Goal: Information Seeking & Learning: Learn about a topic

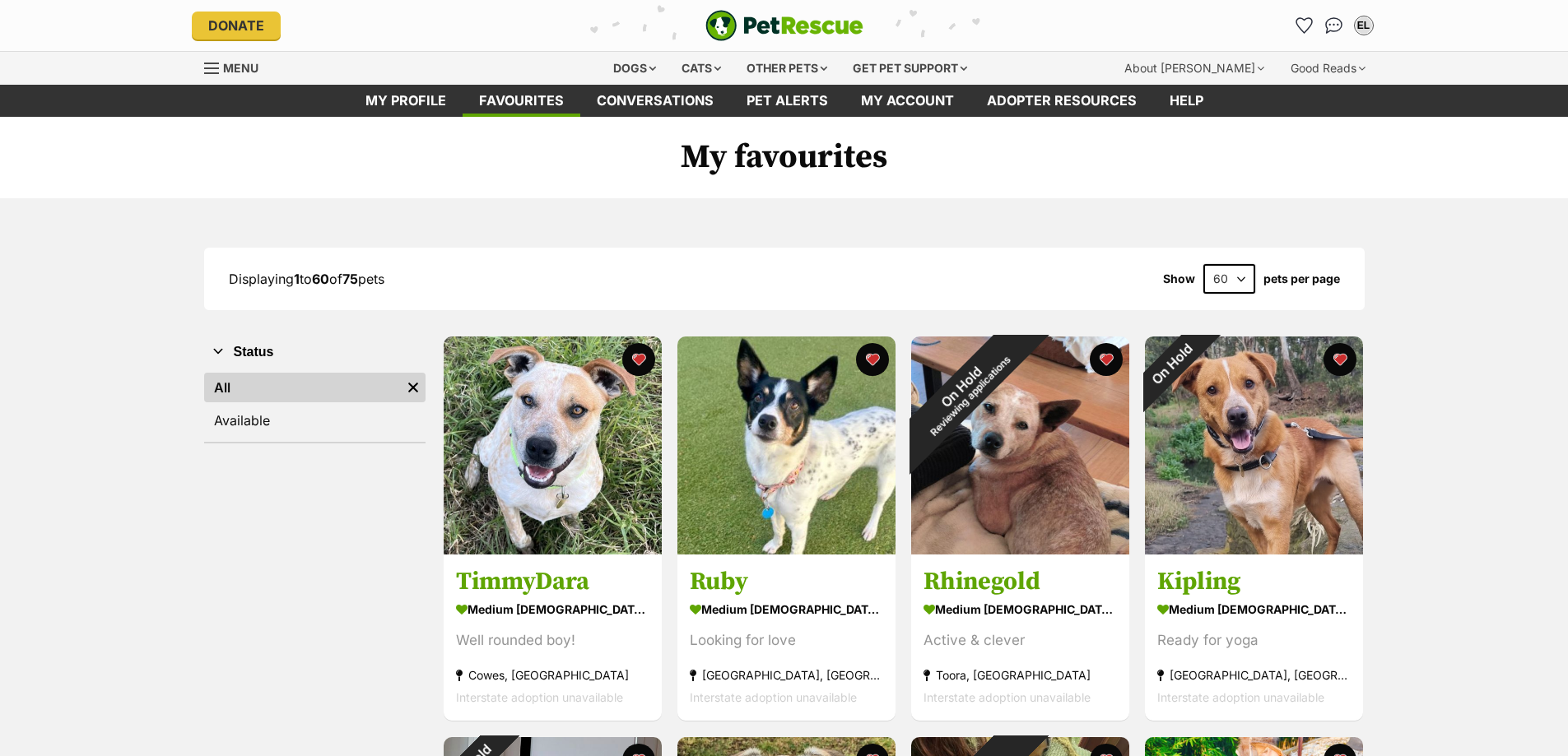
drag, startPoint x: 0, startPoint y: 0, endPoint x: 48, endPoint y: 186, distance: 192.1
click at [47, 186] on h1 "My favourites" at bounding box center [784, 158] width 1568 height 83
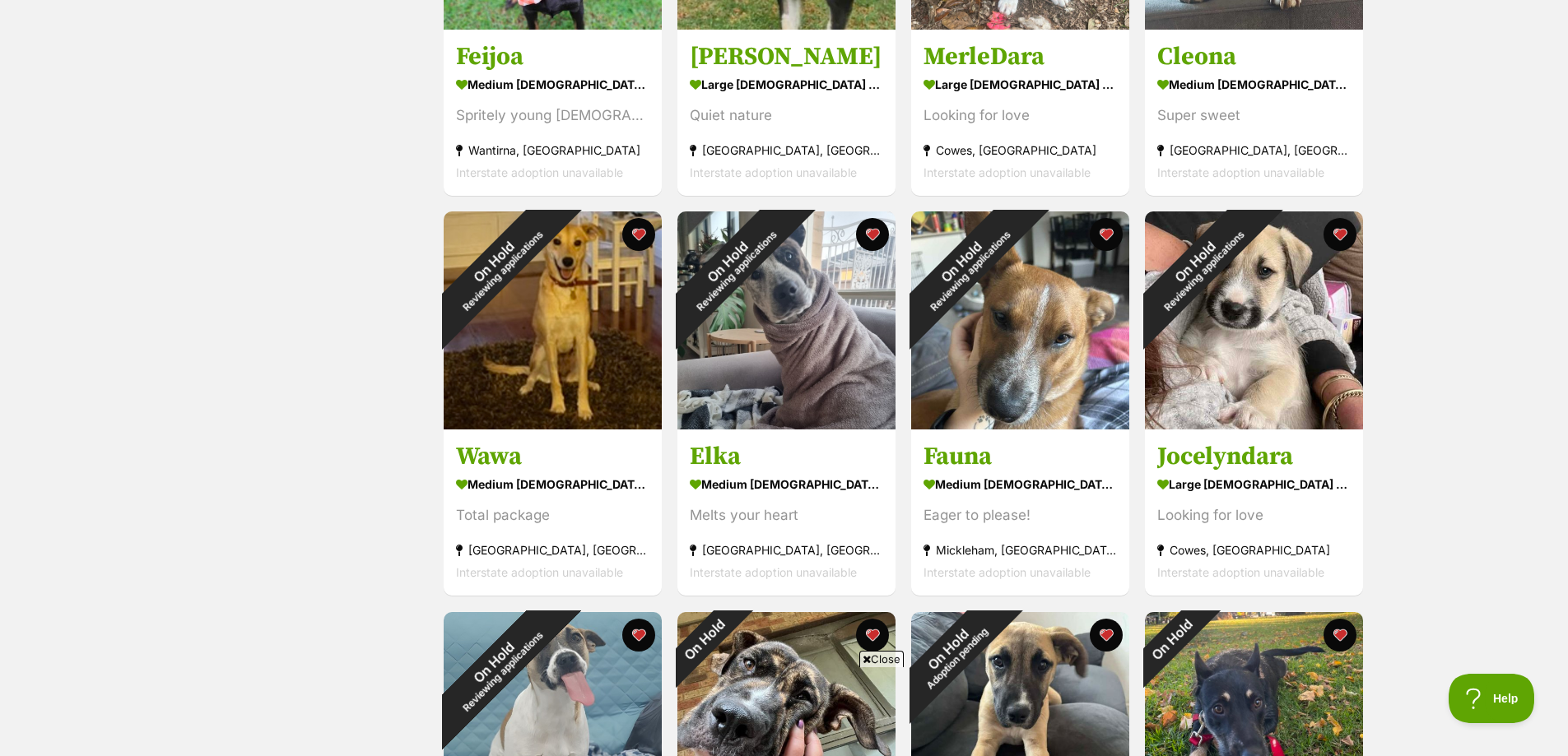
scroll to position [5182, 0]
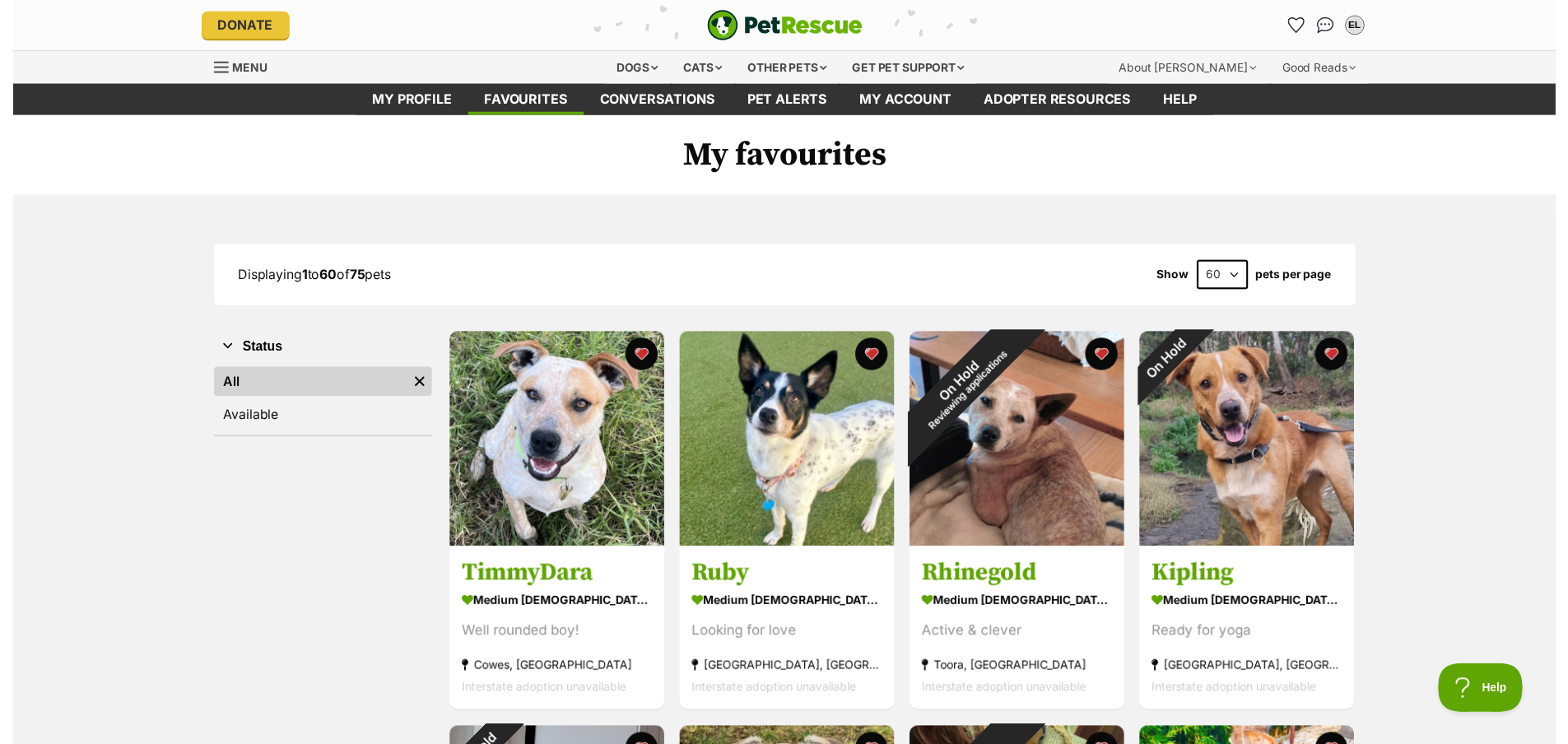
scroll to position [0, 0]
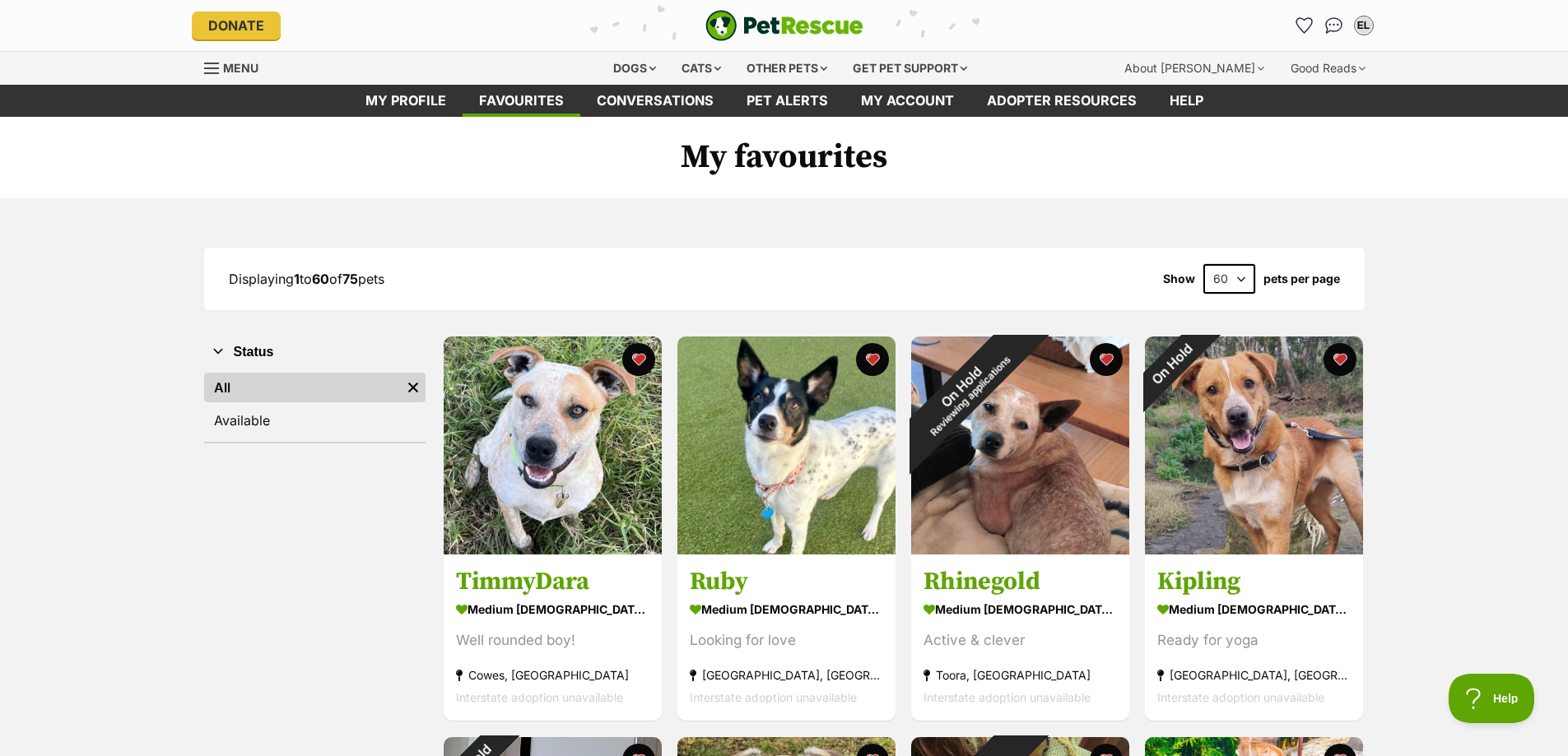
click at [256, 76] on link "Menu" at bounding box center [237, 66] width 66 height 29
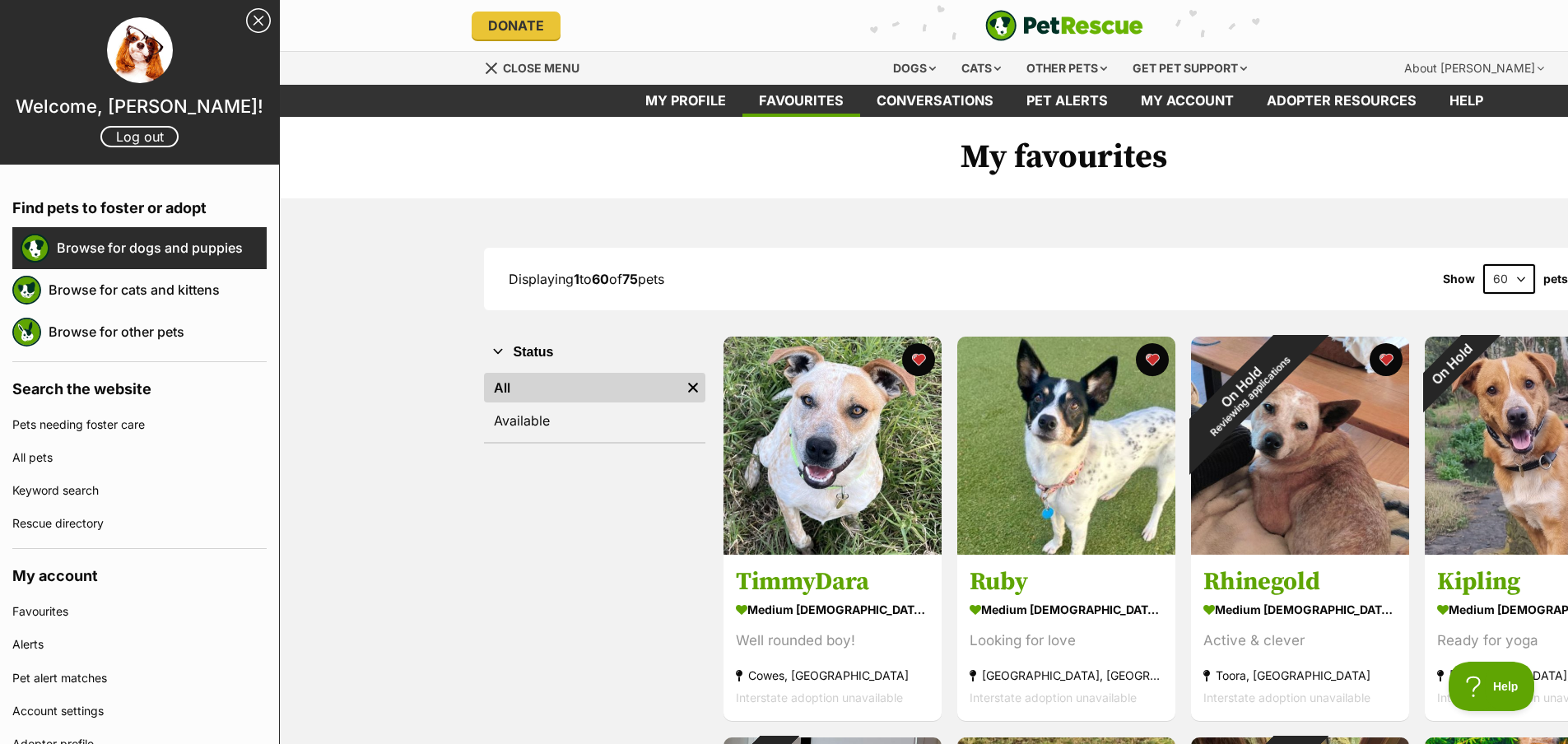
click at [148, 249] on link "Browse for dogs and puppies" at bounding box center [162, 247] width 210 height 34
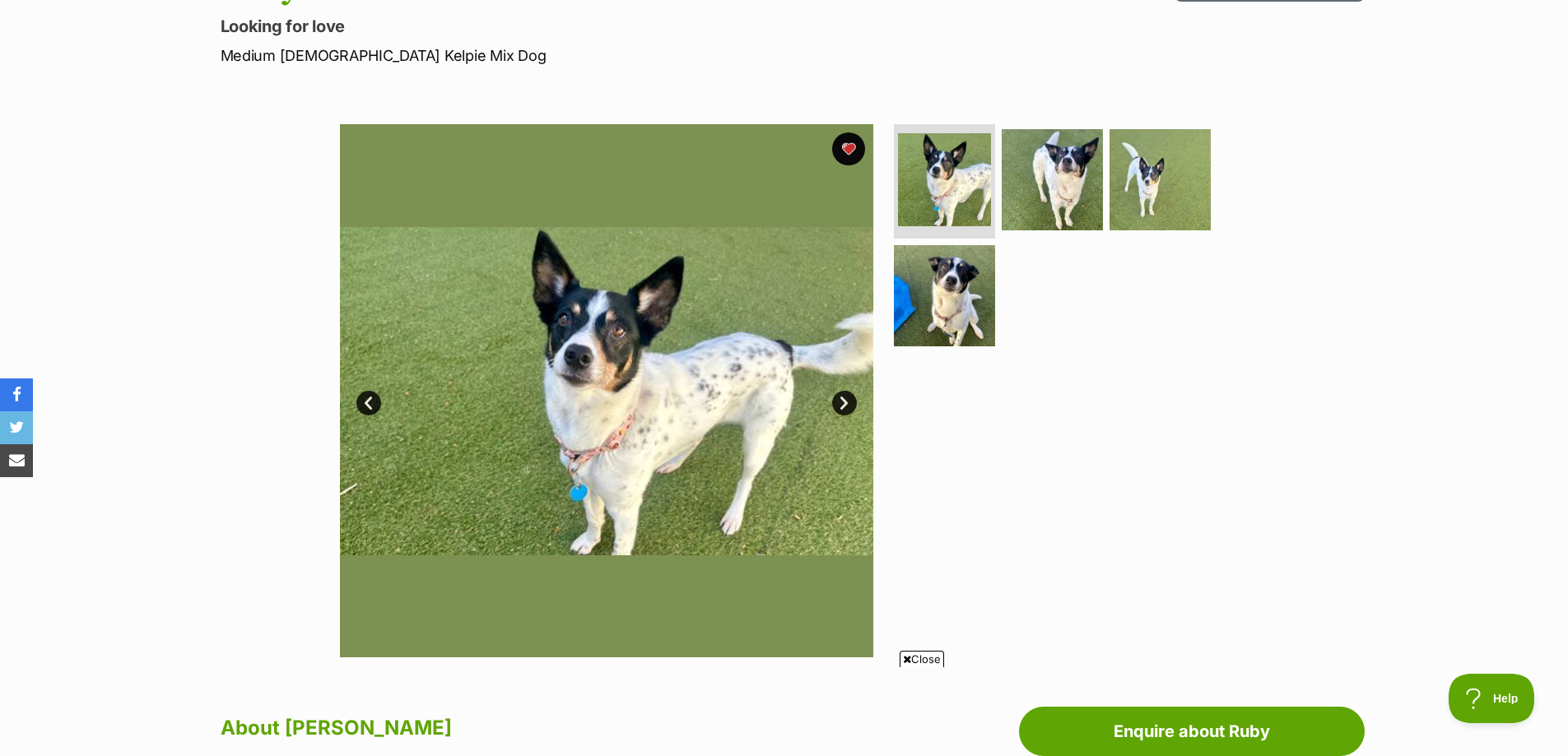
scroll to position [247, 0]
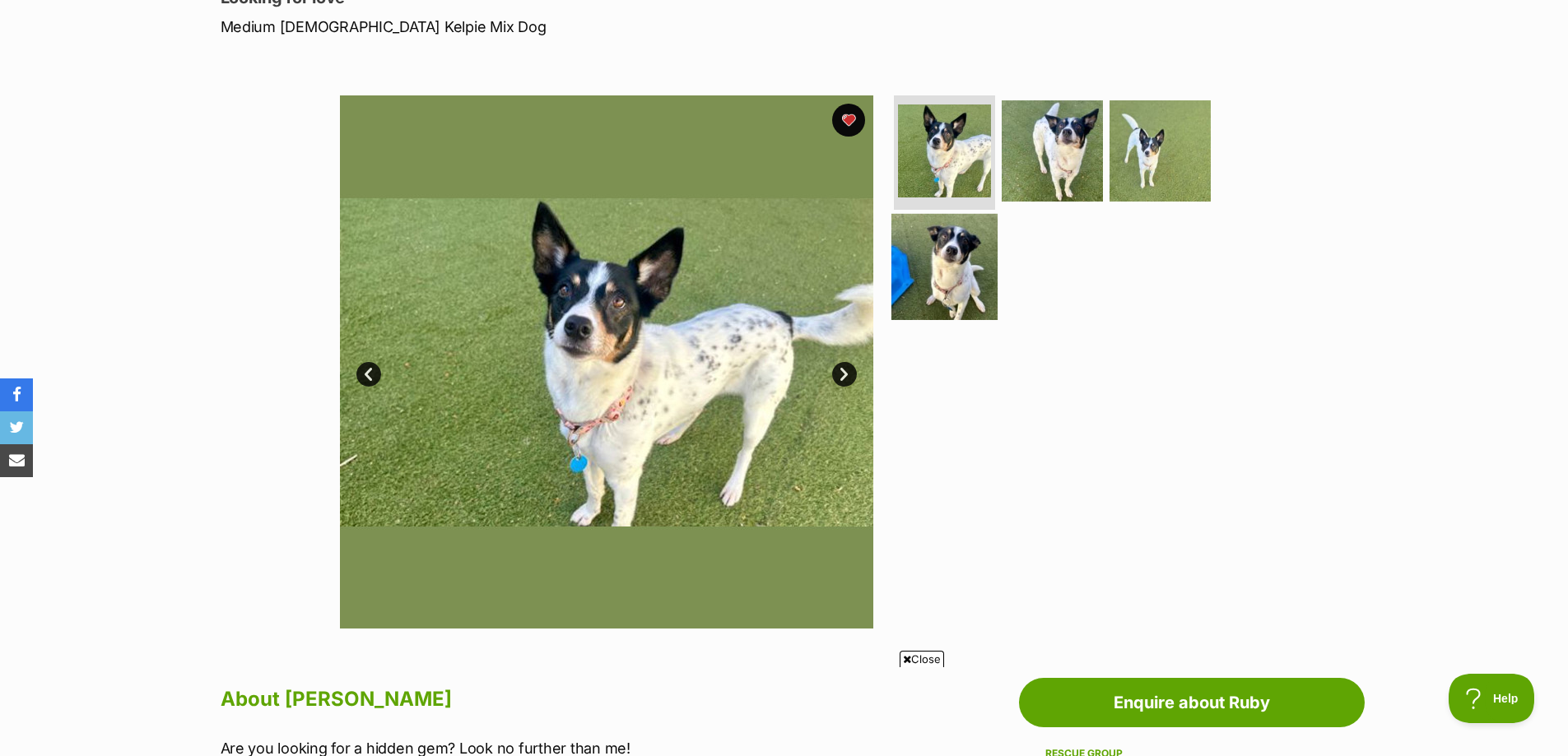
click at [934, 263] on img at bounding box center [945, 267] width 106 height 106
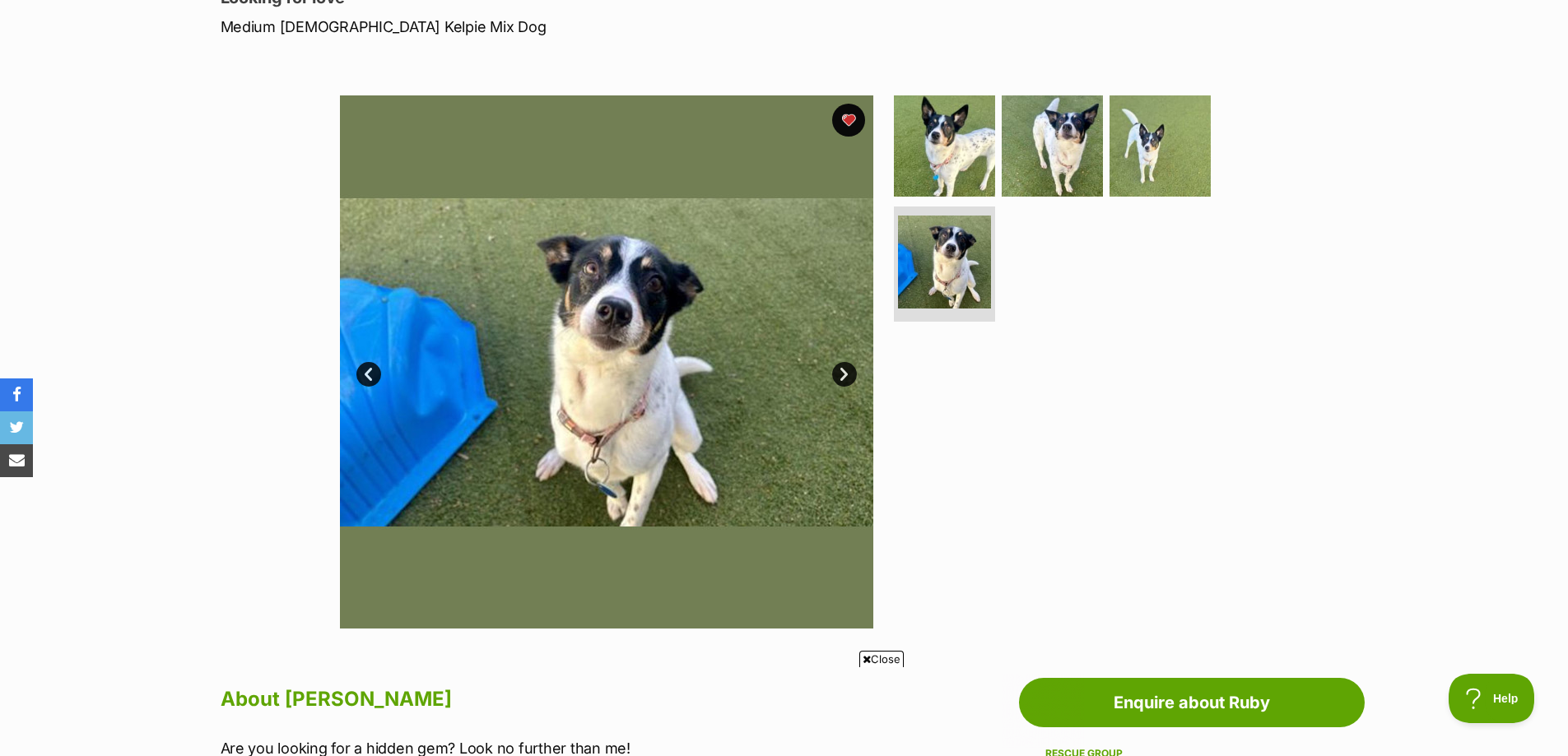
scroll to position [0, 0]
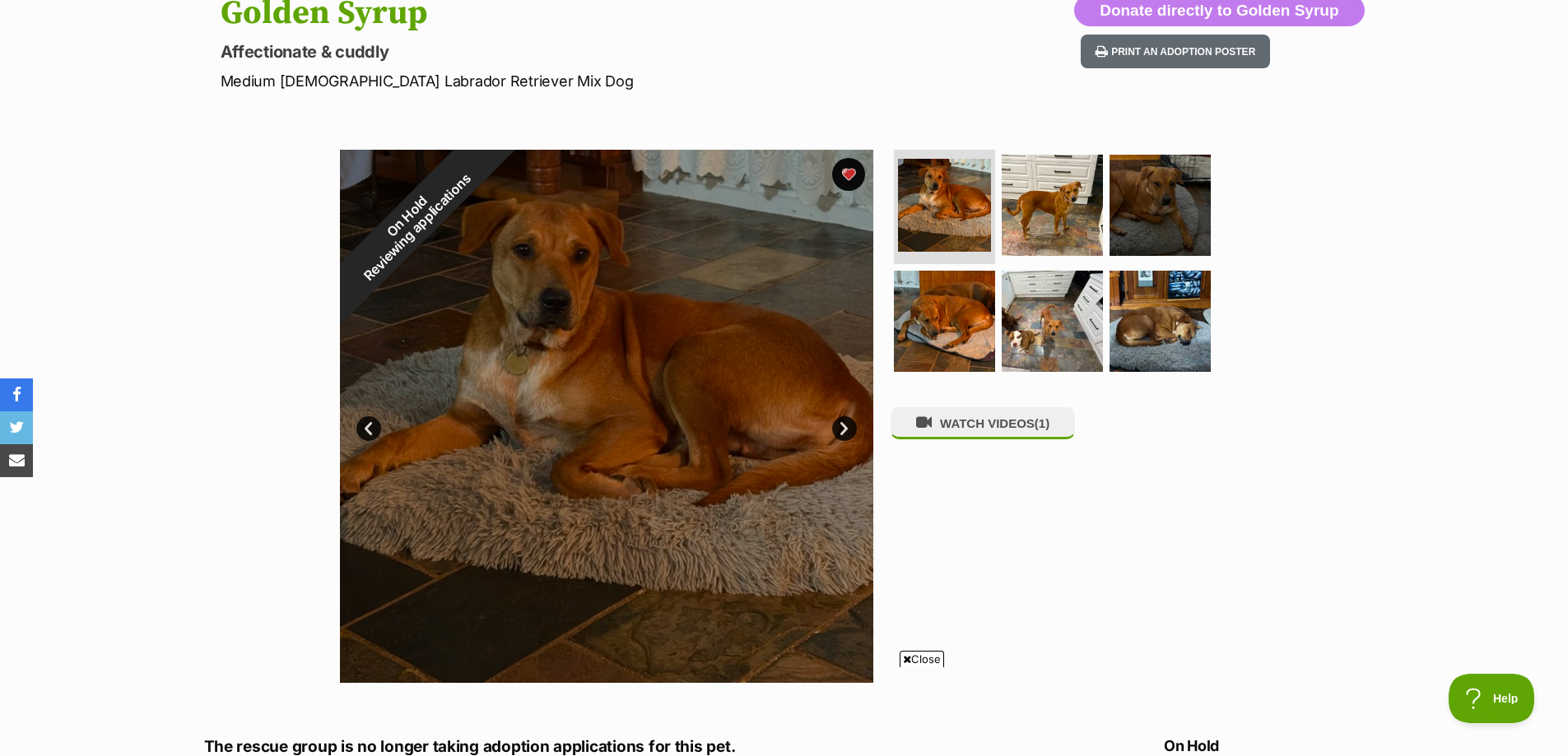
scroll to position [164, 0]
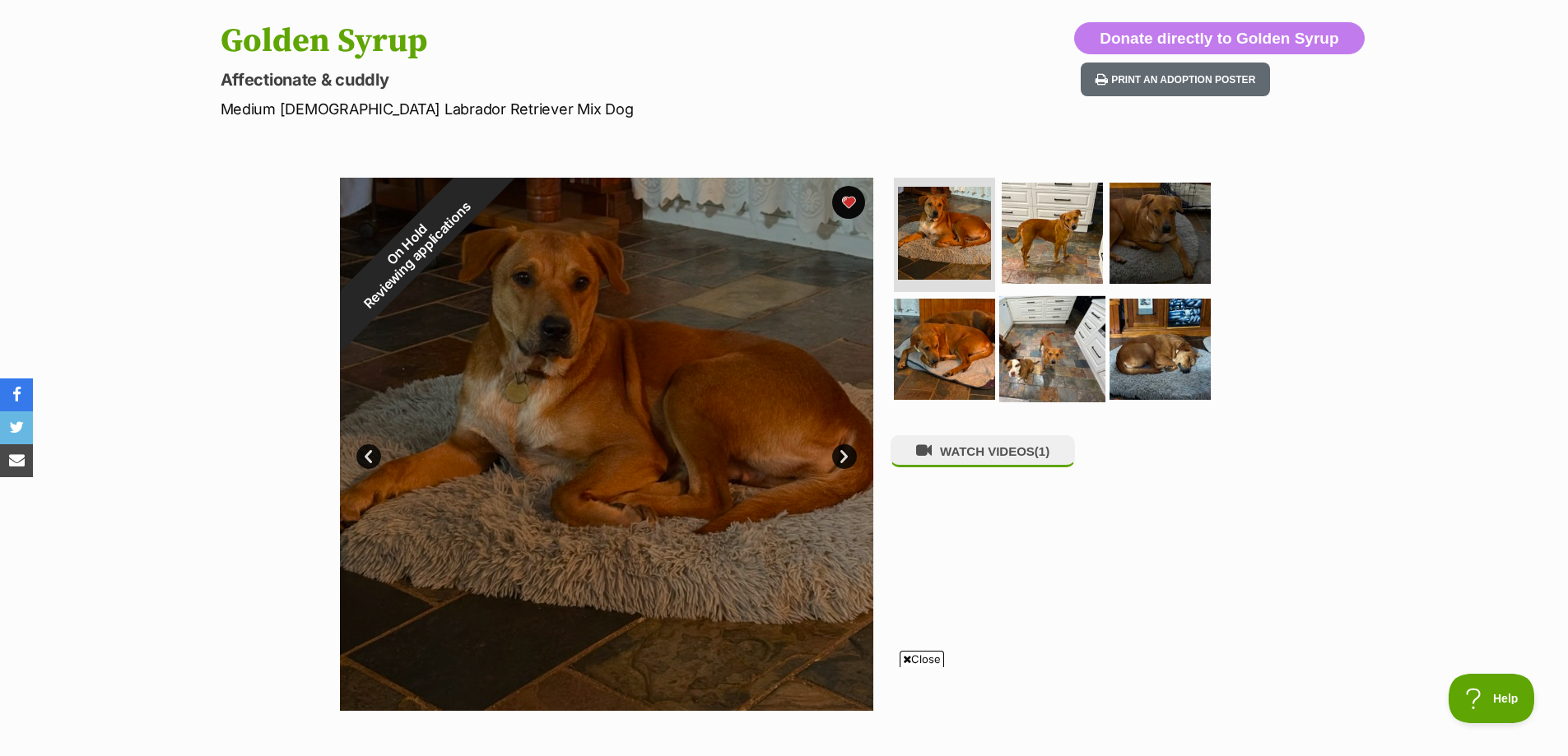
click at [1065, 332] on img at bounding box center [1052, 350] width 106 height 106
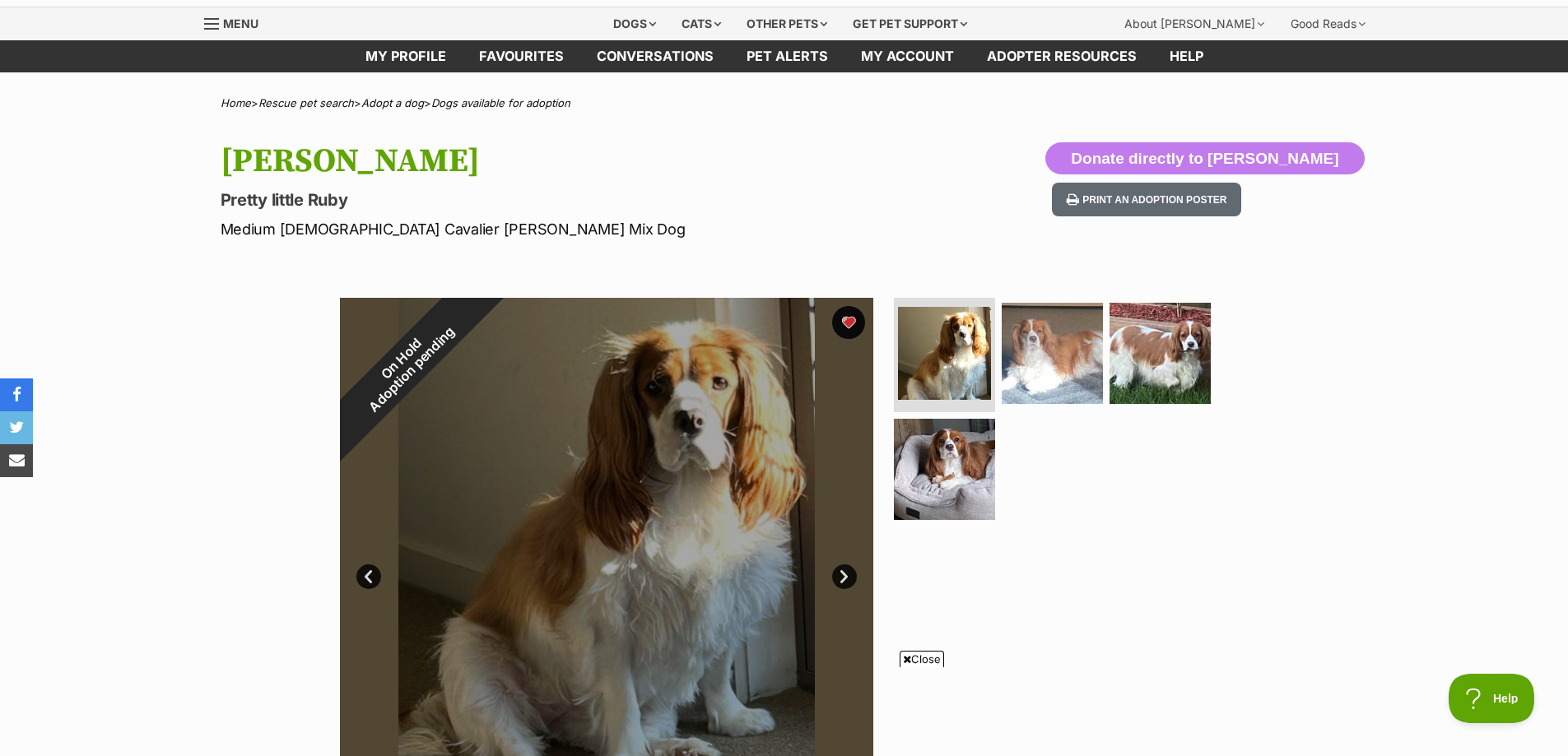
scroll to position [247, 0]
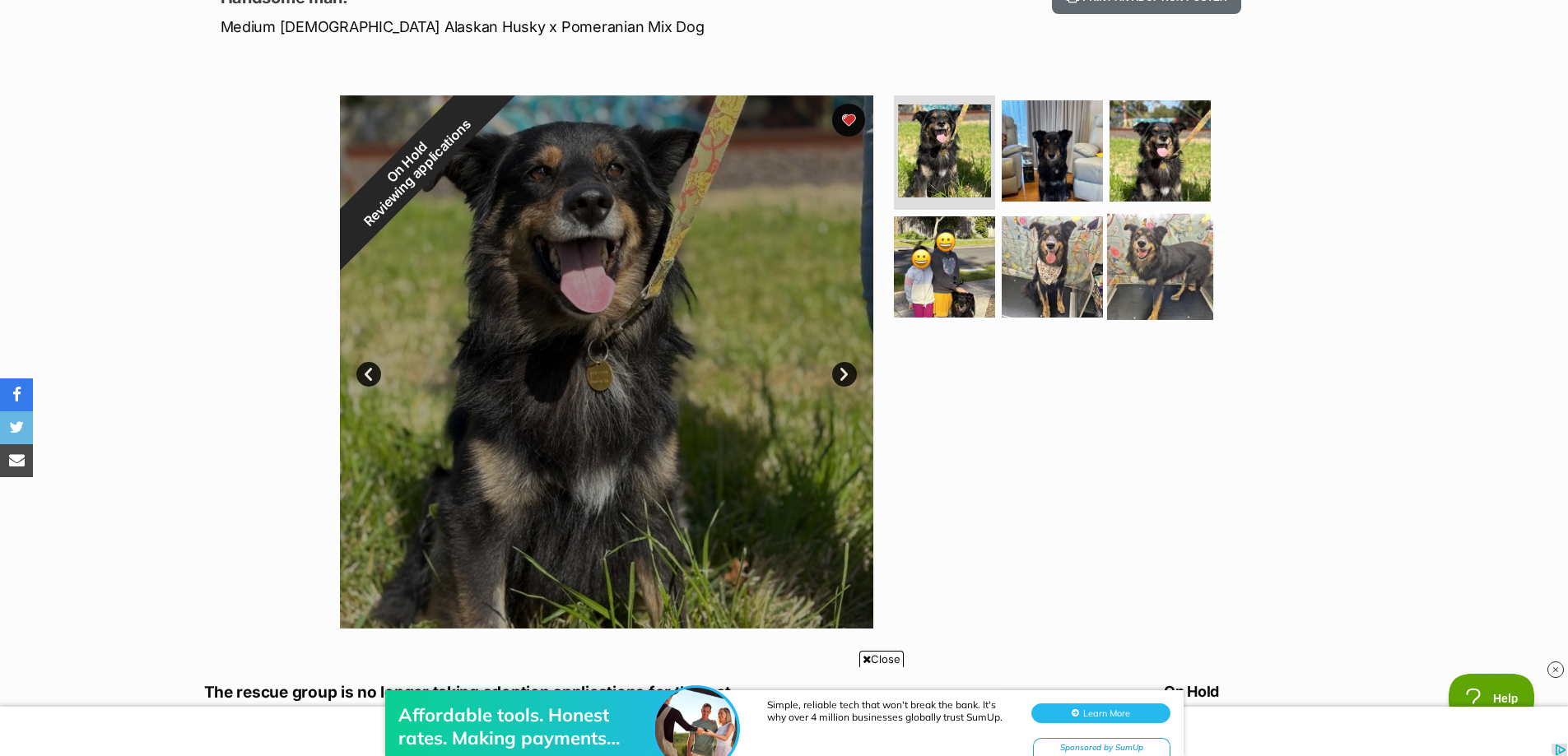
click at [1146, 260] on img at bounding box center [1160, 267] width 106 height 106
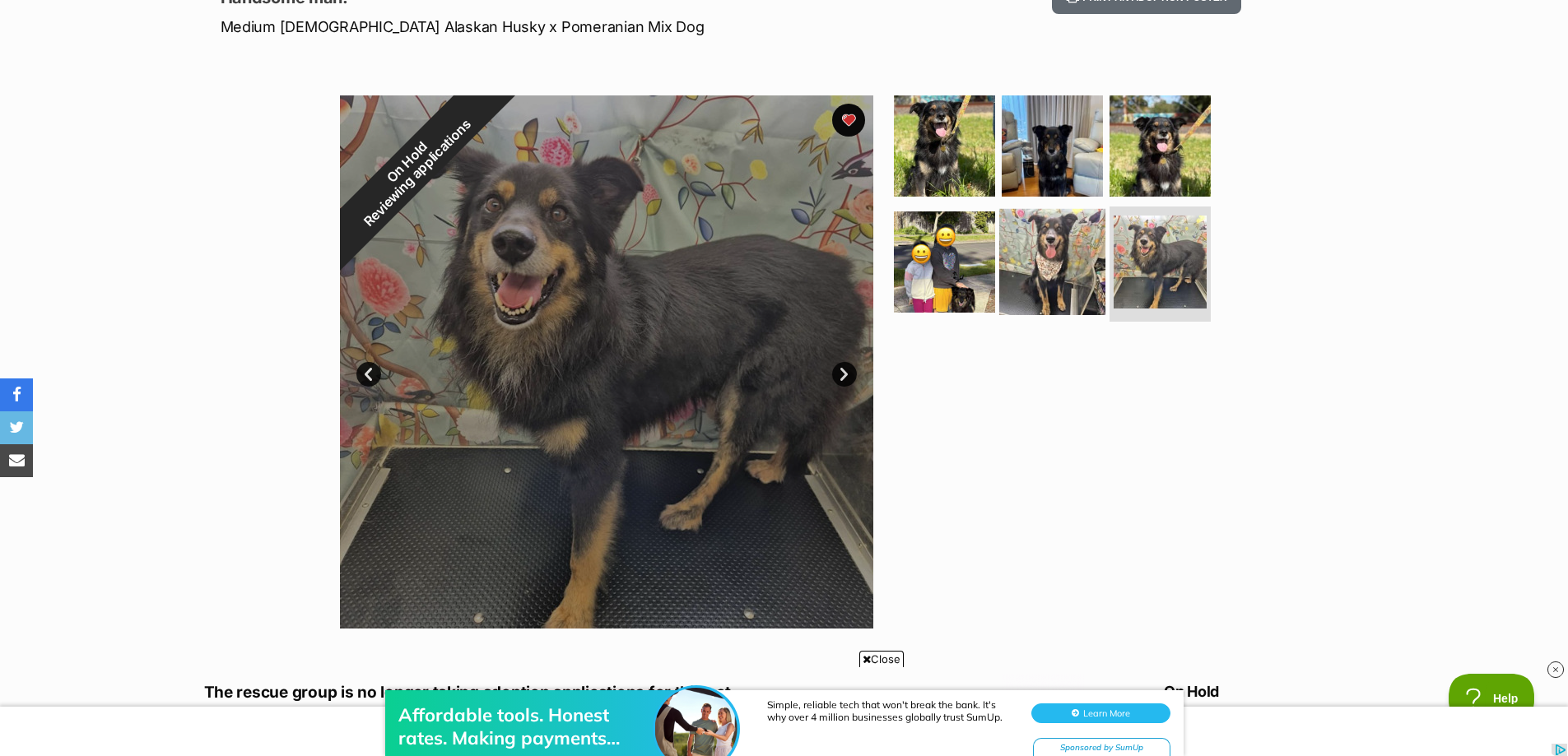
click at [1047, 253] on img at bounding box center [1052, 262] width 106 height 106
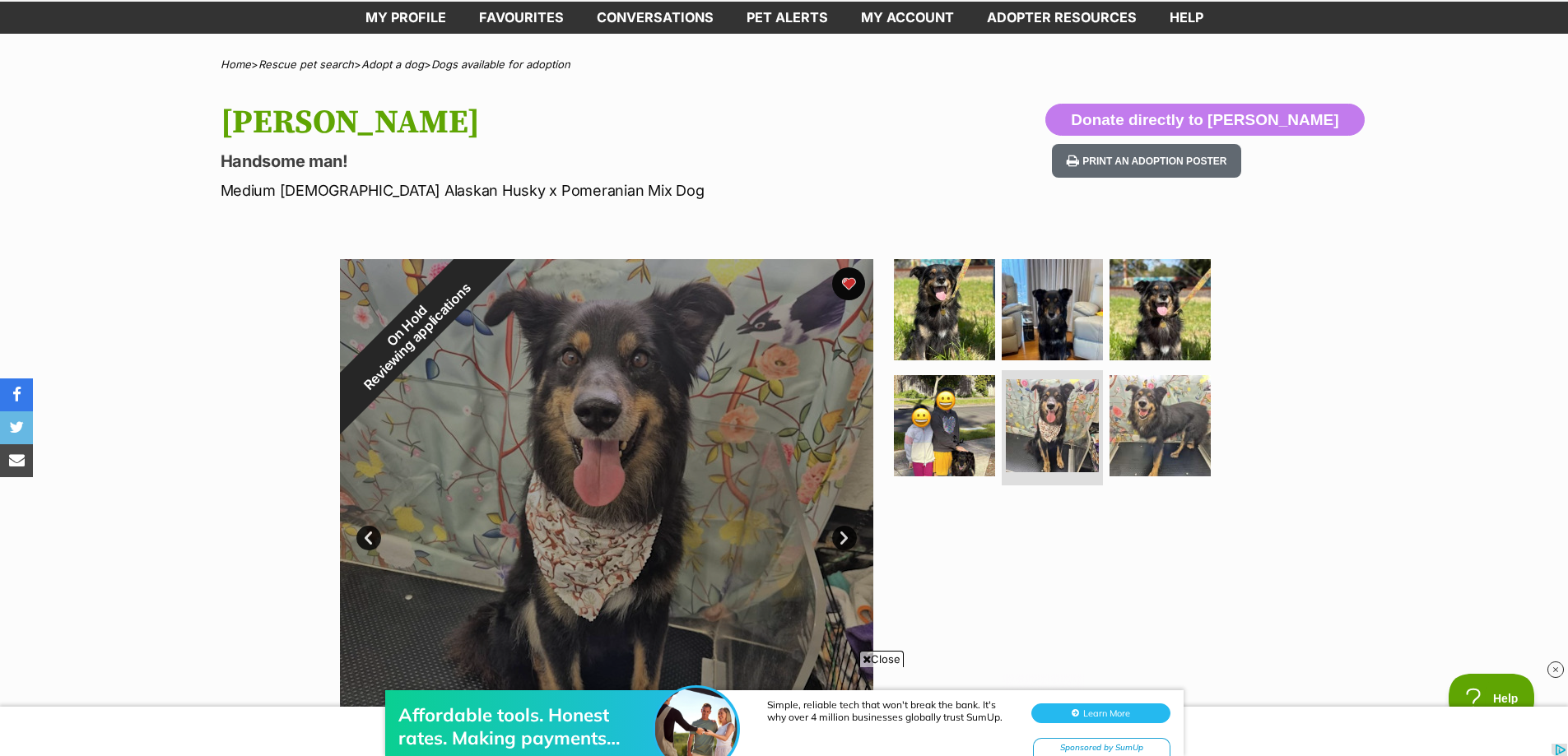
scroll to position [83, 0]
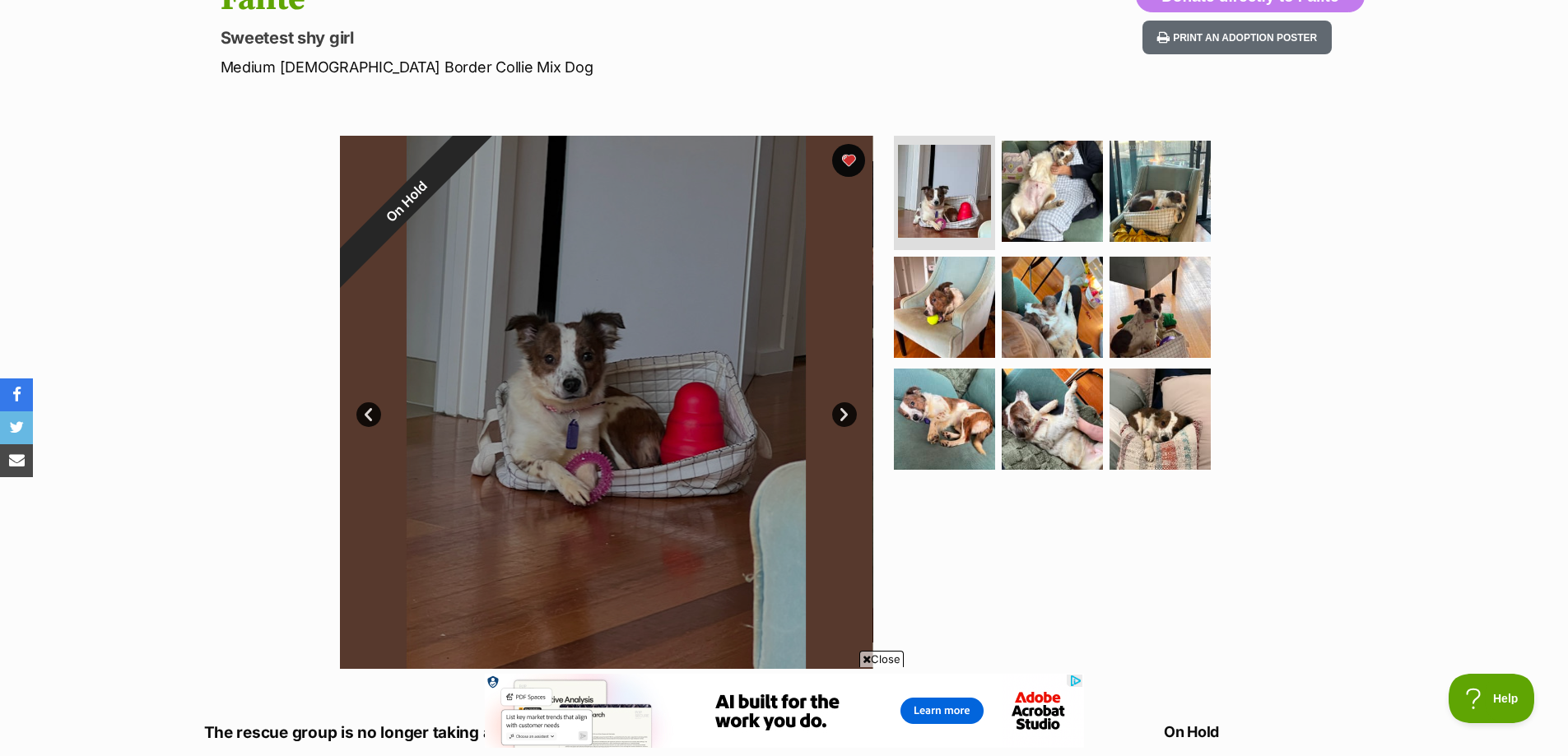
scroll to position [247, 0]
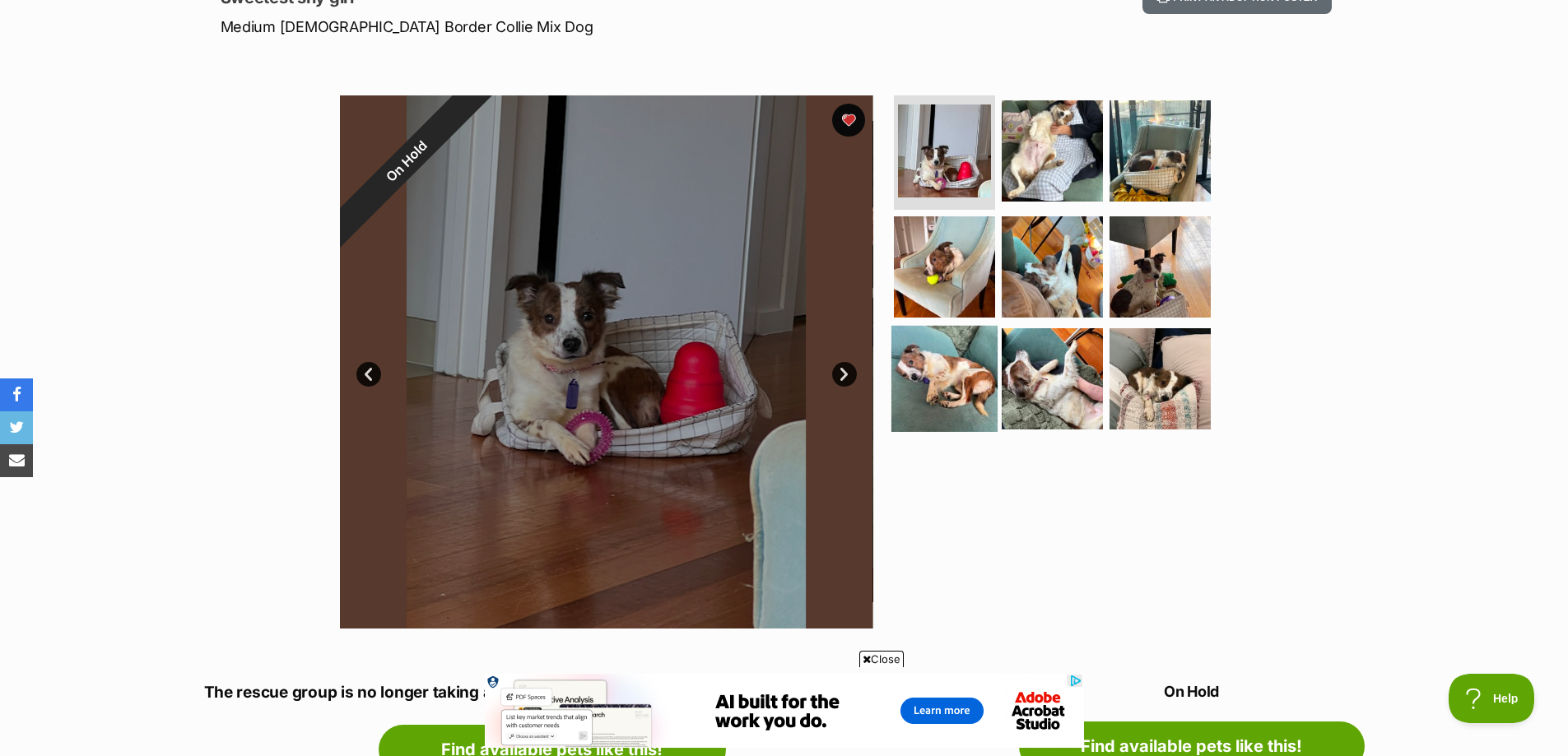
click at [943, 364] on img at bounding box center [945, 379] width 106 height 106
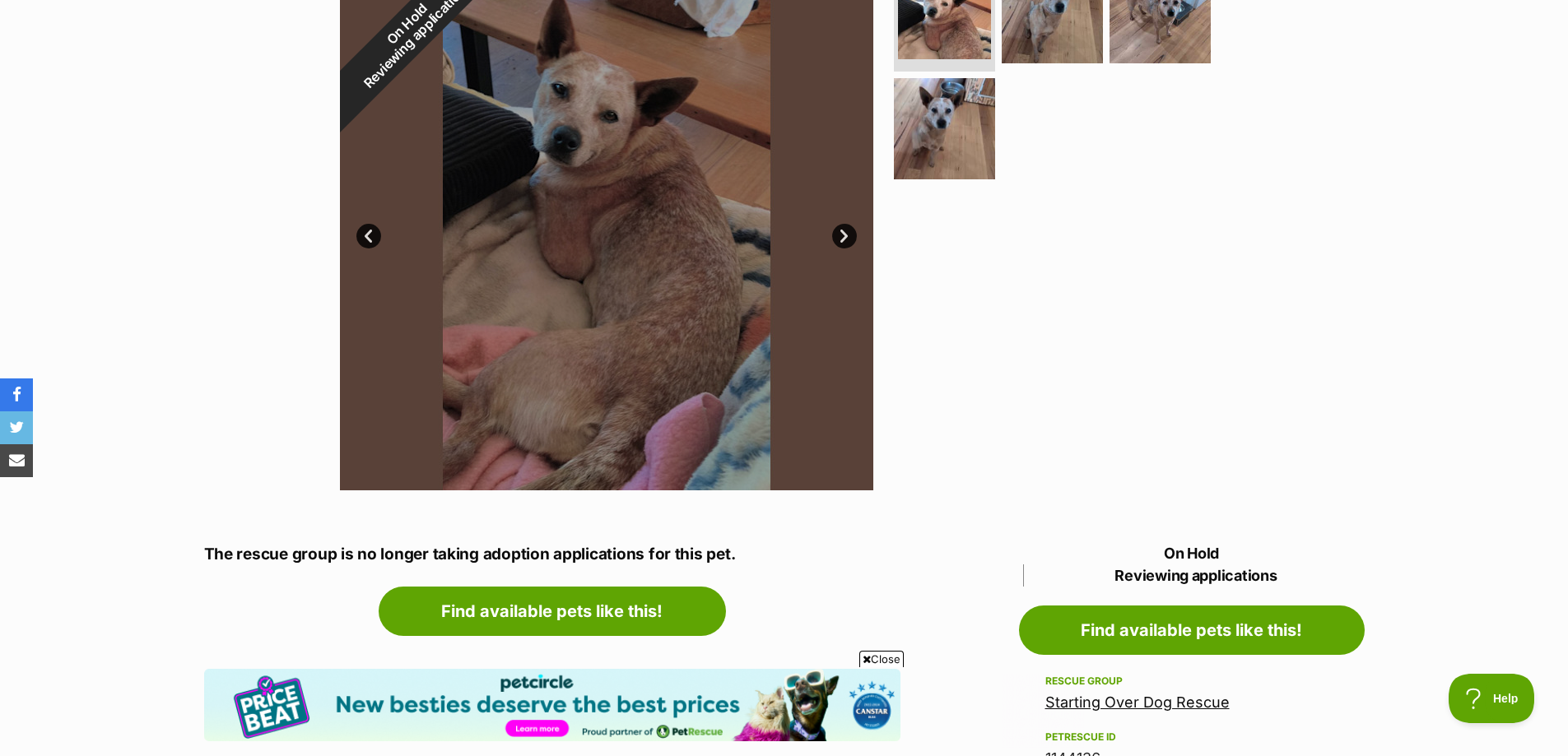
scroll to position [83, 0]
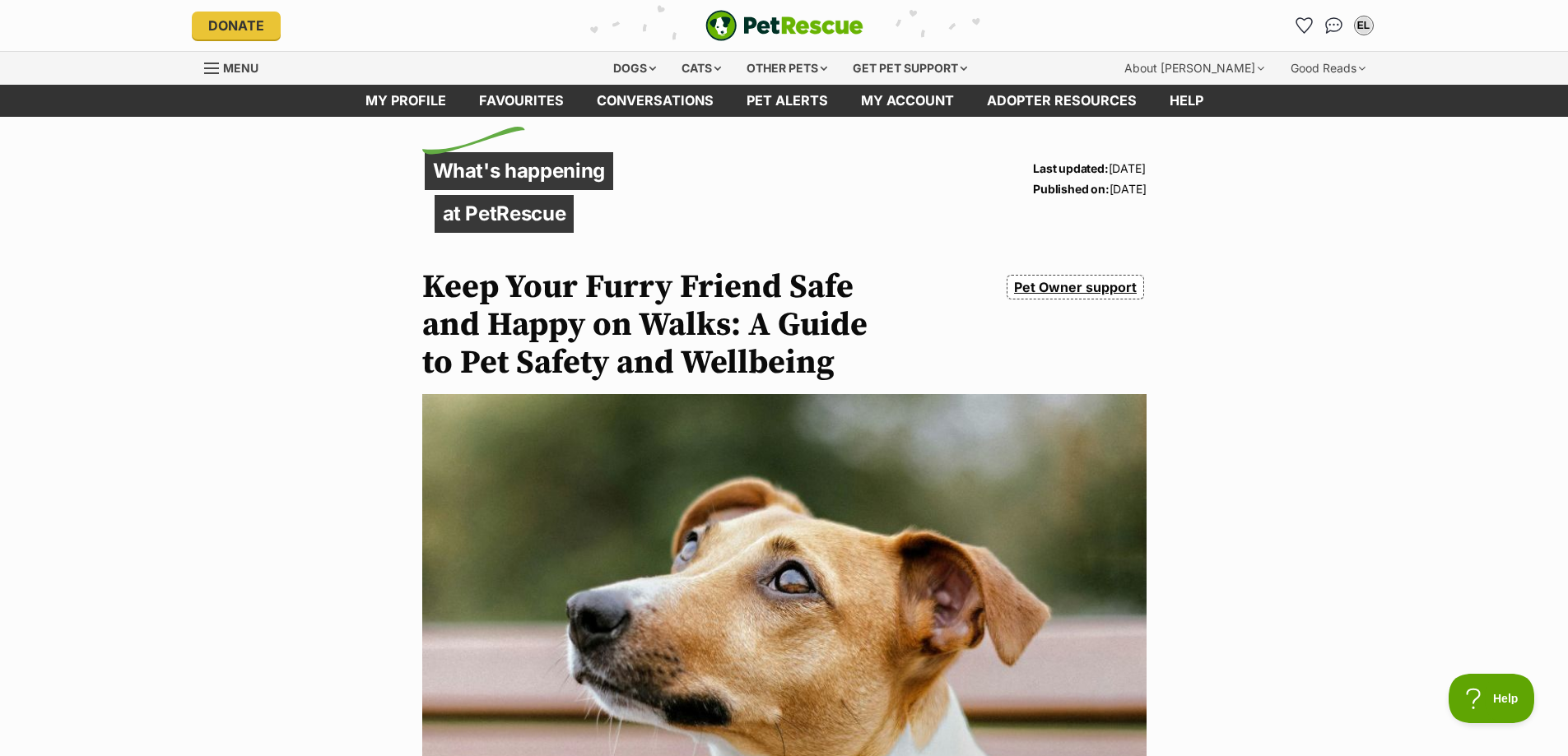
click at [721, 187] on div "What's happening at PetRescue Last updated: [DATE] Published on: [DATE] Keep Yo…" at bounding box center [784, 226] width 724 height 152
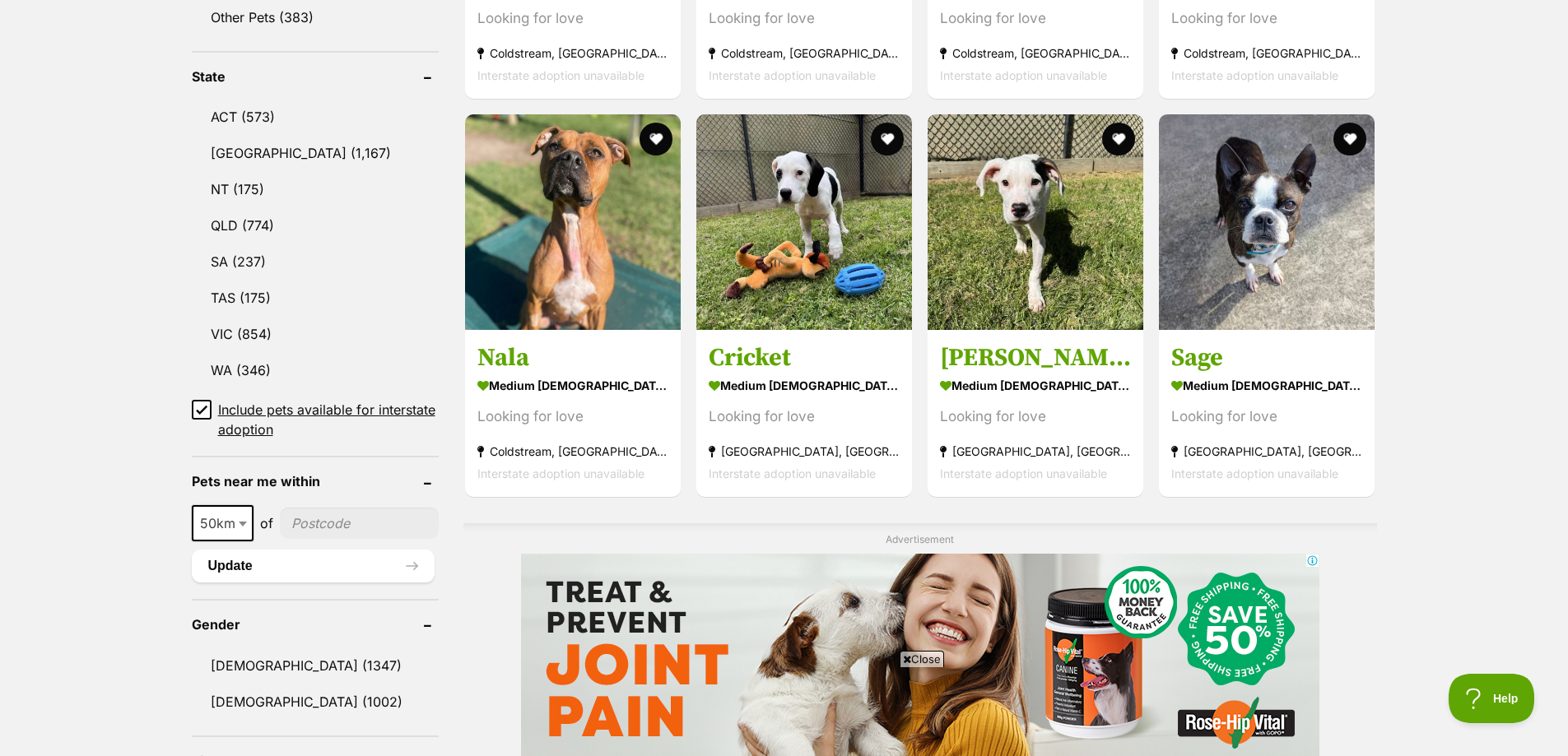
scroll to position [822, 0]
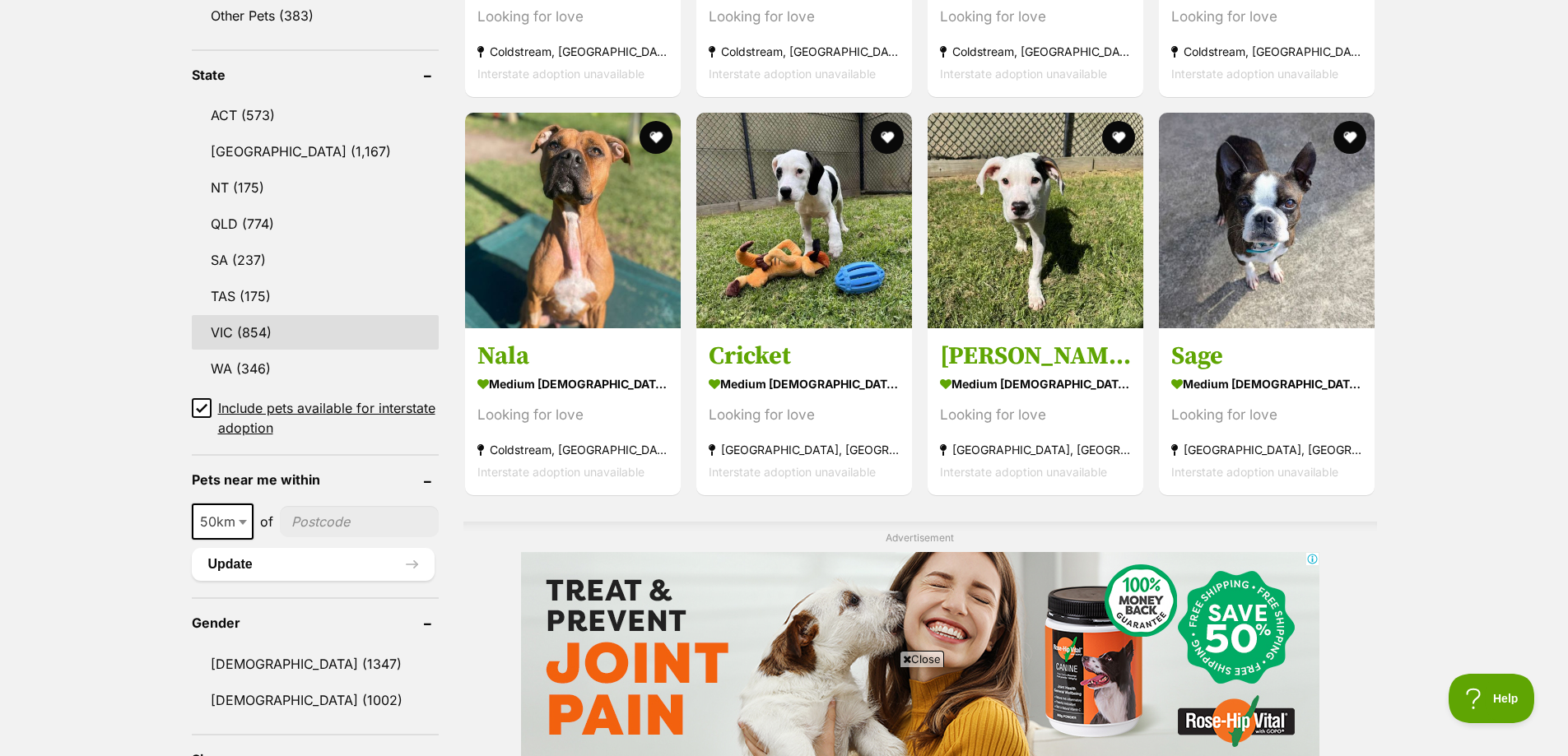
click at [264, 325] on link "VIC (854)" at bounding box center [316, 332] width 247 height 34
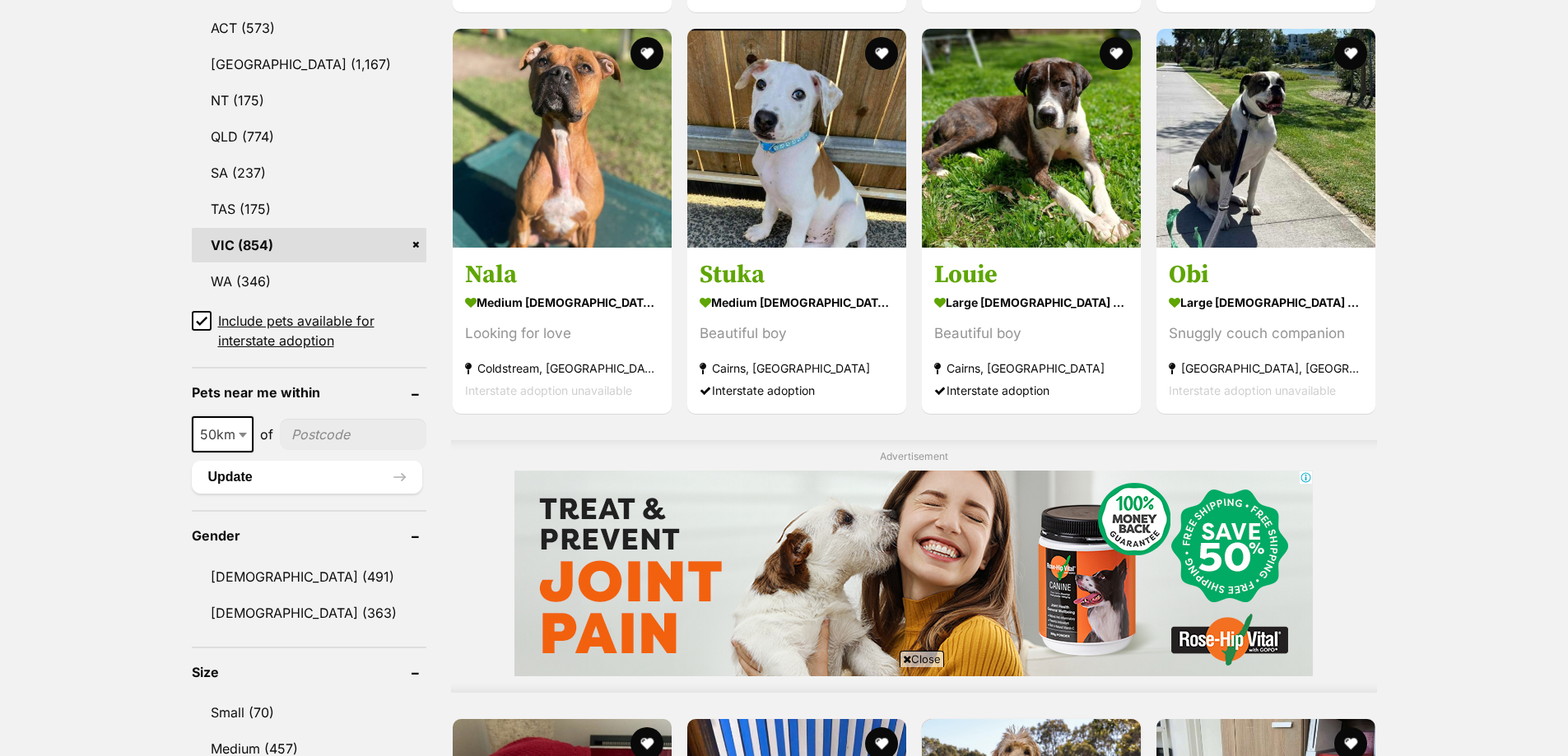
click at [200, 324] on icon at bounding box center [201, 321] width 10 height 8
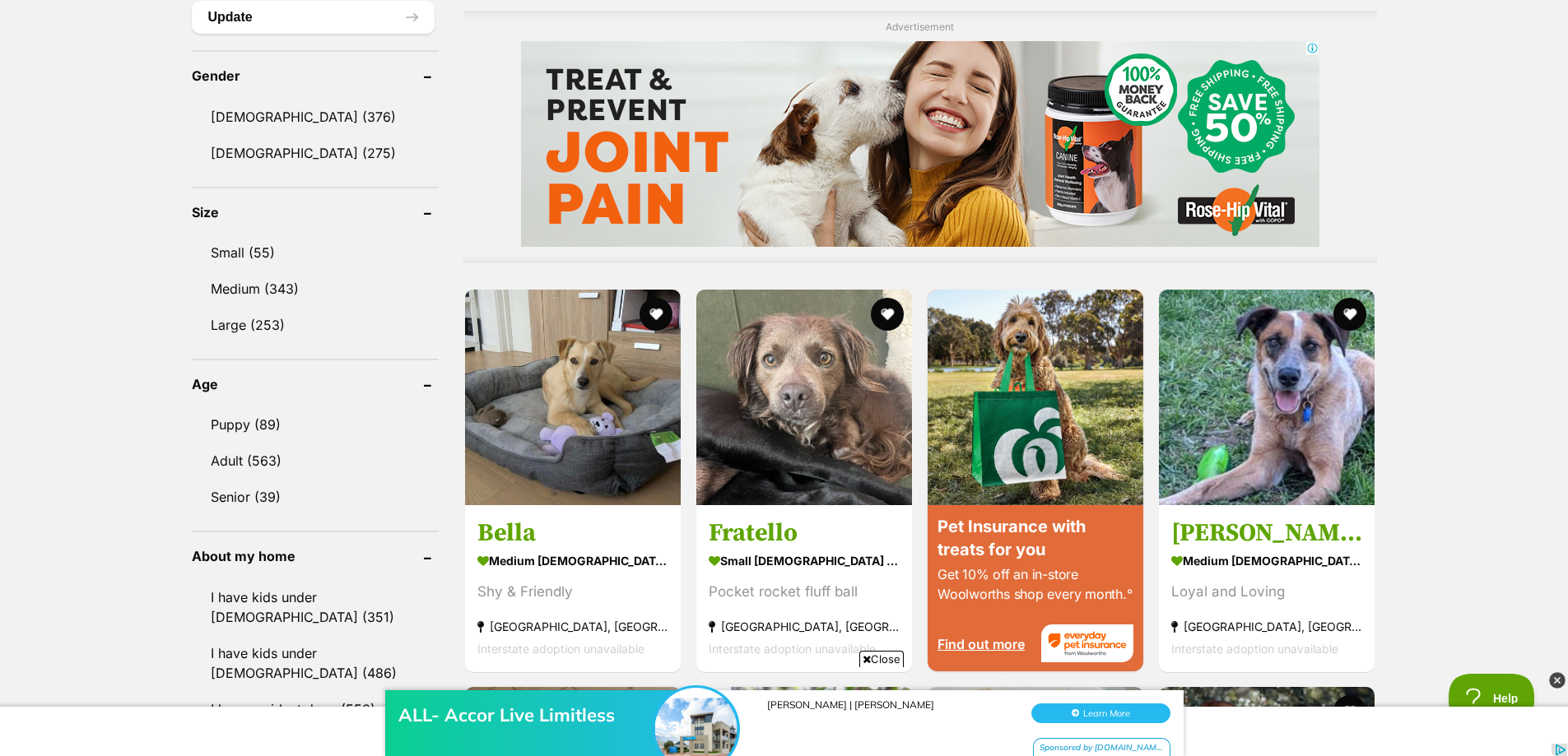
scroll to position [1316, 0]
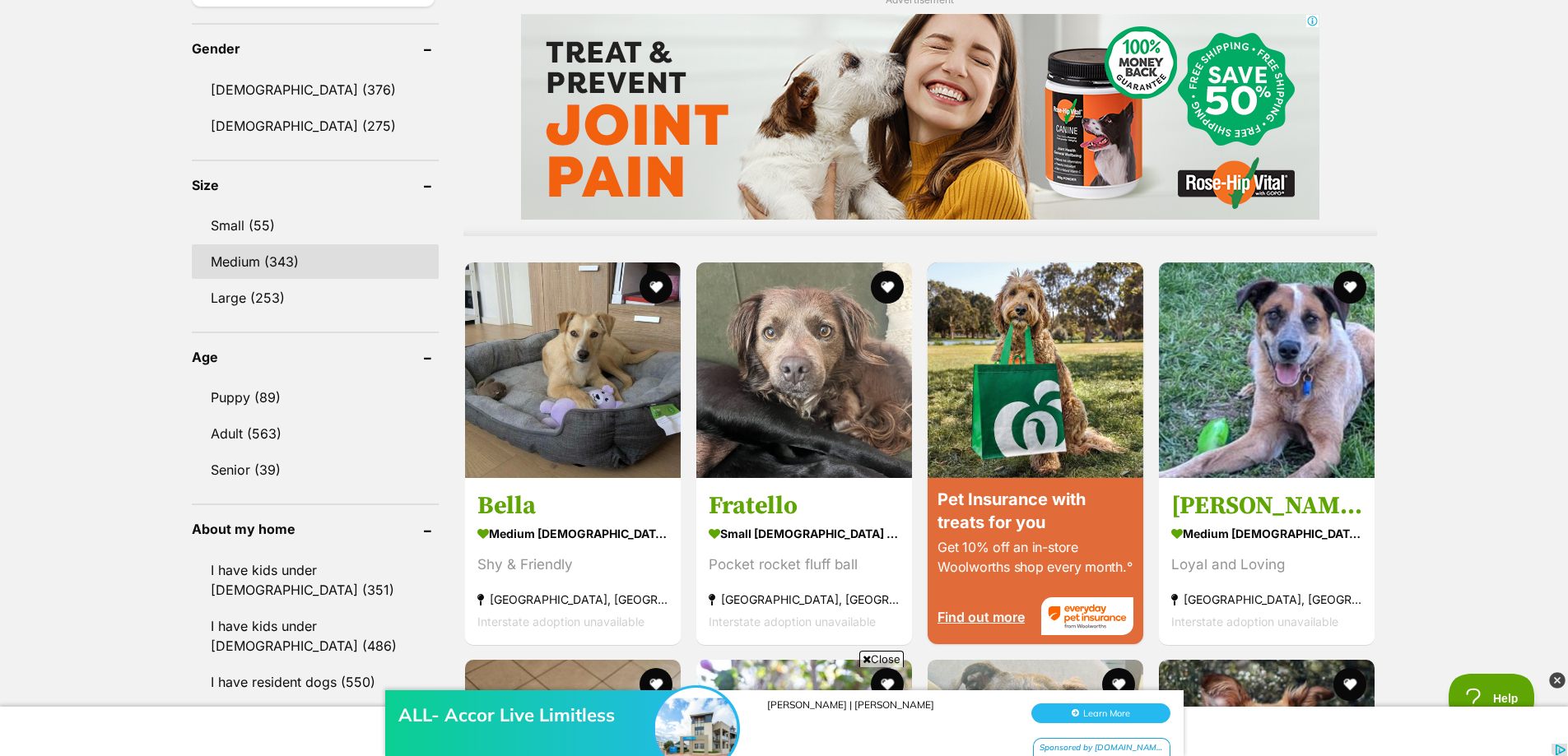
click at [240, 260] on link "Medium (343)" at bounding box center [316, 261] width 247 height 34
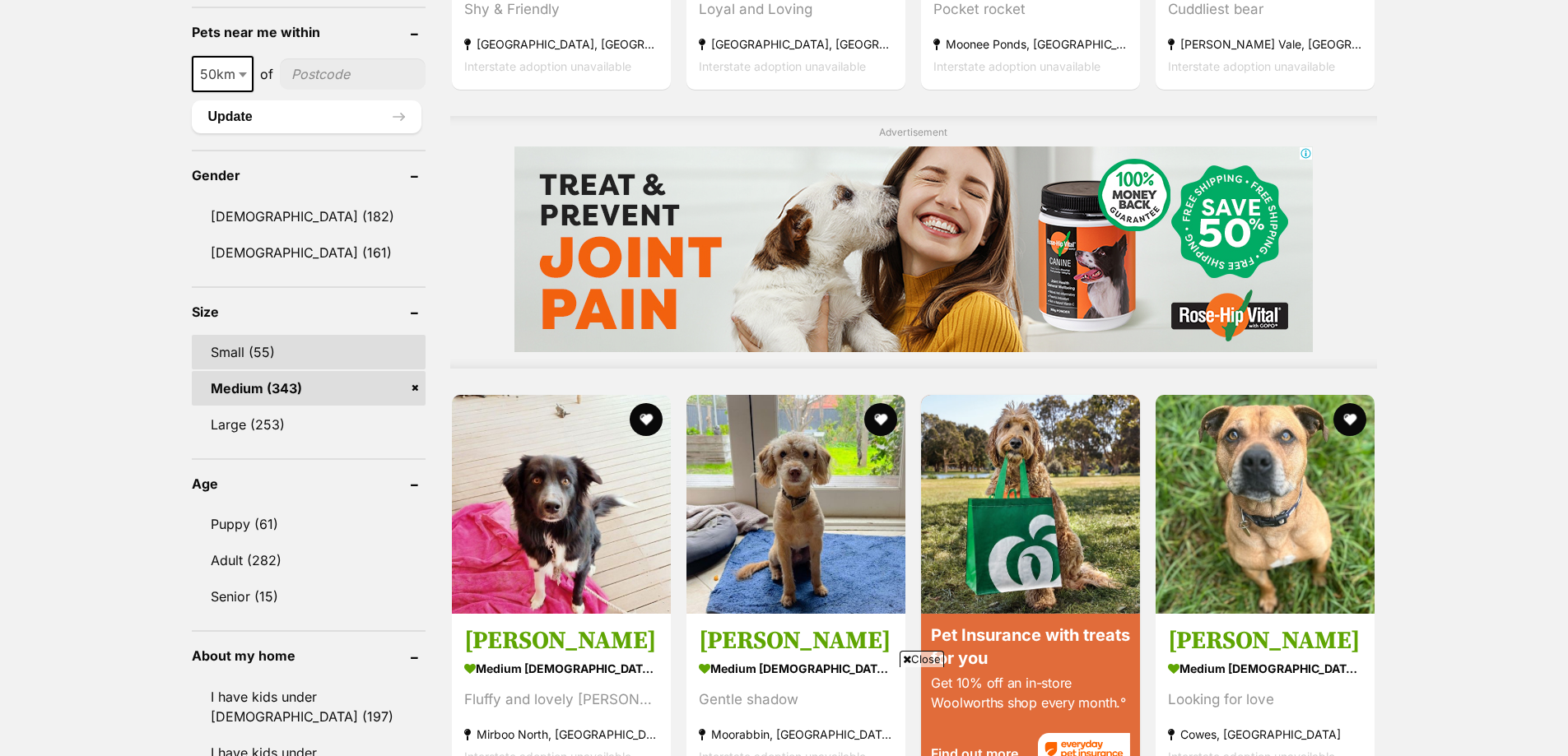
click at [232, 349] on link "Small (55)" at bounding box center [309, 351] width 235 height 34
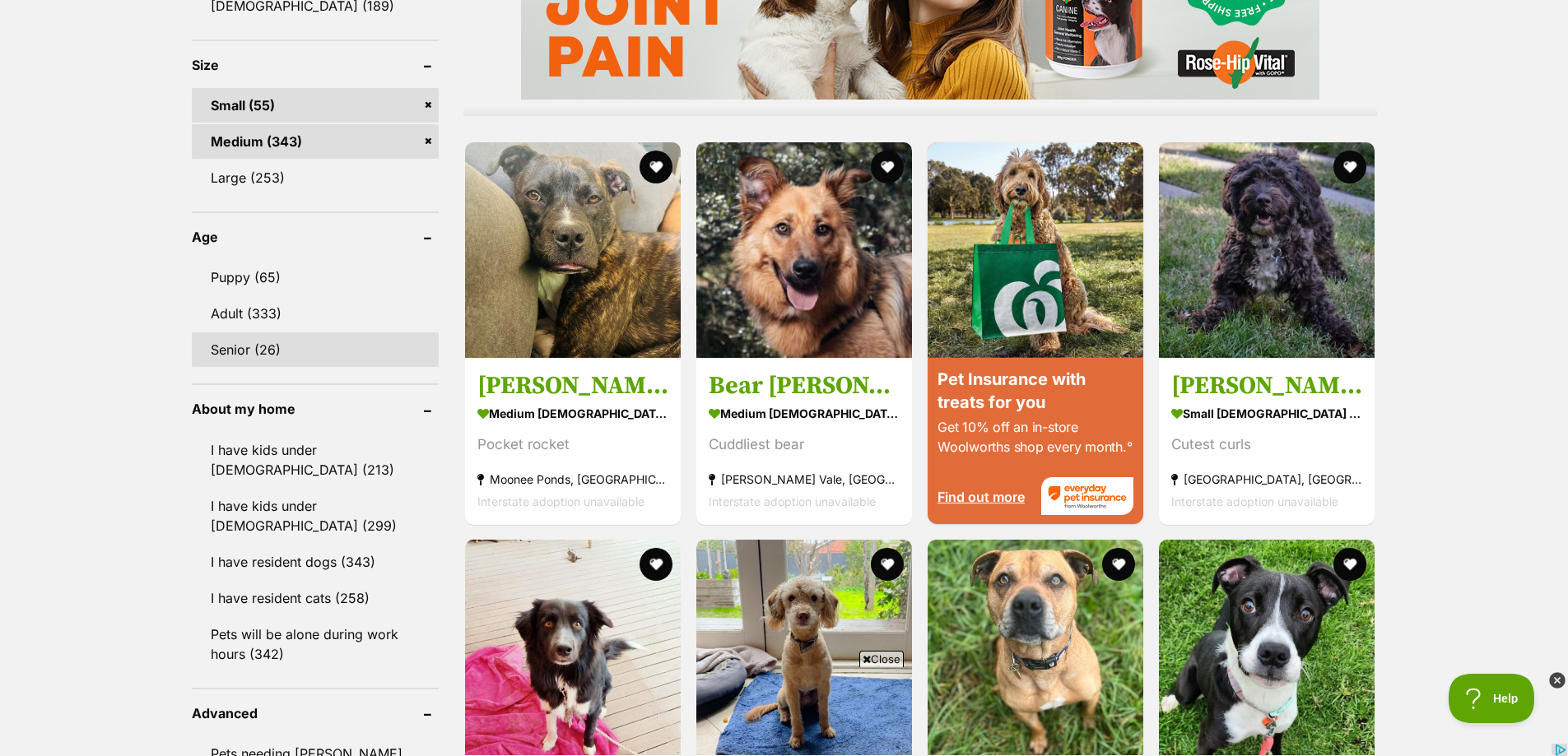
click at [238, 349] on link "Senior (26)" at bounding box center [316, 350] width 247 height 34
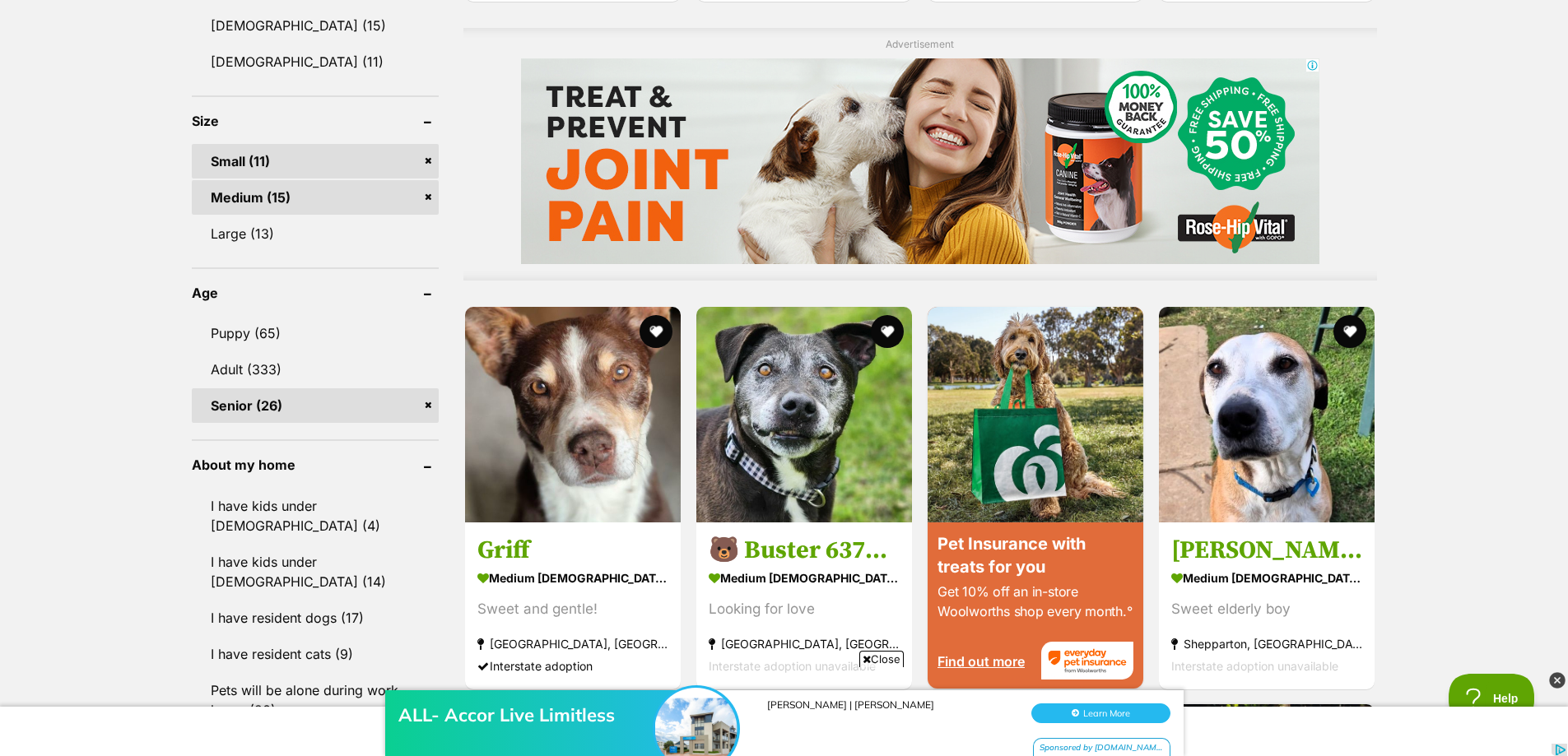
scroll to position [1398, 0]
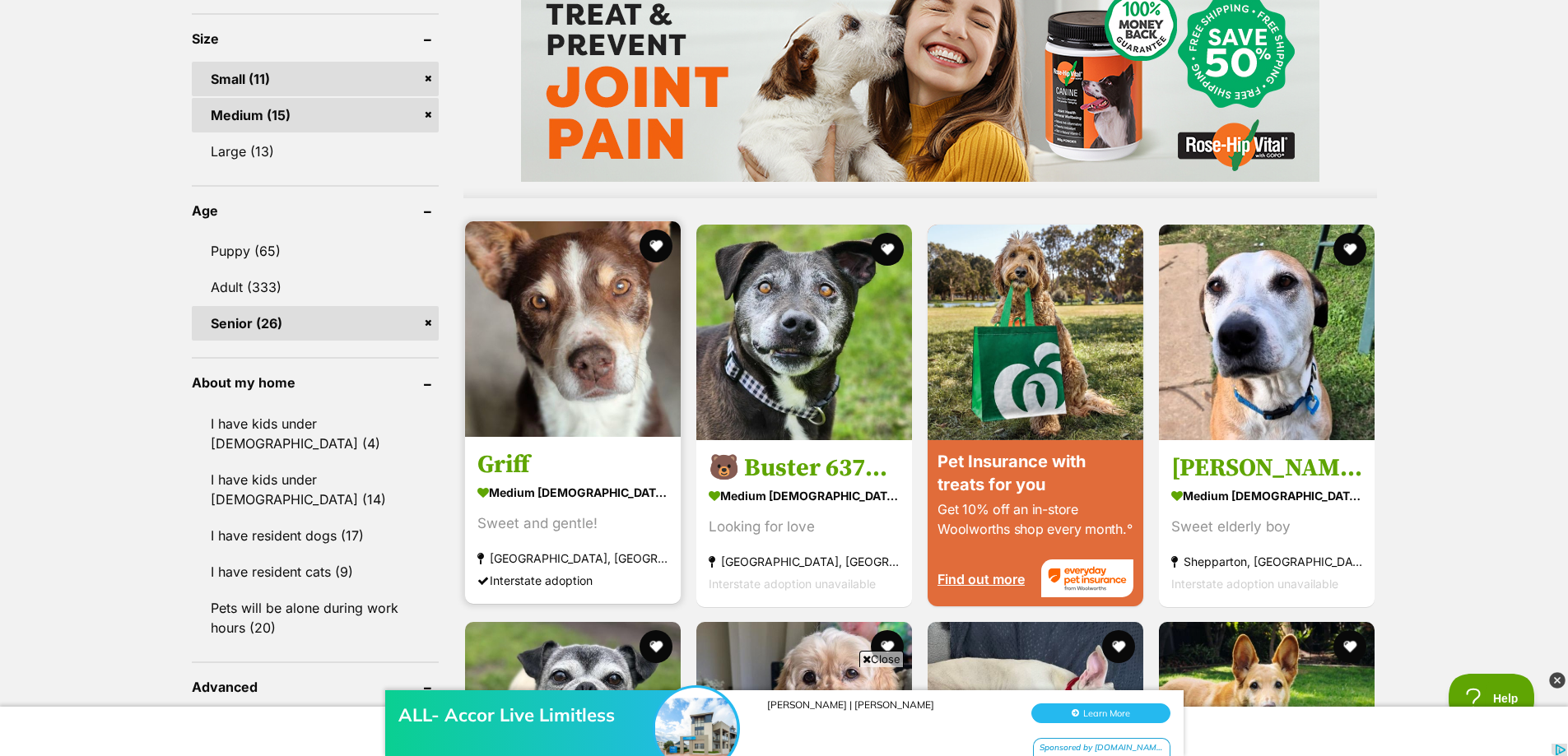
drag, startPoint x: 592, startPoint y: 356, endPoint x: 547, endPoint y: 307, distance: 66.5
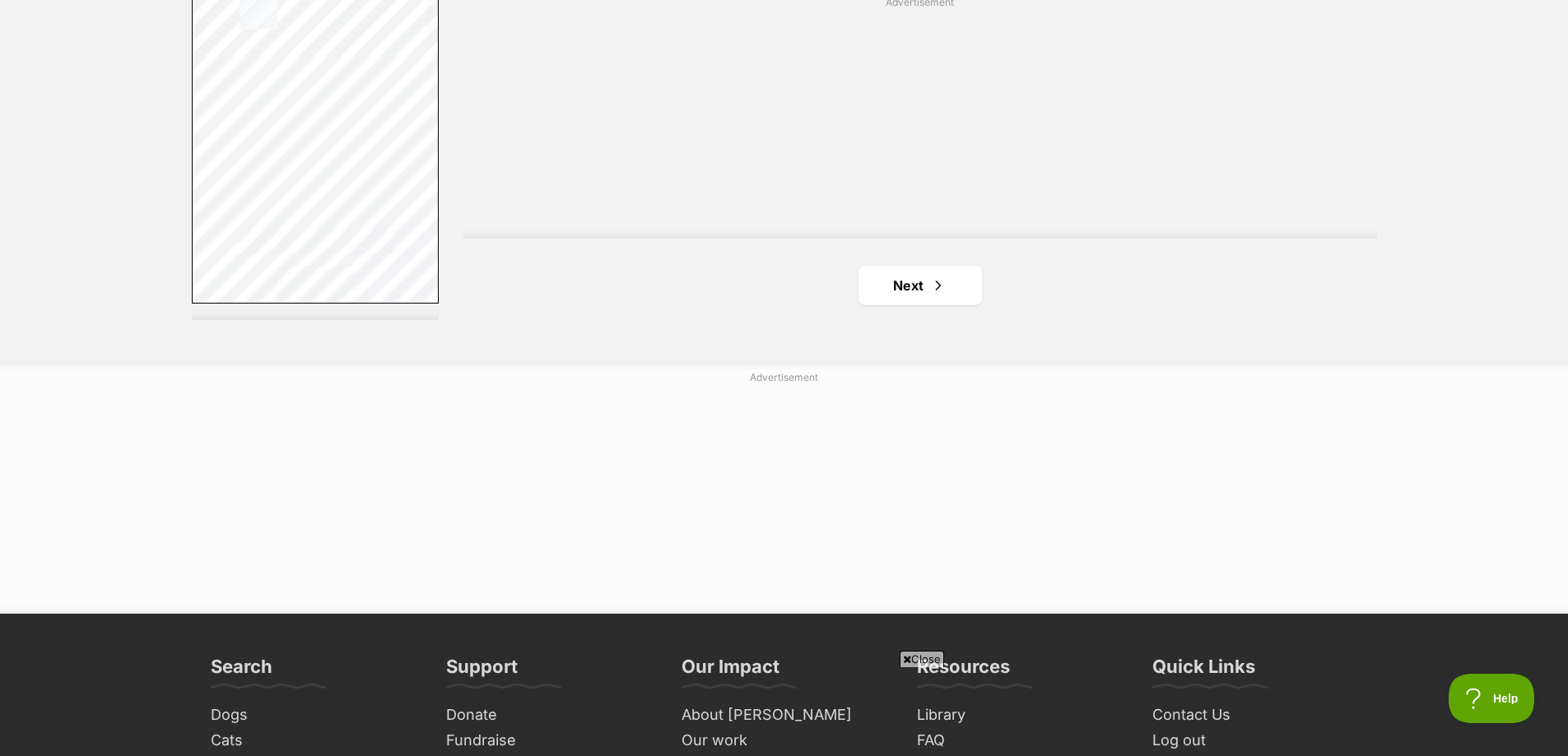
scroll to position [3043, 0]
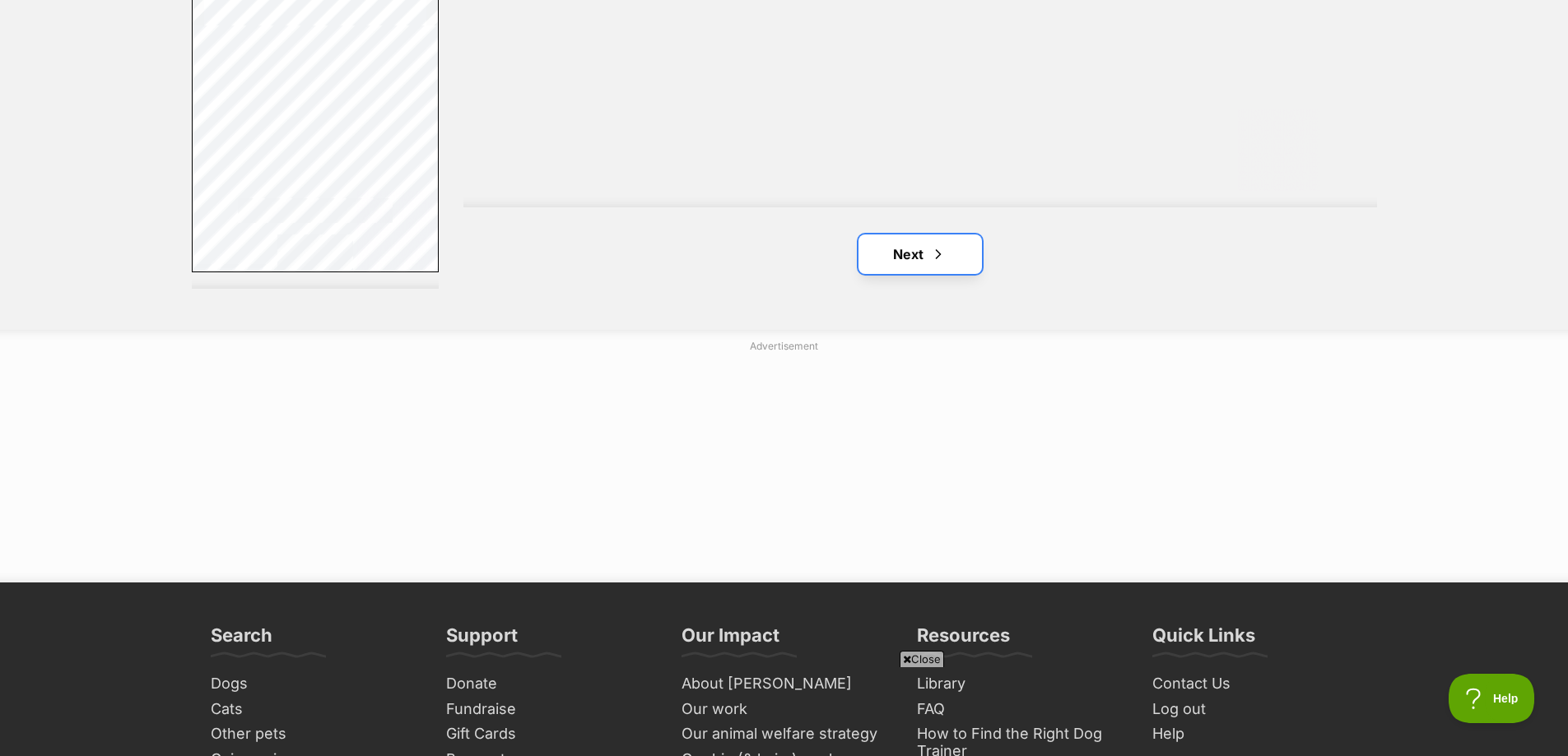
click at [902, 254] on link "Next" at bounding box center [920, 255] width 124 height 40
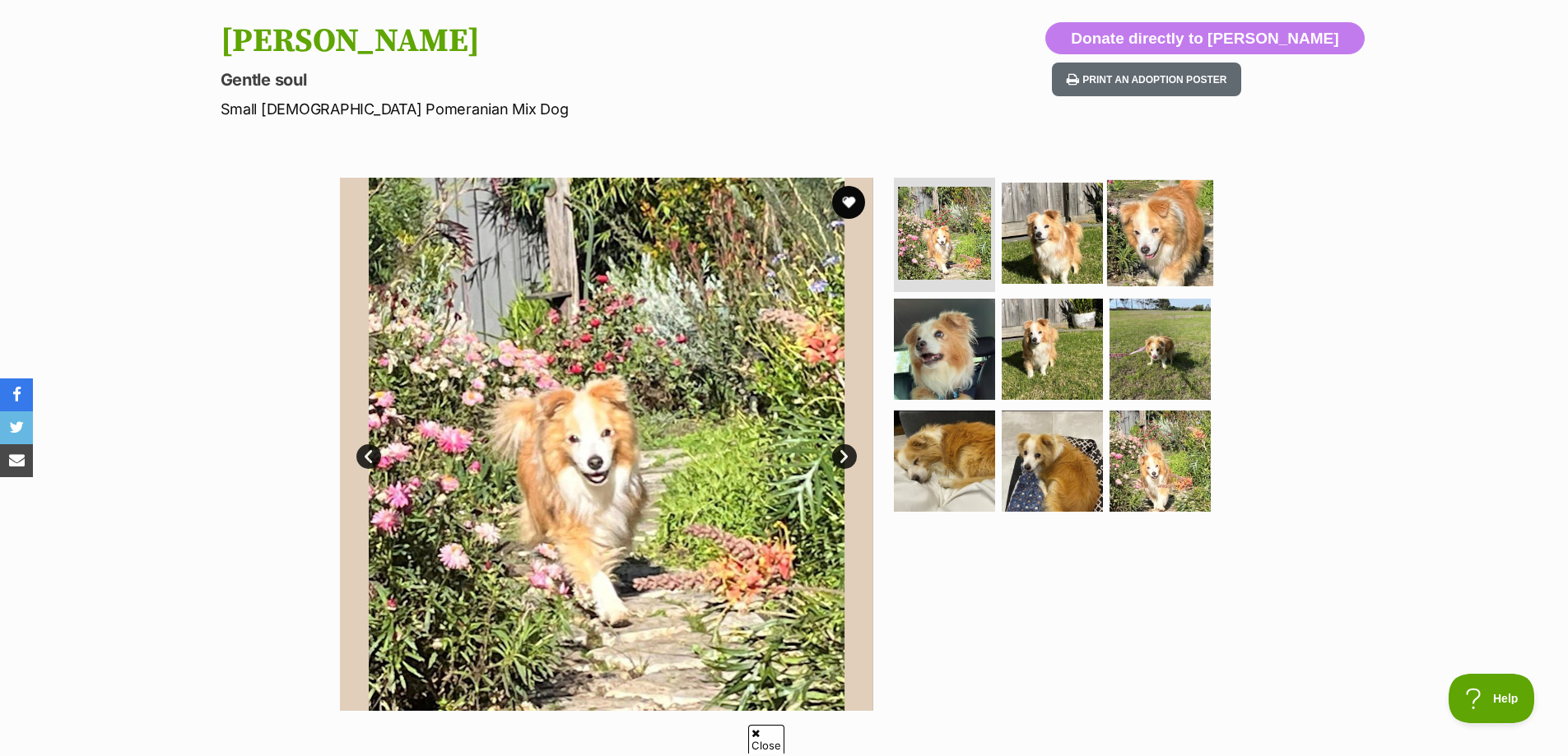
click at [1171, 239] on img at bounding box center [1160, 233] width 106 height 106
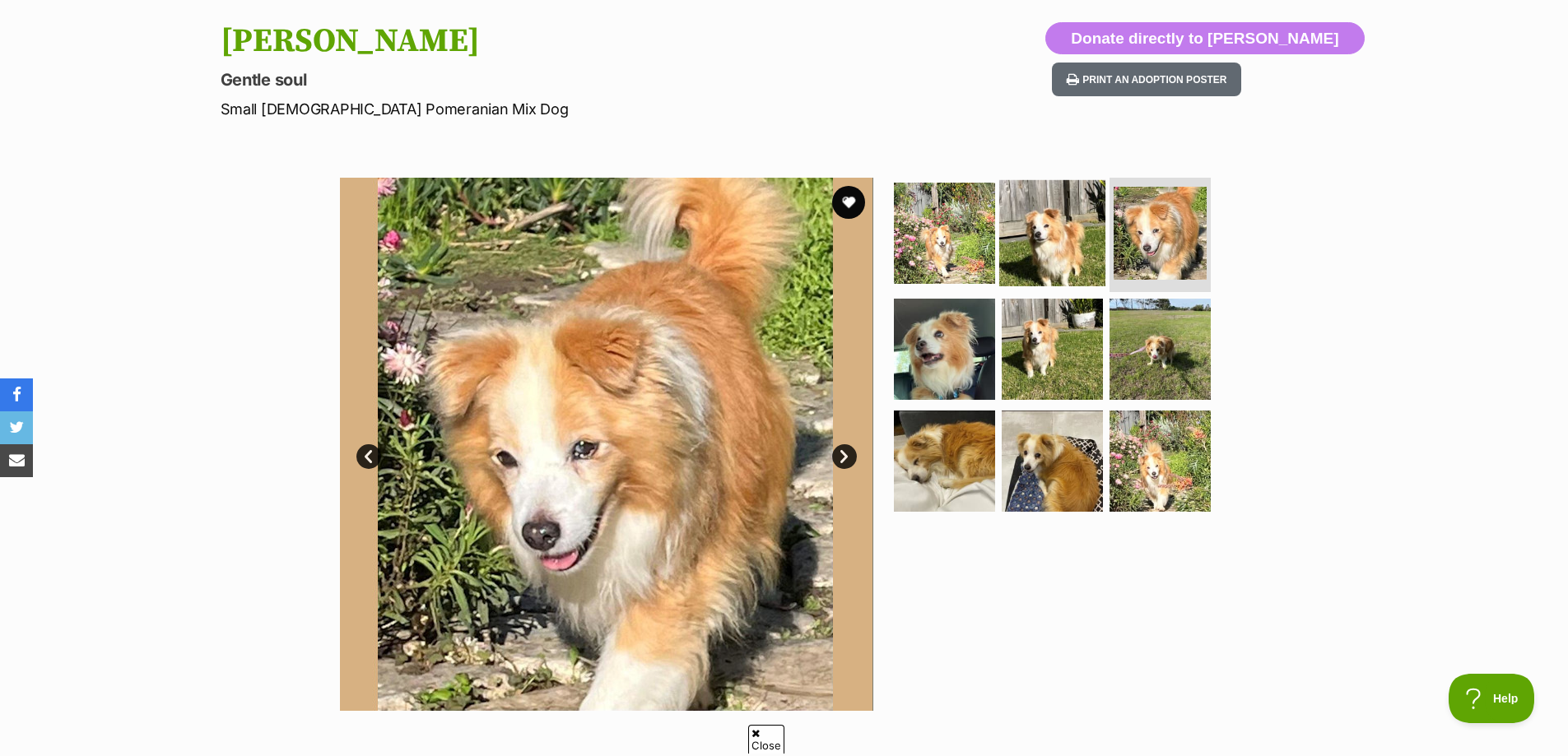
click at [1037, 250] on img at bounding box center [1052, 233] width 106 height 106
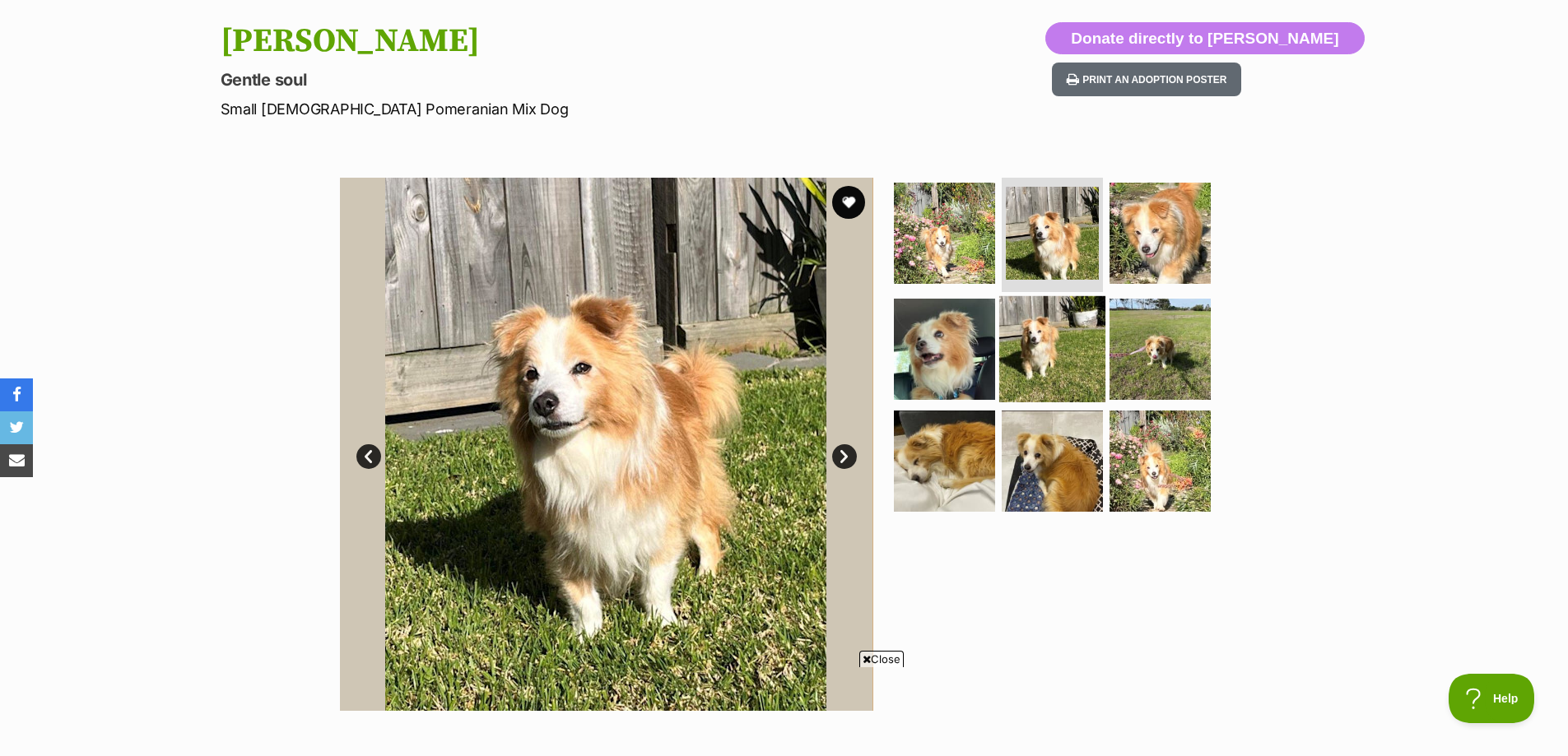
click at [1084, 350] on img at bounding box center [1052, 350] width 106 height 106
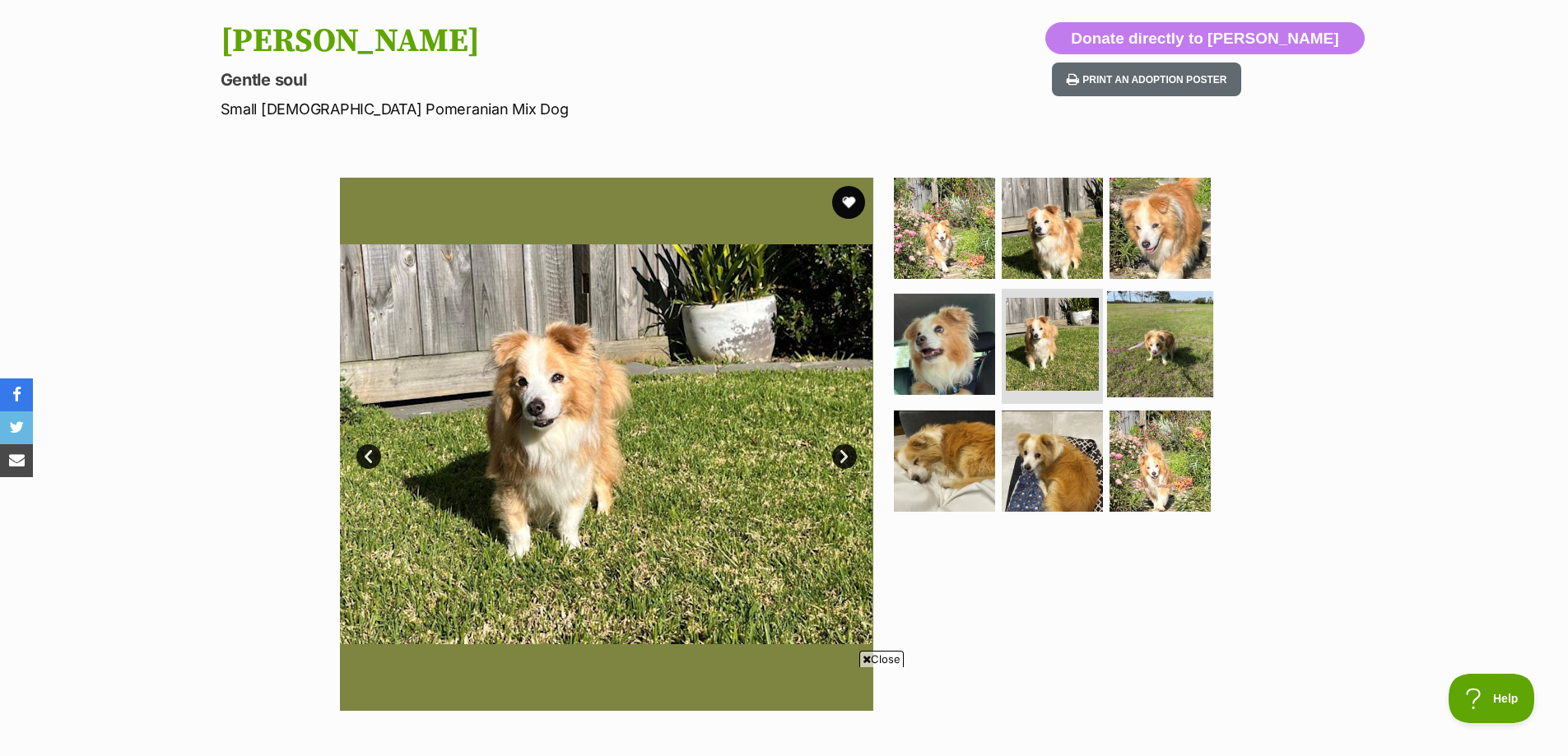
click at [1151, 338] on img at bounding box center [1160, 345] width 106 height 106
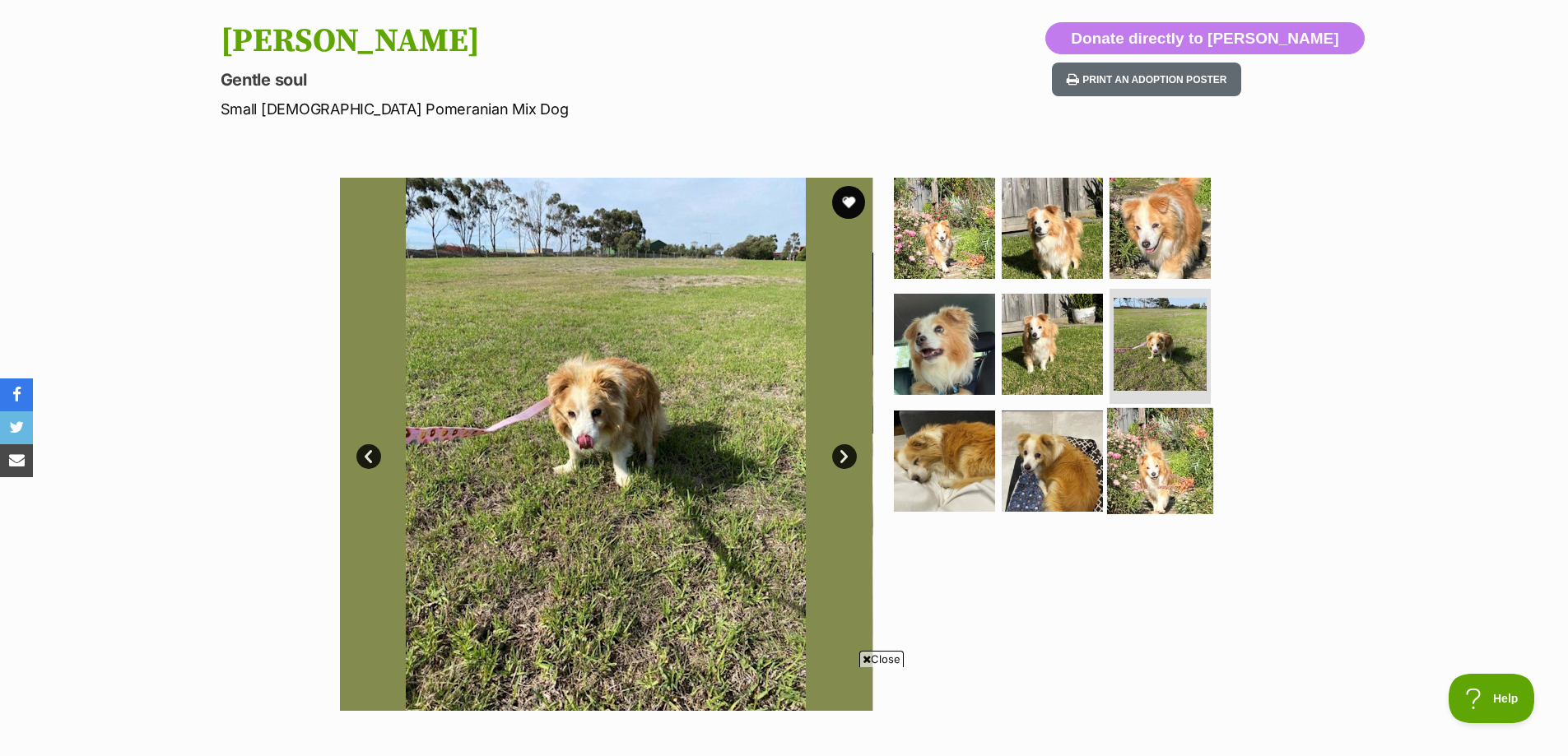
click at [1136, 458] on img at bounding box center [1160, 462] width 106 height 106
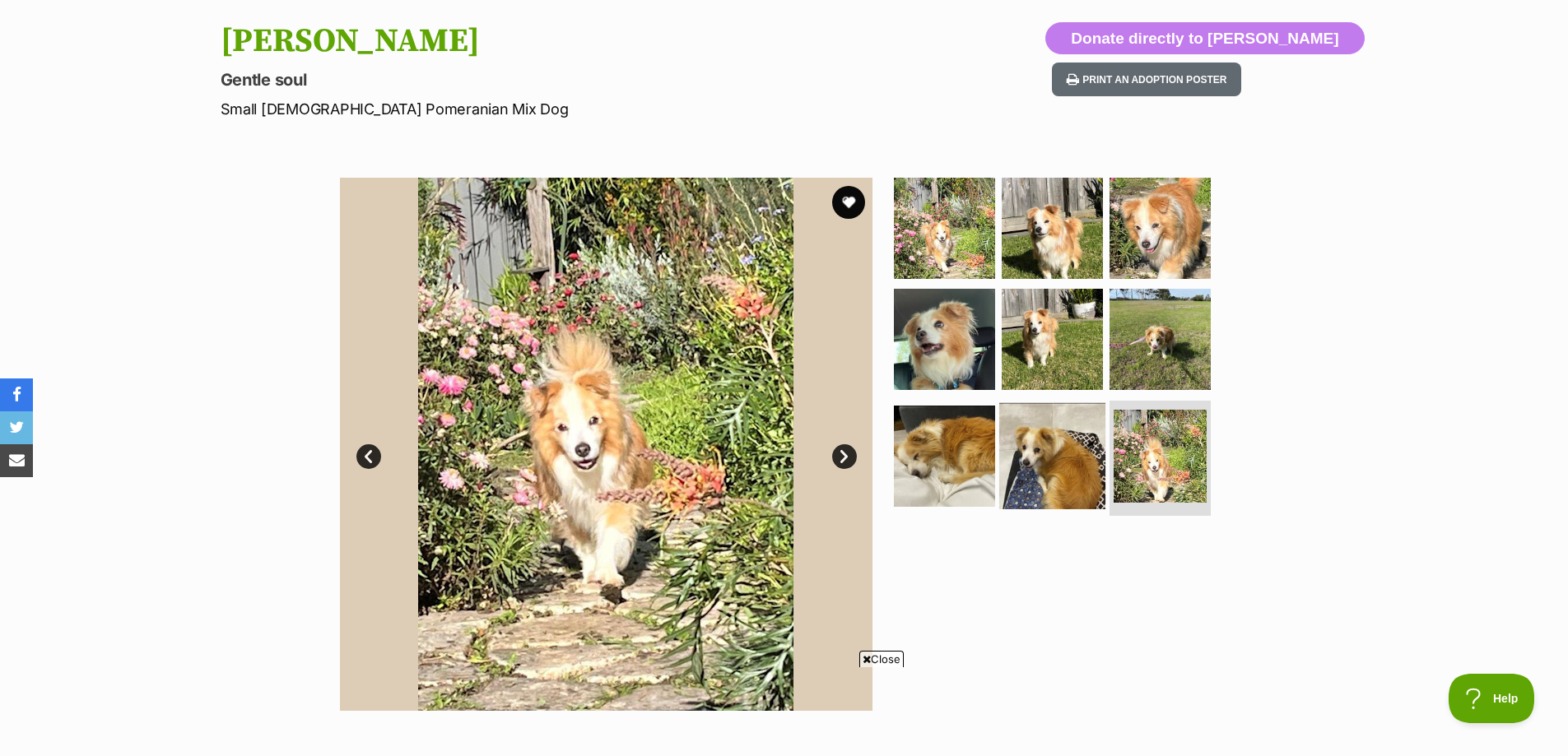
click at [1090, 450] on img at bounding box center [1052, 456] width 106 height 106
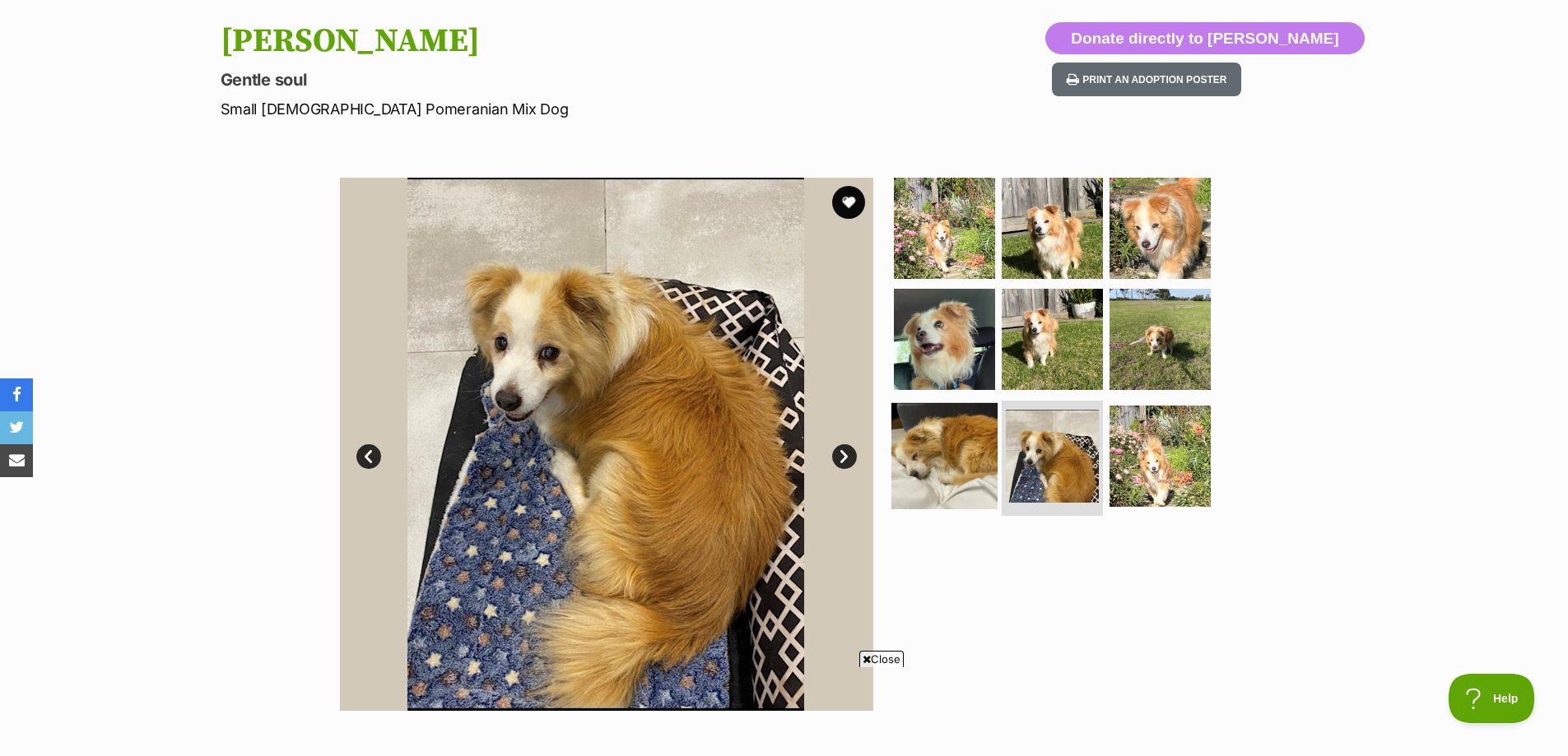
click at [965, 453] on img at bounding box center [945, 456] width 106 height 106
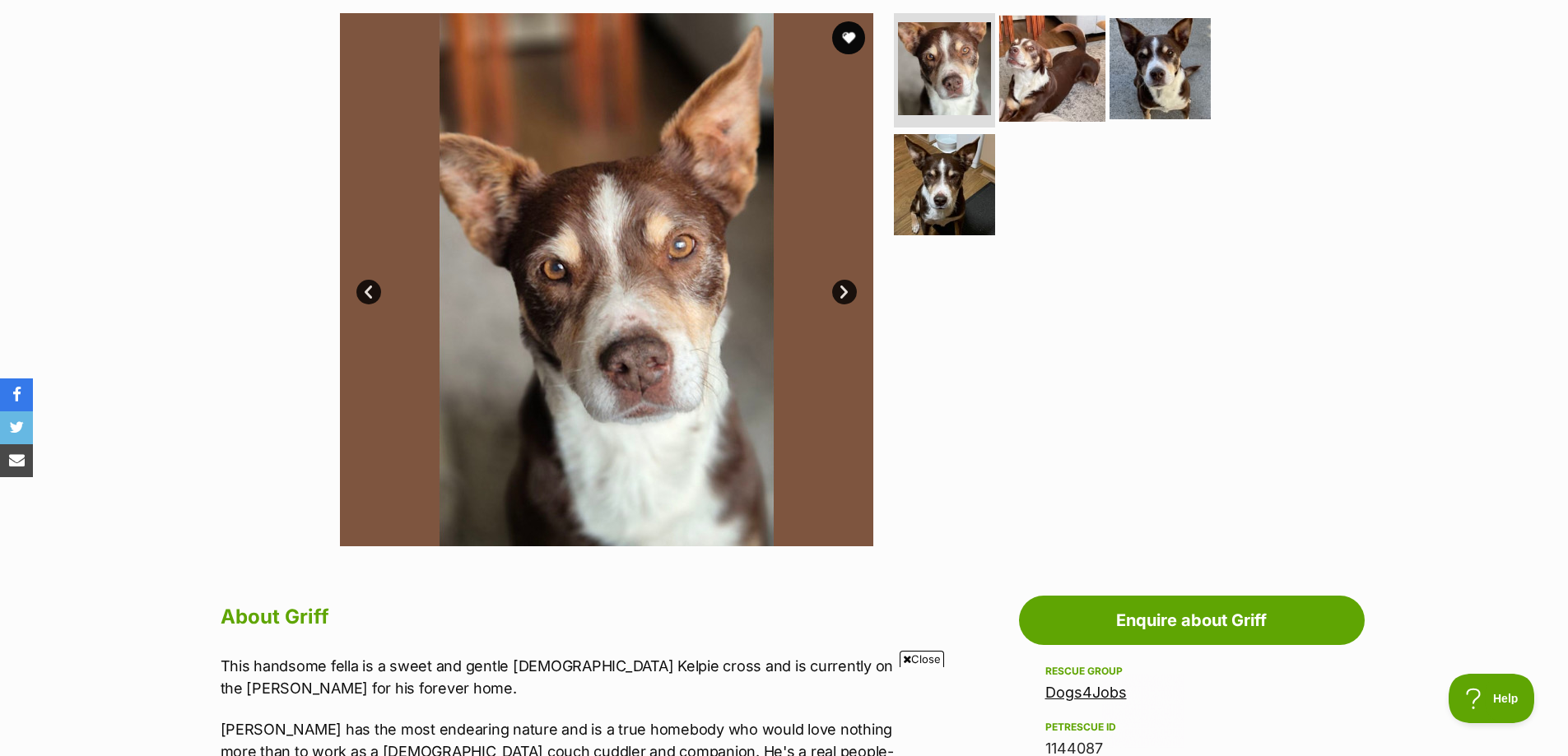
click at [1031, 73] on img at bounding box center [1052, 68] width 106 height 106
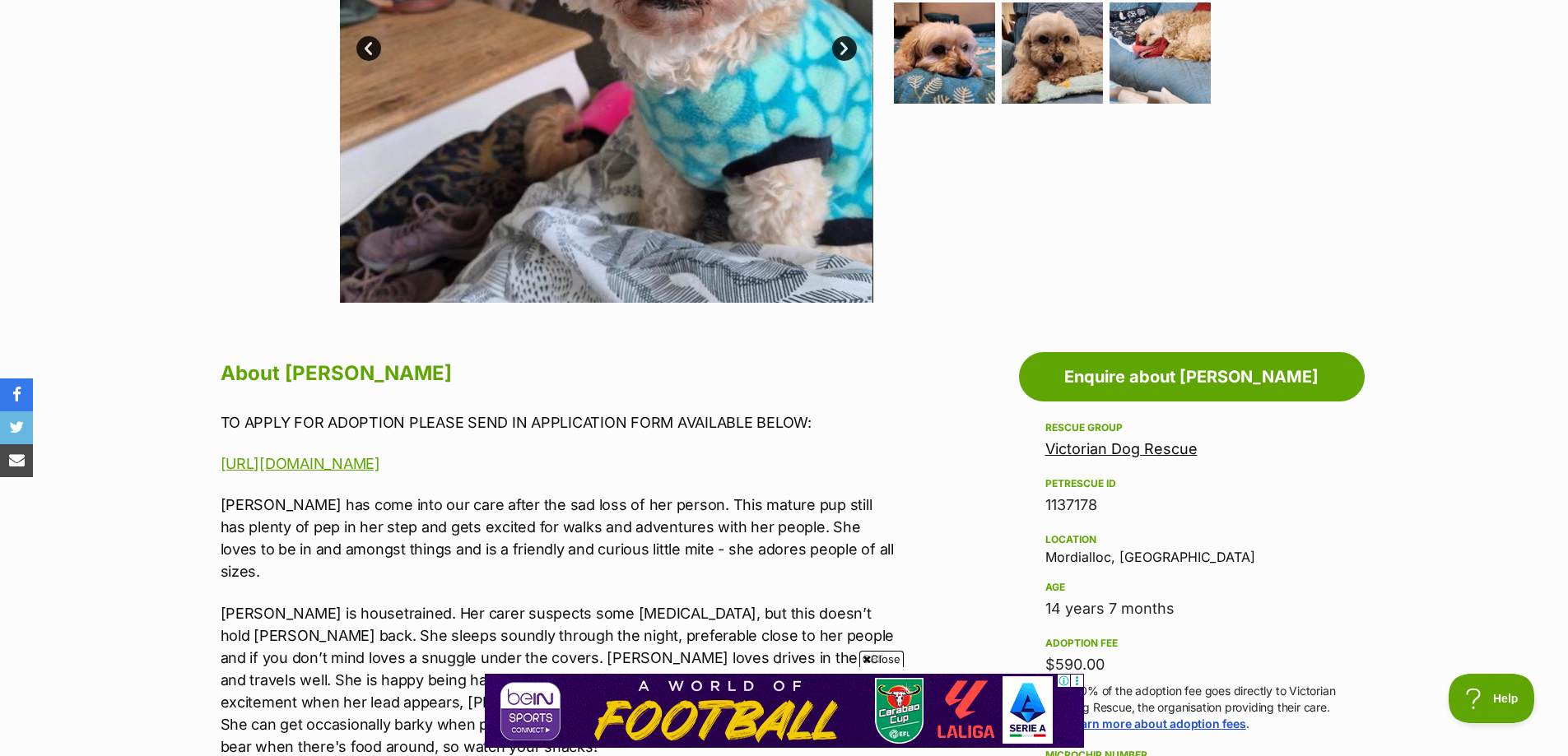
scroll to position [576, 0]
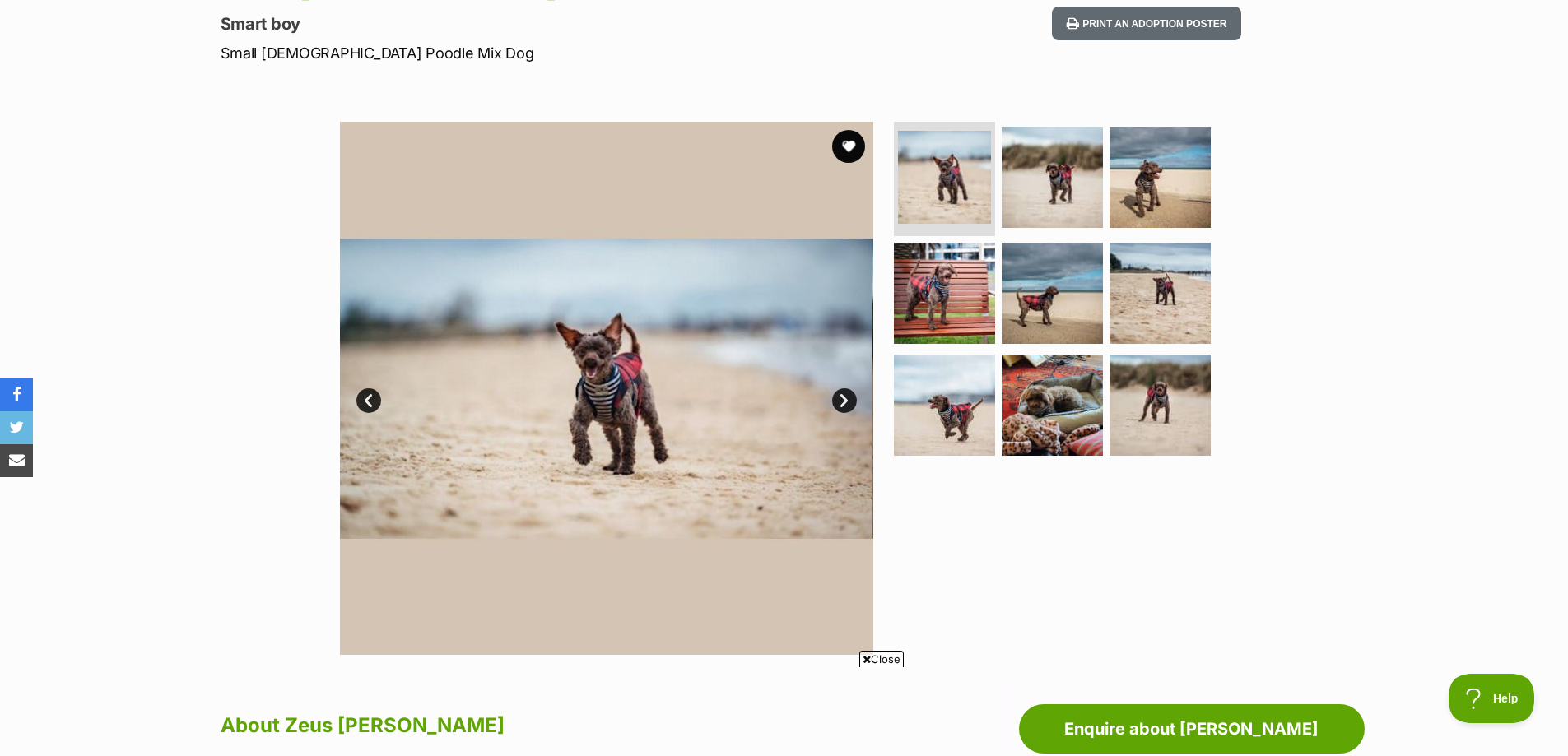
scroll to position [576, 0]
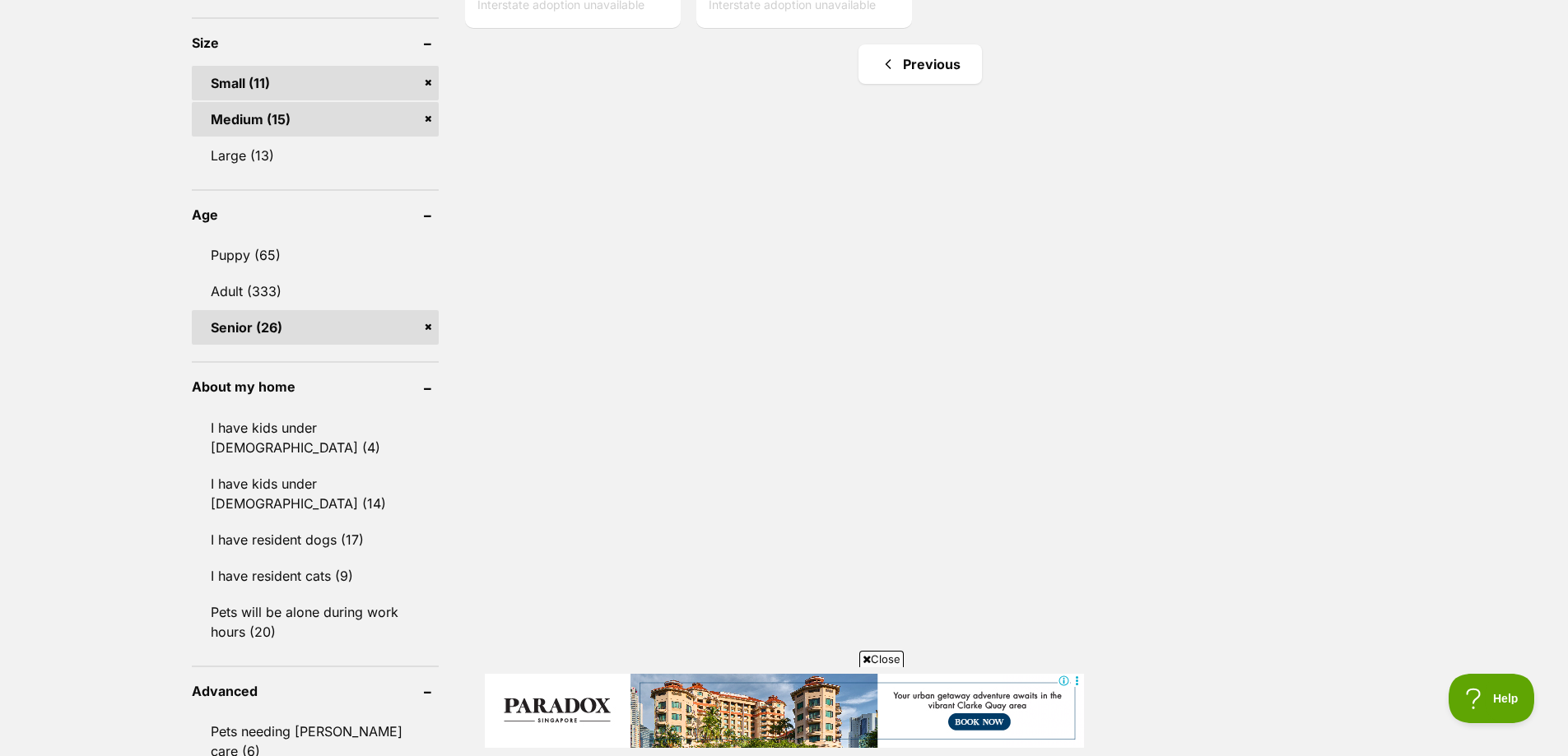
scroll to position [1398, 0]
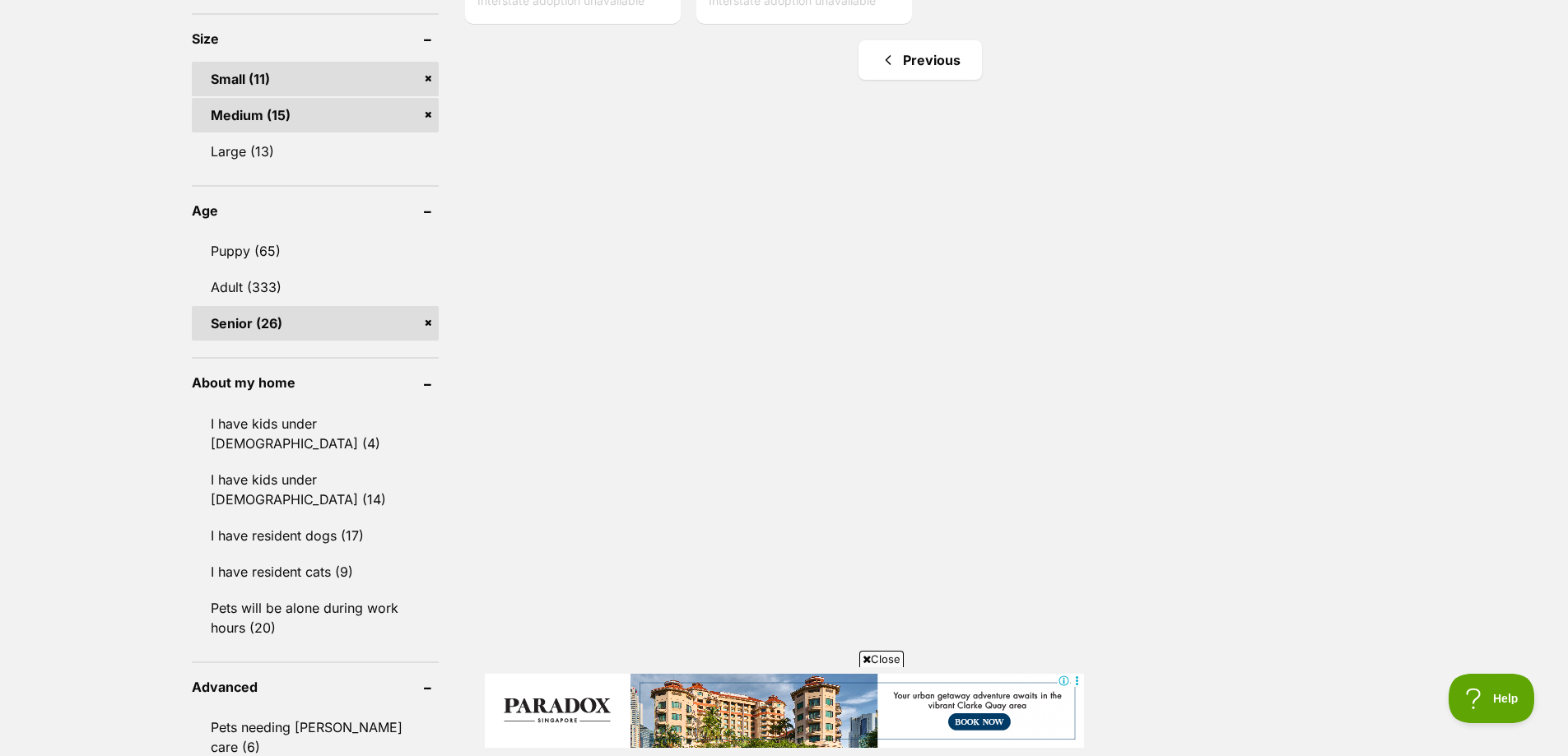
click at [428, 321] on link "Senior (26)" at bounding box center [316, 323] width 247 height 34
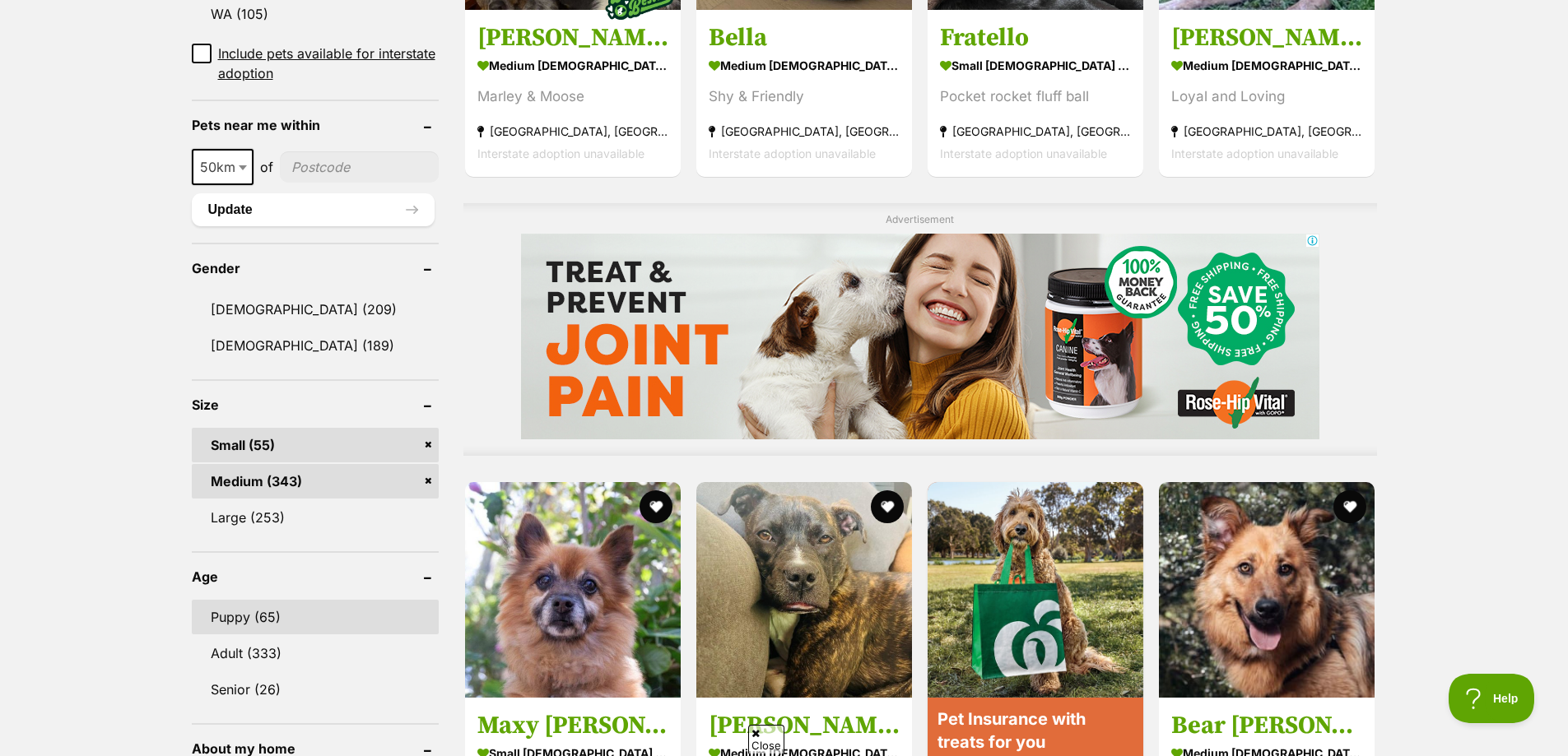
scroll to position [1316, 0]
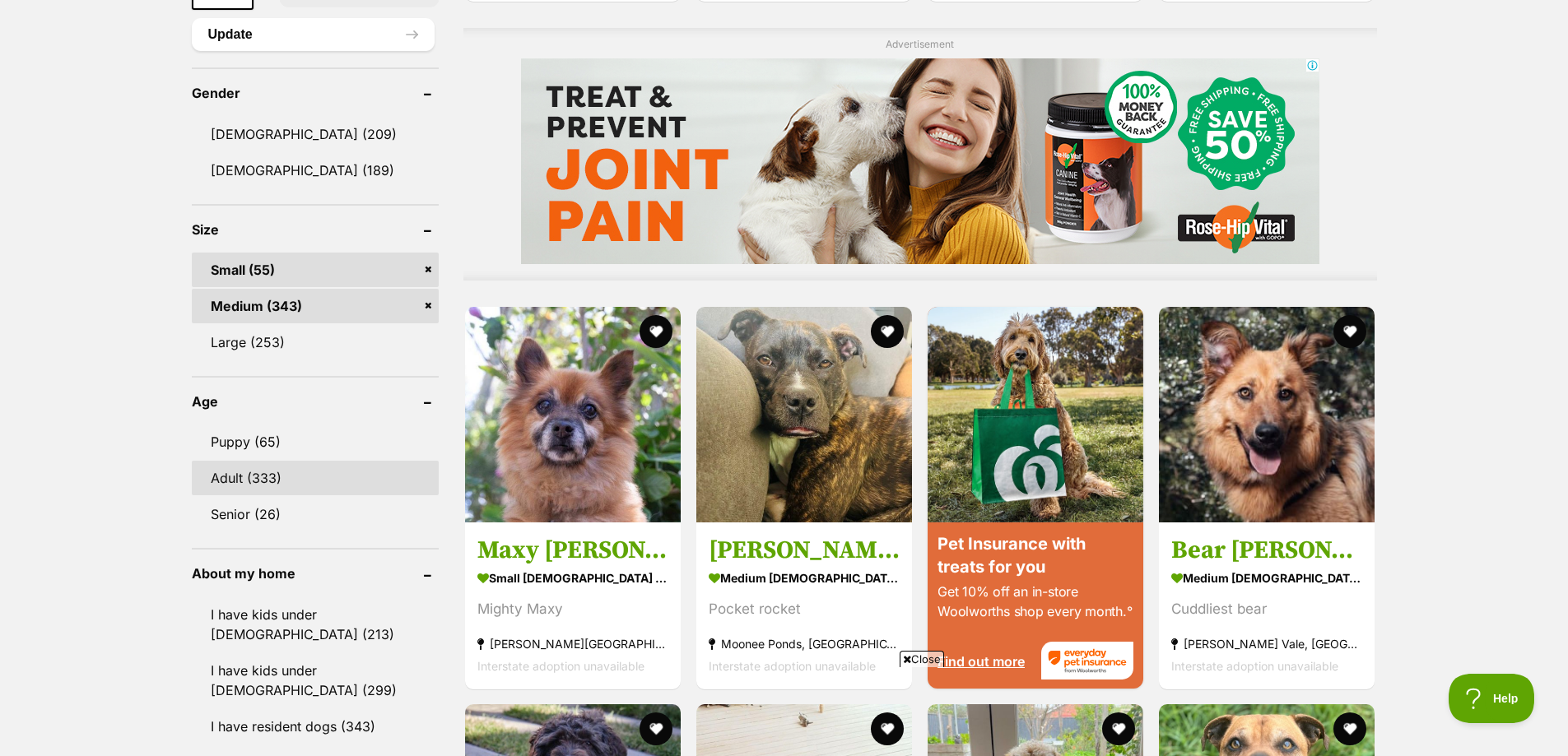
click at [292, 469] on link "Adult (333)" at bounding box center [316, 478] width 247 height 34
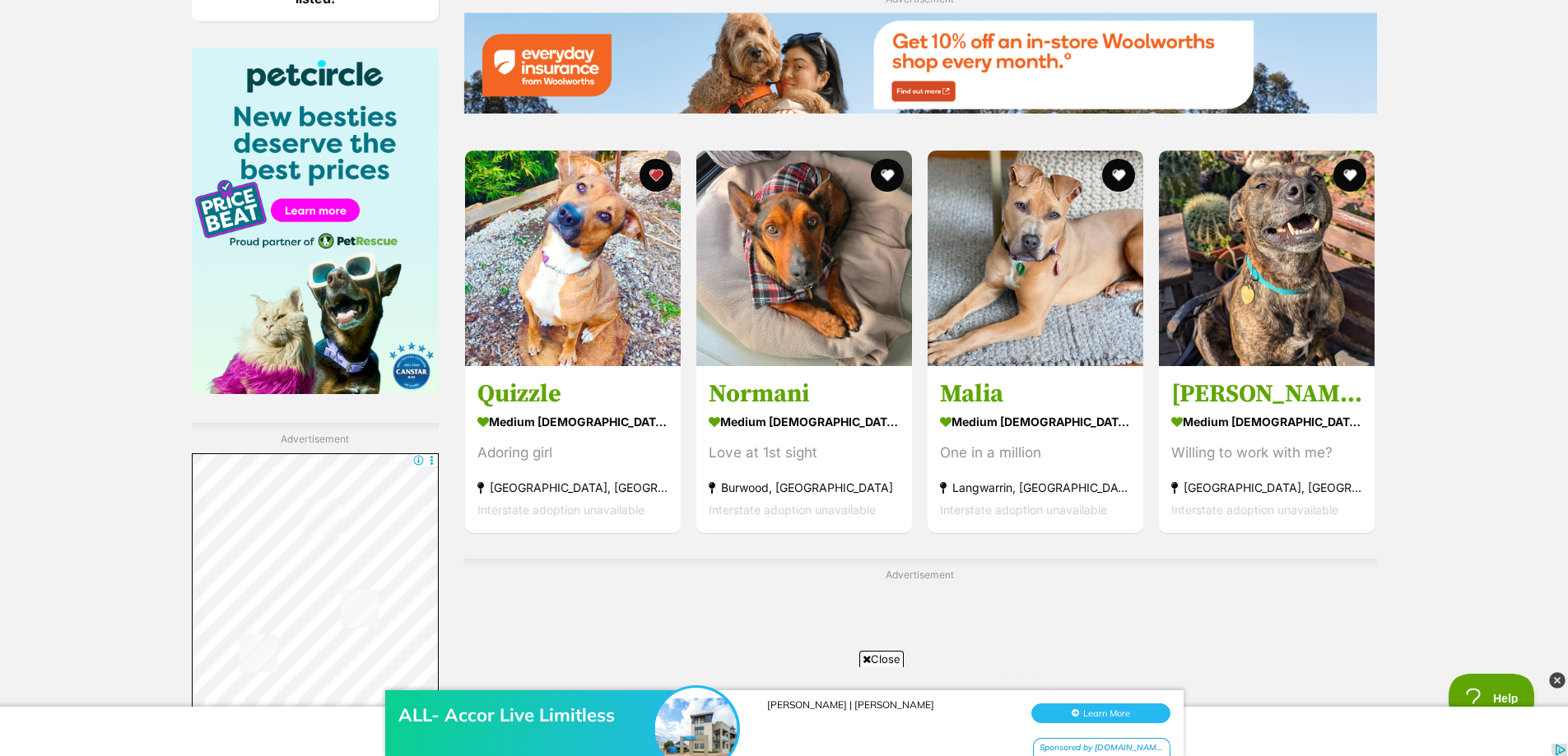
scroll to position [2796, 0]
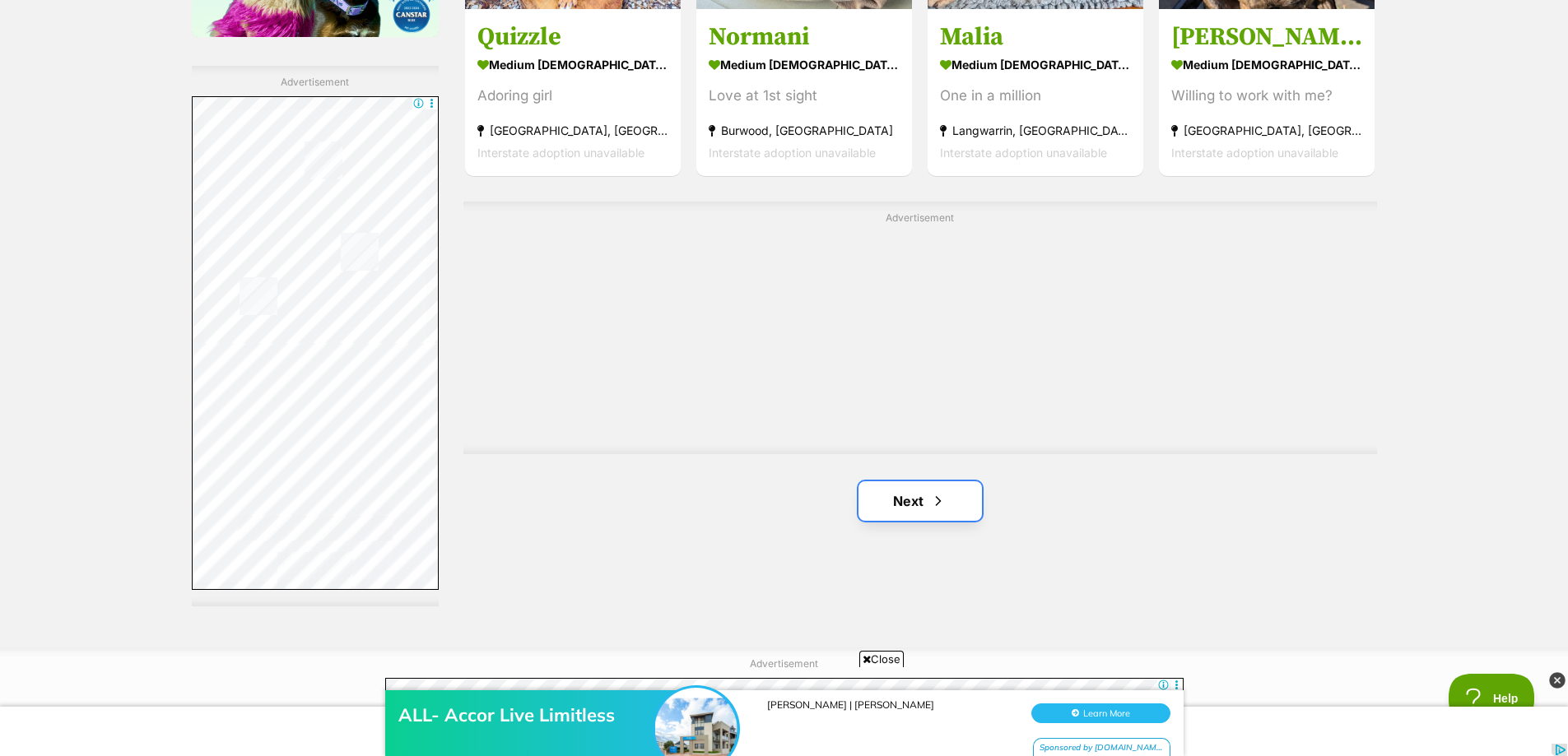
click at [927, 509] on link "Next" at bounding box center [920, 501] width 124 height 40
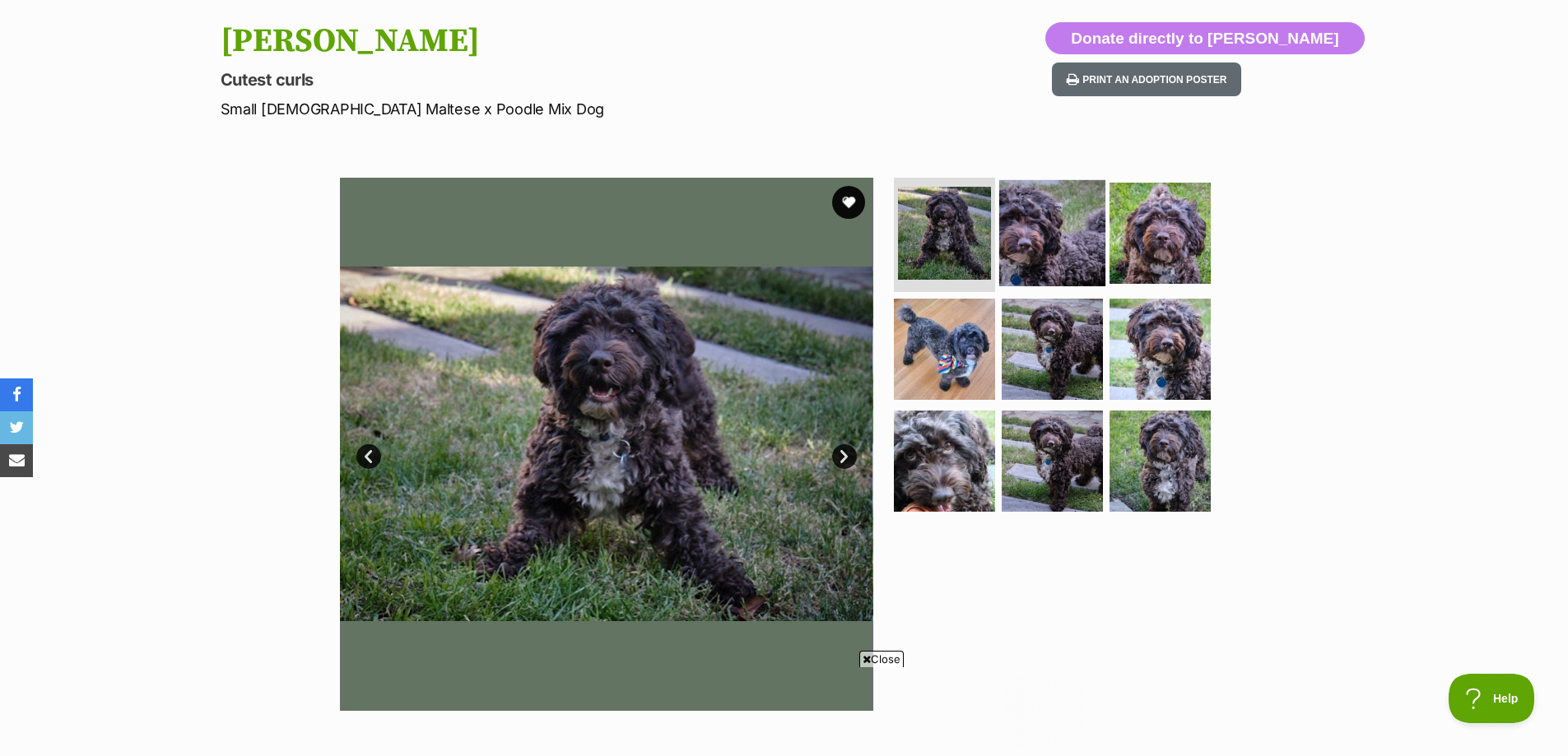
click at [1038, 253] on img at bounding box center [1052, 233] width 106 height 106
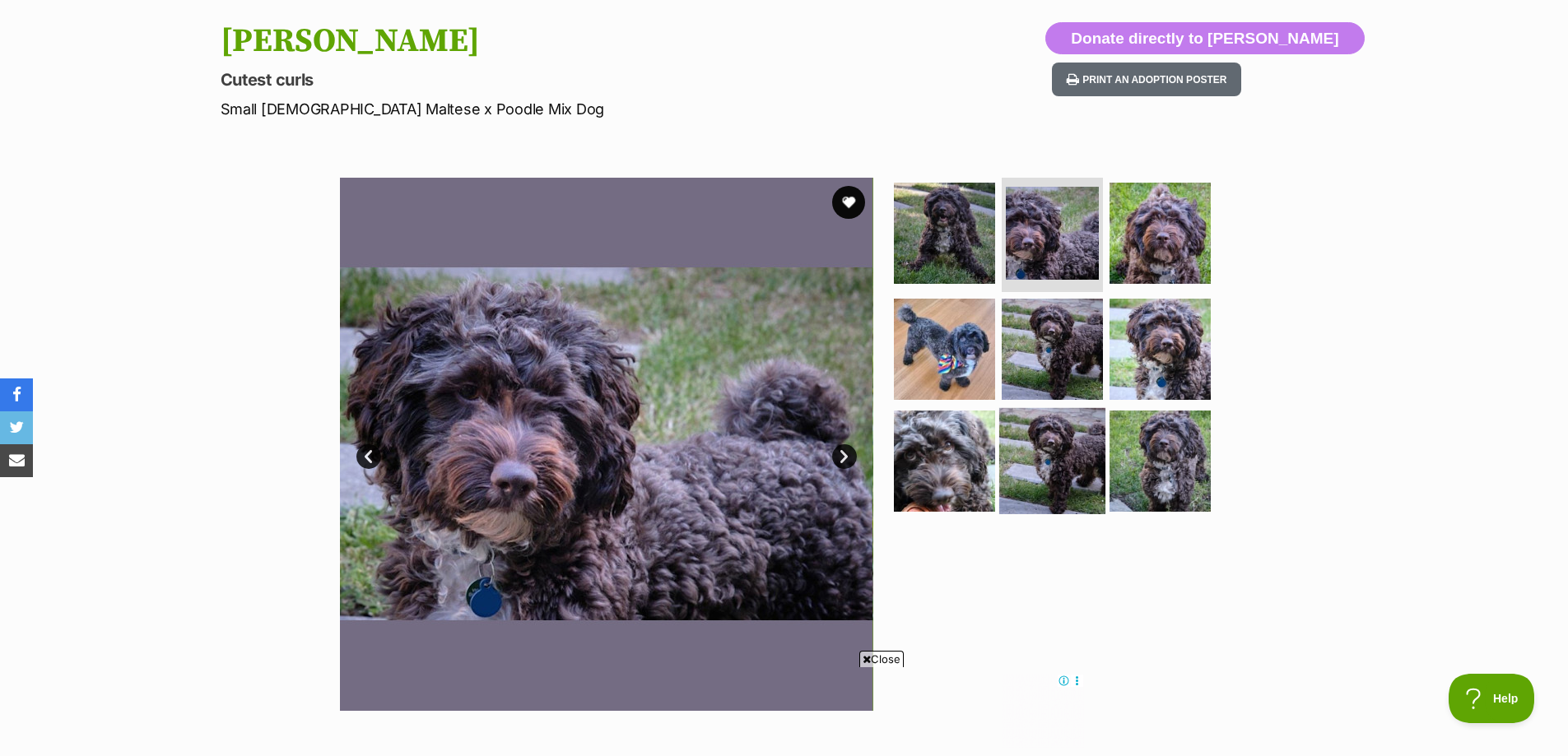
click at [1069, 473] on img at bounding box center [1052, 462] width 106 height 106
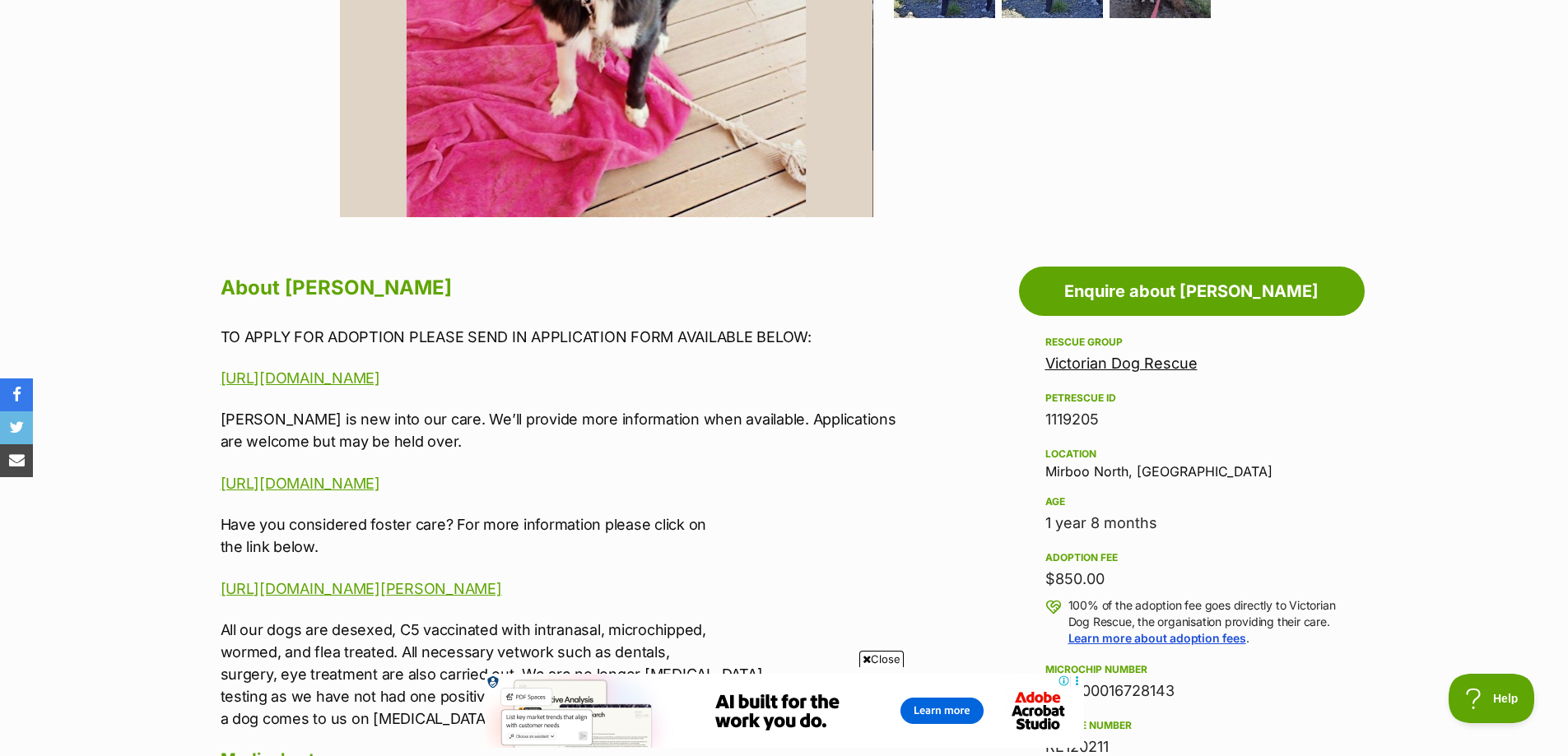
scroll to position [411, 0]
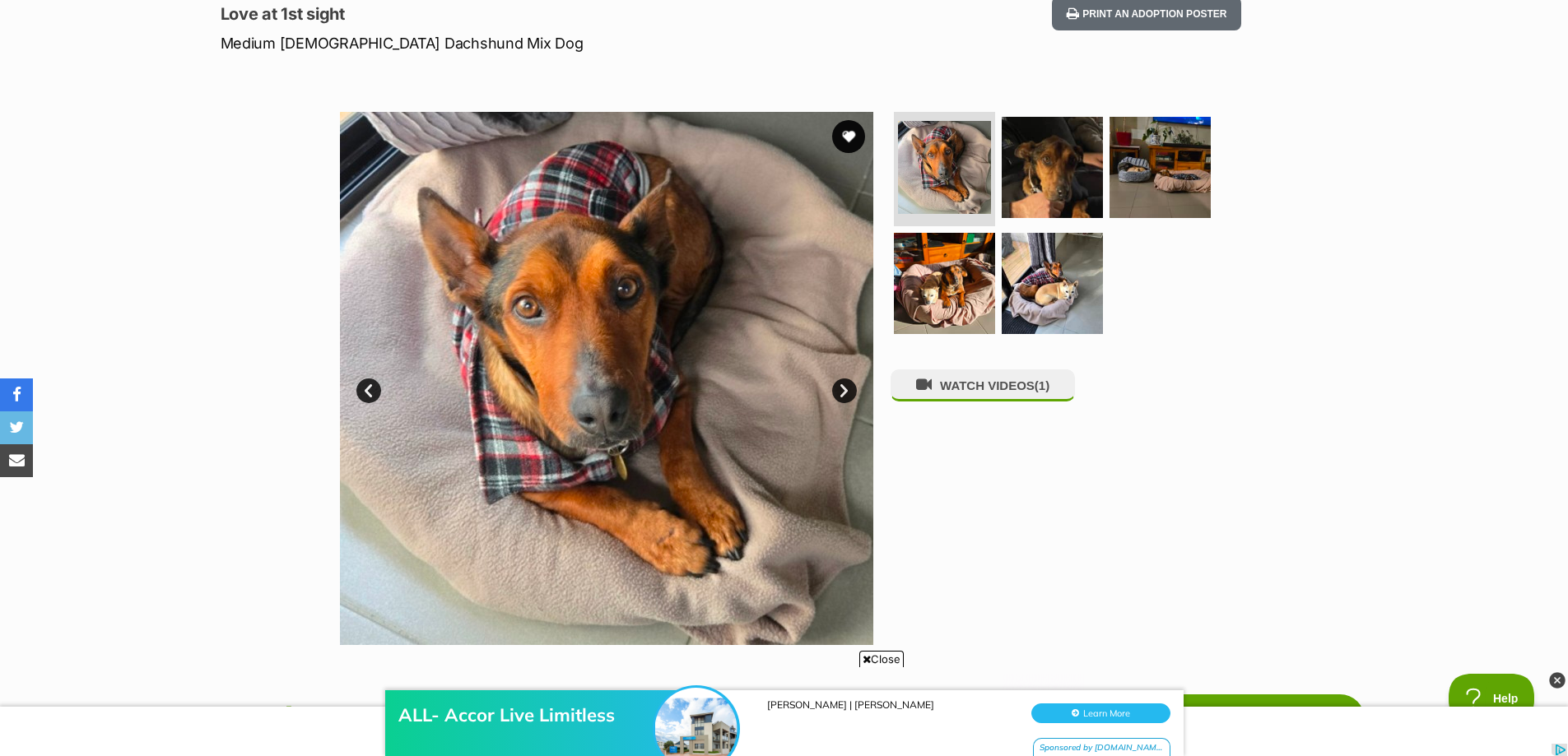
scroll to position [247, 0]
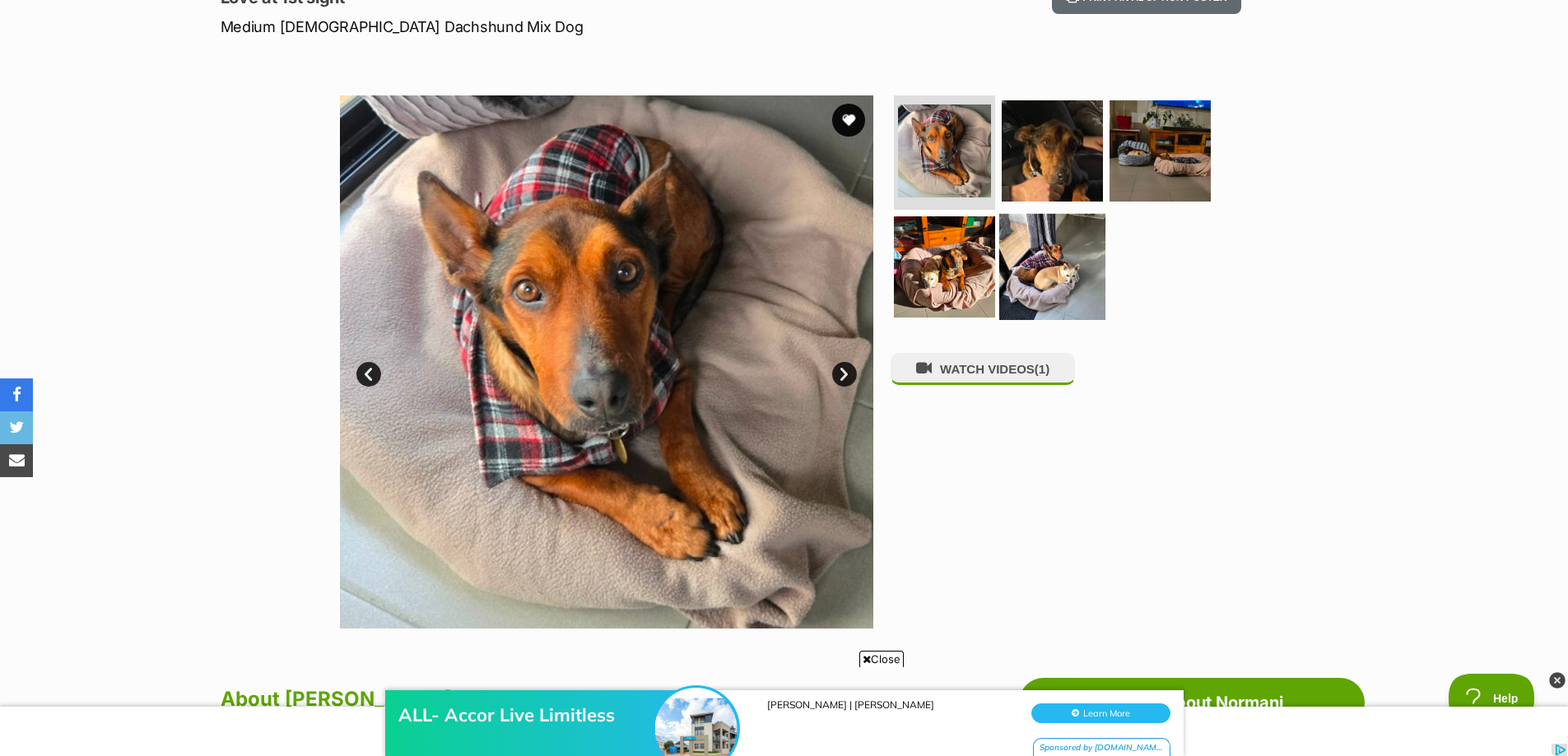
click at [1010, 255] on img at bounding box center [1052, 267] width 106 height 106
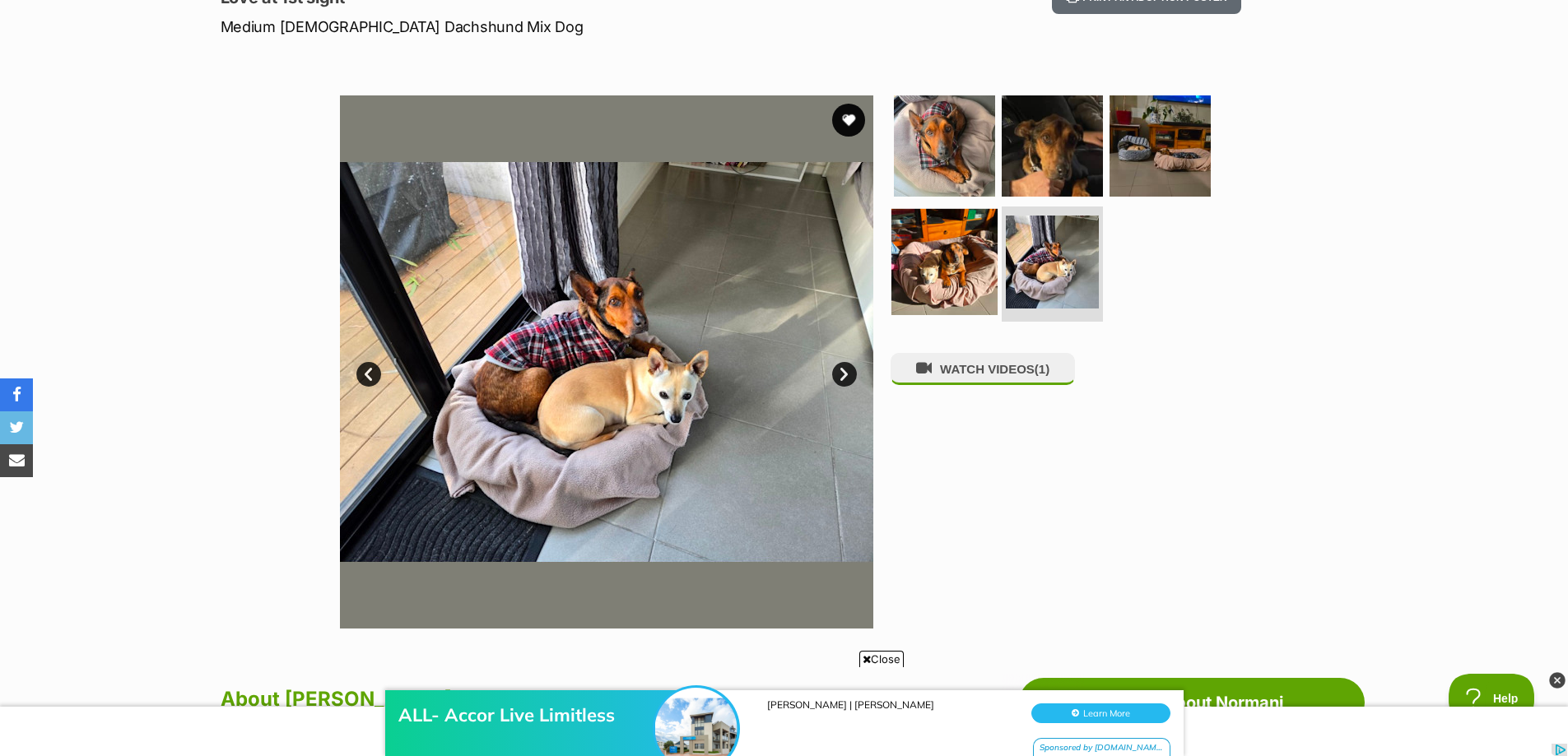
click at [970, 265] on img at bounding box center [945, 262] width 106 height 106
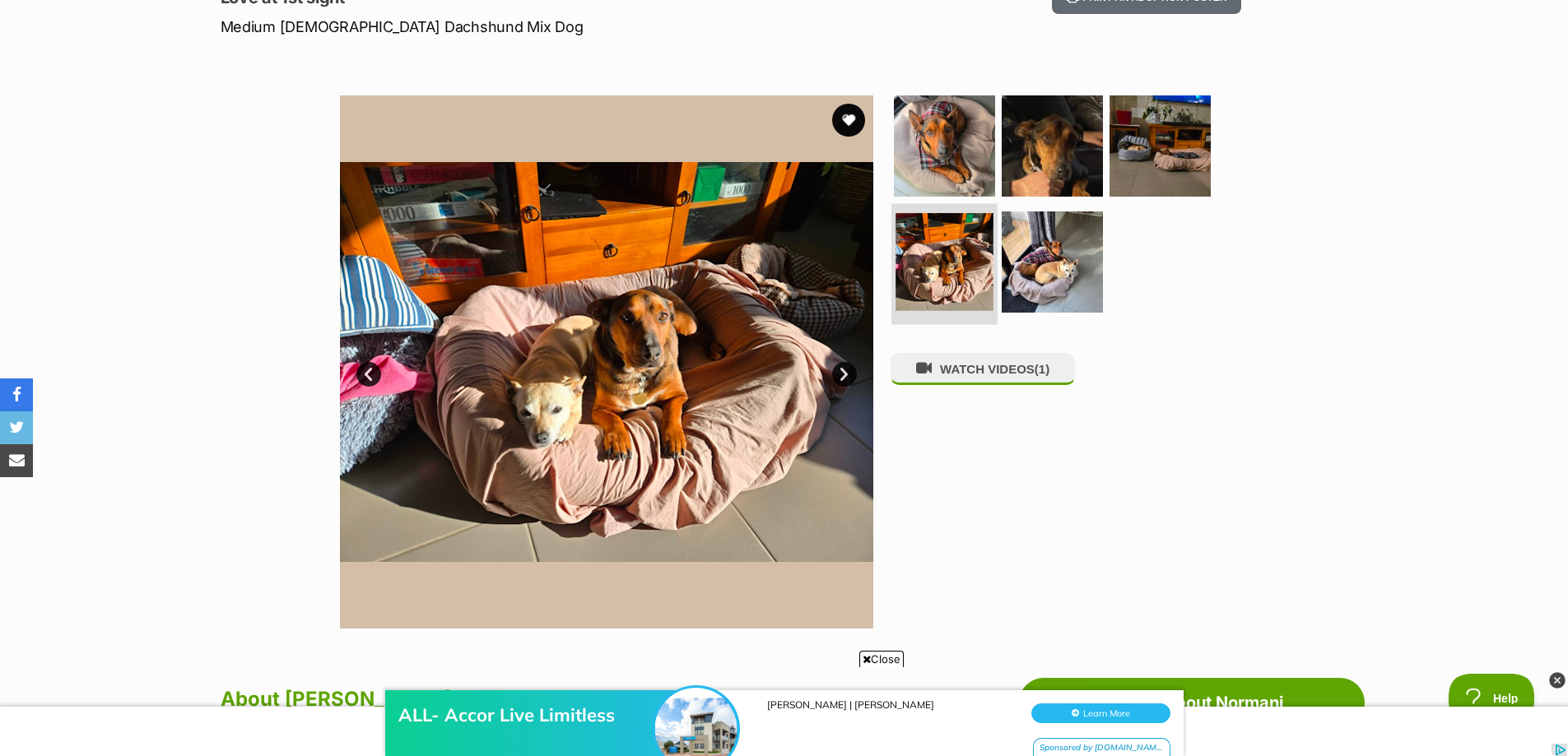
scroll to position [164, 0]
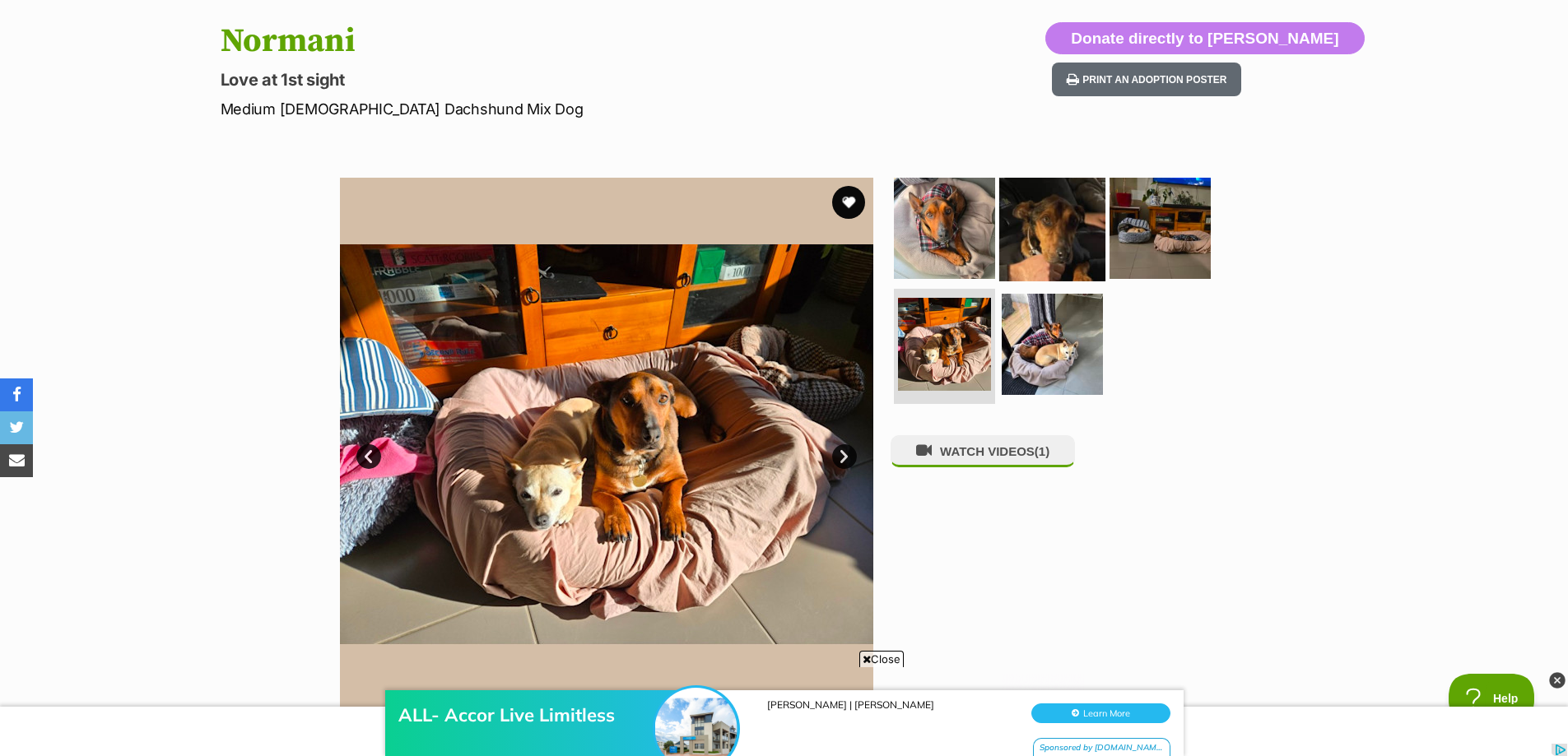
click at [1032, 223] on img at bounding box center [1052, 228] width 106 height 106
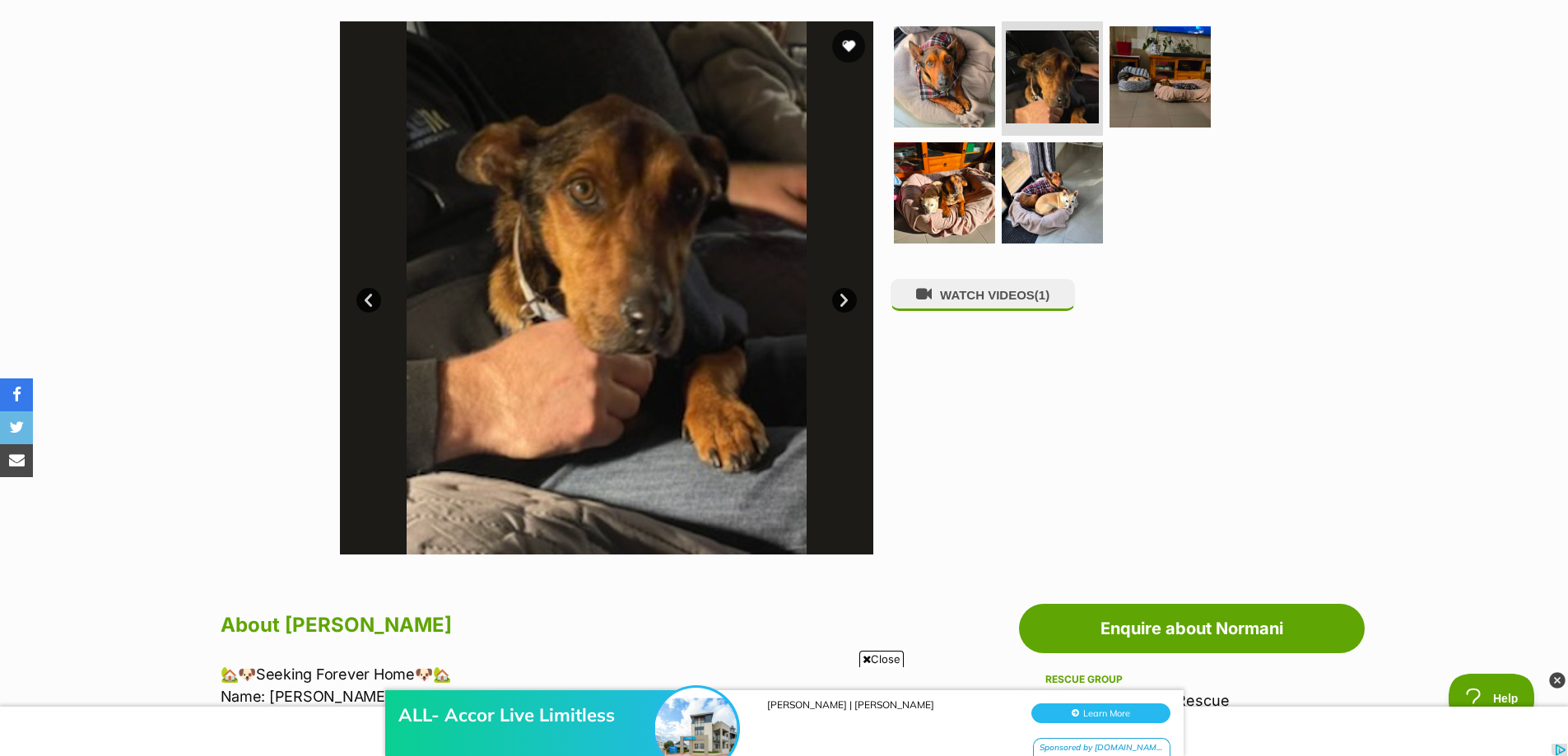
scroll to position [658, 0]
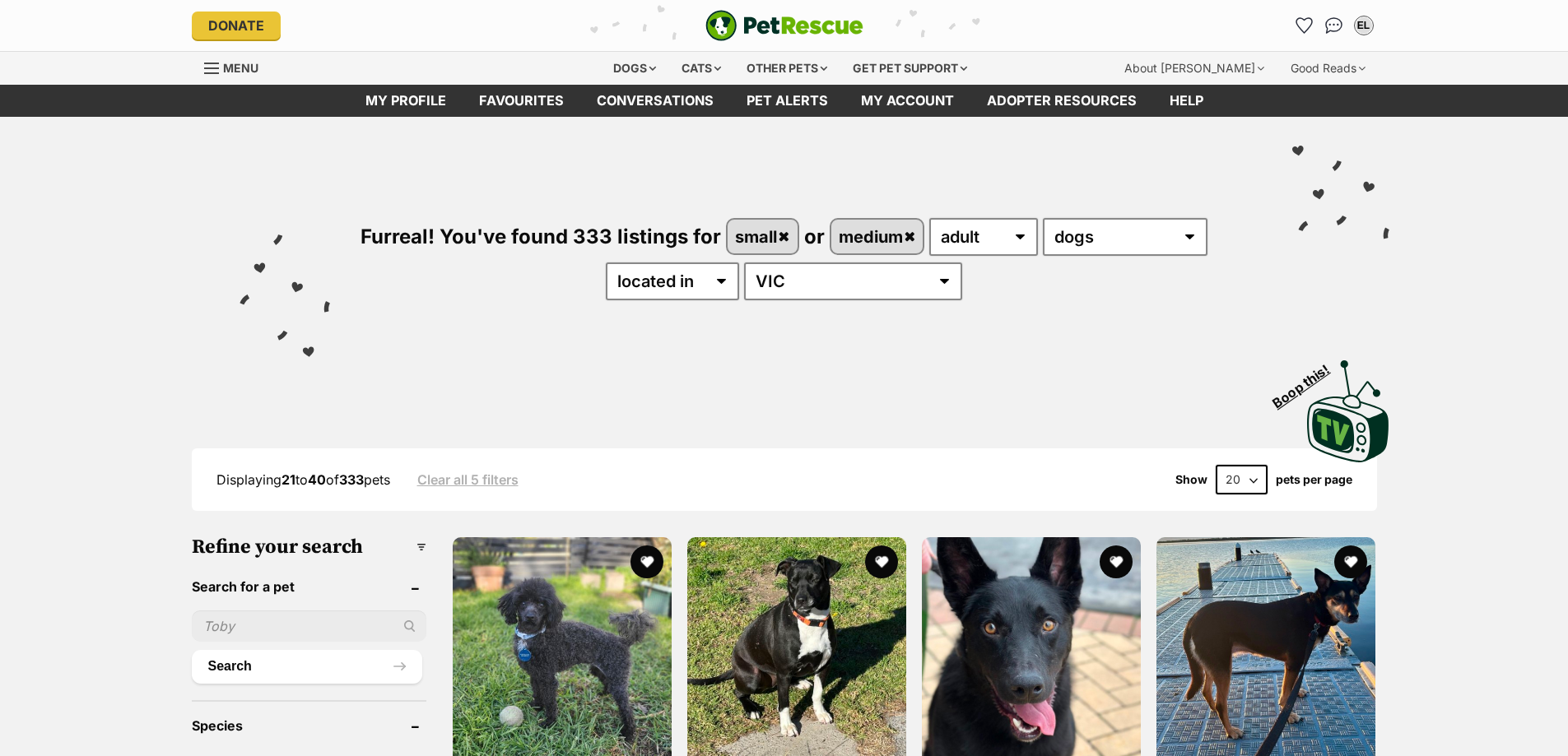
click at [1255, 482] on select "20 40 60" at bounding box center [1241, 479] width 52 height 29
select select "60"
click at [1215, 464] on select "20 40 60" at bounding box center [1241, 479] width 52 height 29
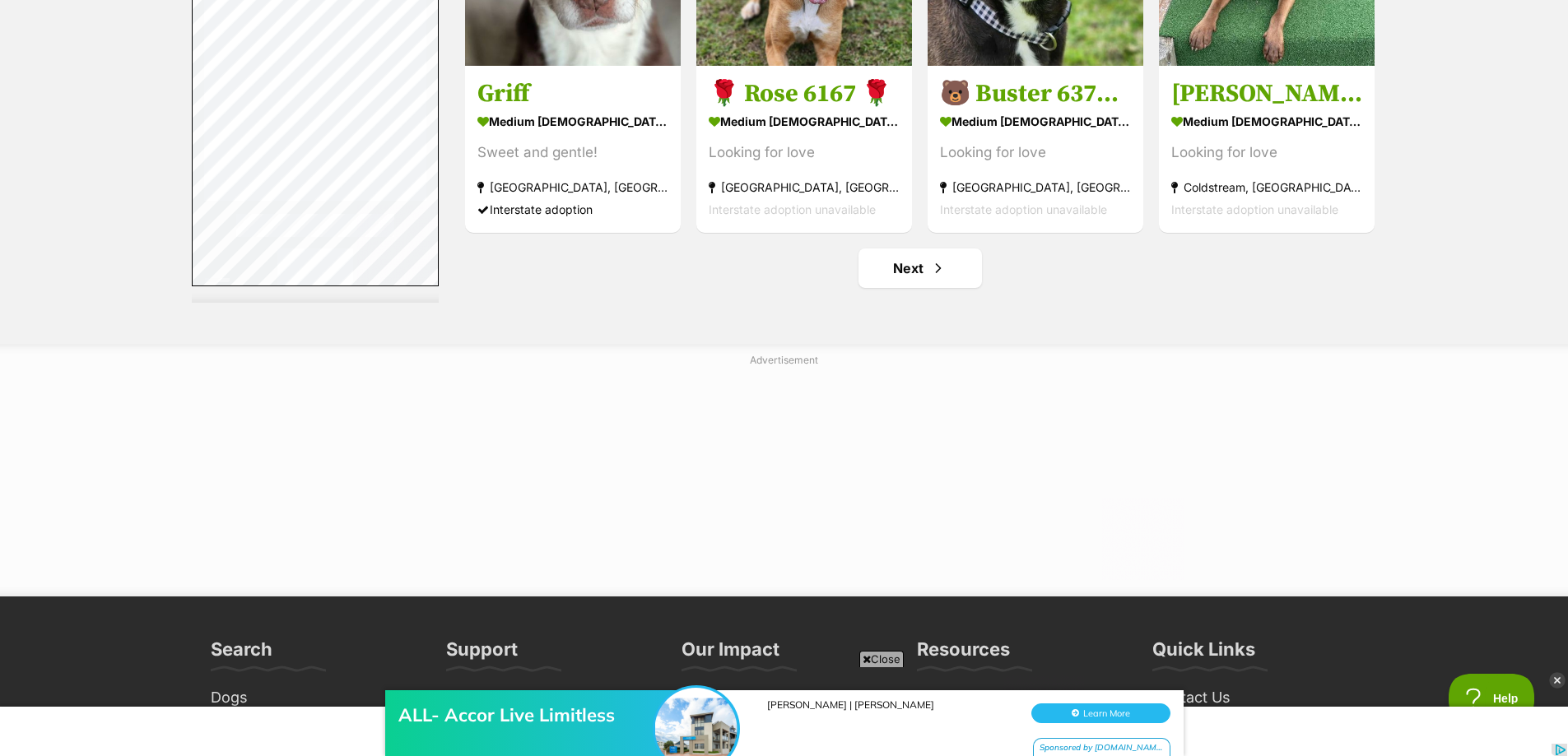
scroll to position [8966, 0]
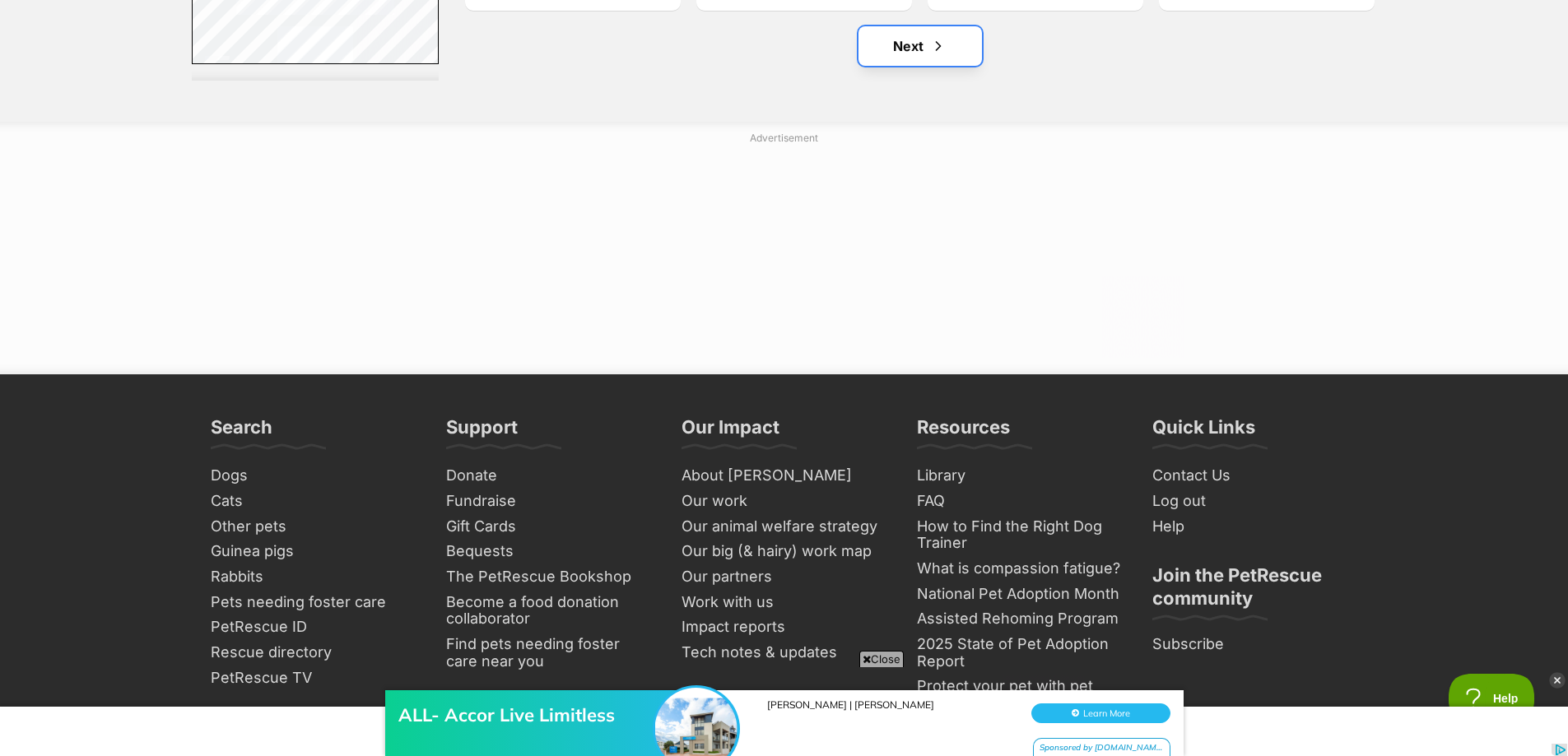
drag, startPoint x: 906, startPoint y: 61, endPoint x: 511, endPoint y: 5, distance: 398.9
click at [905, 61] on link "Next" at bounding box center [920, 47] width 124 height 40
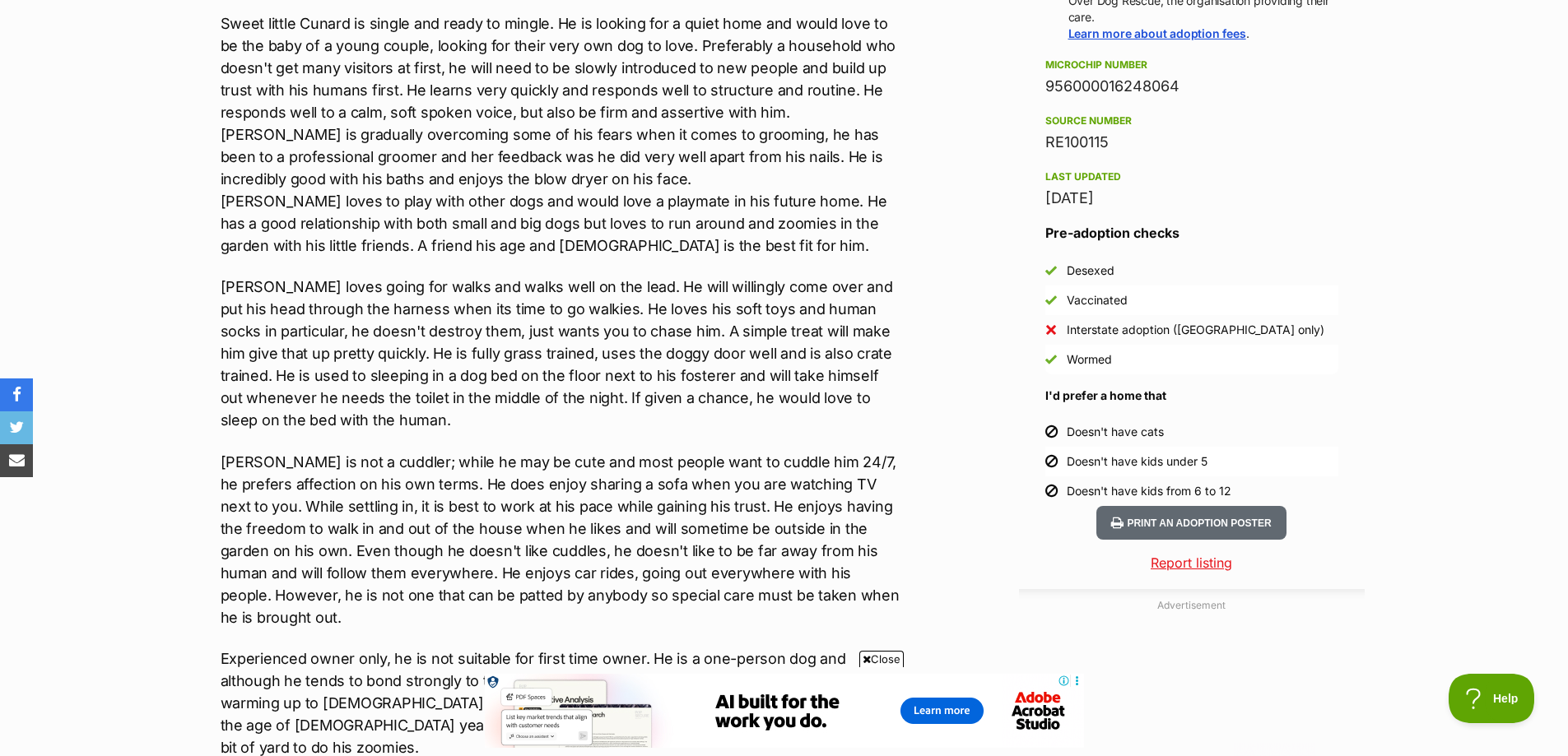
scroll to position [1316, 0]
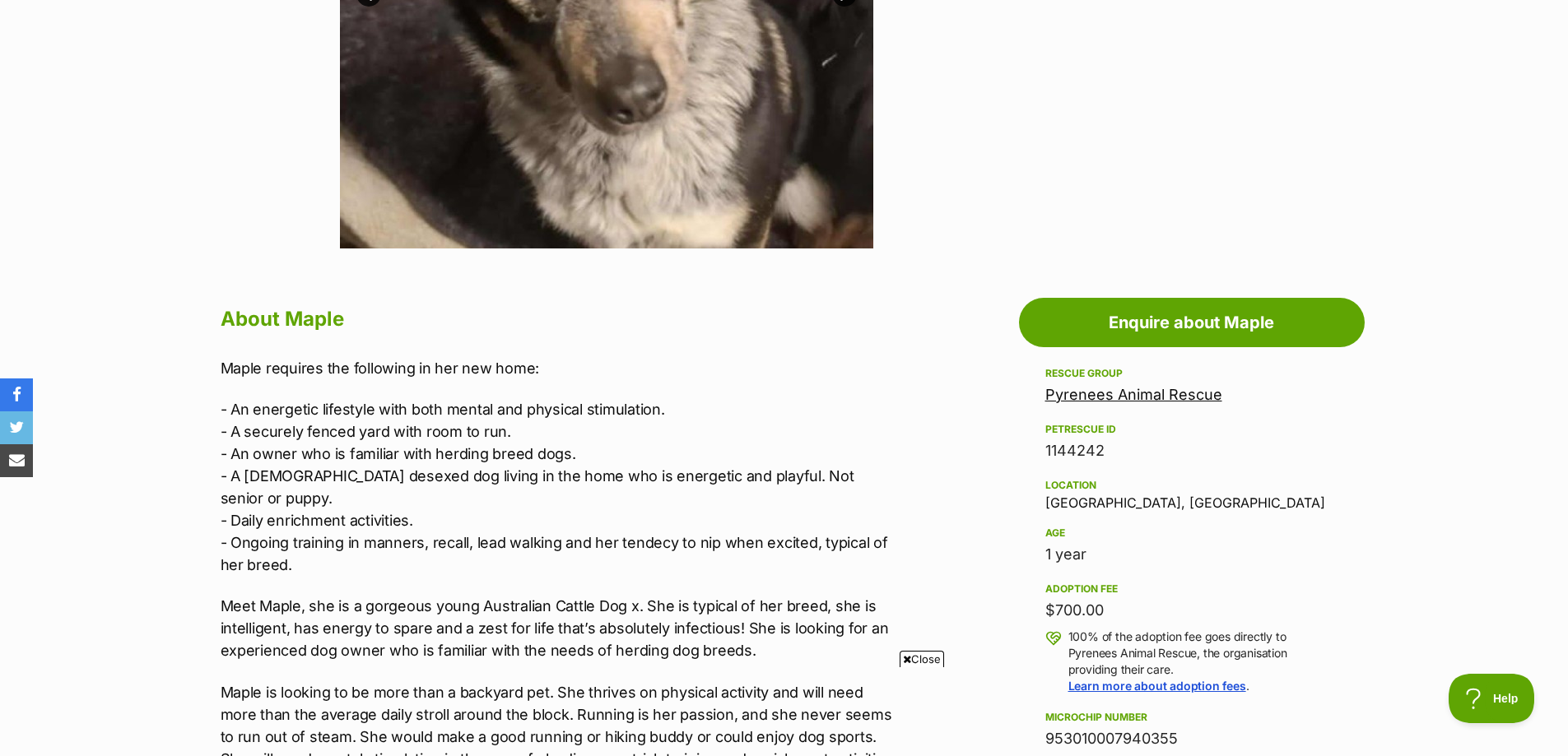
scroll to position [822, 0]
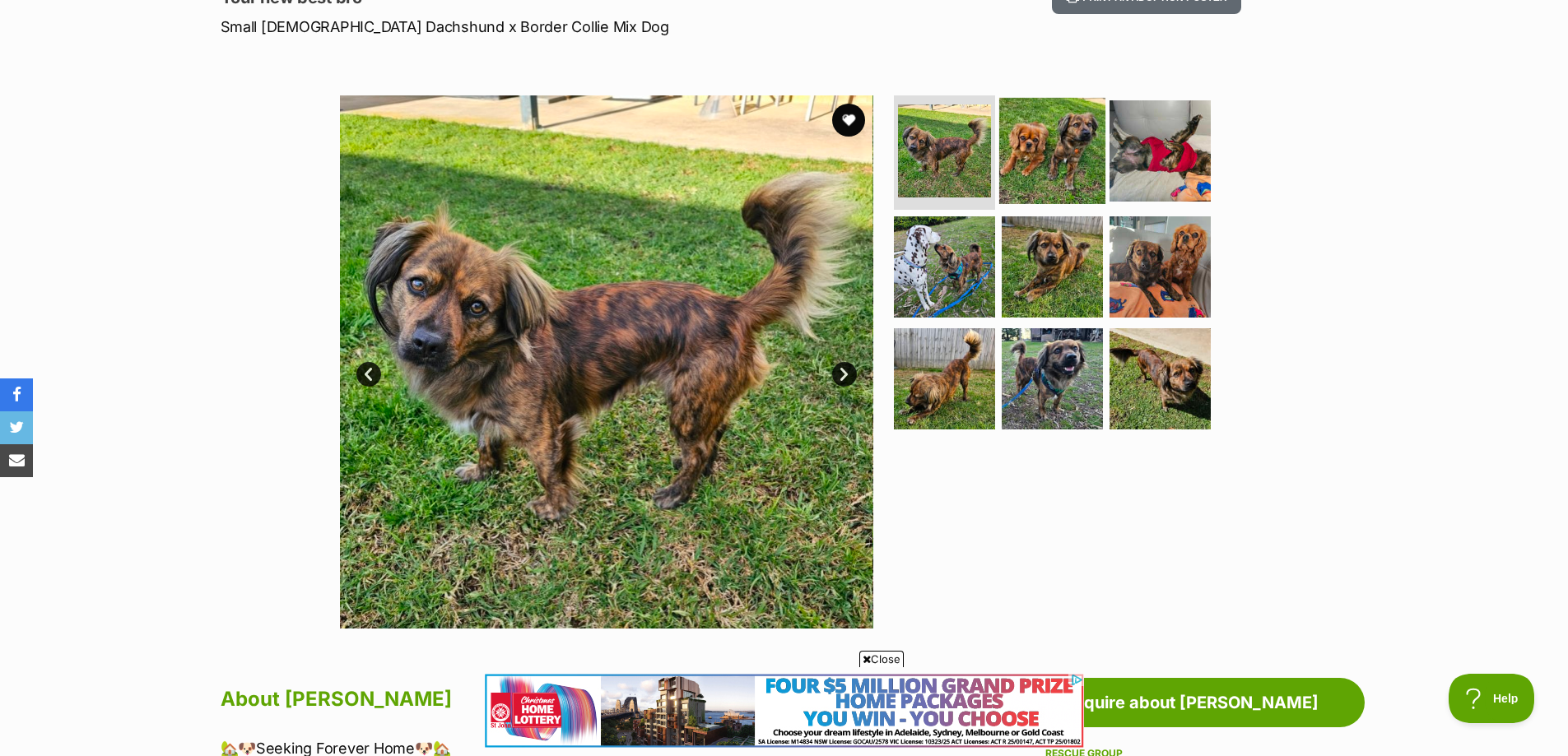
click at [1041, 162] on img at bounding box center [1052, 150] width 106 height 106
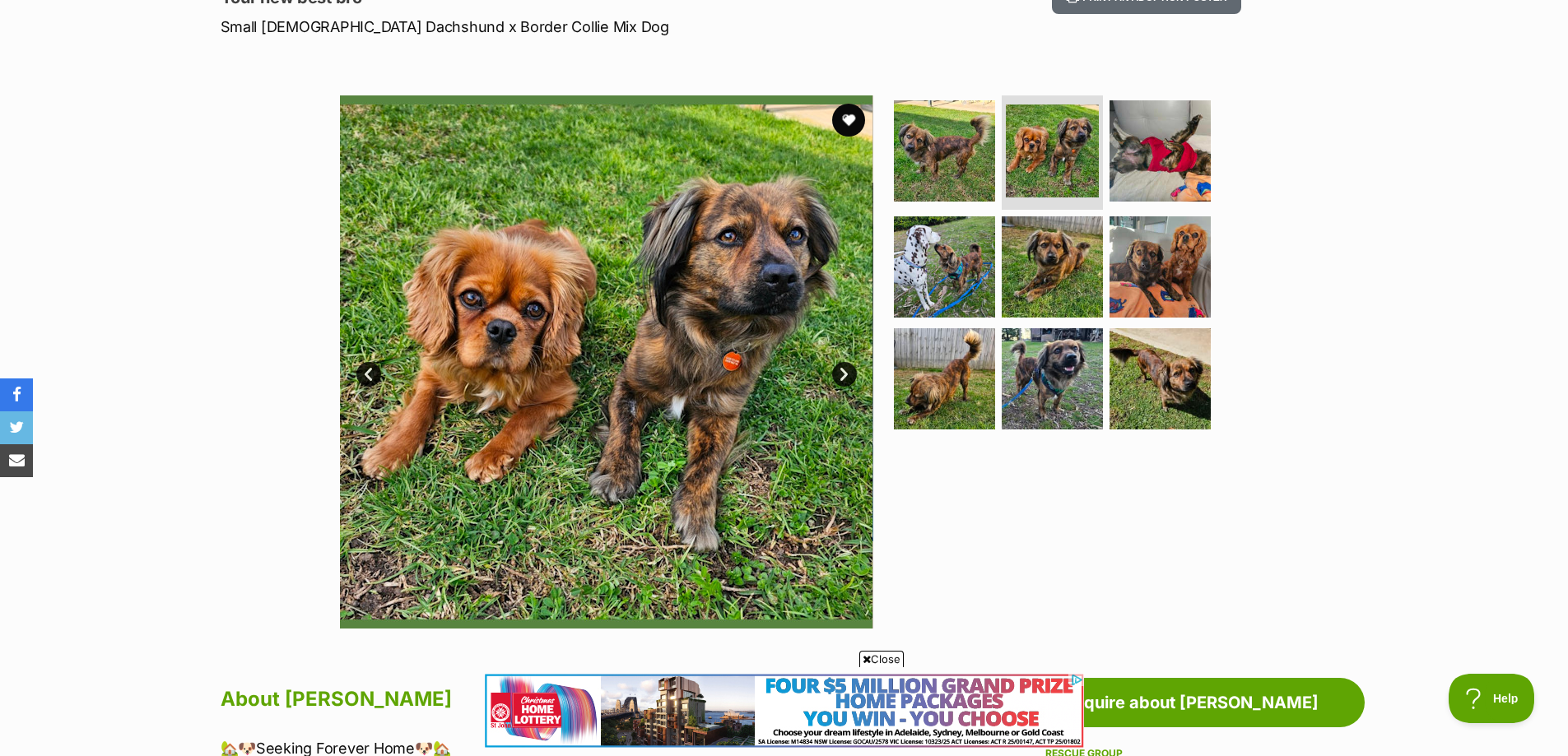
click at [844, 373] on link "Next" at bounding box center [845, 374] width 25 height 25
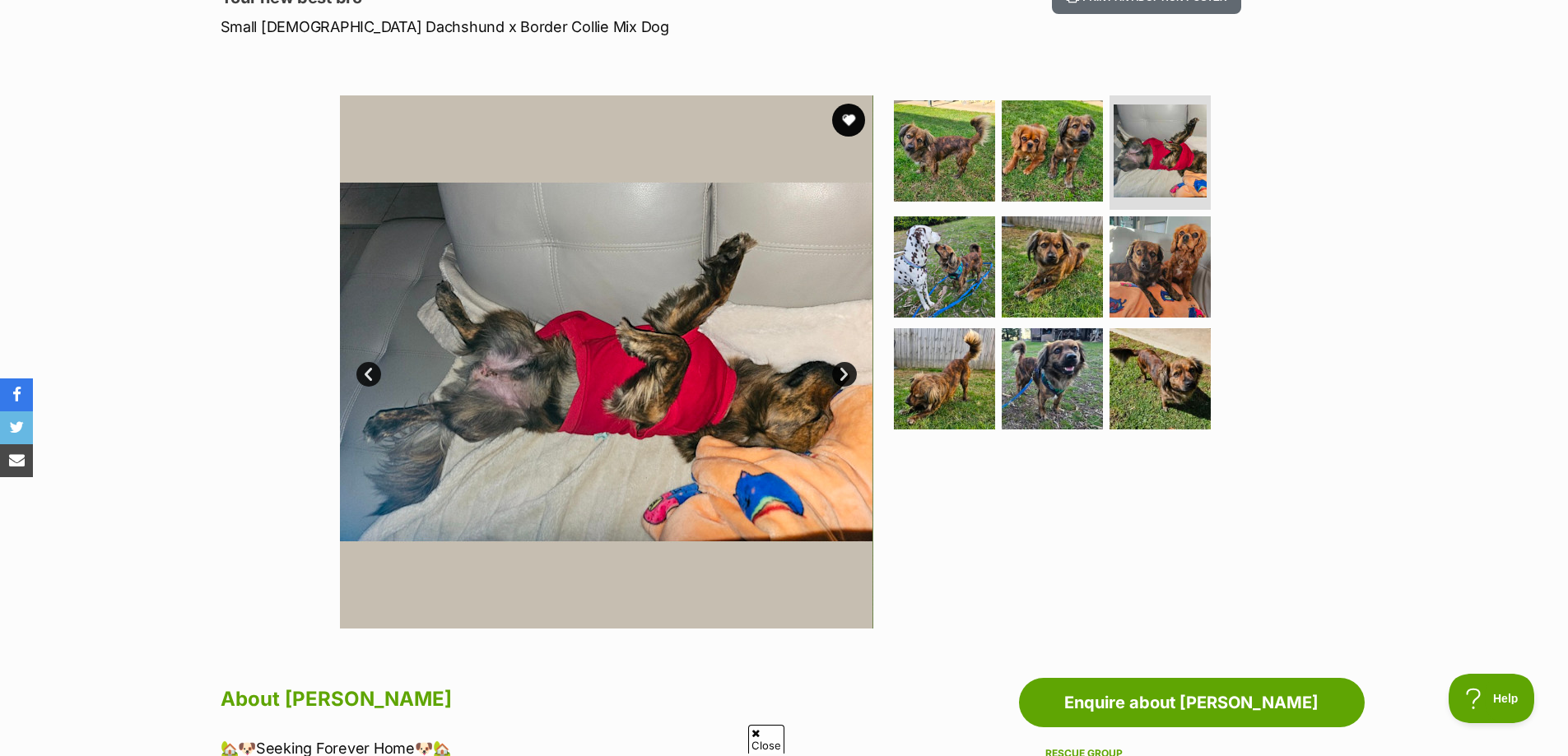
click at [844, 373] on link "Next" at bounding box center [845, 374] width 25 height 25
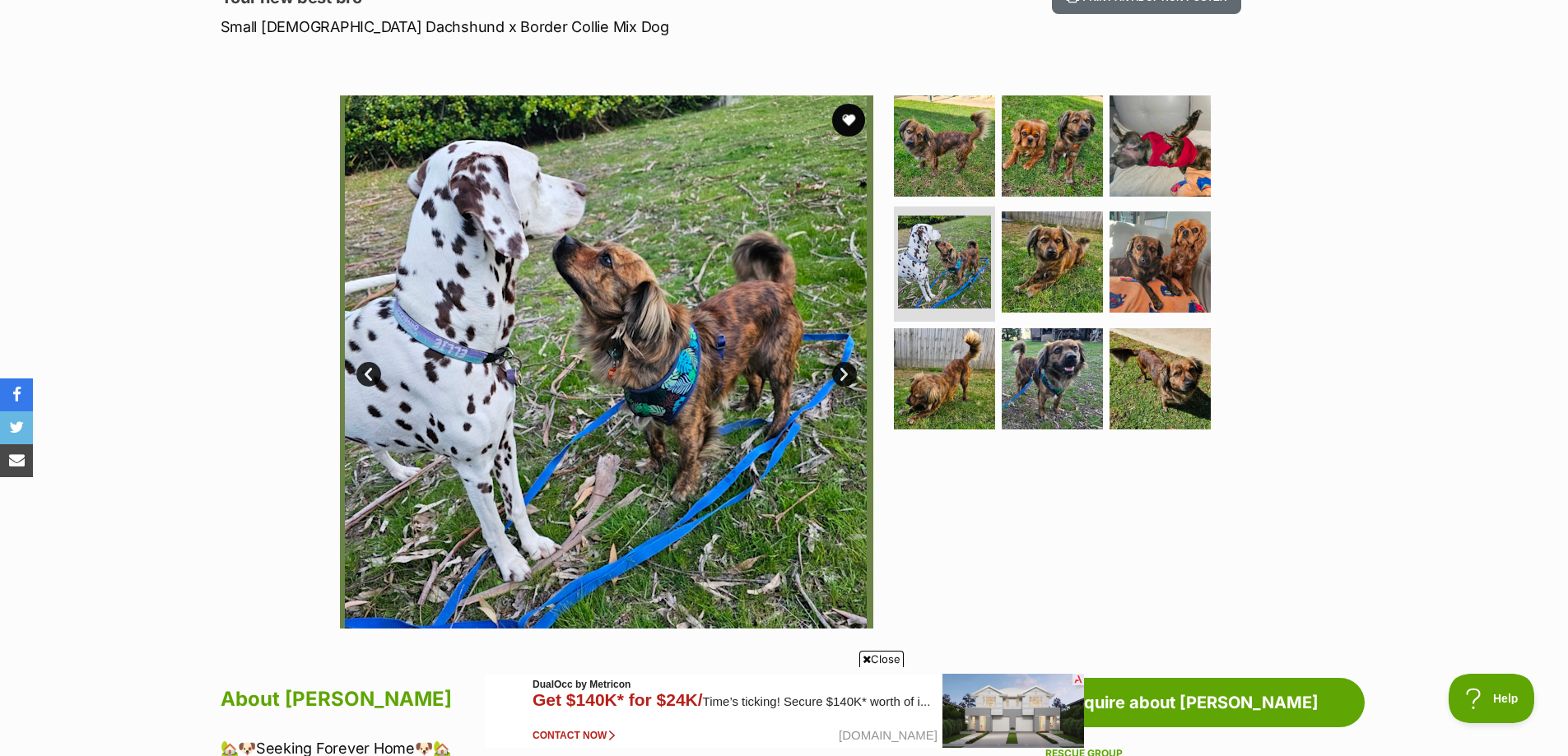
click at [844, 373] on link "Next" at bounding box center [845, 374] width 25 height 25
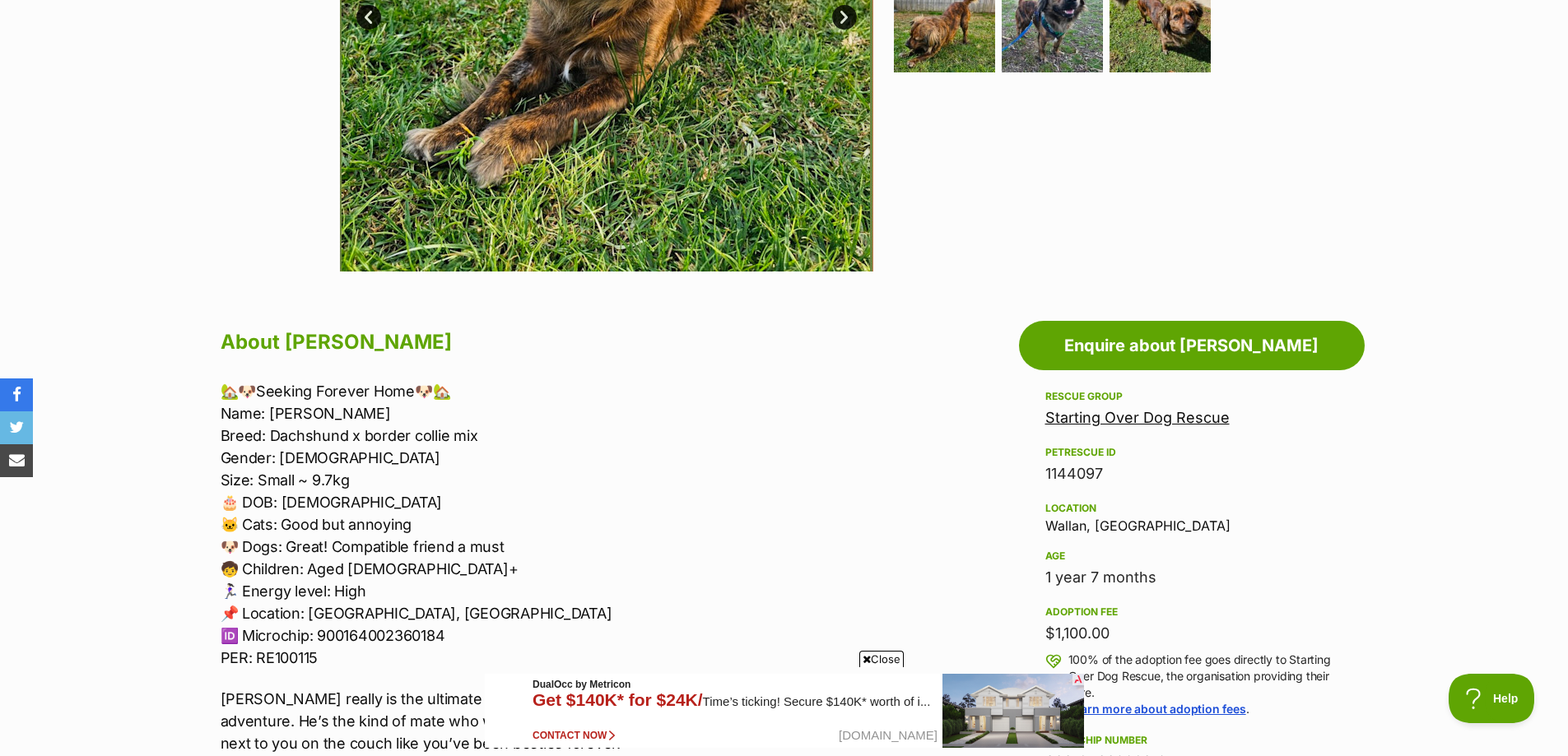
scroll to position [658, 0]
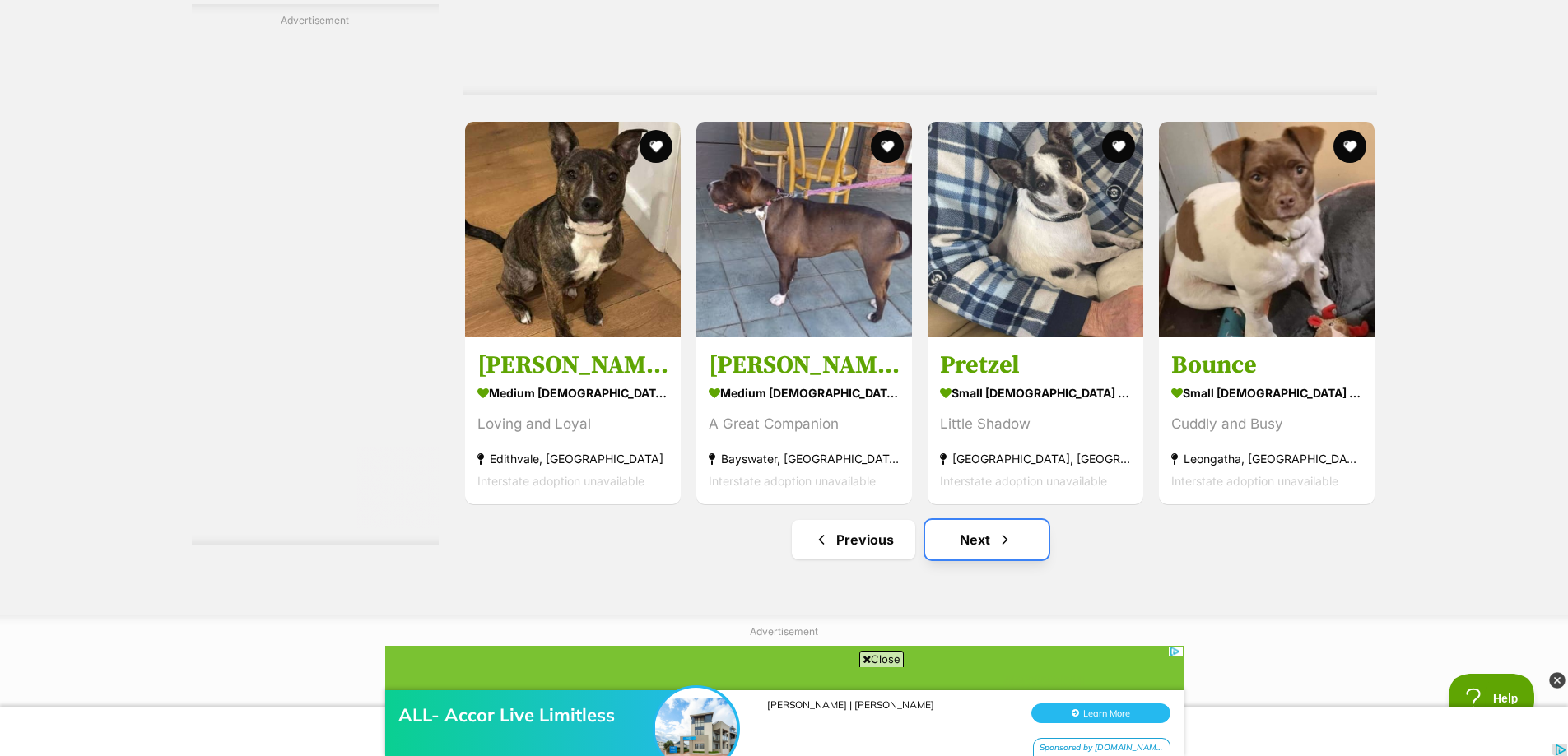
click at [980, 541] on link "Next" at bounding box center [986, 539] width 124 height 40
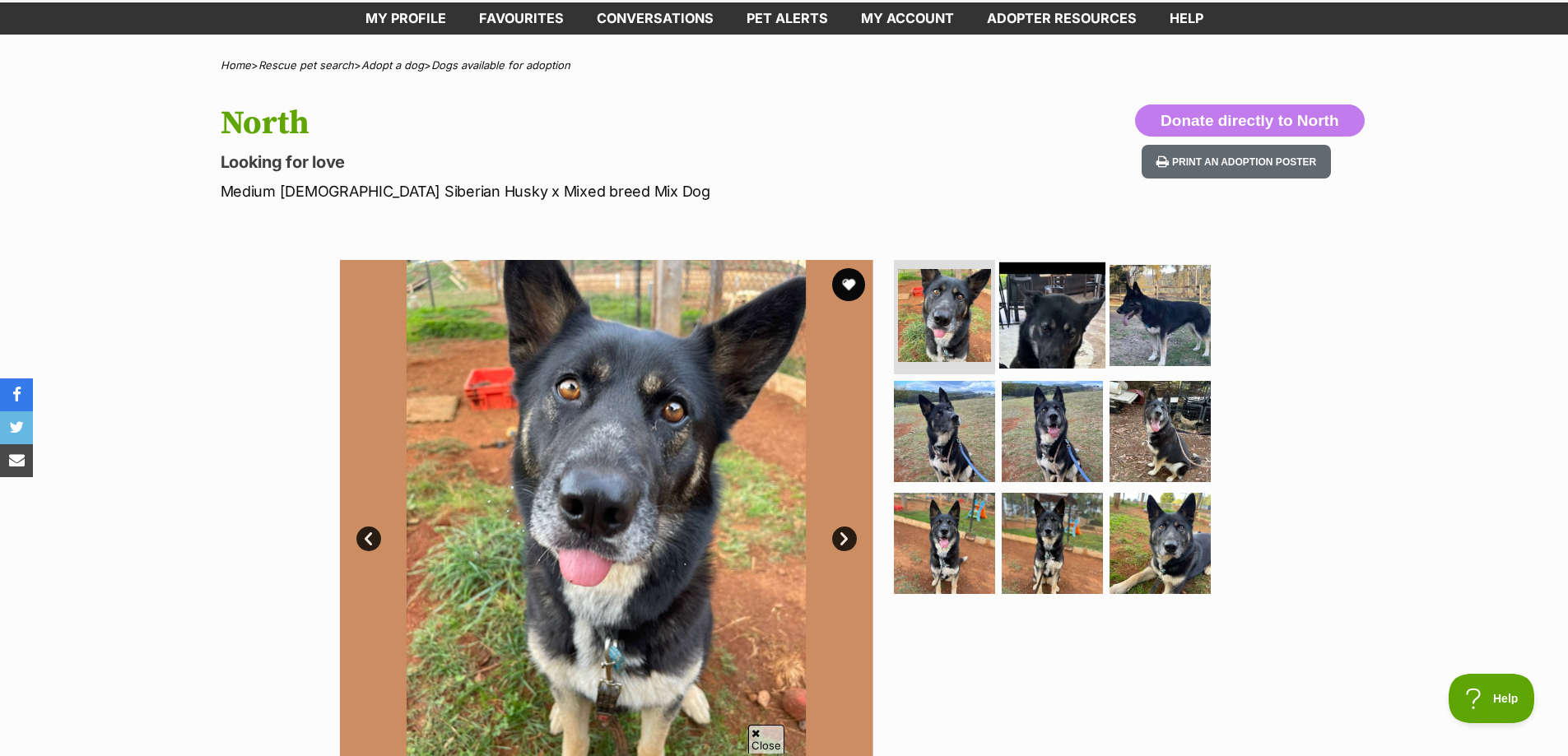
click at [1076, 298] on img at bounding box center [1052, 314] width 106 height 106
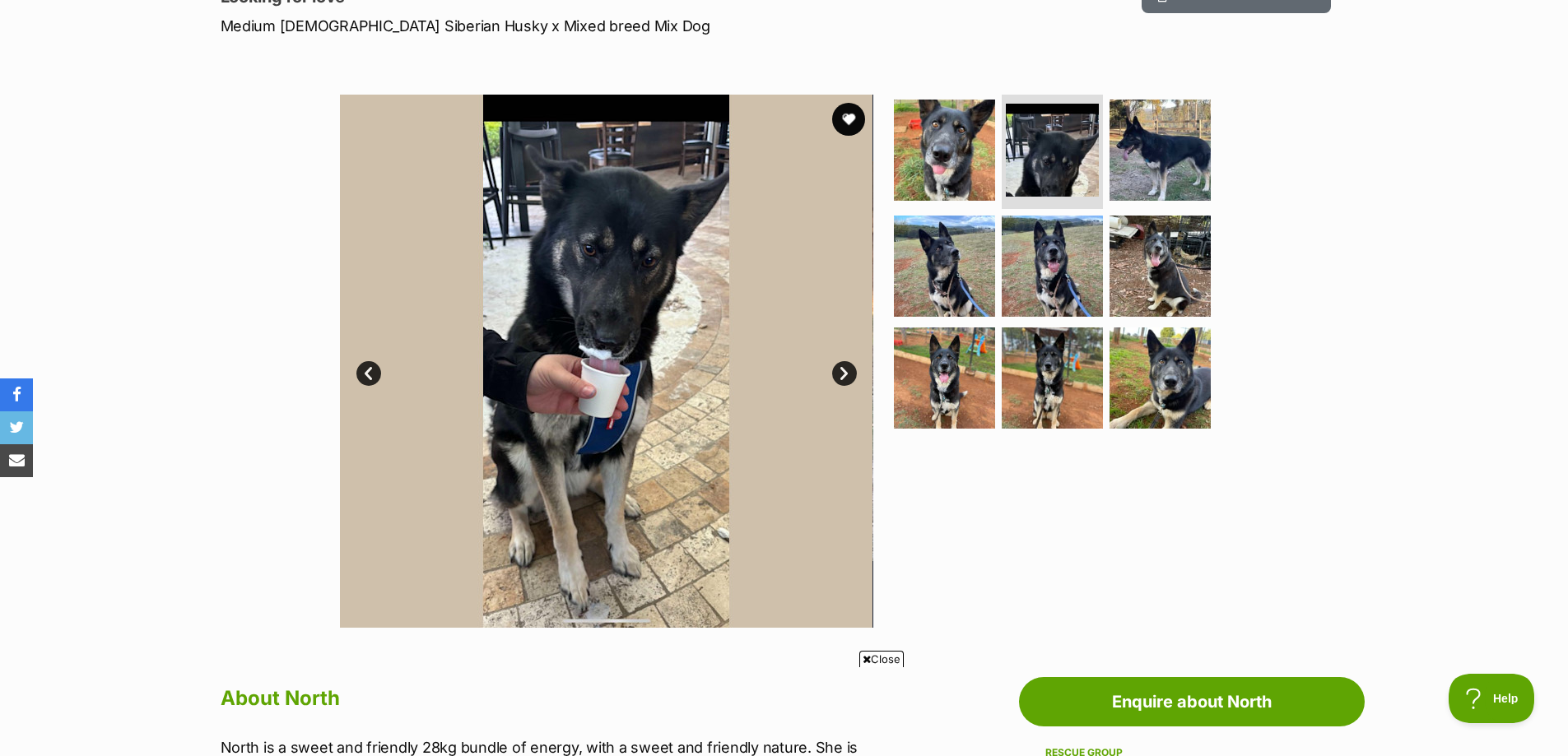
scroll to position [247, 0]
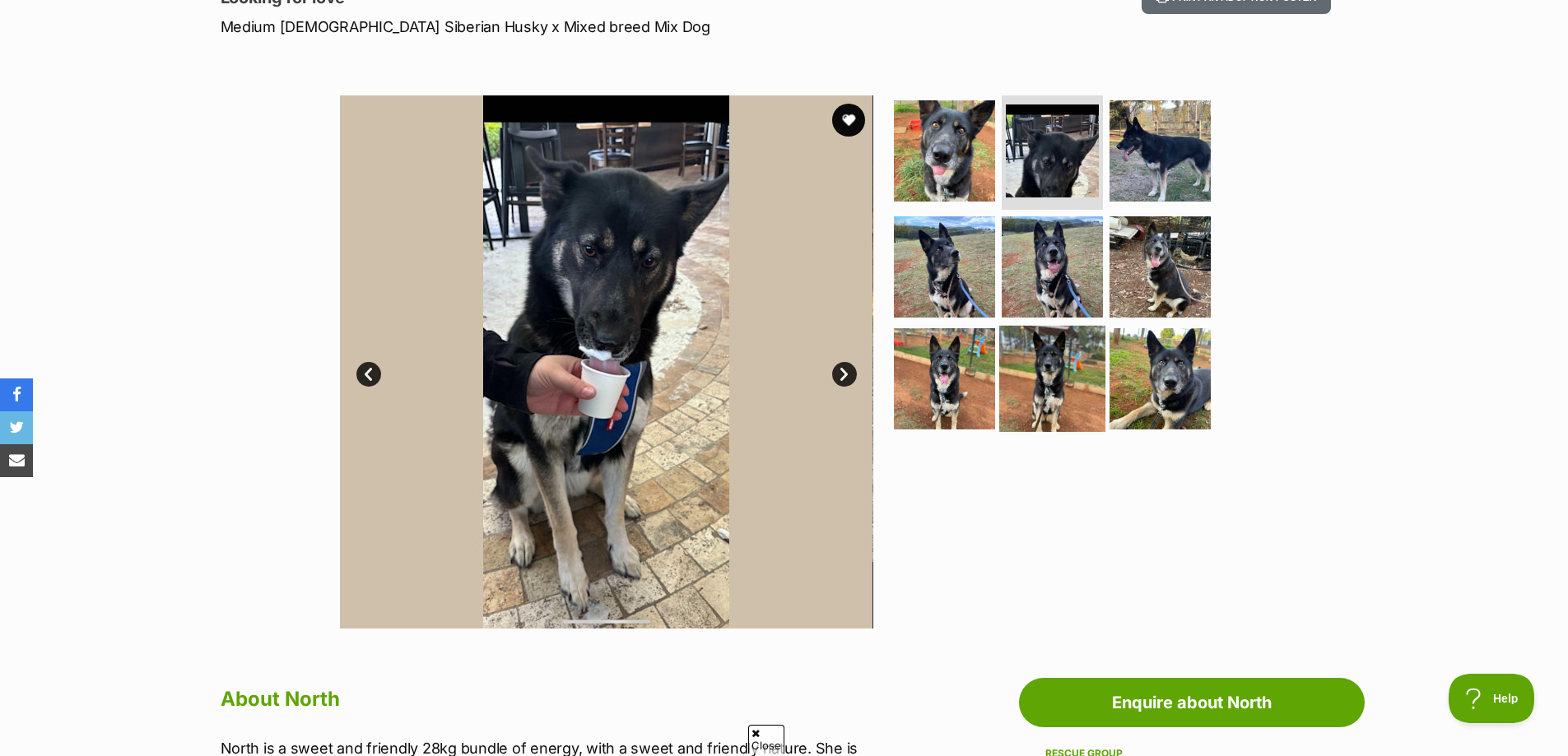
click at [1040, 389] on img at bounding box center [1052, 379] width 106 height 106
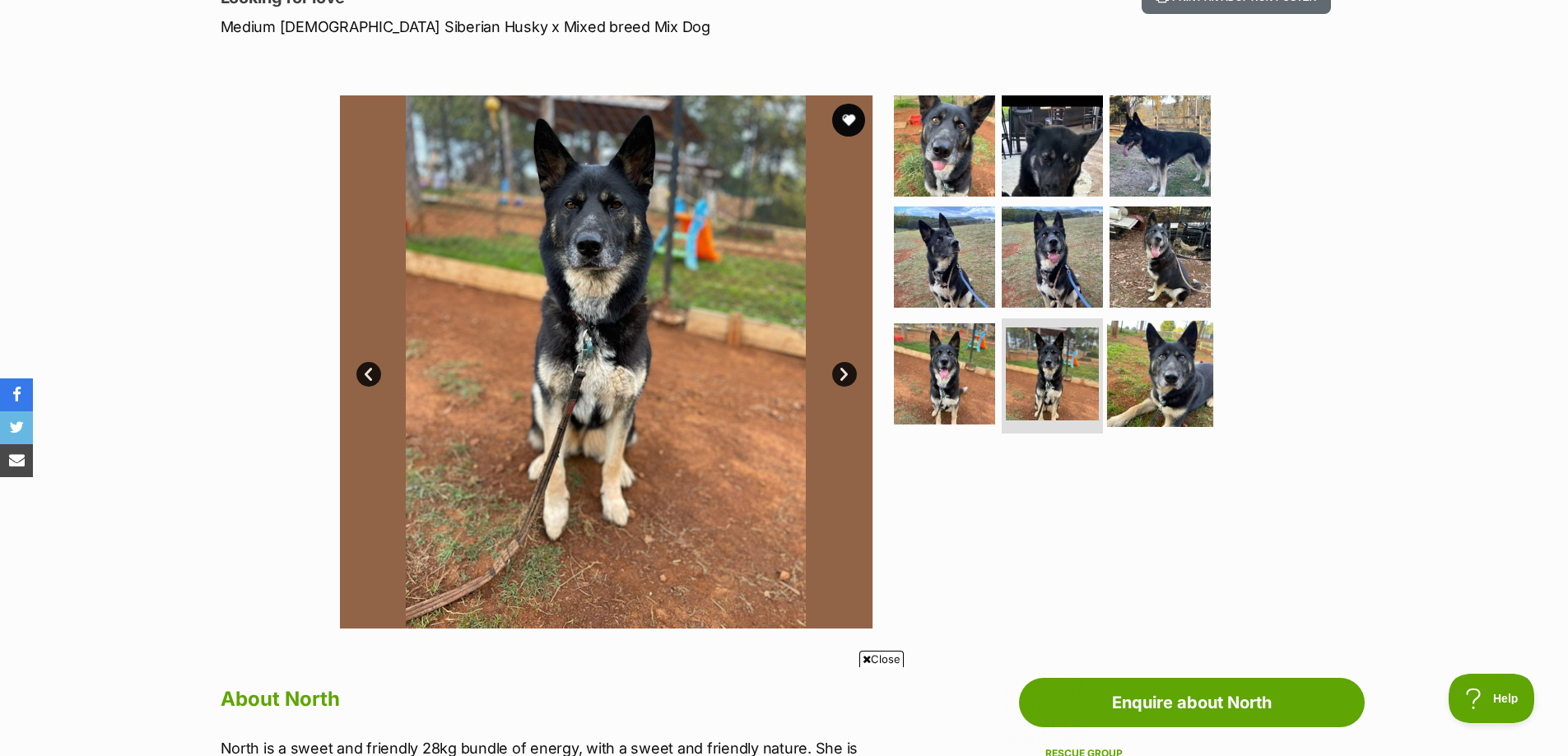
scroll to position [0, 0]
click at [1164, 386] on img at bounding box center [1160, 374] width 106 height 106
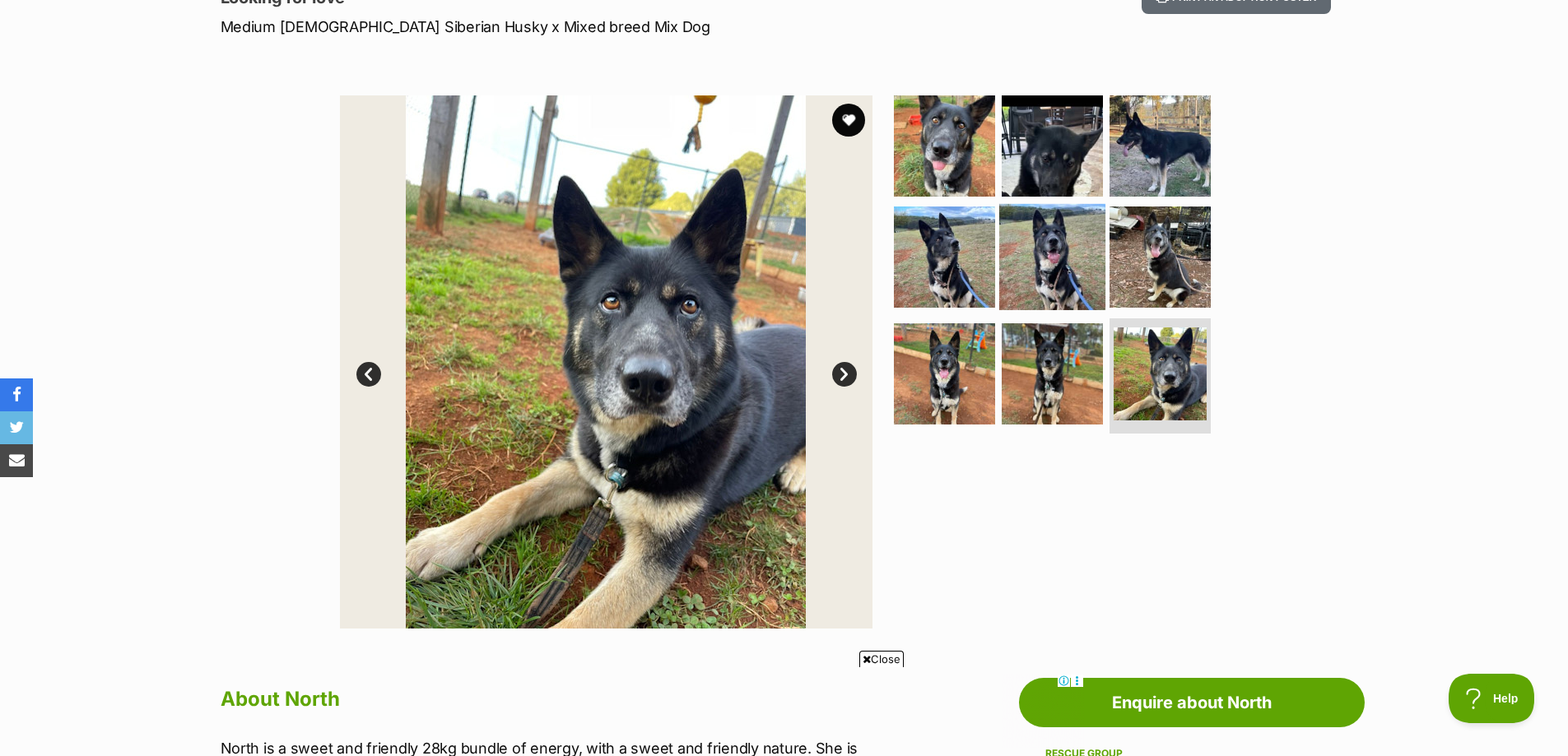
click at [1042, 269] on img at bounding box center [1052, 257] width 106 height 106
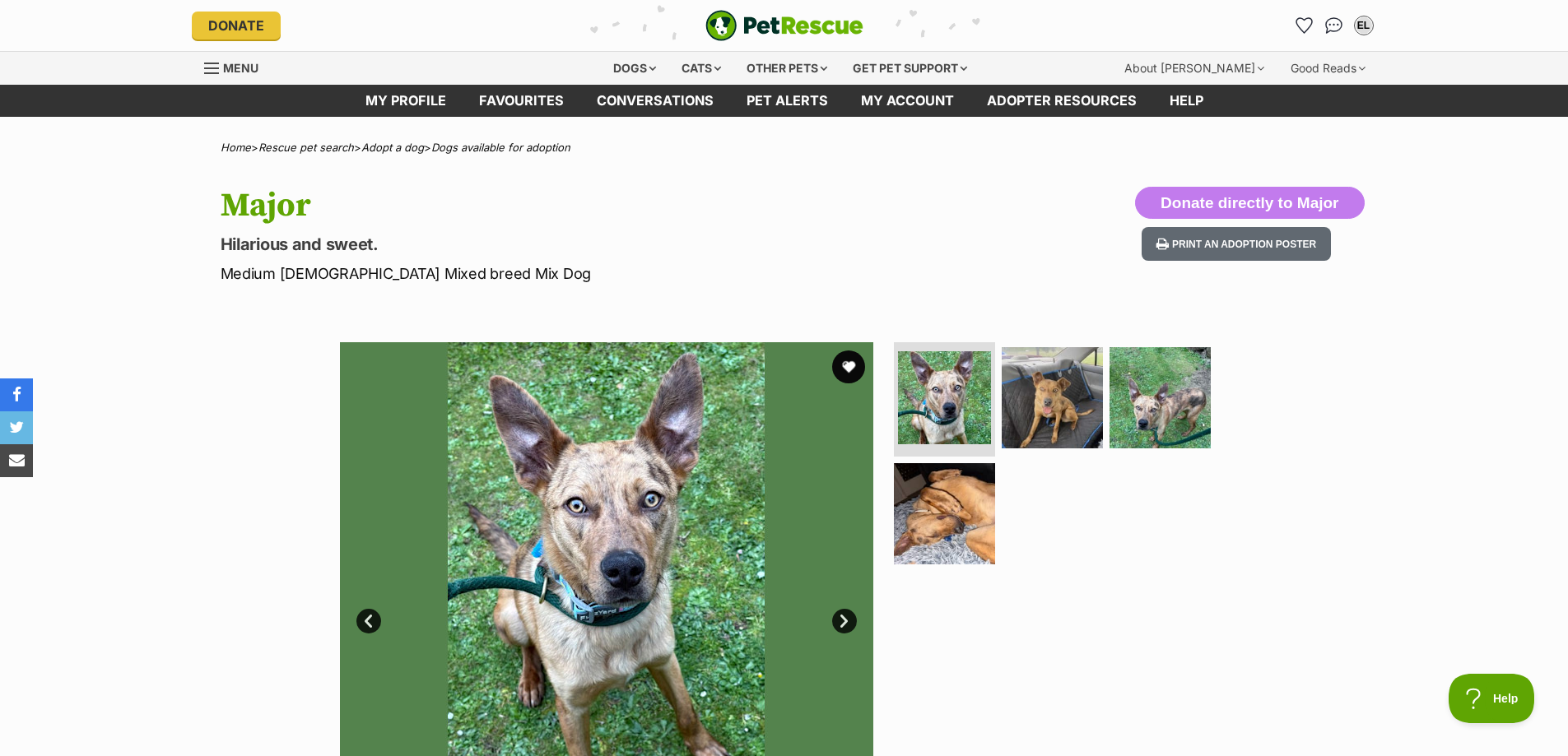
click at [261, 359] on div "Available 1 of 4 images 1 of 4 images 1 of 4 images 1 of 4 images Next Prev 1 2…" at bounding box center [784, 595] width 1568 height 558
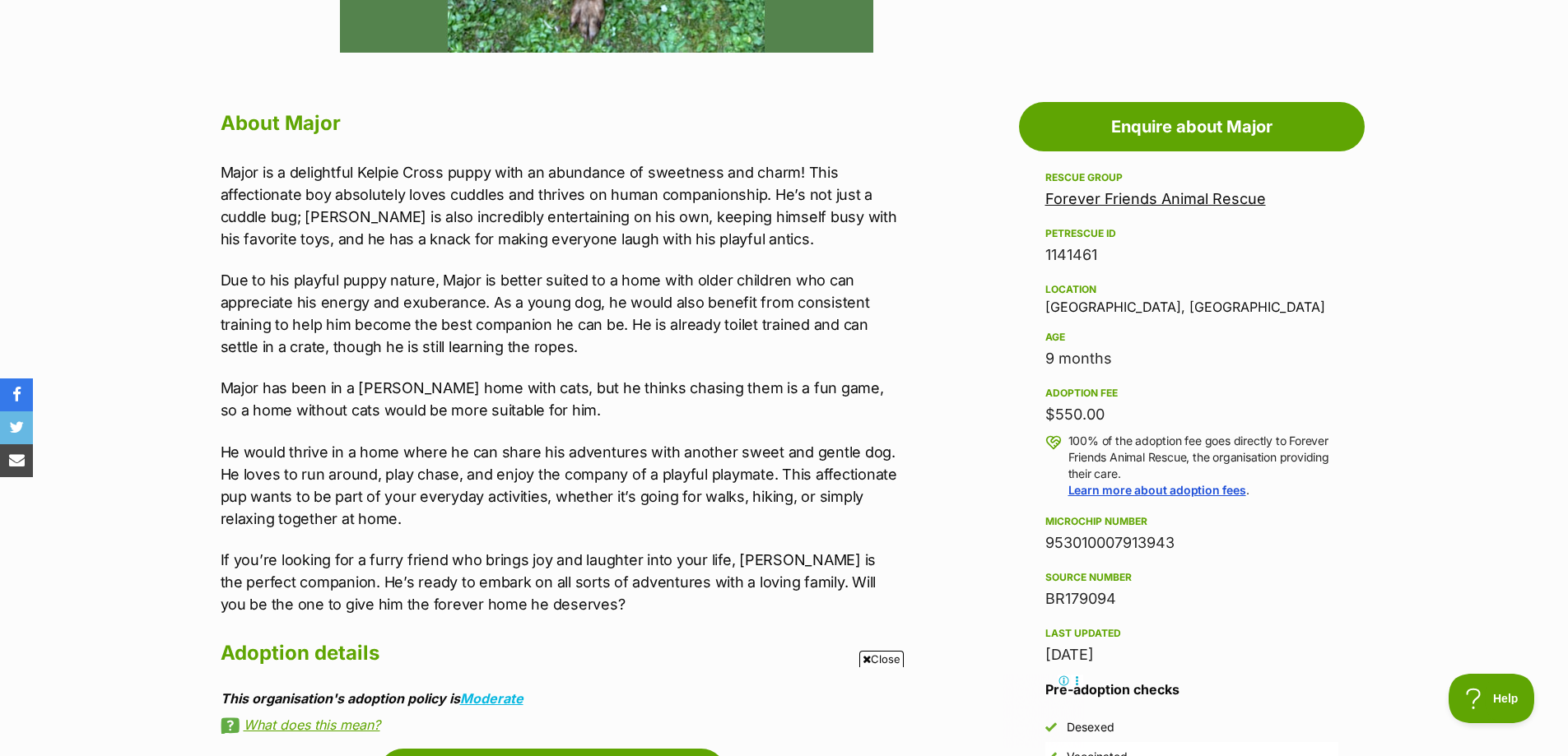
scroll to position [905, 0]
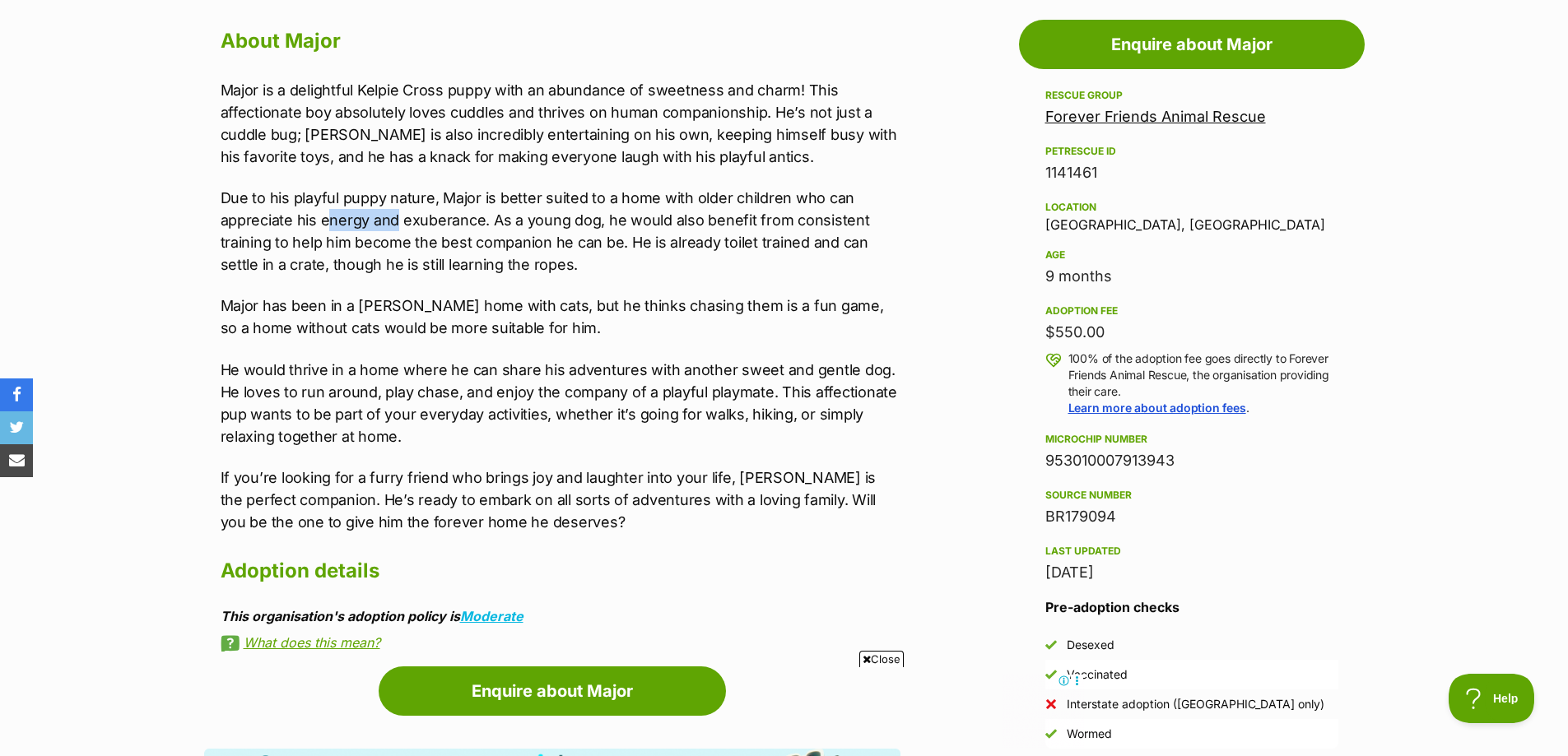
drag, startPoint x: 332, startPoint y: 218, endPoint x: 395, endPoint y: 215, distance: 63.1
click at [395, 215] on p "Due to his playful puppy nature, Major is better suited to a home with older ch…" at bounding box center [560, 232] width 679 height 89
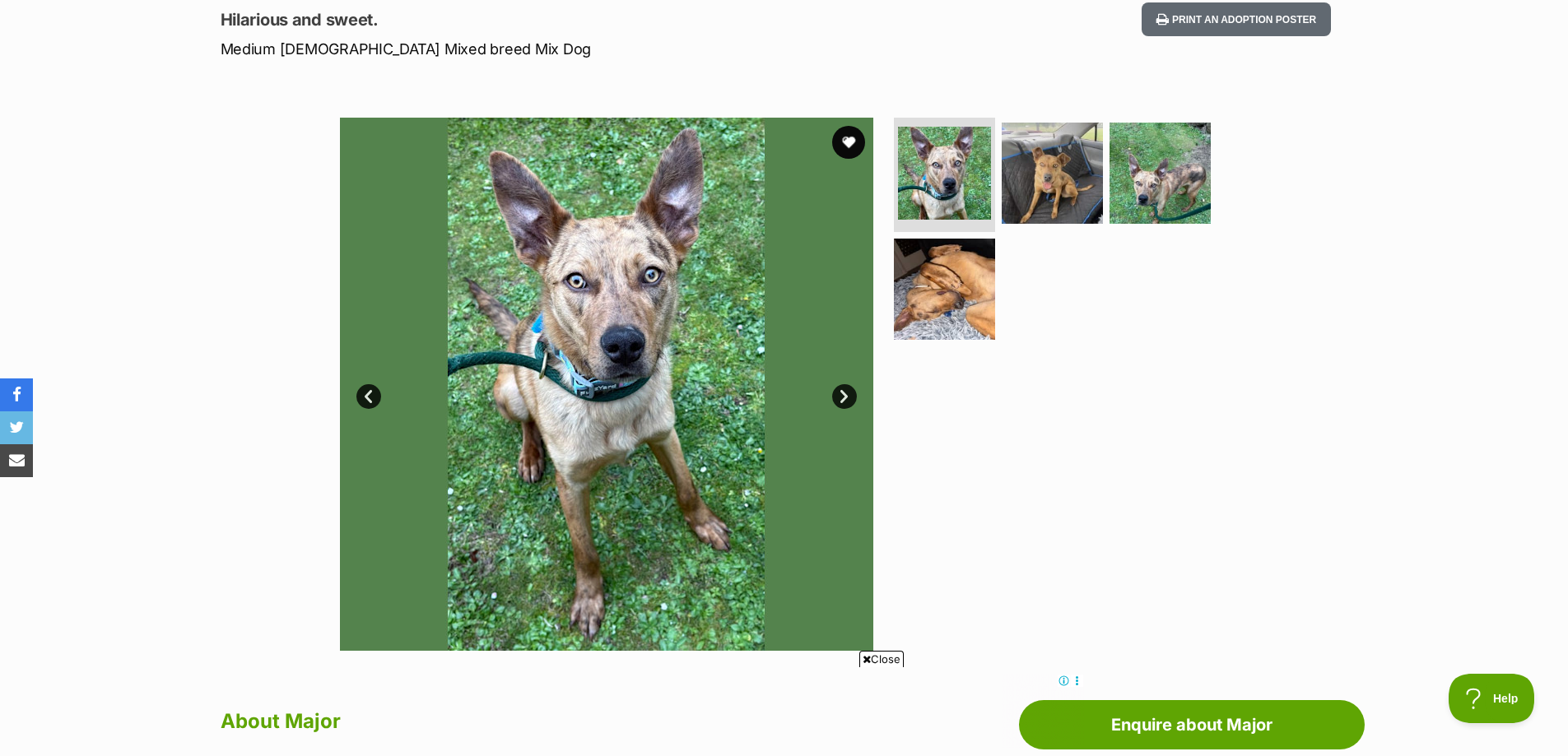
scroll to position [247, 0]
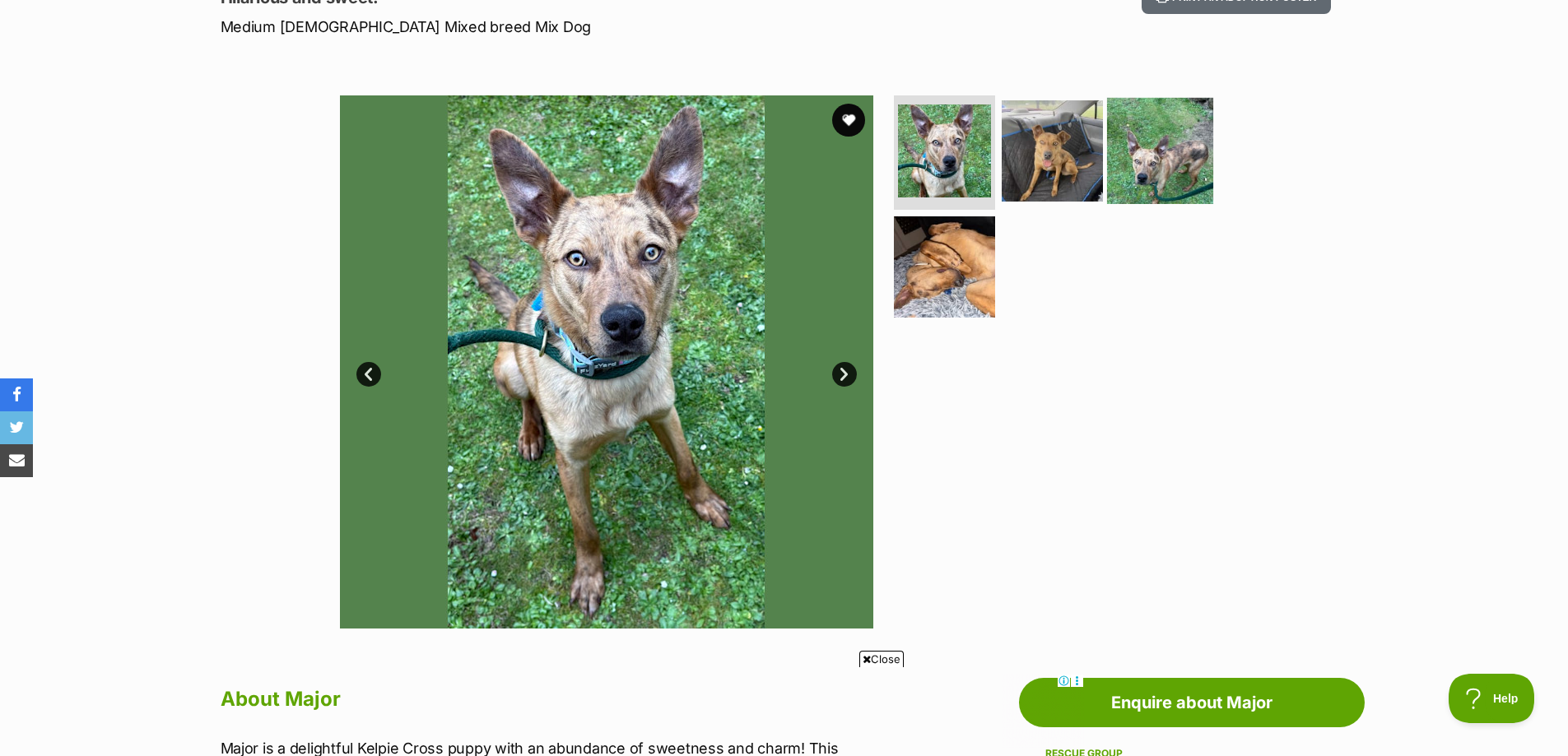
click at [1170, 161] on img at bounding box center [1160, 150] width 106 height 106
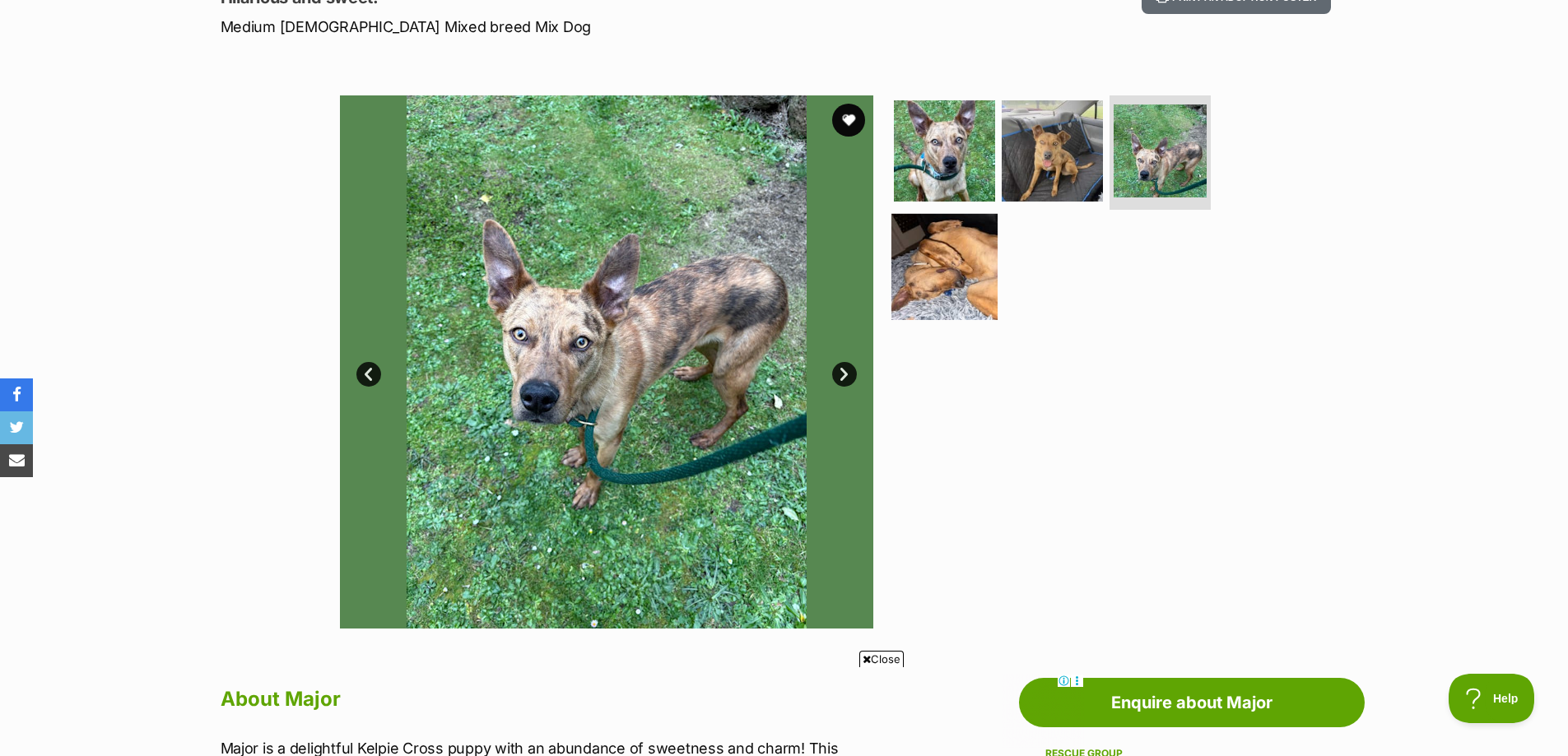
click at [944, 274] on img at bounding box center [945, 267] width 106 height 106
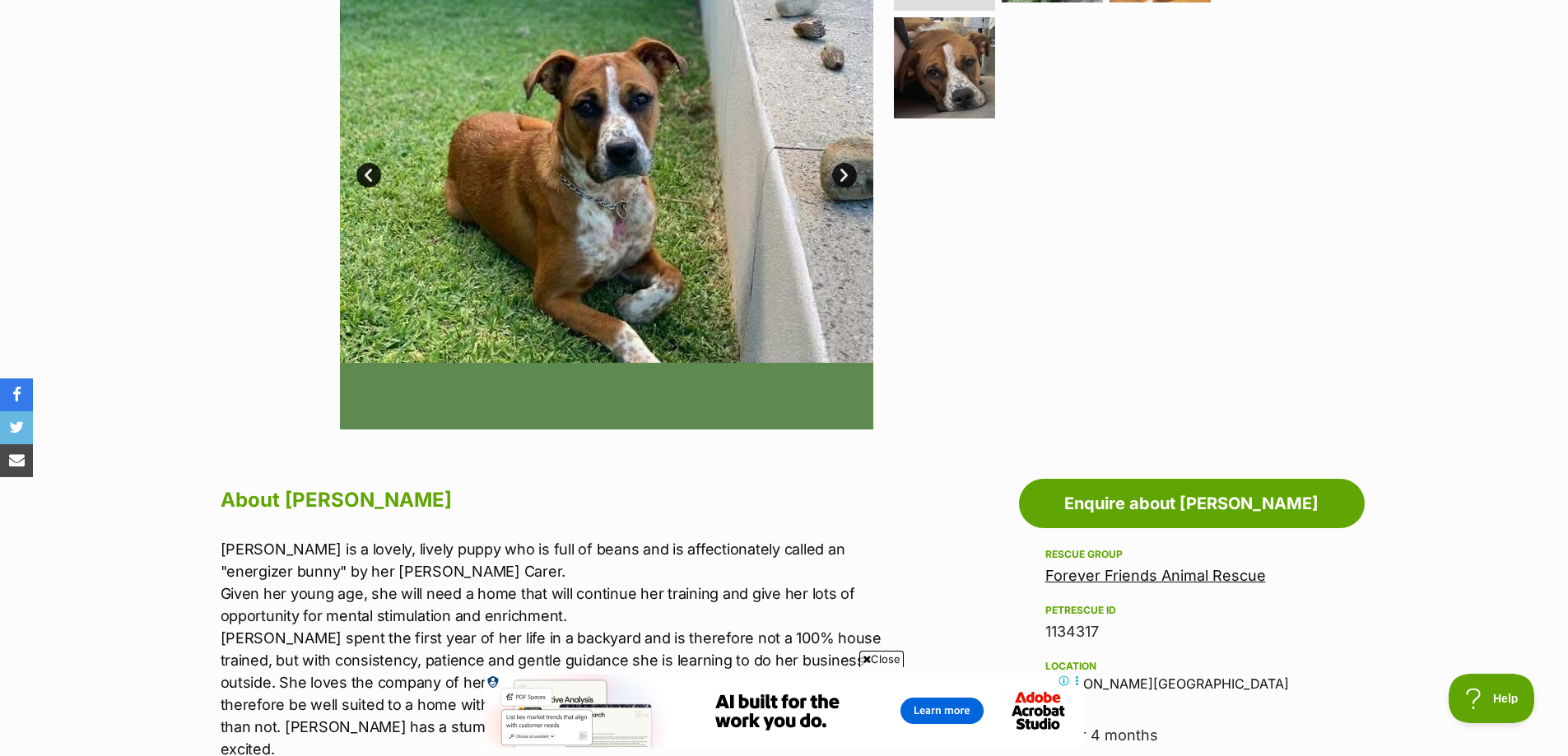
scroll to position [164, 0]
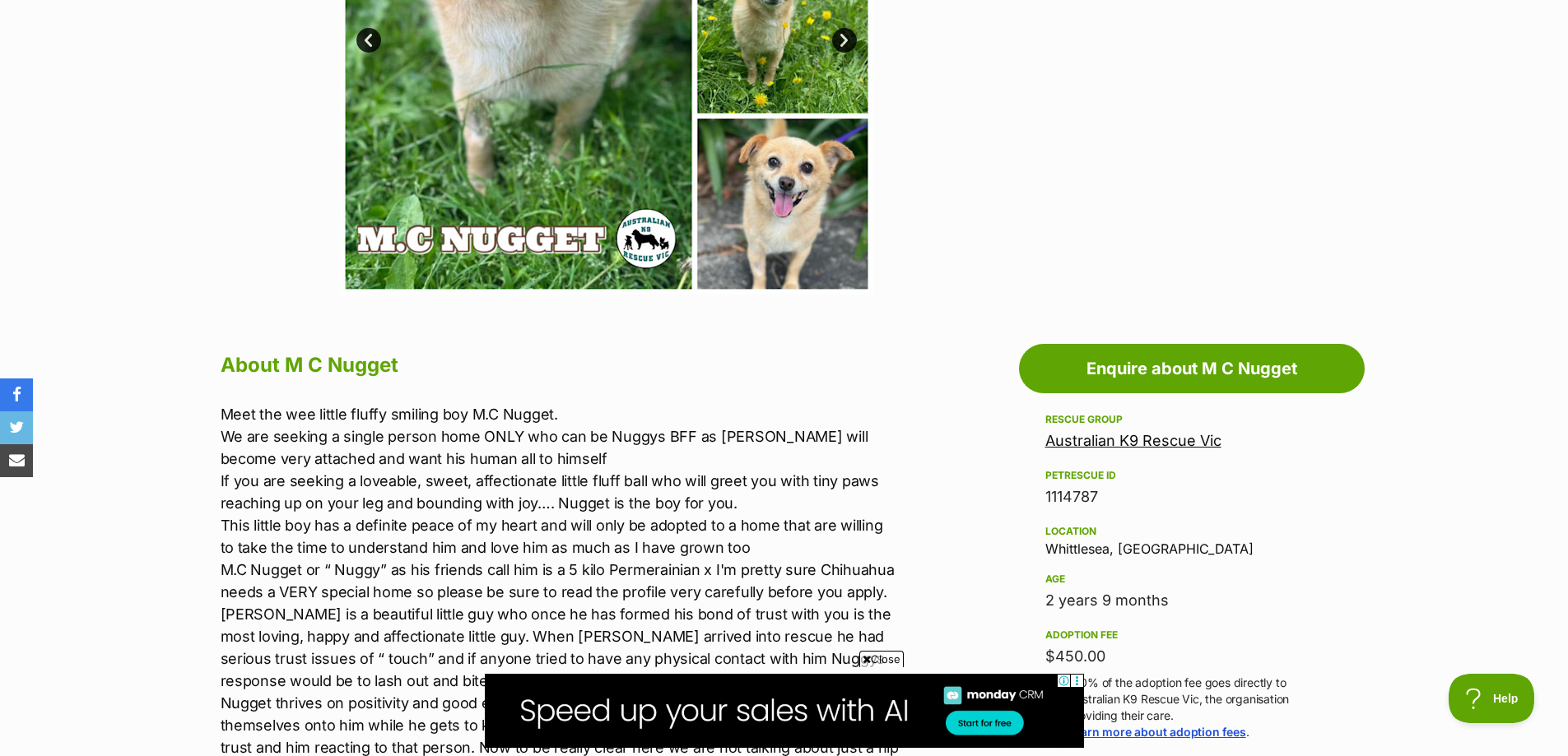
scroll to position [658, 0]
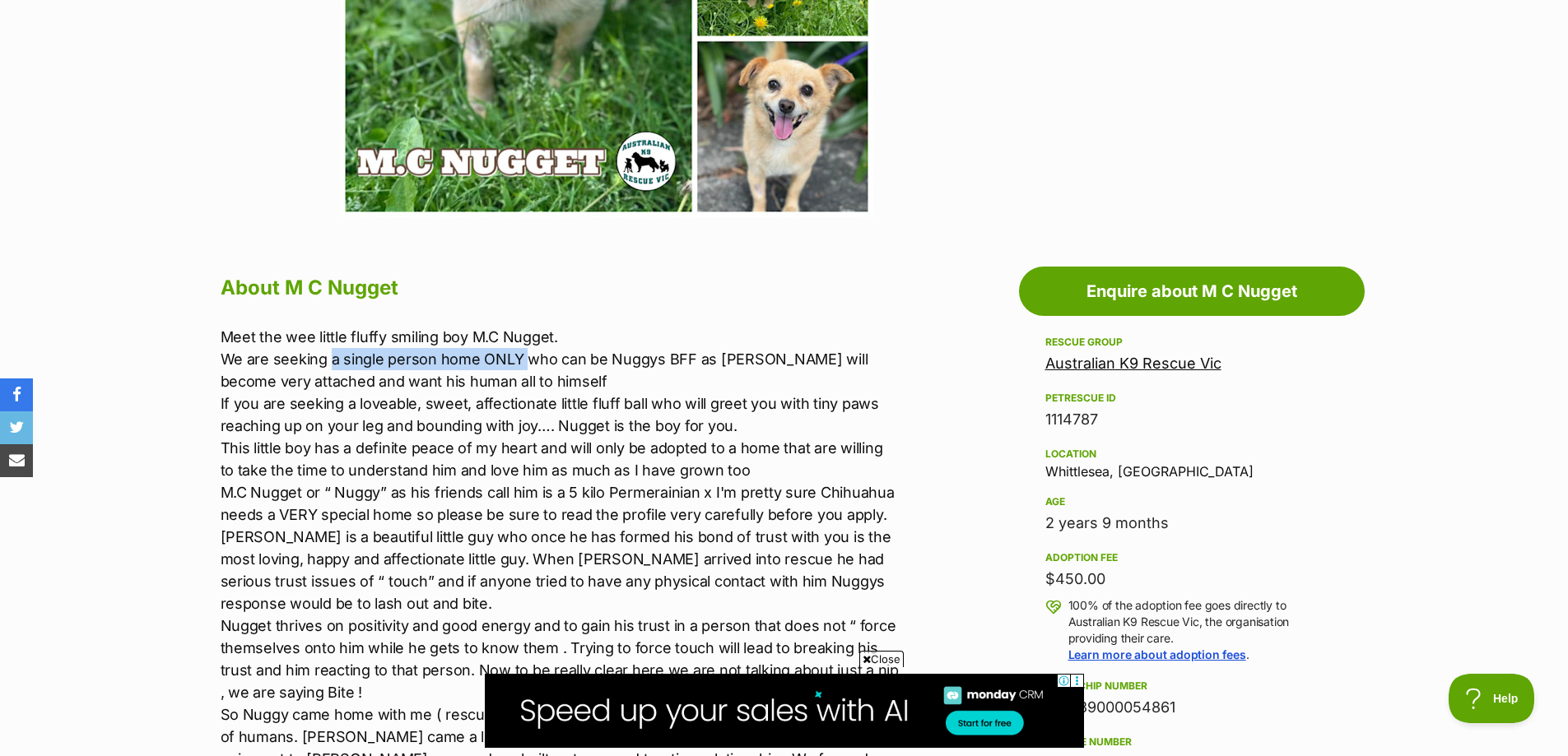
drag, startPoint x: 332, startPoint y: 359, endPoint x: 523, endPoint y: 359, distance: 191.0
click at [523, 359] on p "Meet the wee little fluffy smiling boy M.C Nugget. We are seeking a single pers…" at bounding box center [560, 692] width 679 height 733
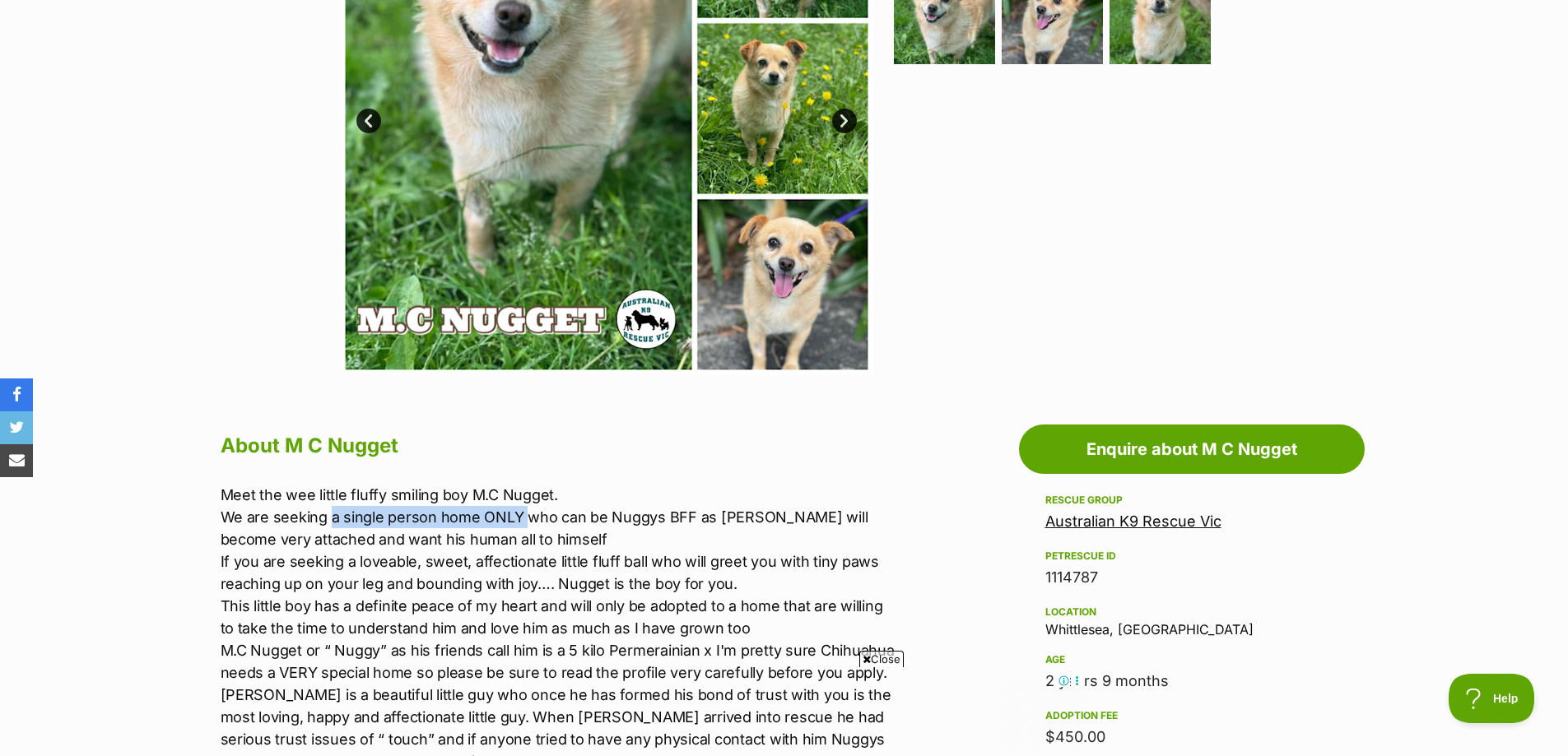
scroll to position [247, 0]
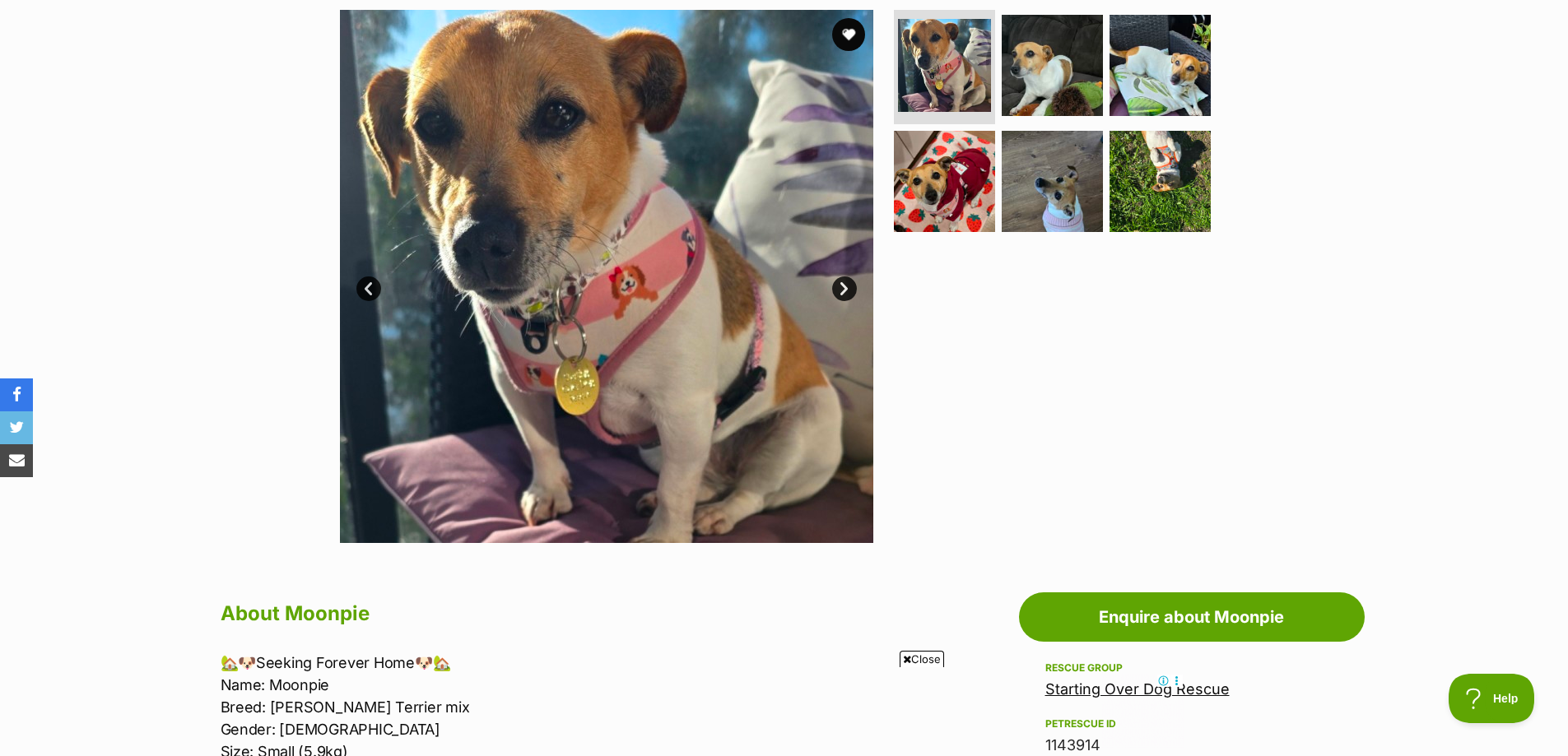
scroll to position [247, 0]
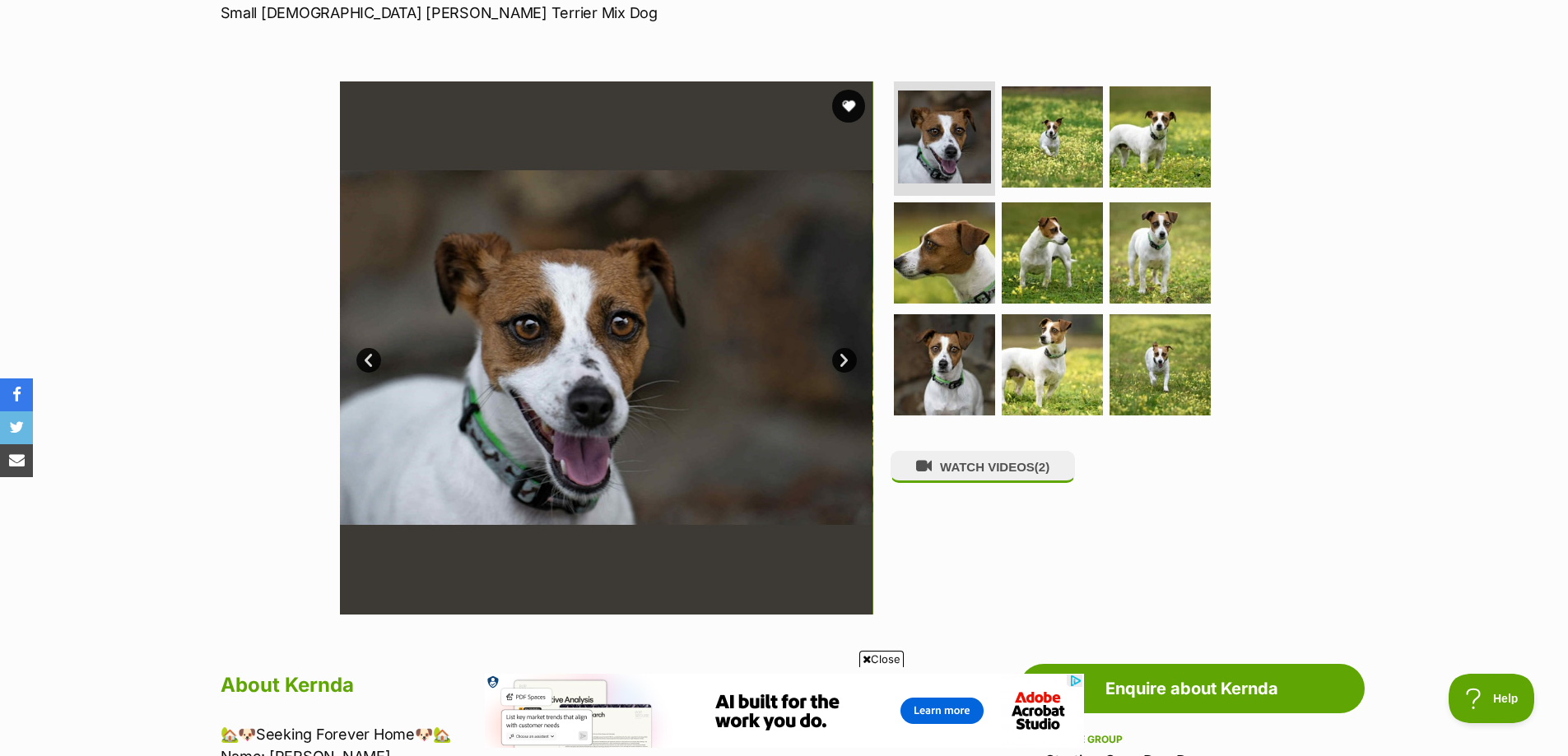
scroll to position [247, 0]
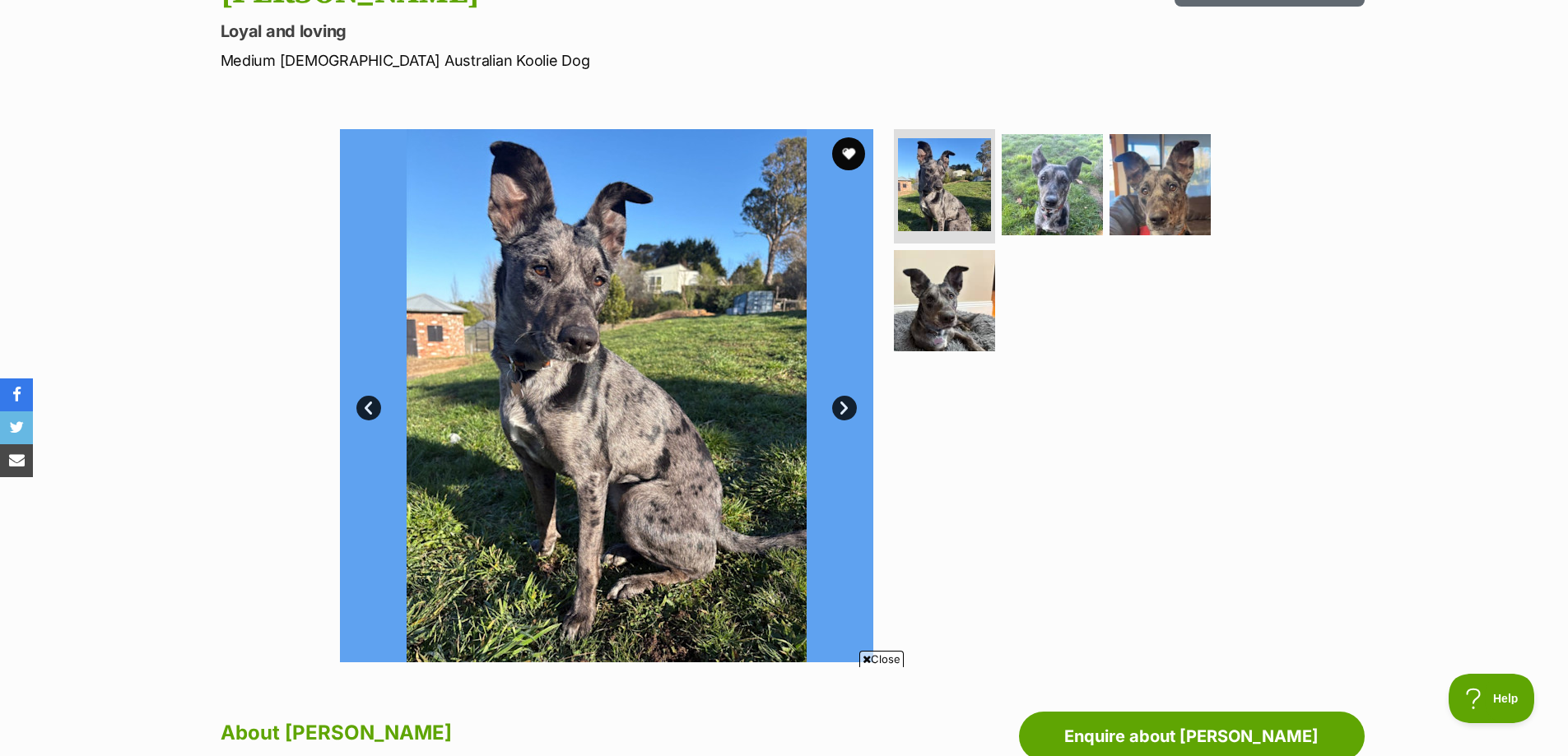
scroll to position [247, 0]
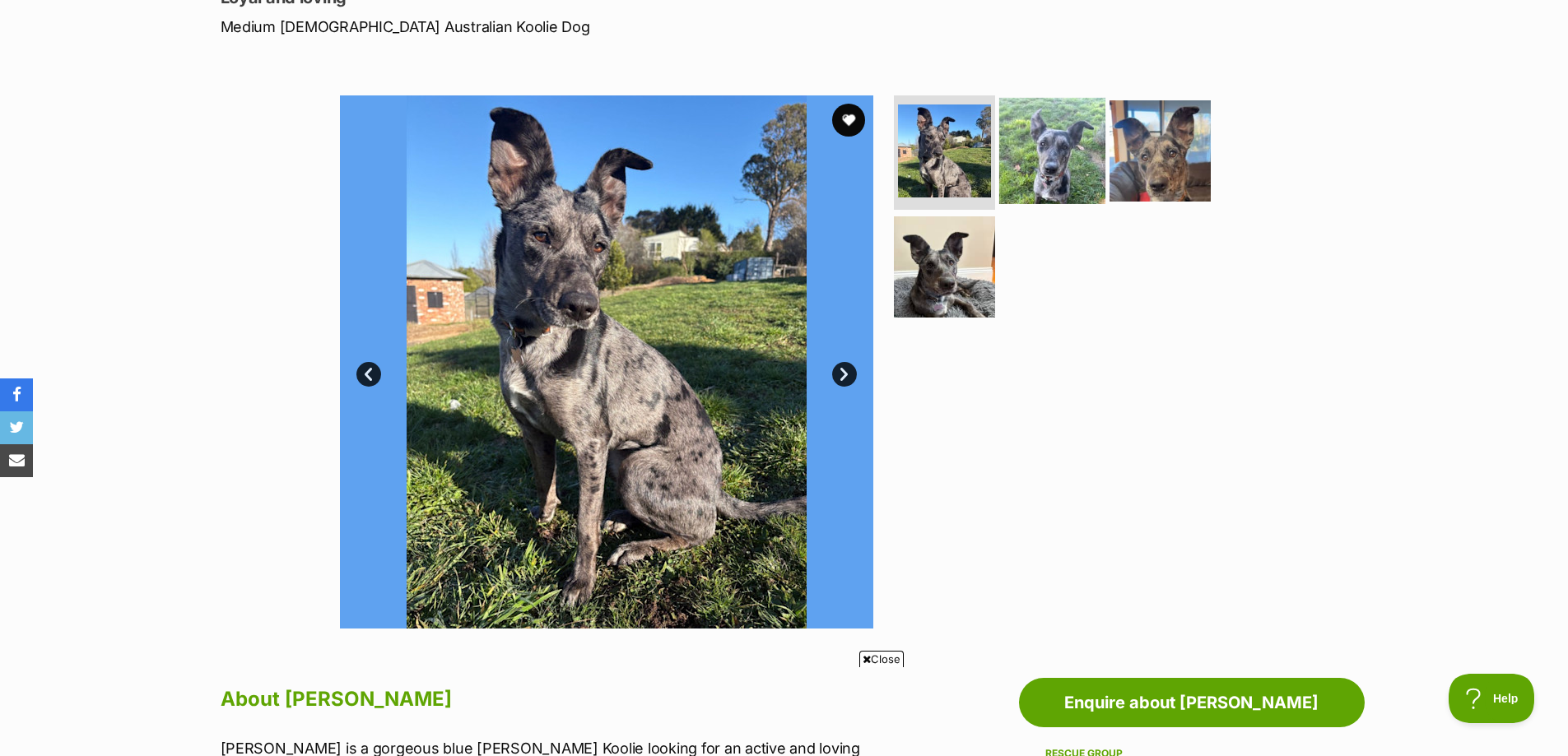
click at [1043, 155] on img at bounding box center [1052, 150] width 106 height 106
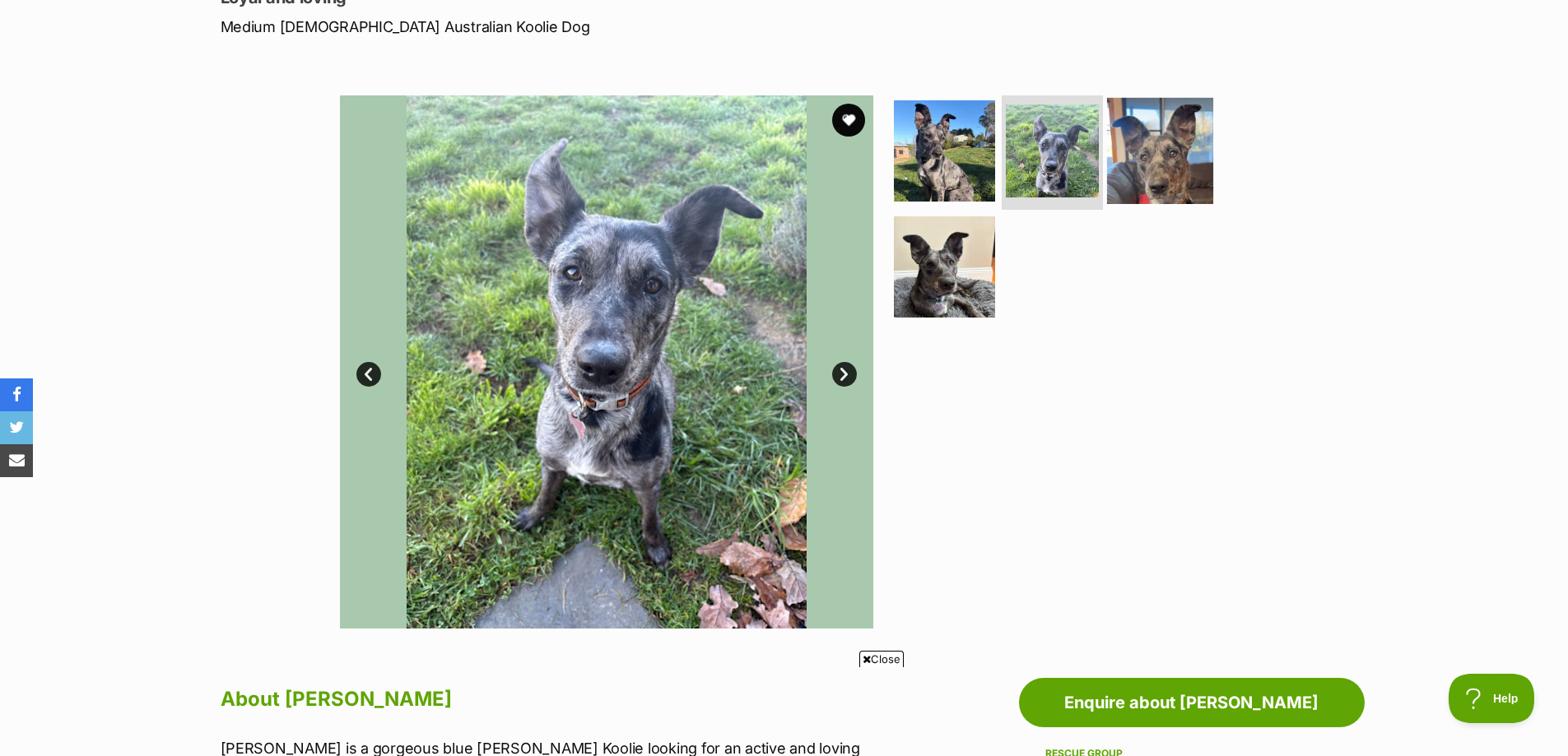
click at [1155, 144] on img at bounding box center [1160, 150] width 106 height 106
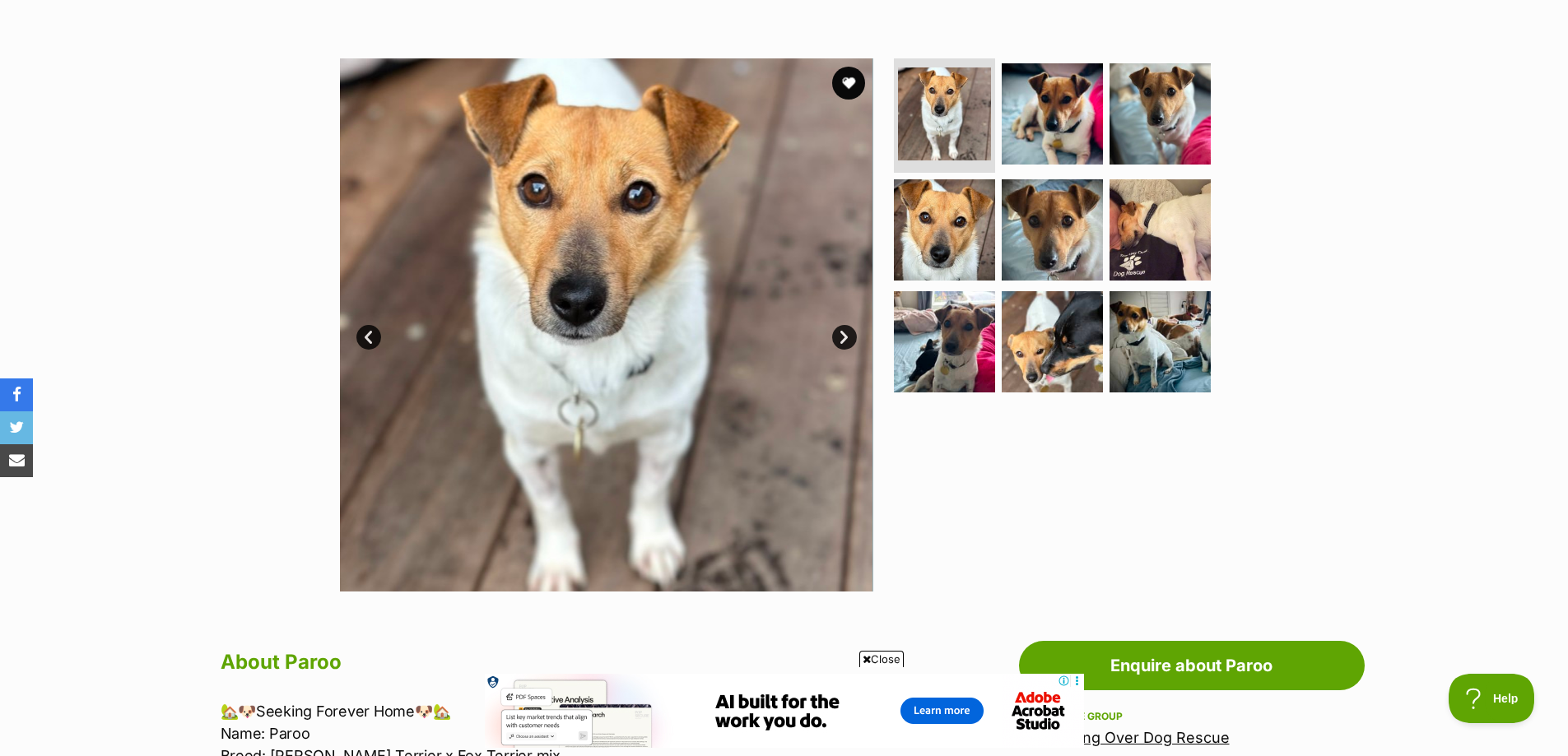
scroll to position [247, 0]
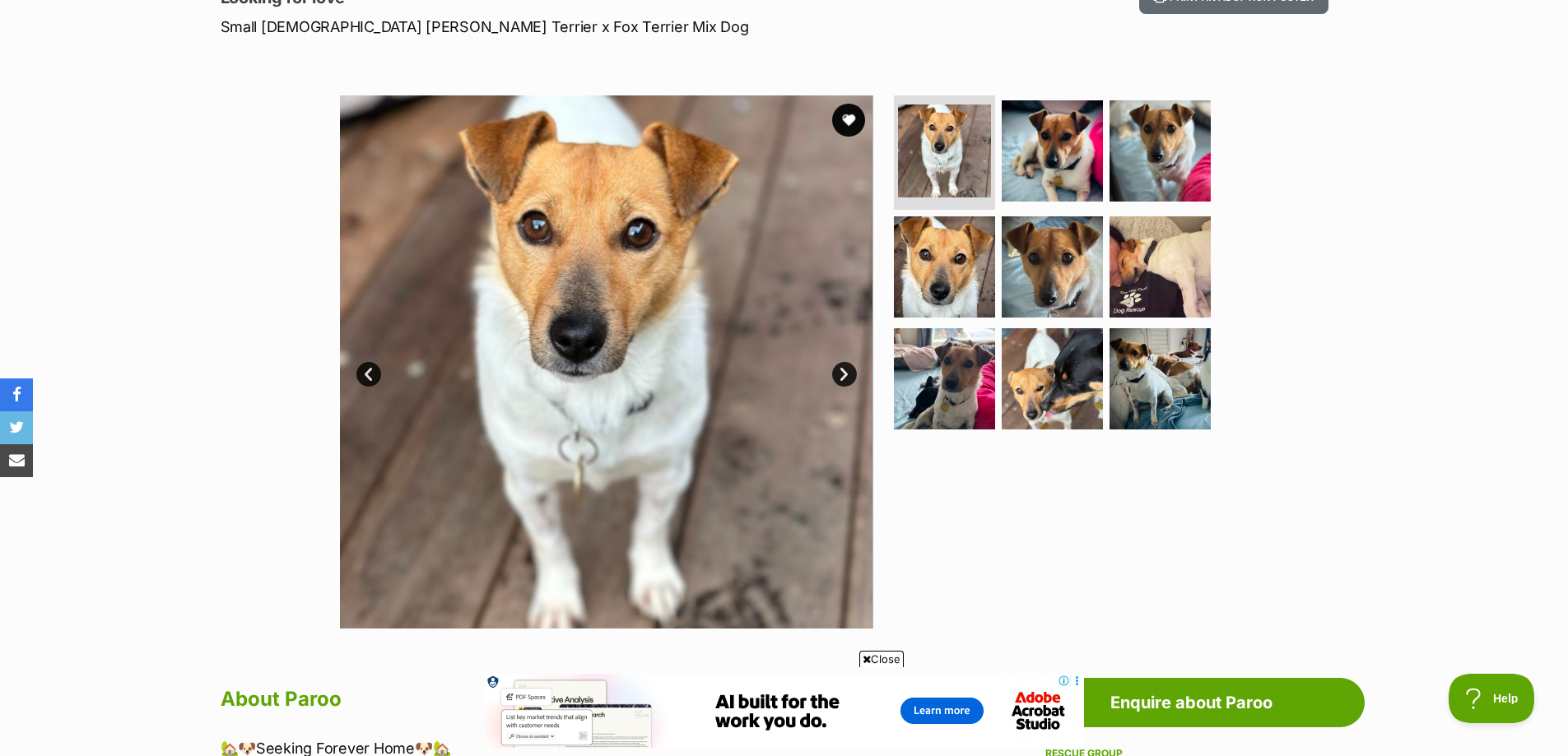
click at [850, 373] on link "Next" at bounding box center [845, 374] width 25 height 25
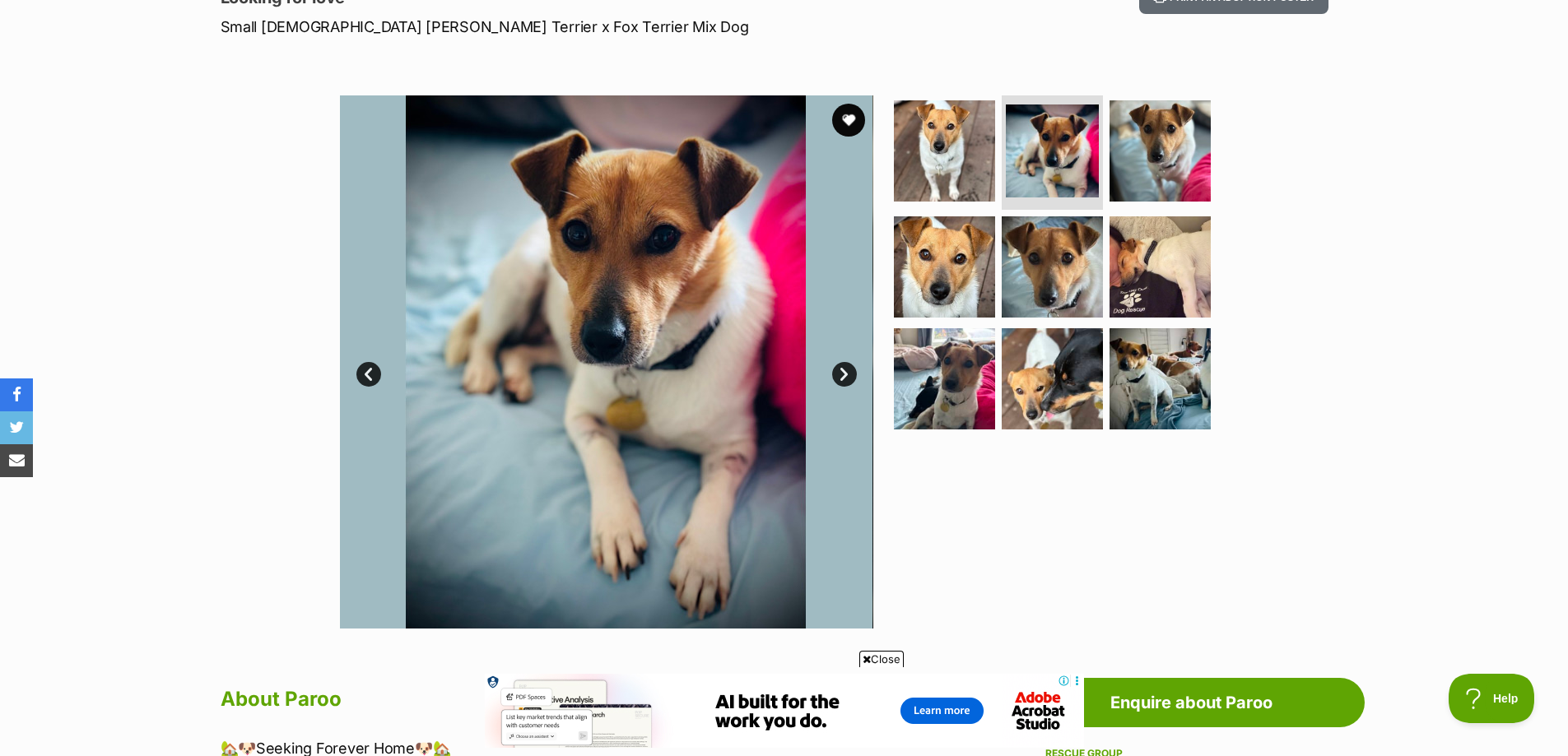
click at [850, 373] on link "Next" at bounding box center [845, 374] width 25 height 25
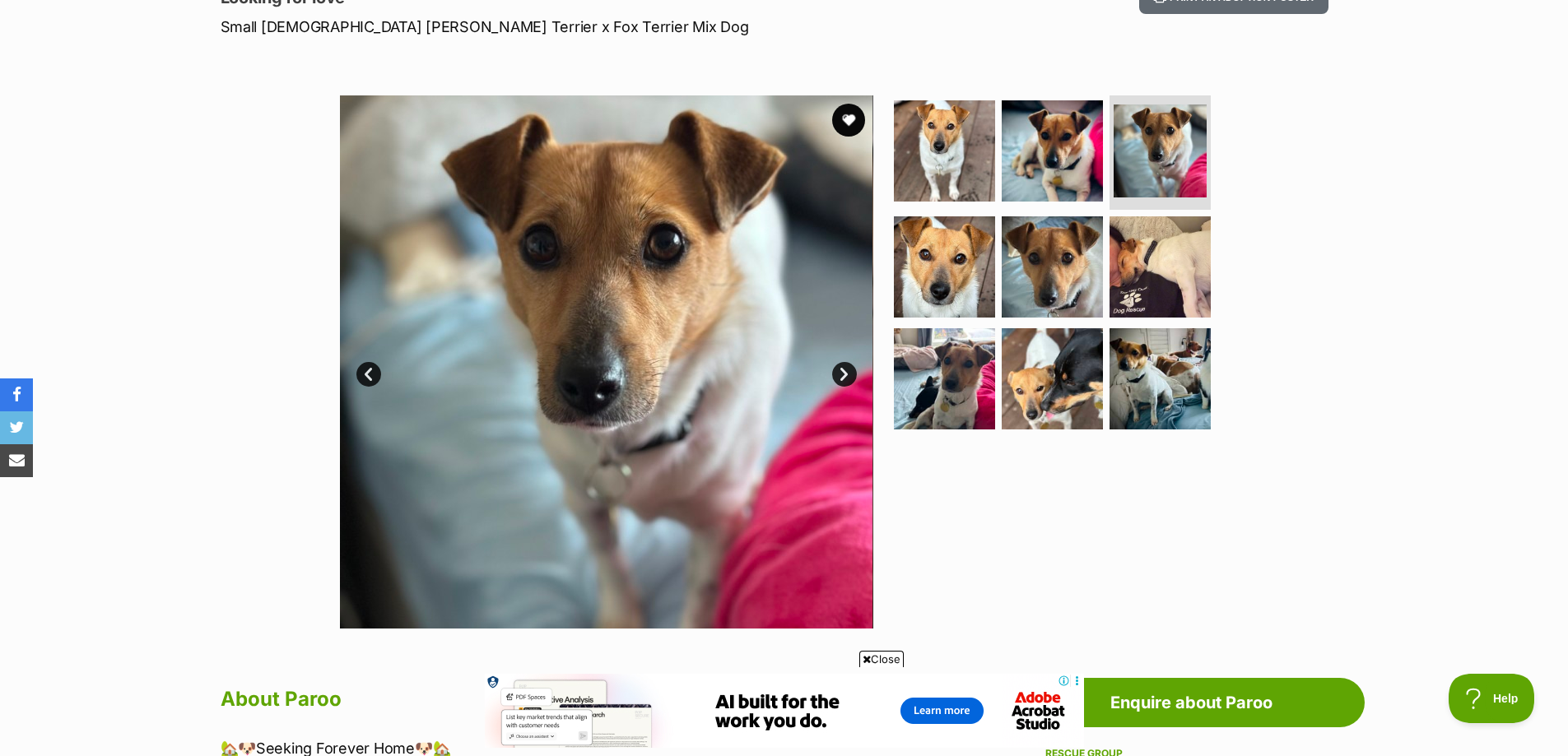
click at [849, 373] on link "Next" at bounding box center [845, 374] width 25 height 25
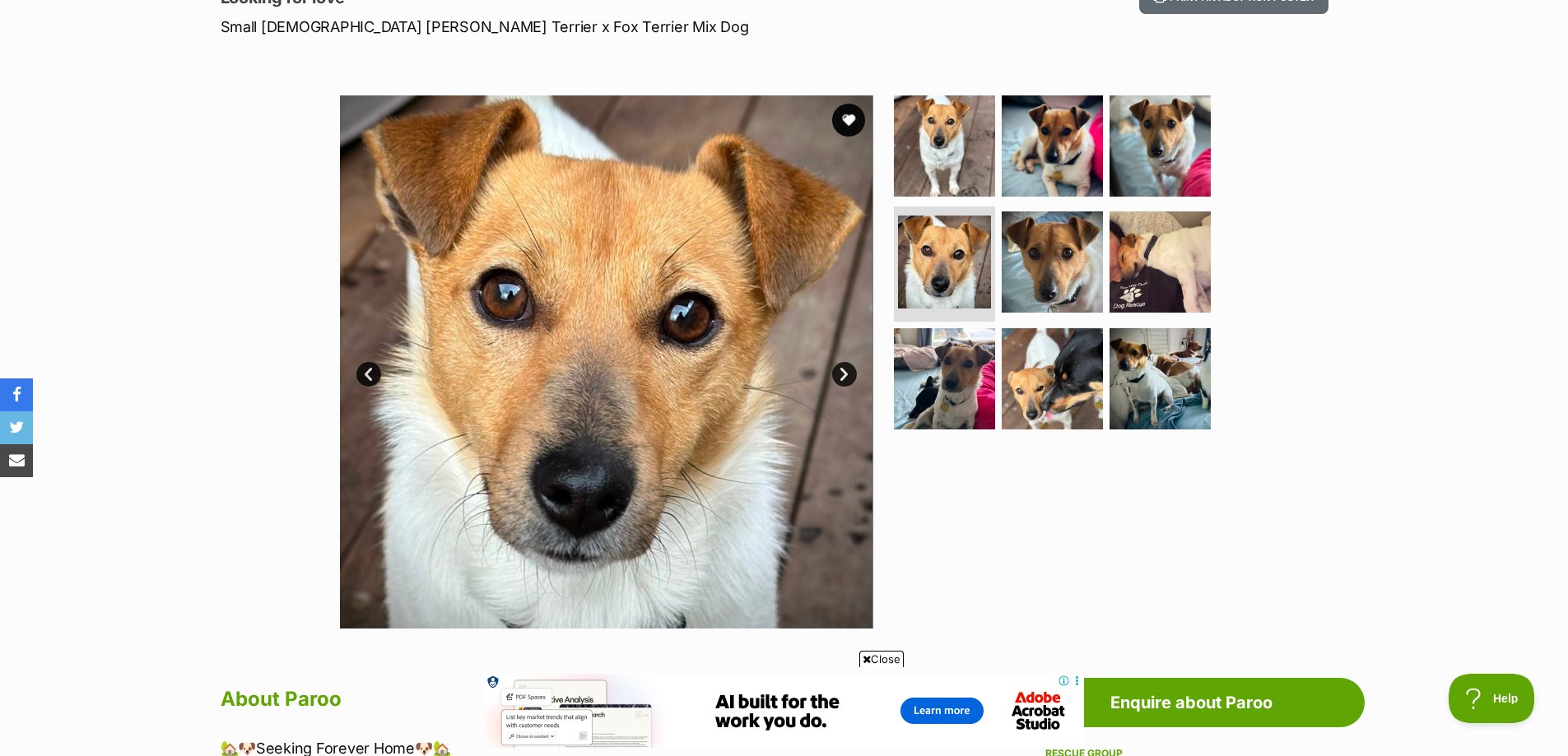
click at [849, 373] on link "Next" at bounding box center [845, 374] width 25 height 25
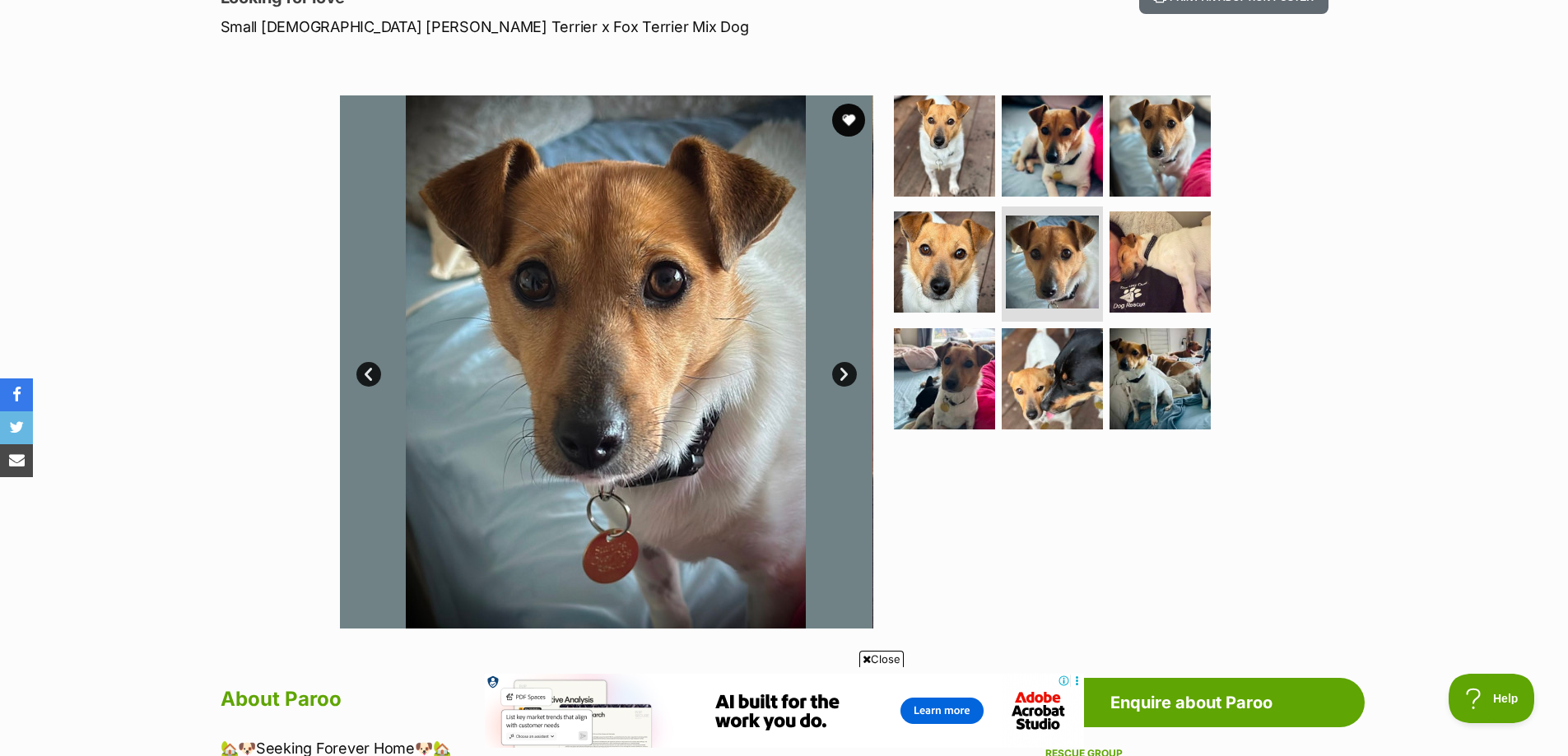
click at [849, 373] on link "Next" at bounding box center [845, 374] width 25 height 25
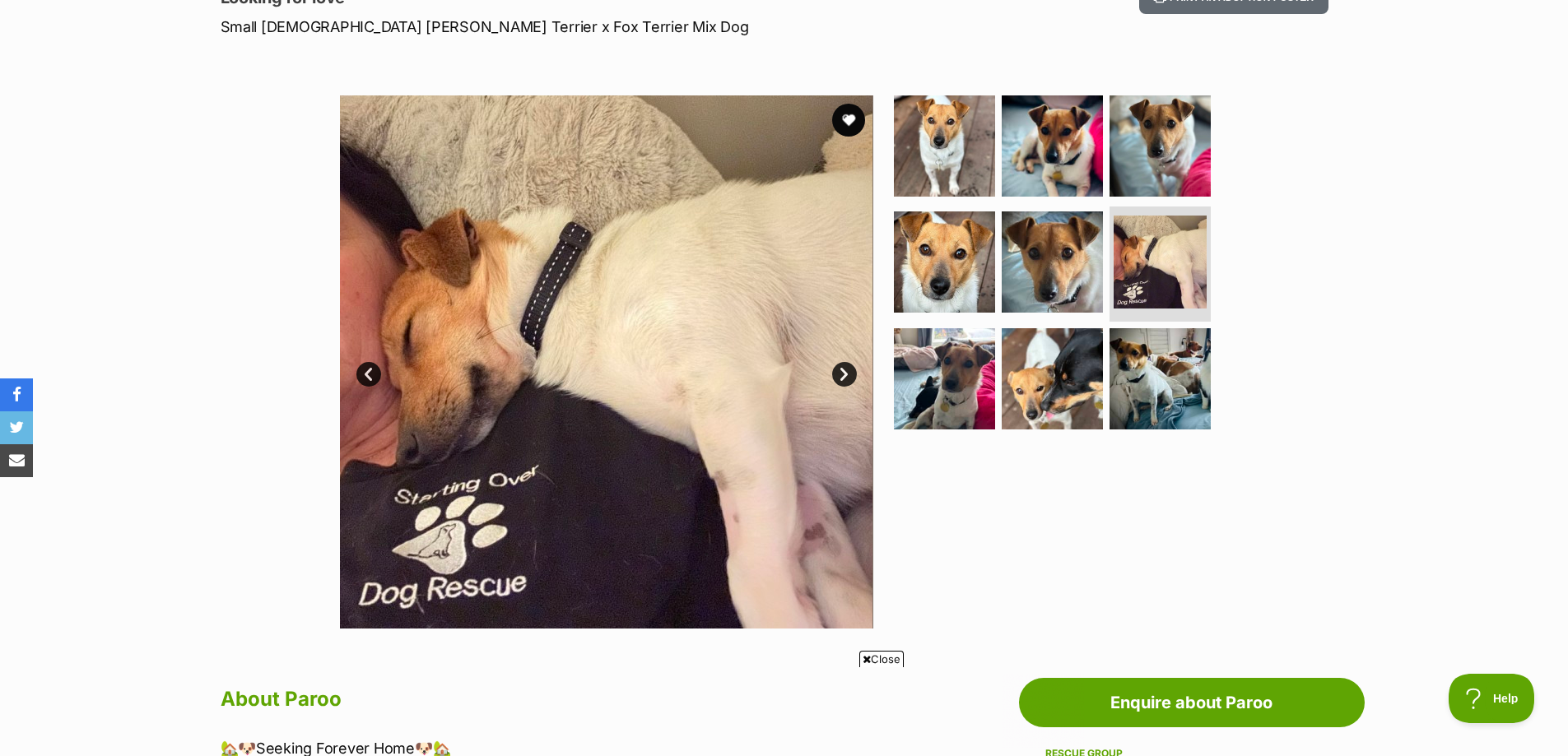
scroll to position [0, 0]
click at [849, 373] on link "Next" at bounding box center [845, 374] width 25 height 25
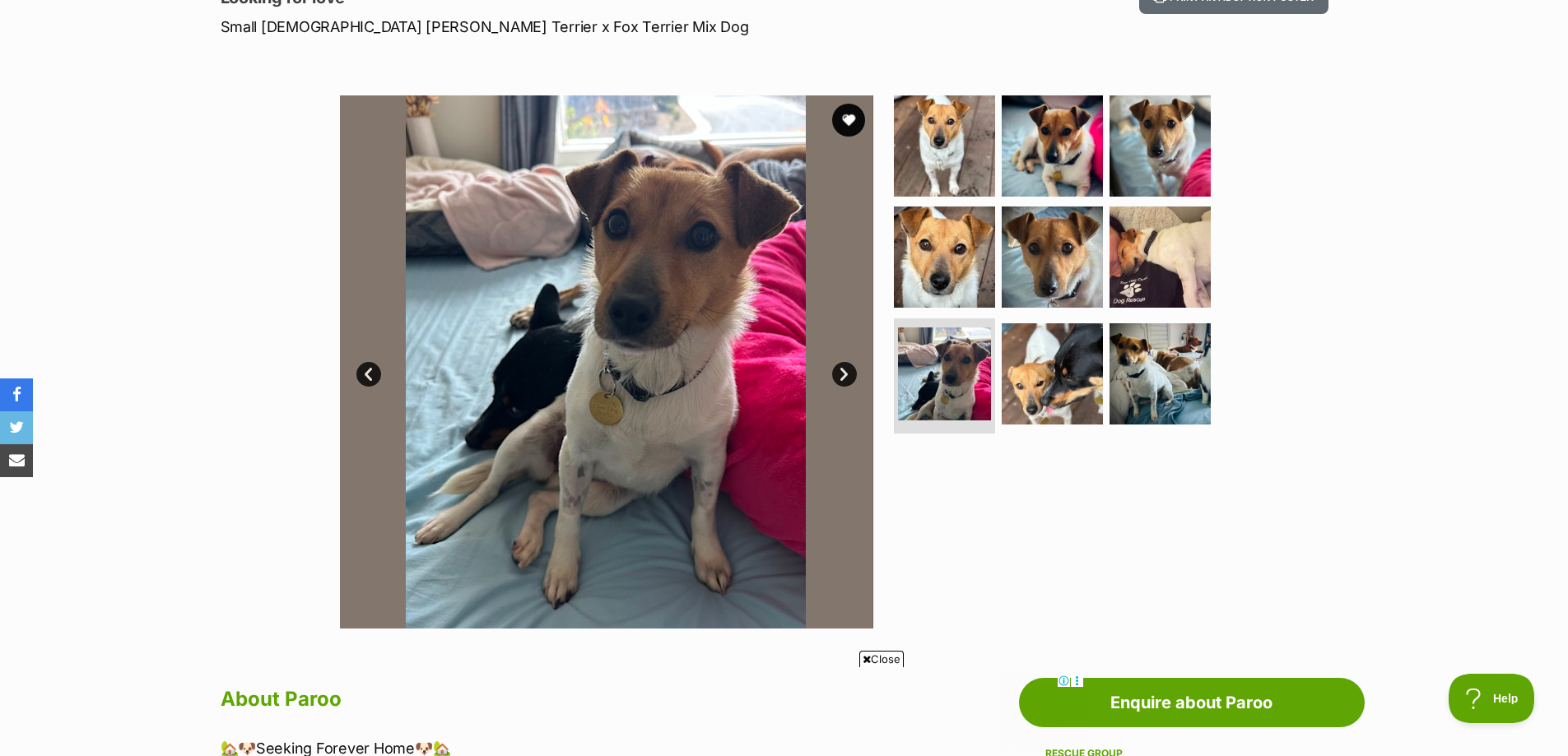
click at [849, 379] on link "Next" at bounding box center [845, 374] width 25 height 25
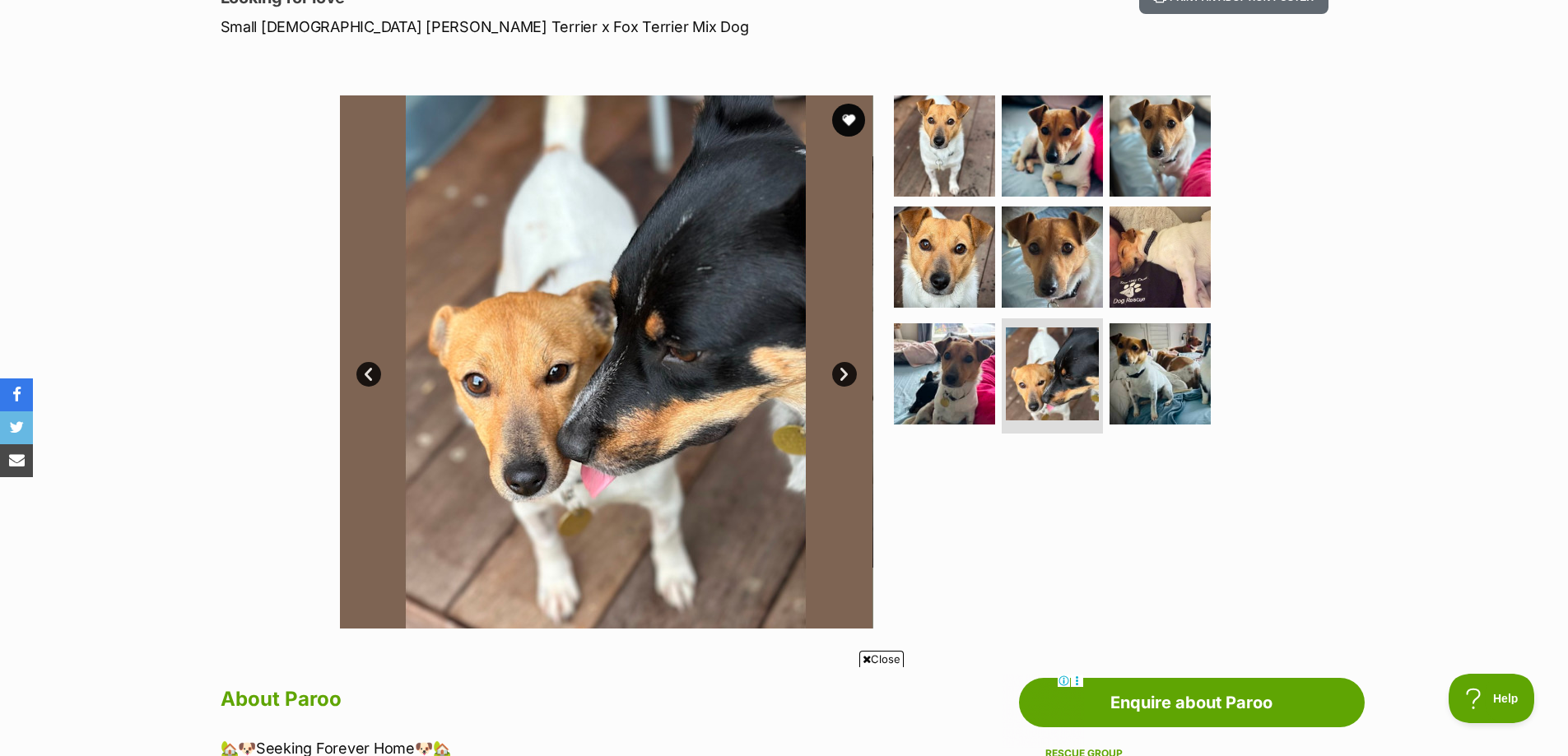
click at [849, 379] on link "Next" at bounding box center [845, 374] width 25 height 25
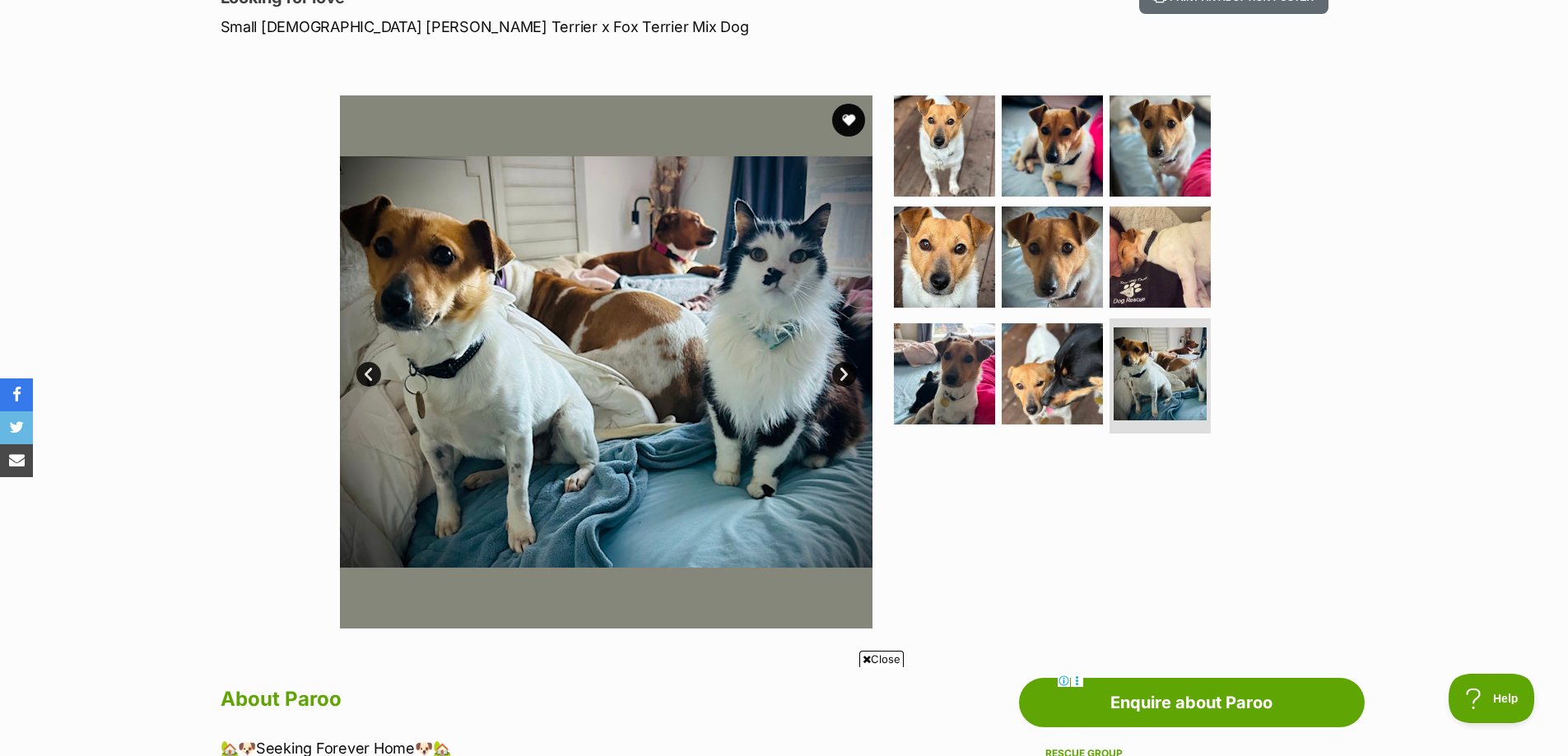
click at [849, 379] on link "Next" at bounding box center [845, 374] width 25 height 25
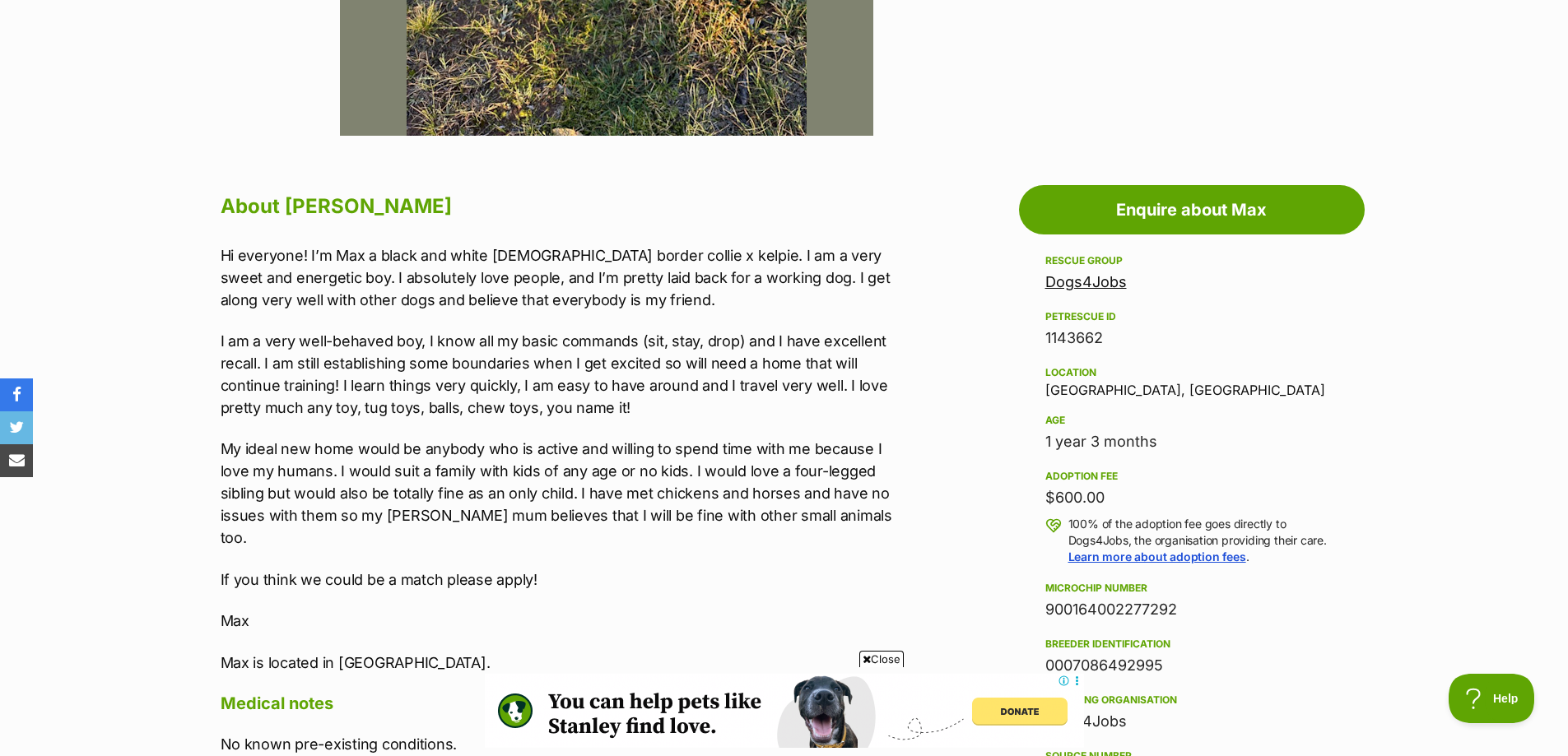
scroll to position [740, 0]
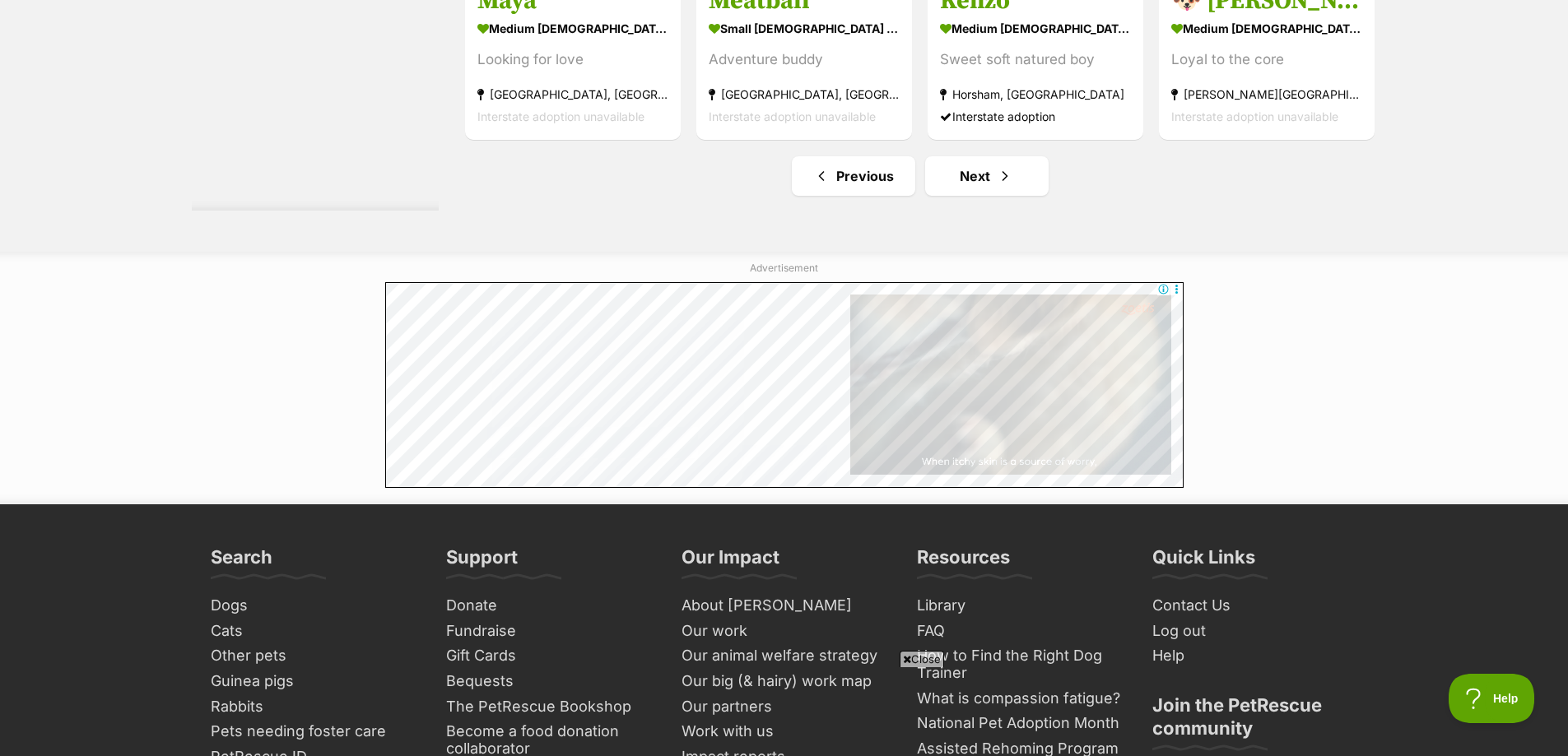
scroll to position [8968, 0]
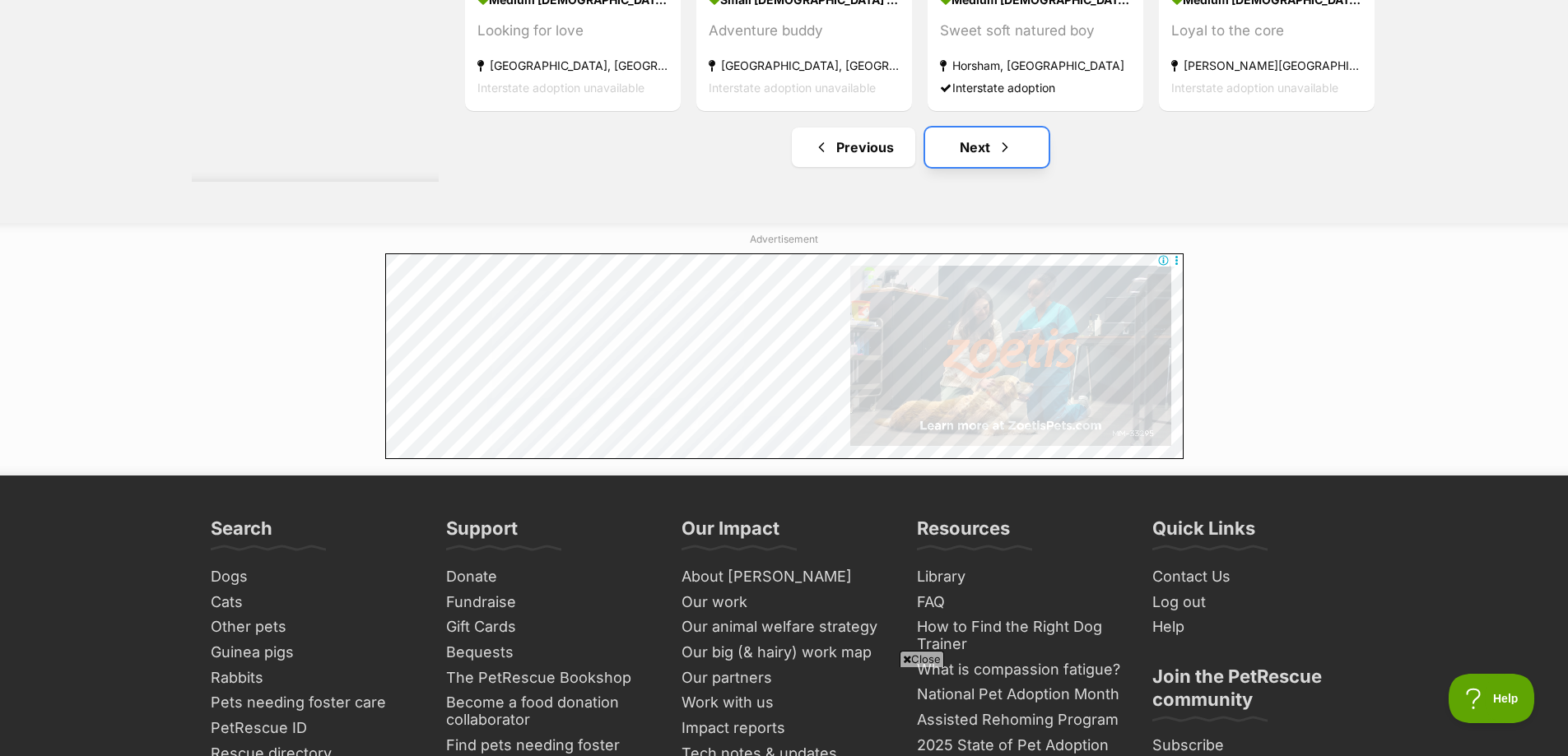
click at [1007, 151] on span "Next page" at bounding box center [1004, 147] width 16 height 20
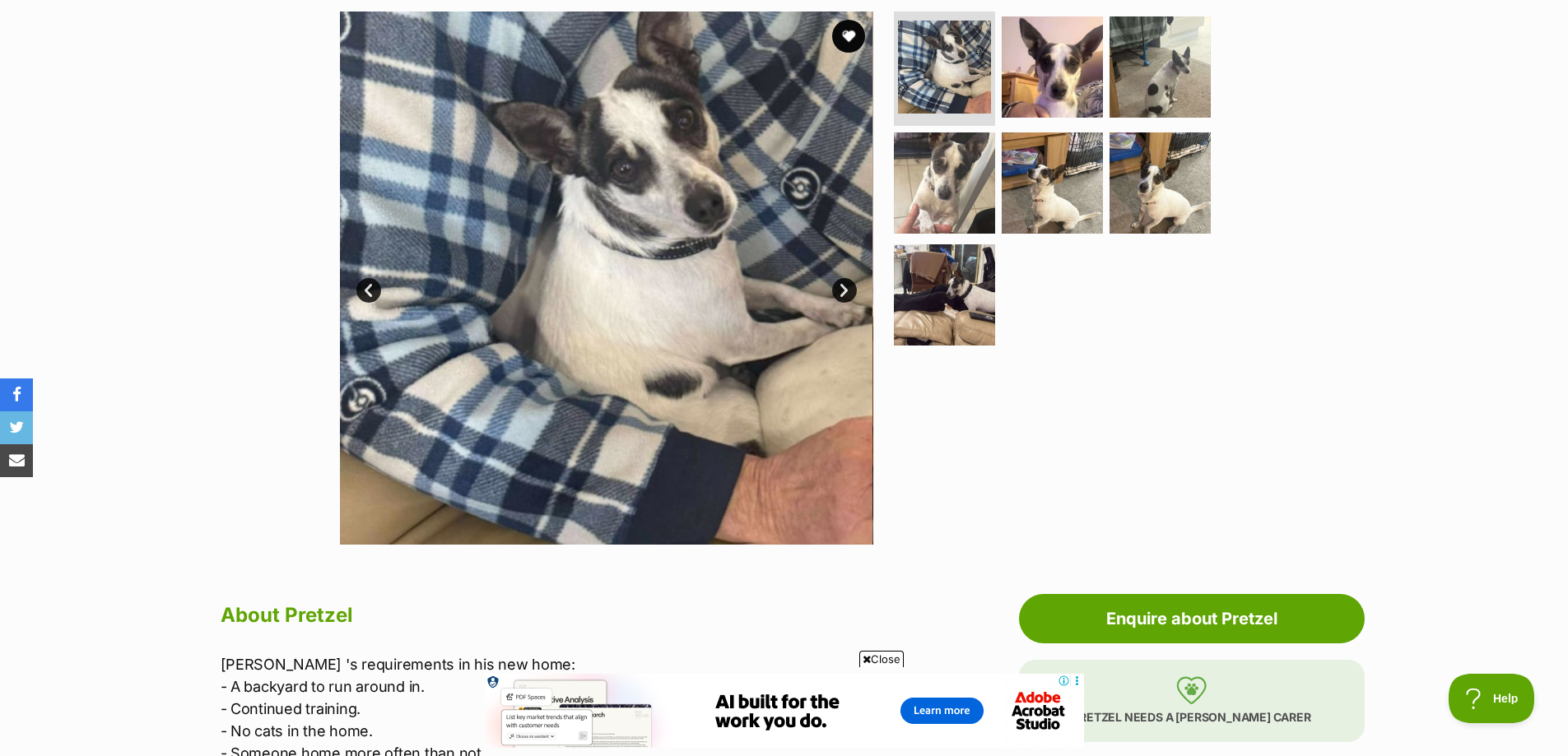
scroll to position [329, 0]
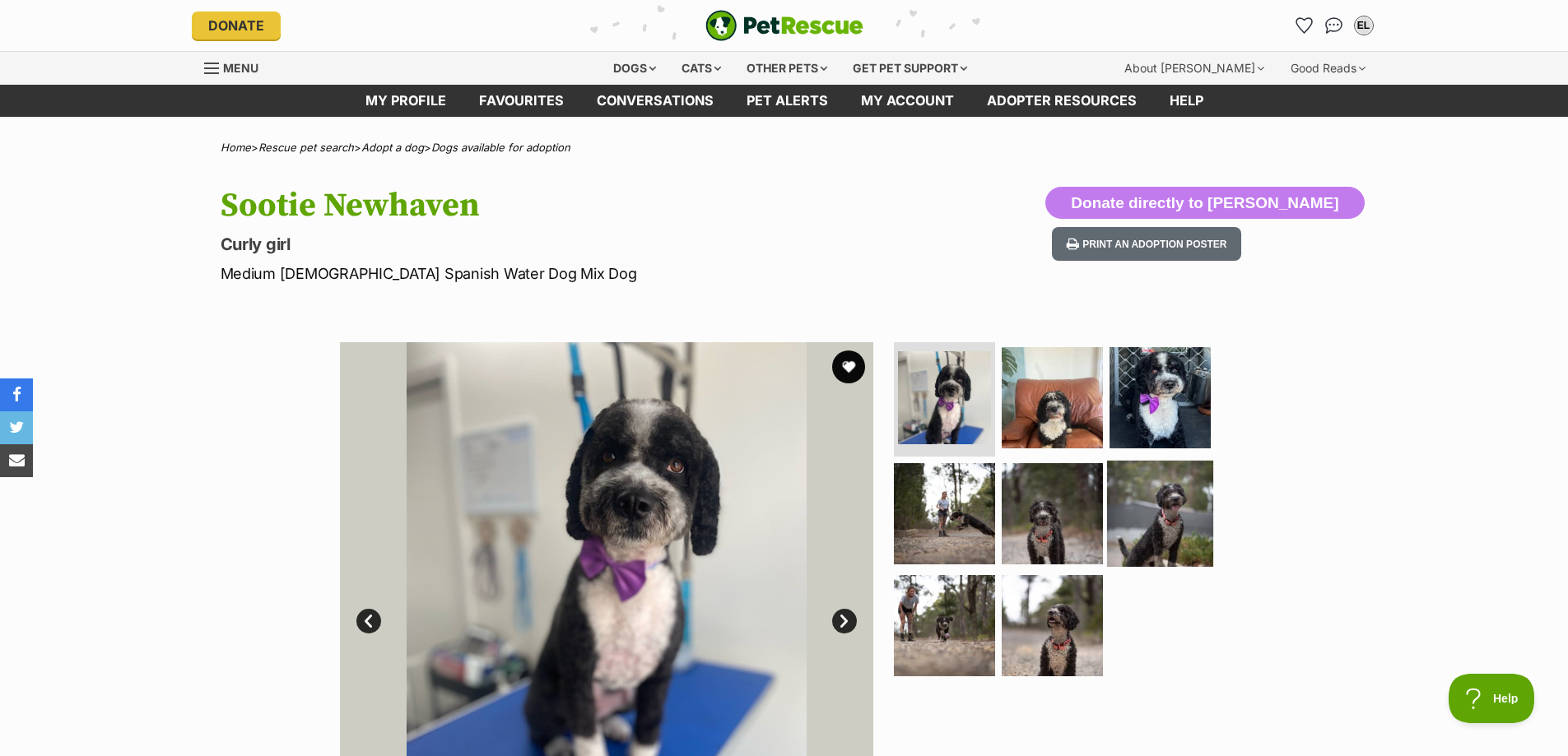
click at [1148, 505] on img at bounding box center [1160, 514] width 106 height 106
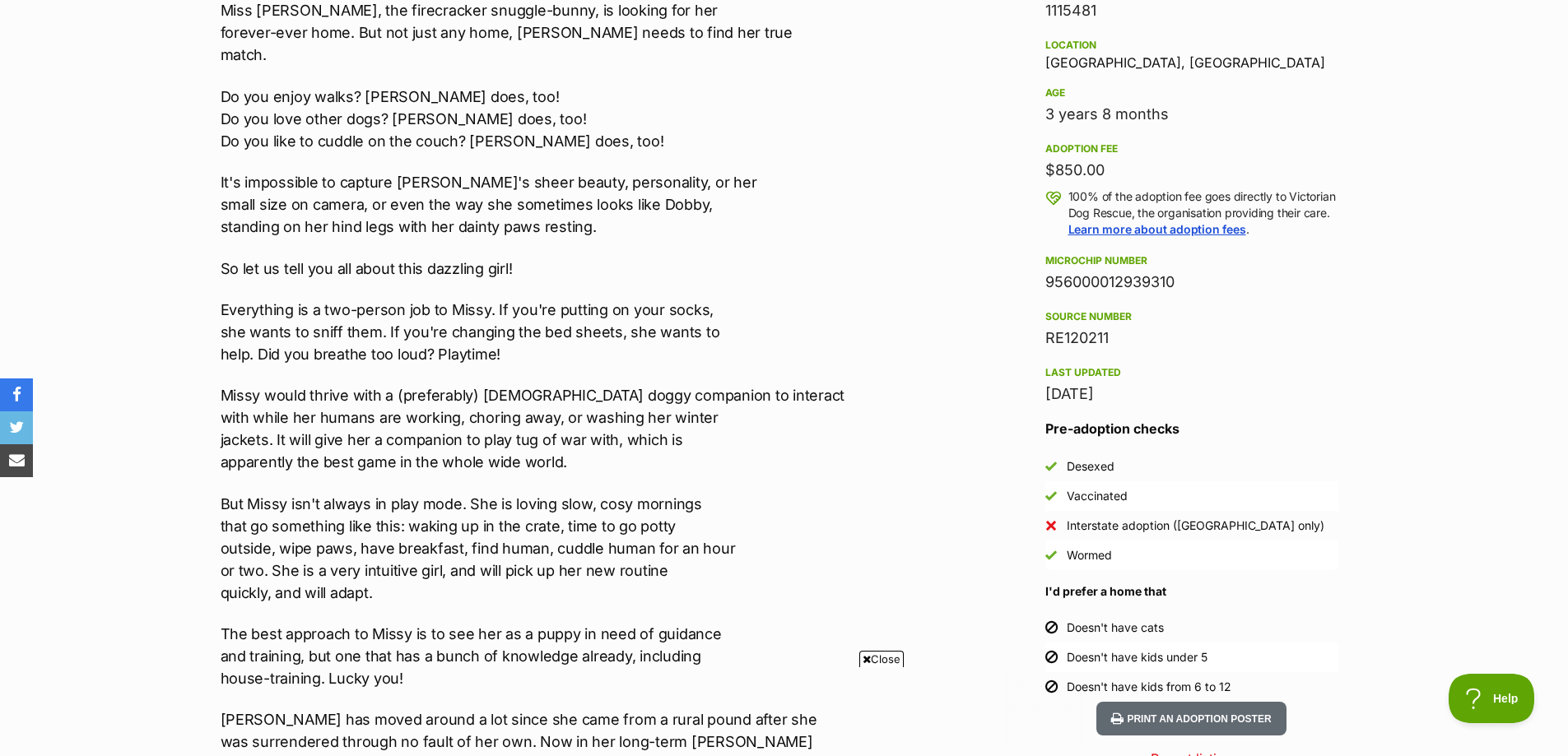
scroll to position [1069, 0]
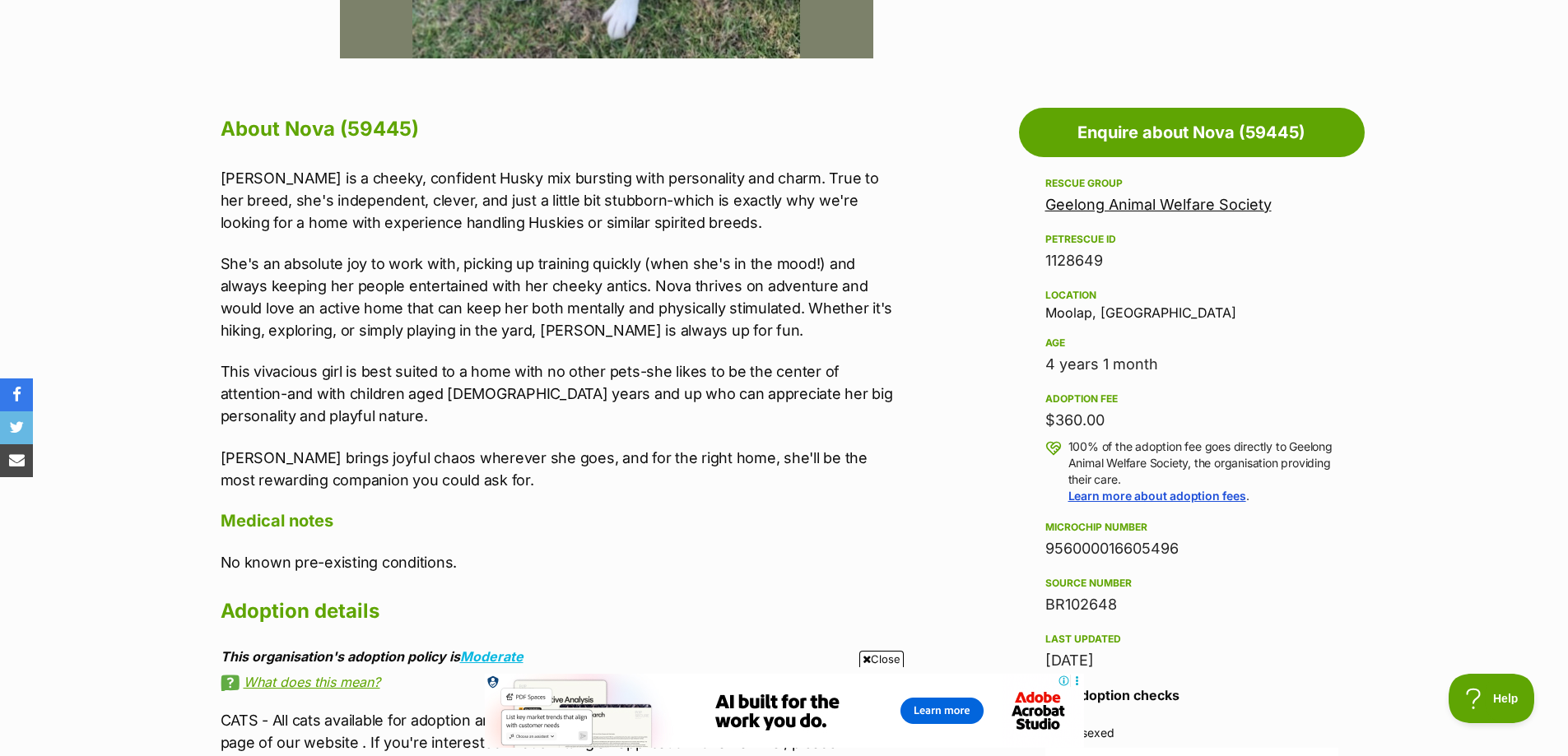
scroll to position [822, 0]
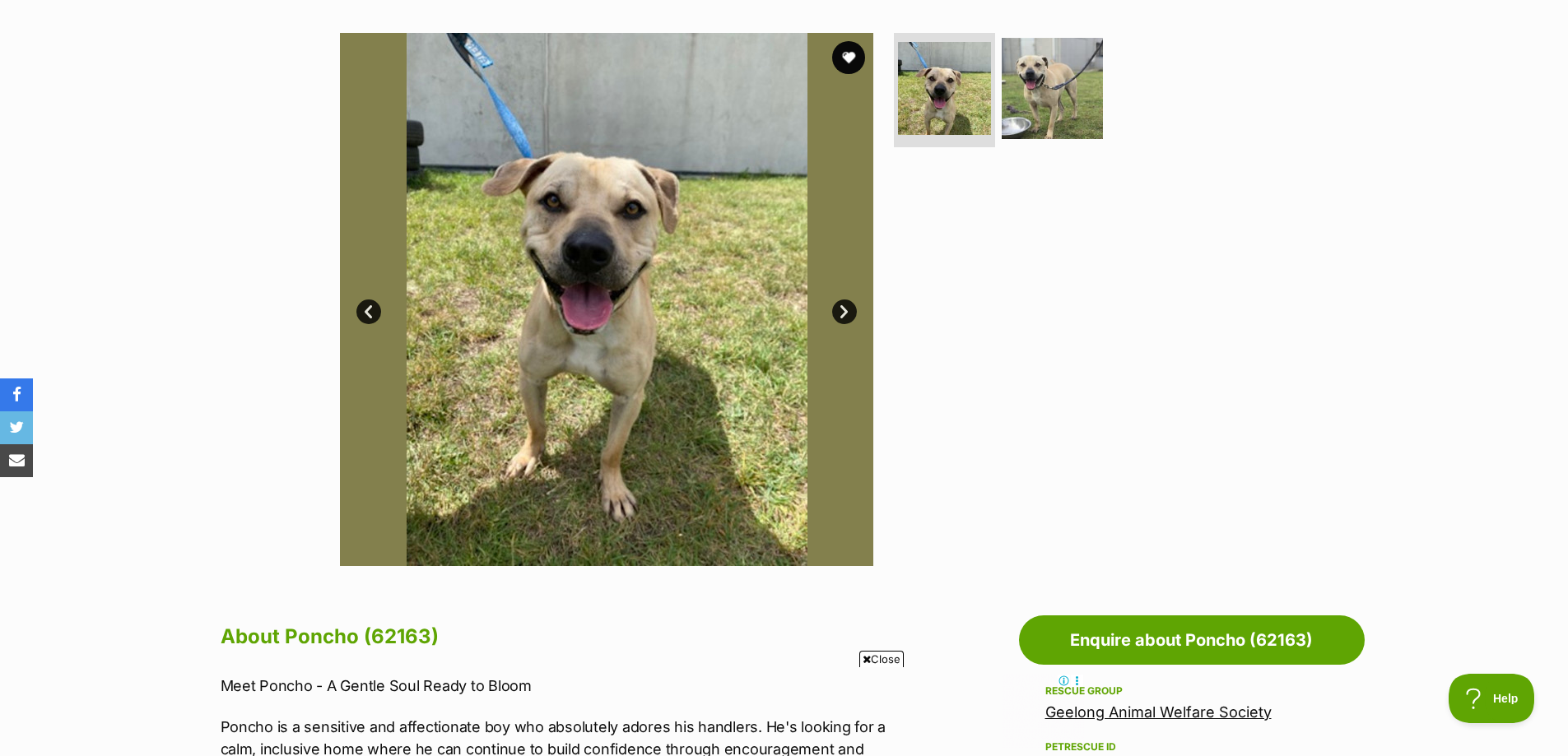
scroll to position [164, 0]
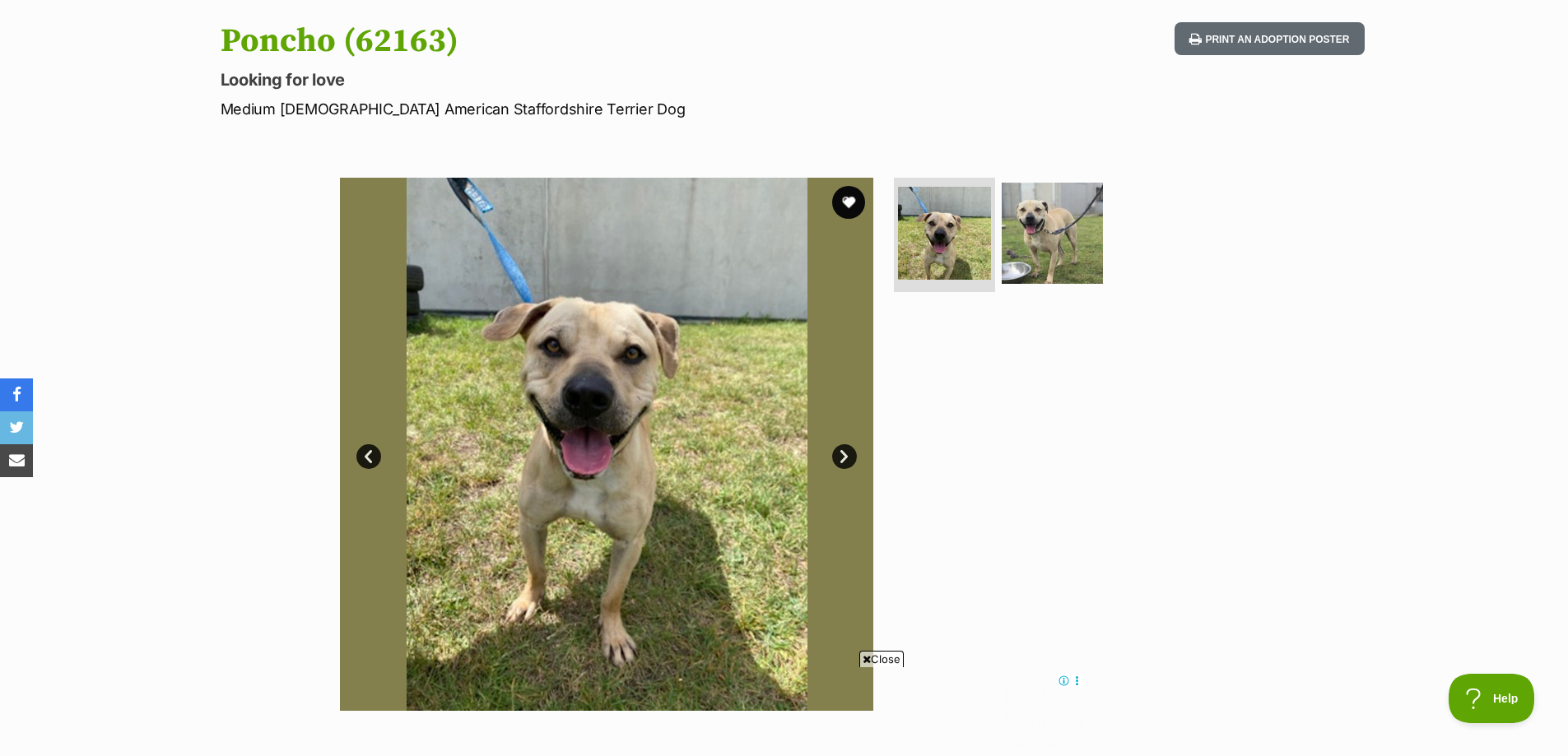
click at [850, 460] on link "Next" at bounding box center [845, 457] width 25 height 25
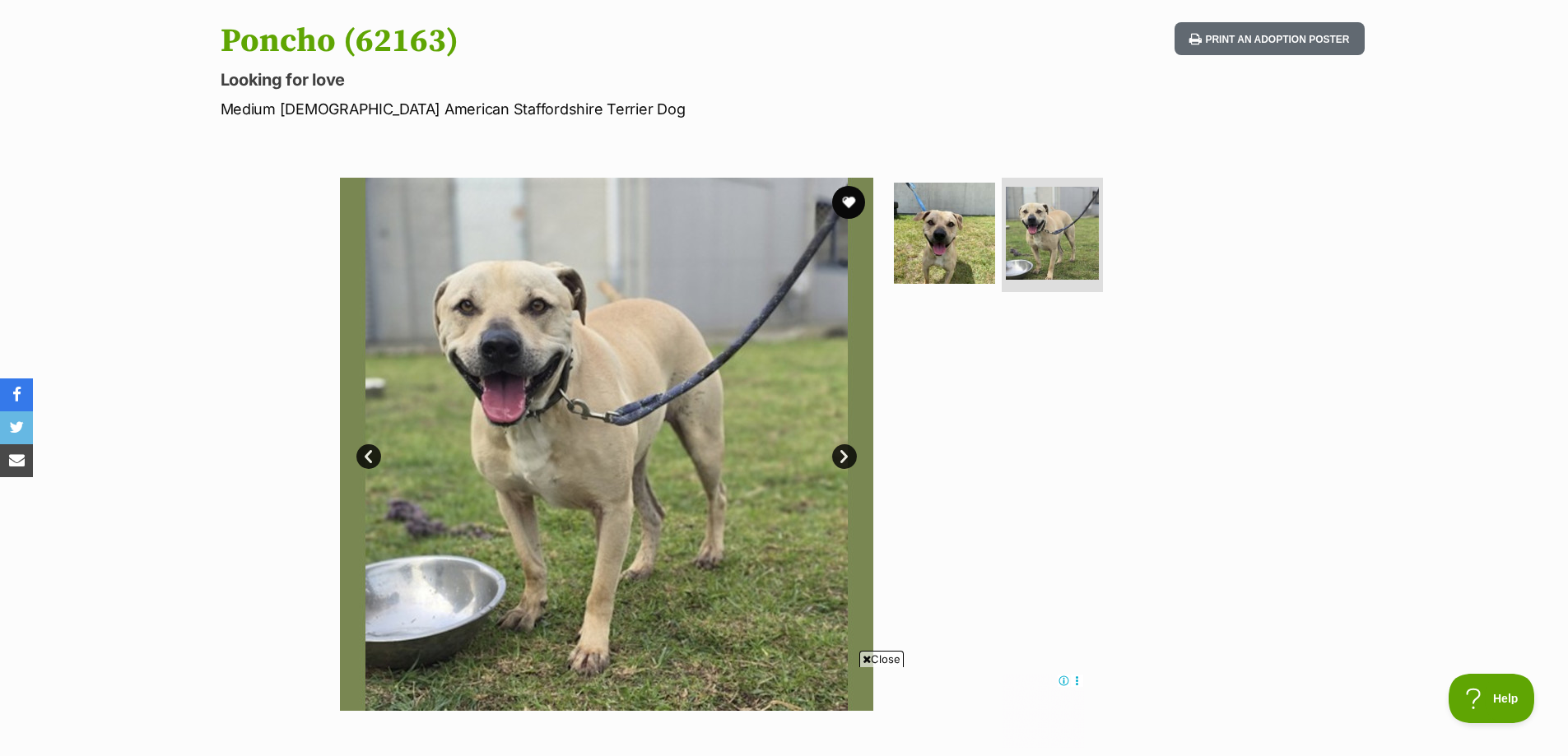
click at [852, 461] on link "Next" at bounding box center [845, 457] width 25 height 25
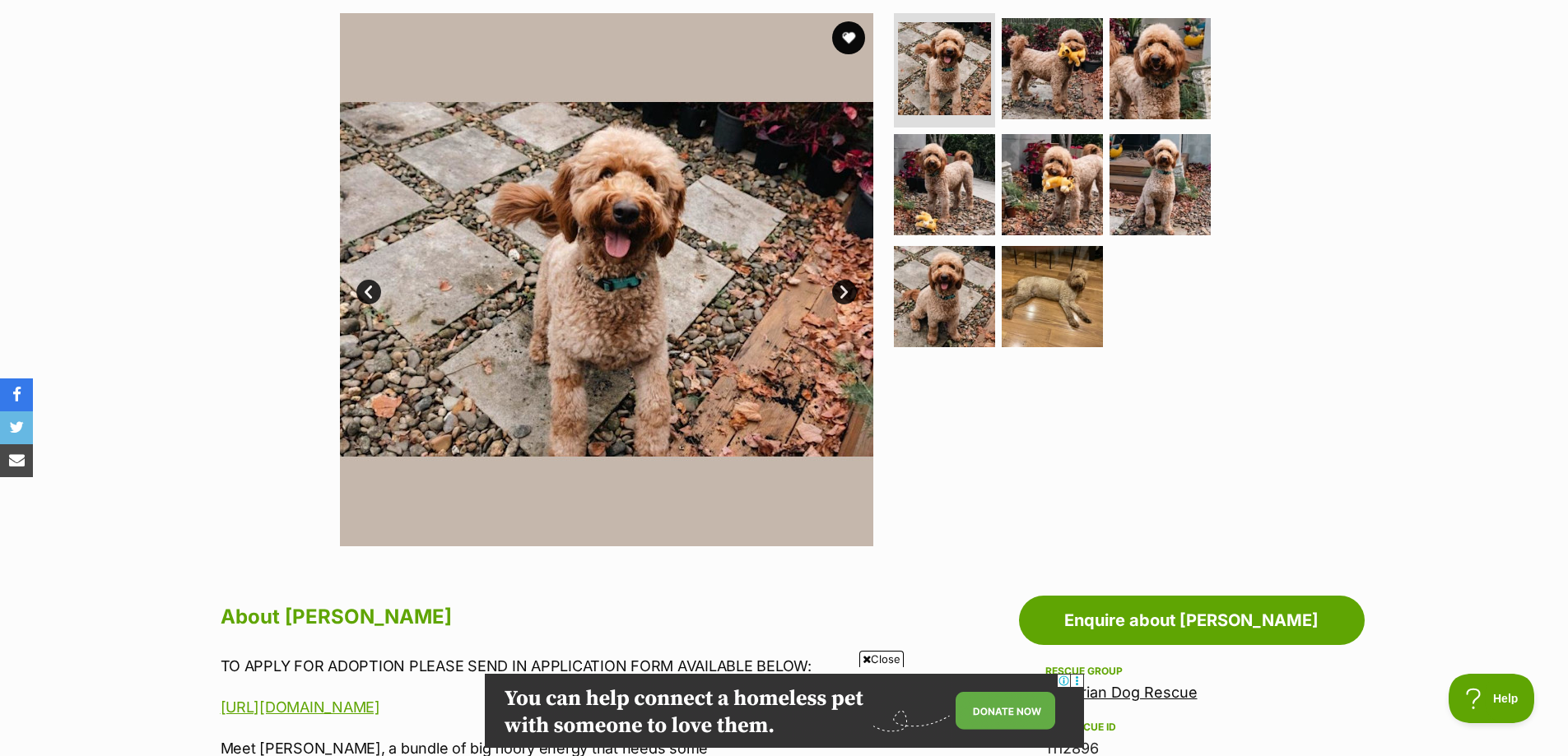
scroll to position [822, 0]
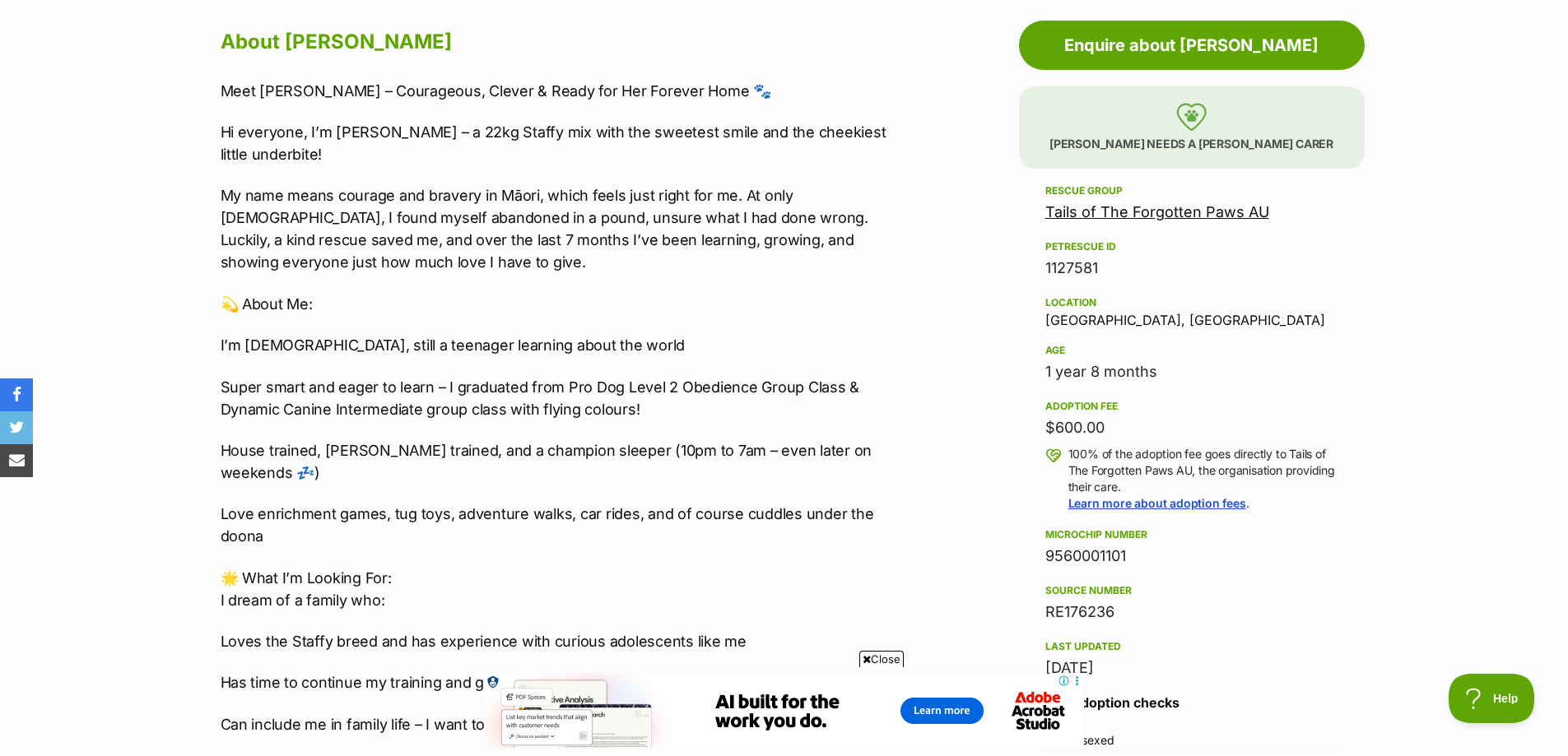
scroll to position [905, 0]
click at [242, 630] on p "Loves the Staffy breed and has experience with curious adolescents like me" at bounding box center [560, 640] width 679 height 22
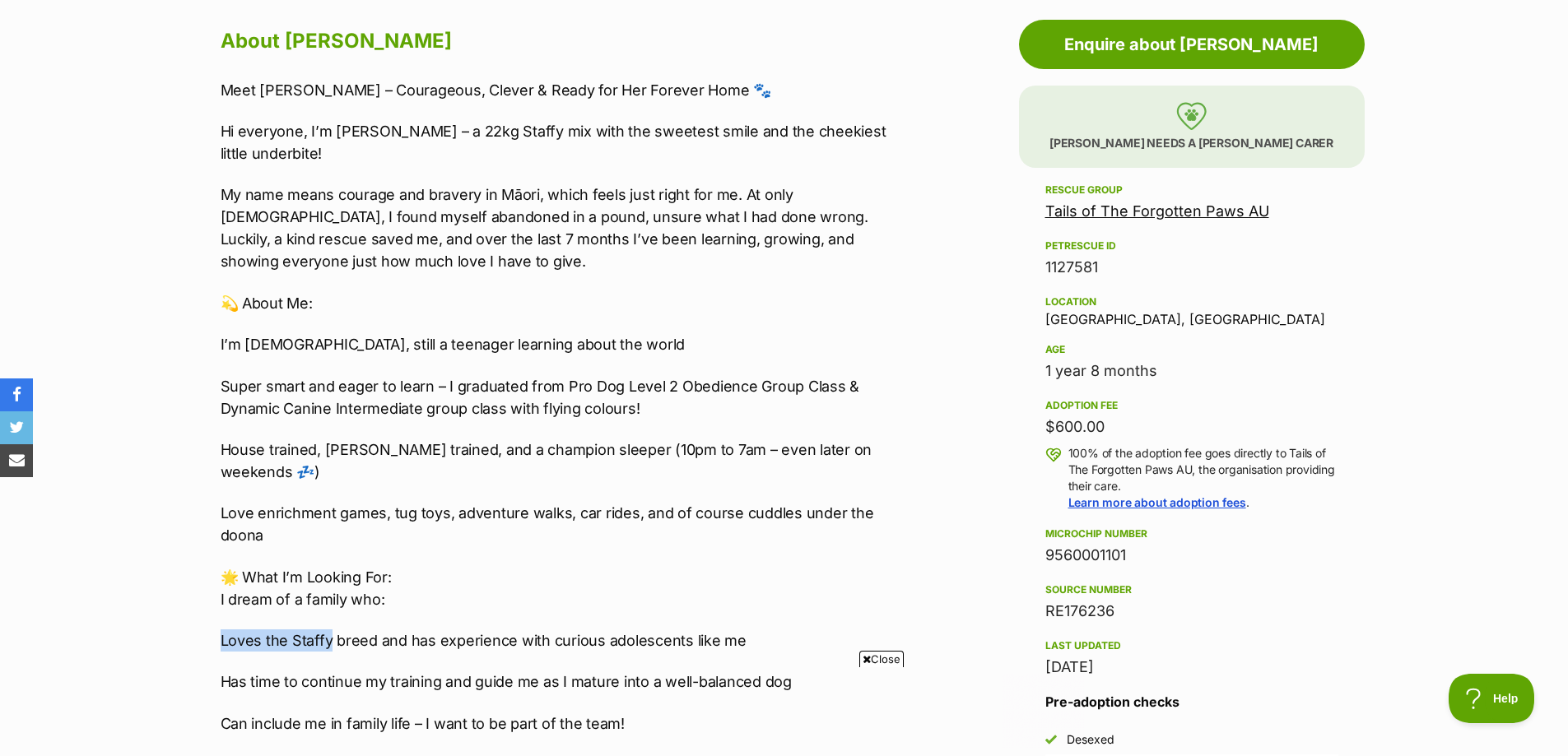
scroll to position [0, 0]
drag, startPoint x: 242, startPoint y: 595, endPoint x: 304, endPoint y: 598, distance: 62.1
click at [304, 630] on p "Loves the Staffy breed and has experience with curious adolescents like me" at bounding box center [560, 640] width 679 height 22
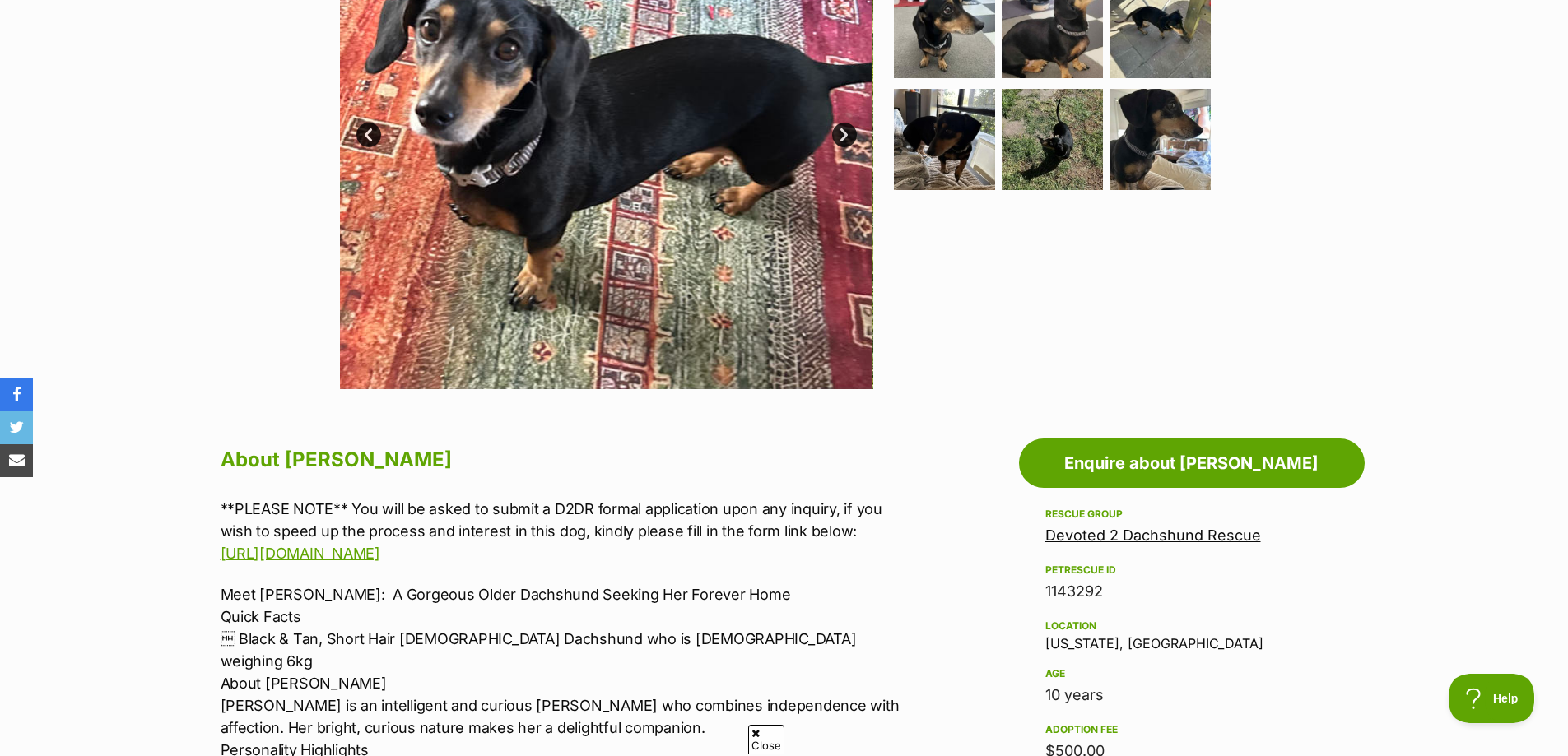
scroll to position [494, 0]
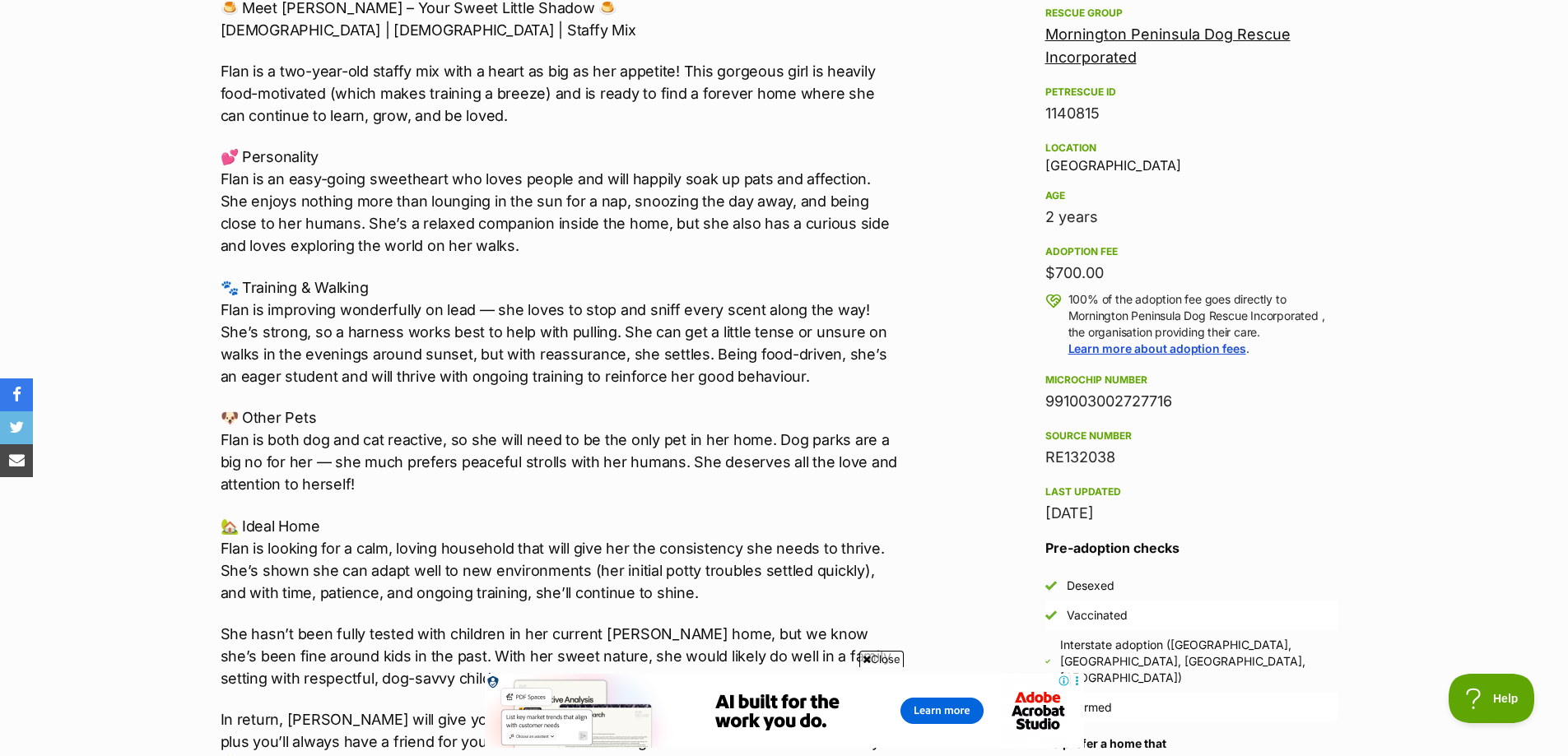
scroll to position [1069, 0]
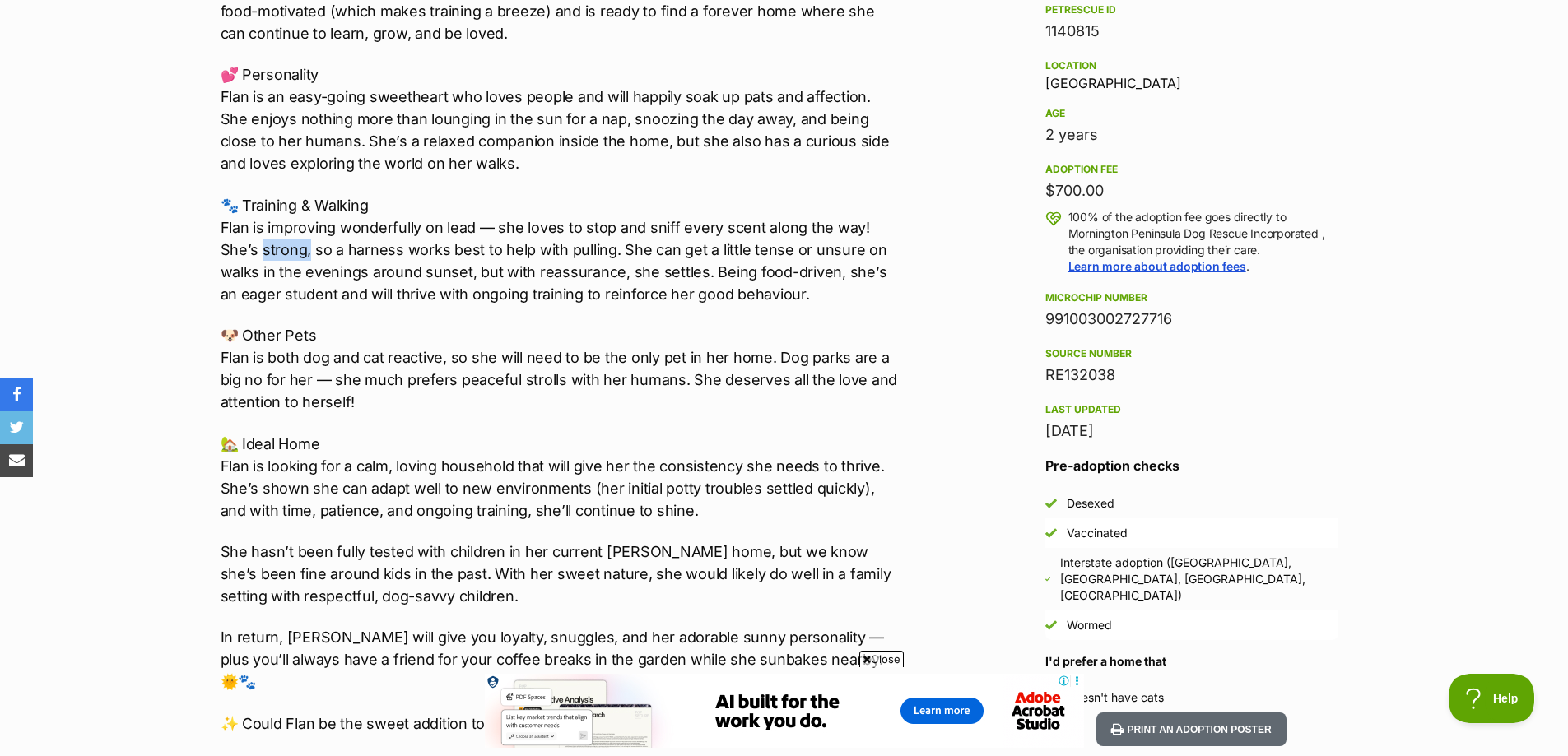
drag, startPoint x: 261, startPoint y: 245, endPoint x: 306, endPoint y: 249, distance: 45.2
click at [306, 249] on p "🐾 Training & Walking Flan is improving wonderfully on lead — she loves to stop …" at bounding box center [560, 249] width 679 height 111
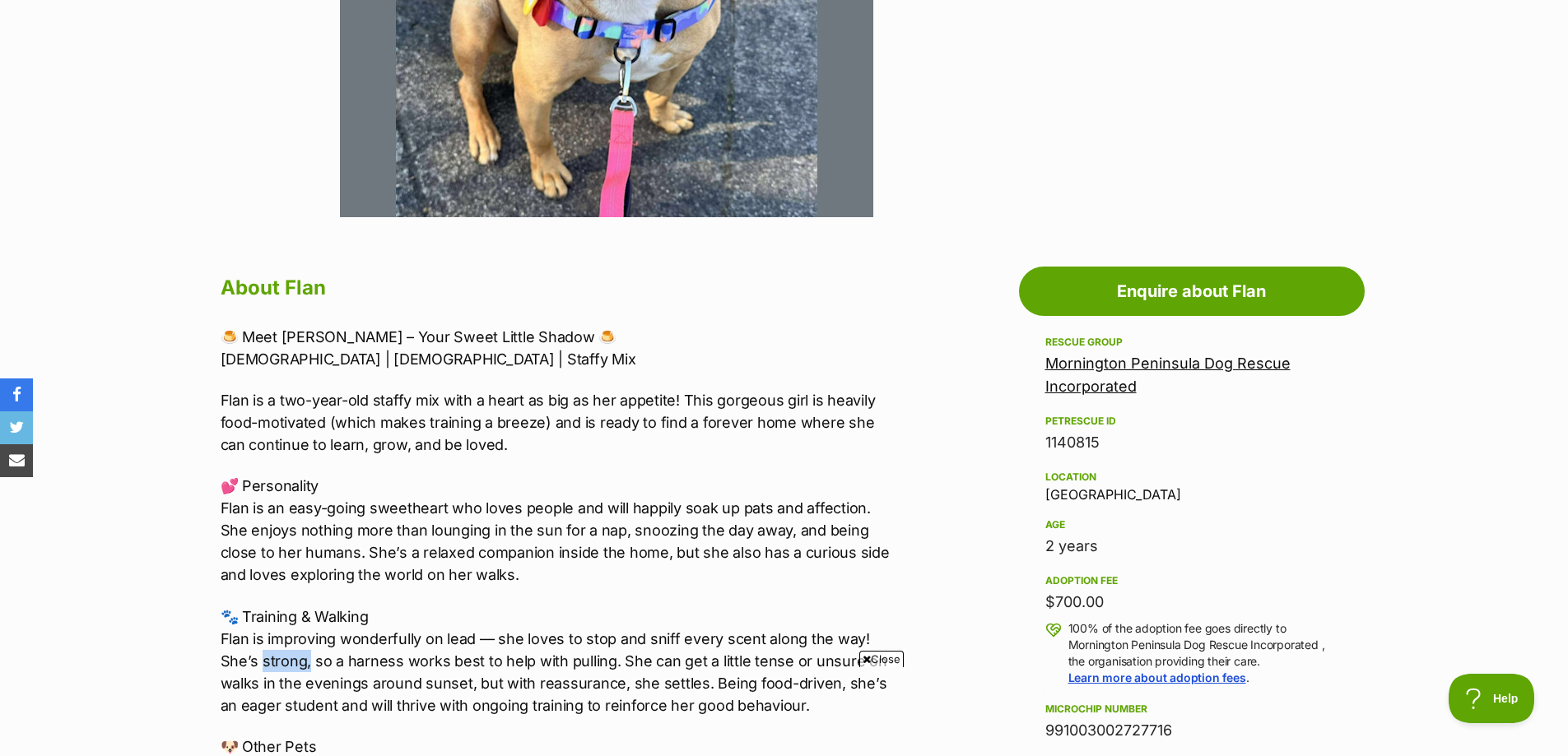
scroll to position [0, 0]
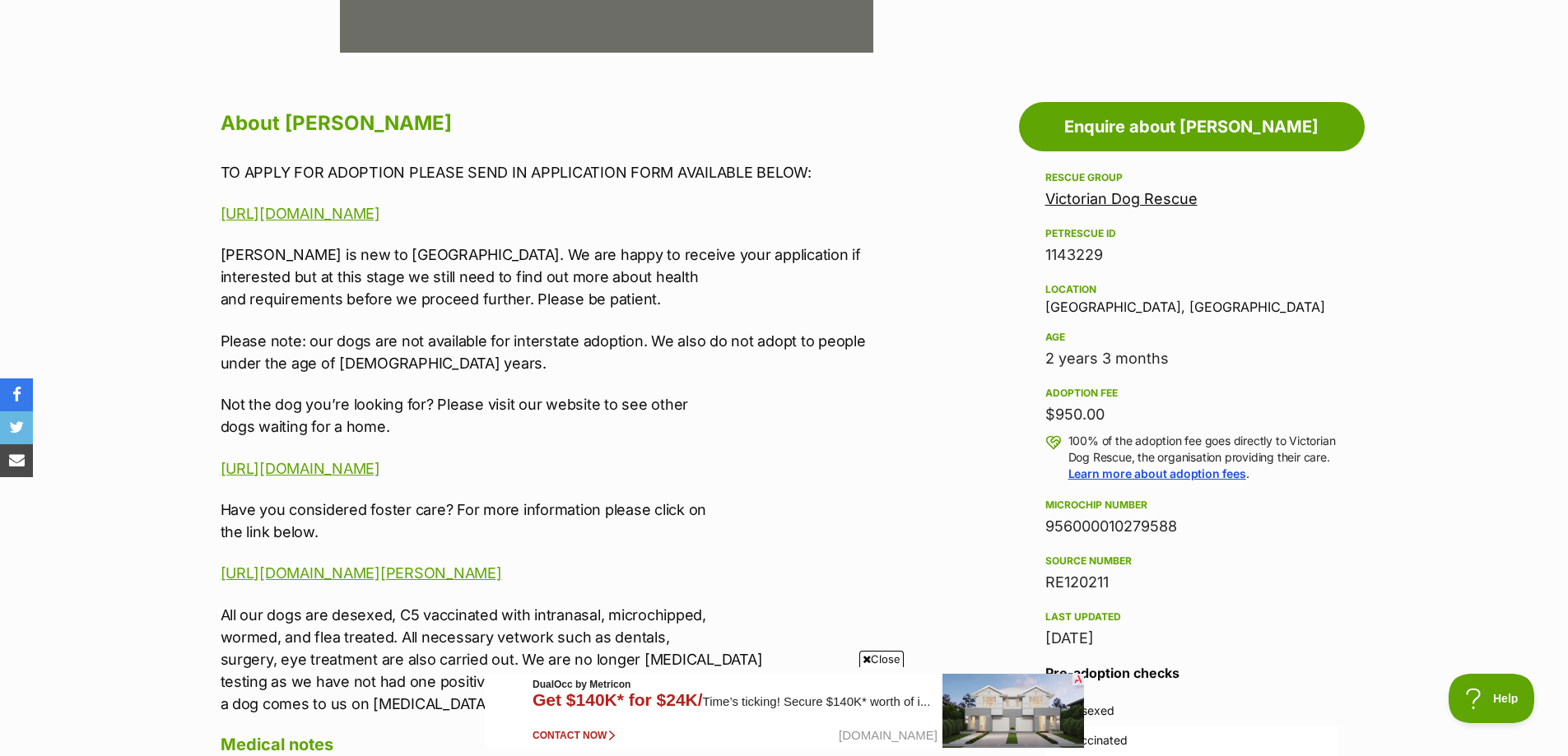
scroll to position [329, 0]
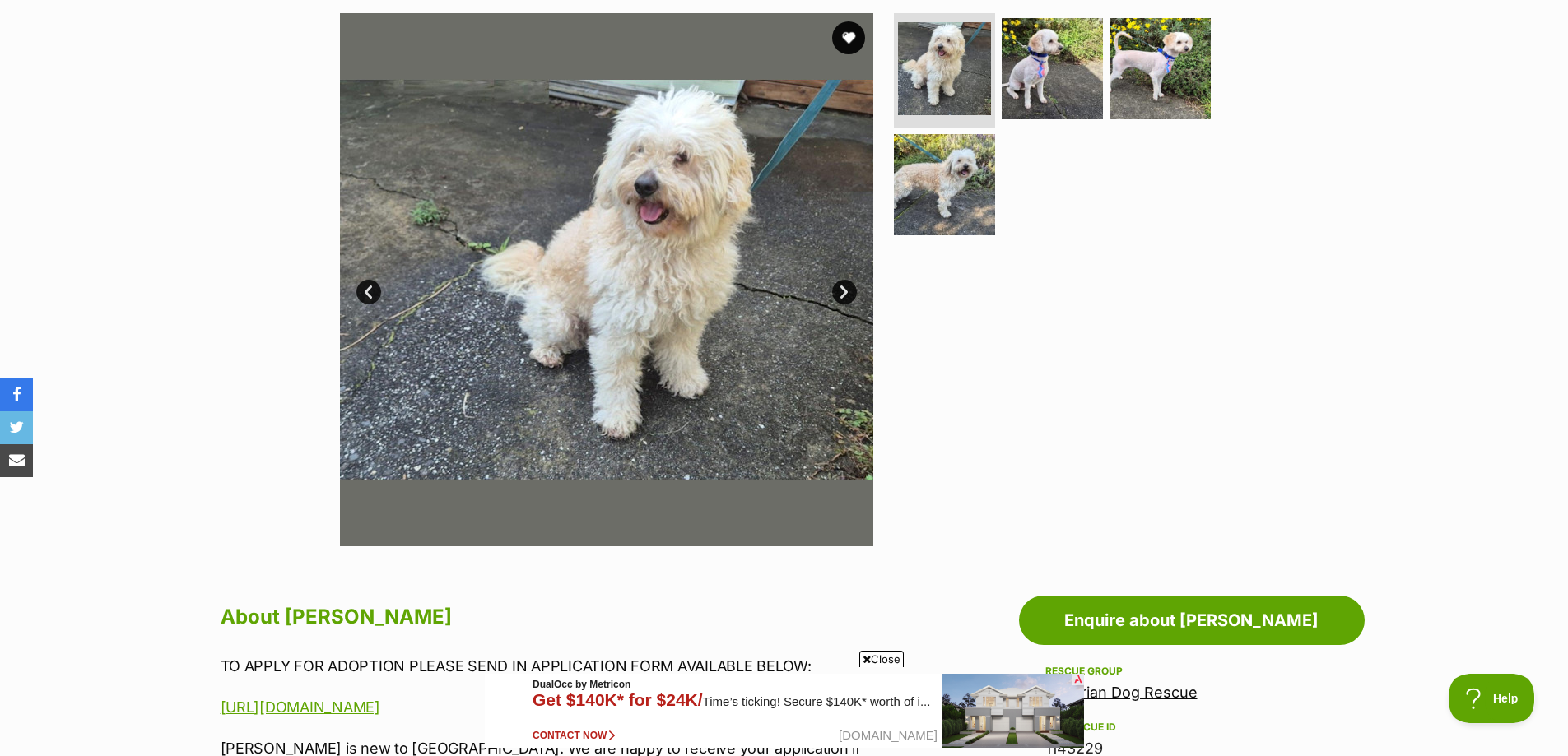
click at [845, 290] on link "Next" at bounding box center [845, 292] width 25 height 25
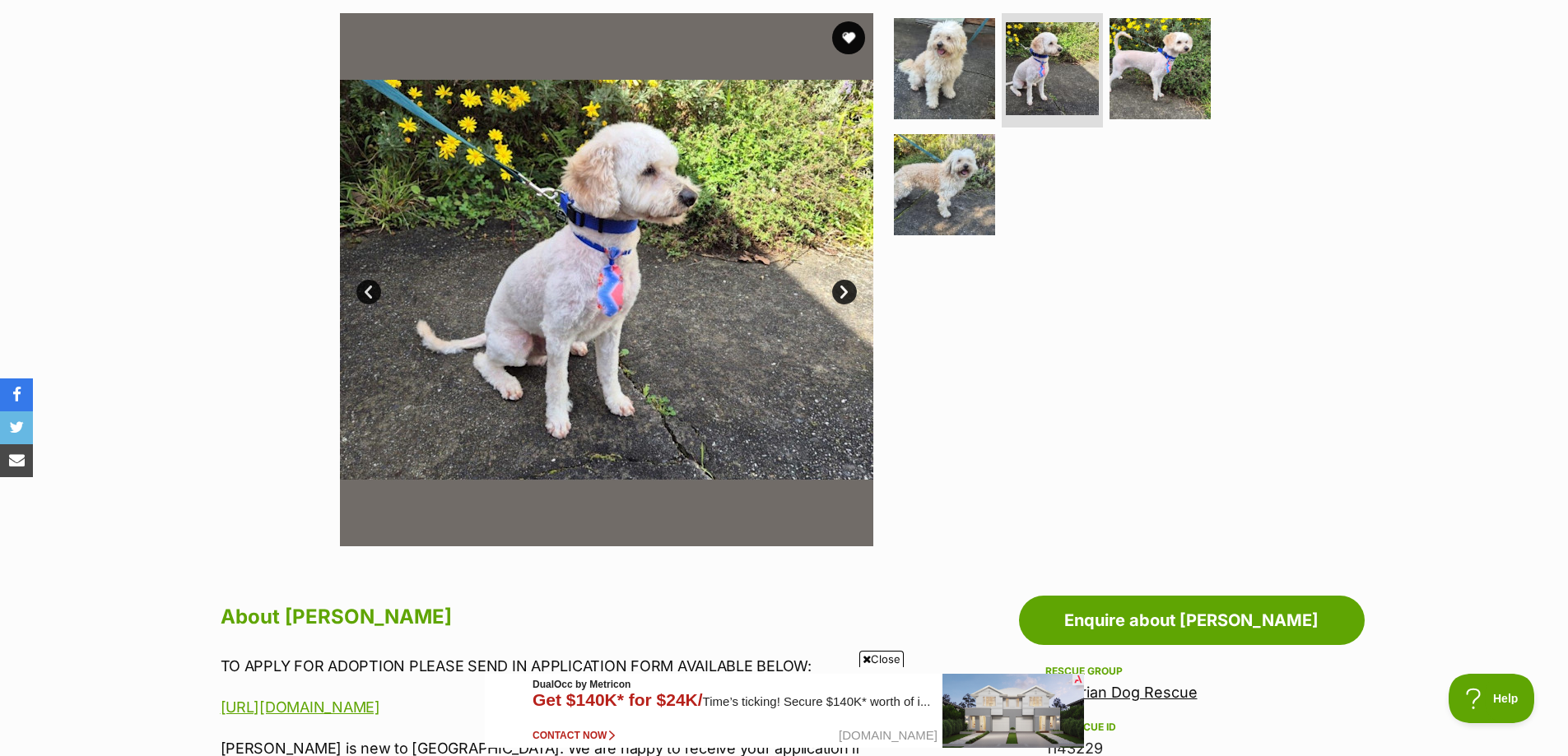
click at [839, 293] on link "Next" at bounding box center [845, 292] width 25 height 25
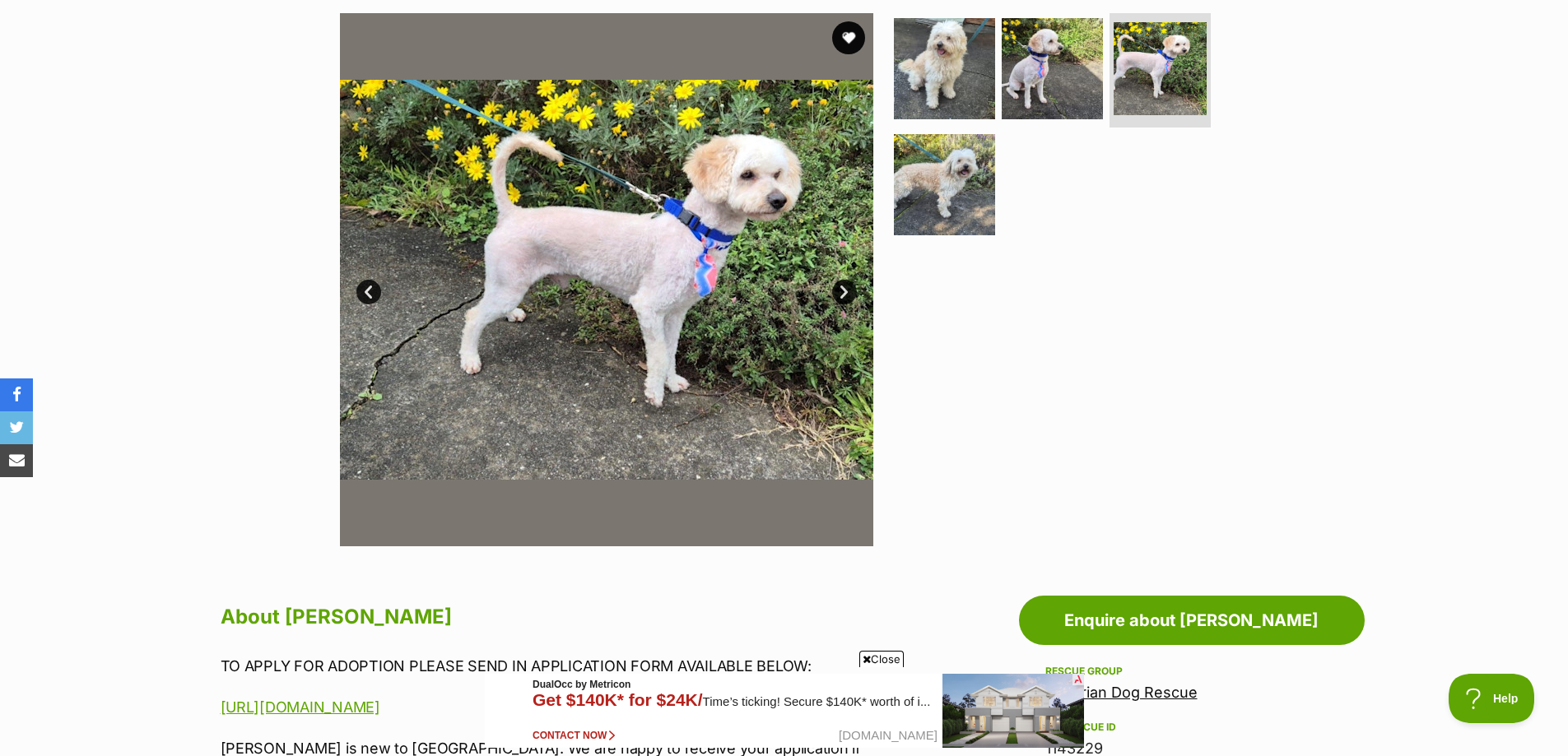
scroll to position [0, 0]
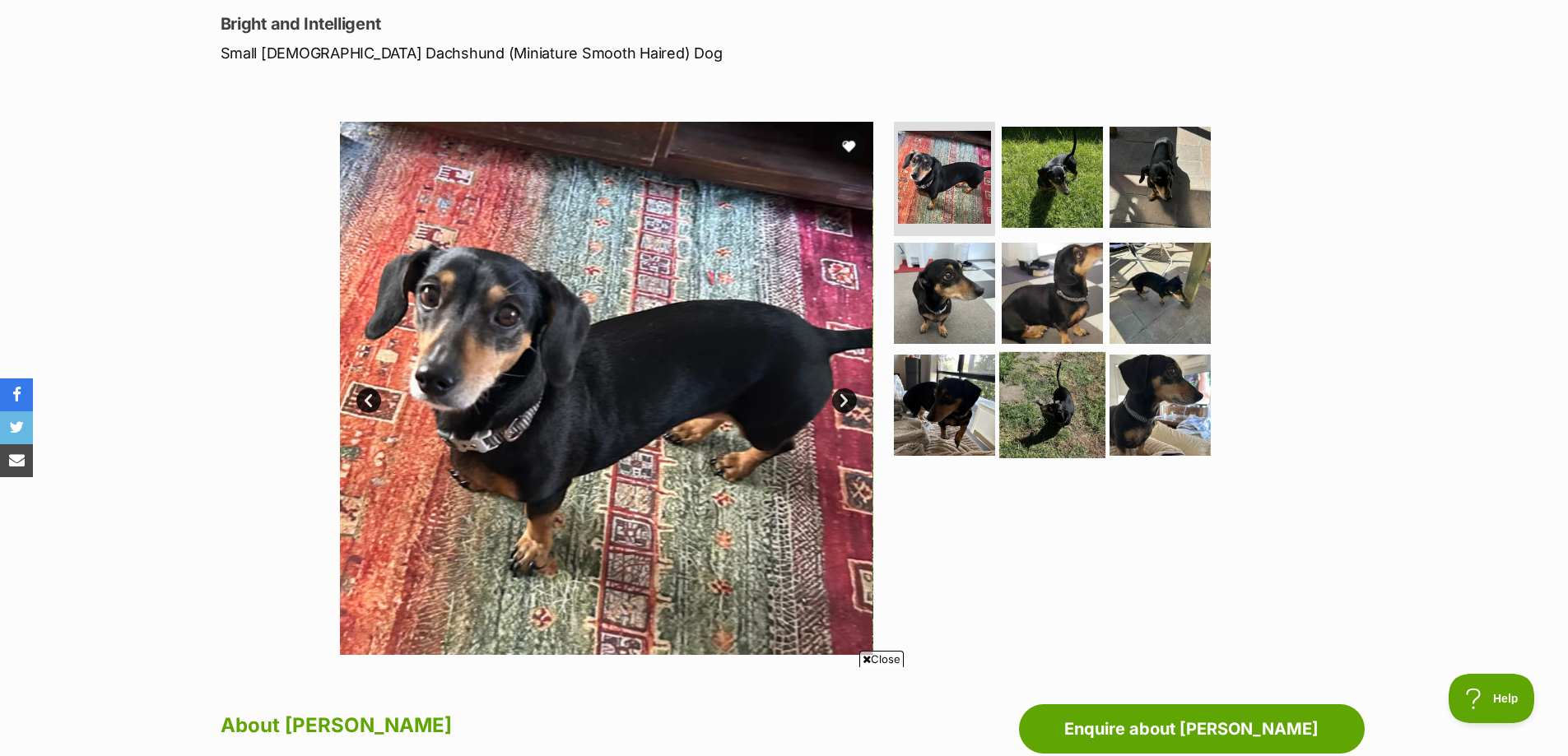
scroll to position [164, 0]
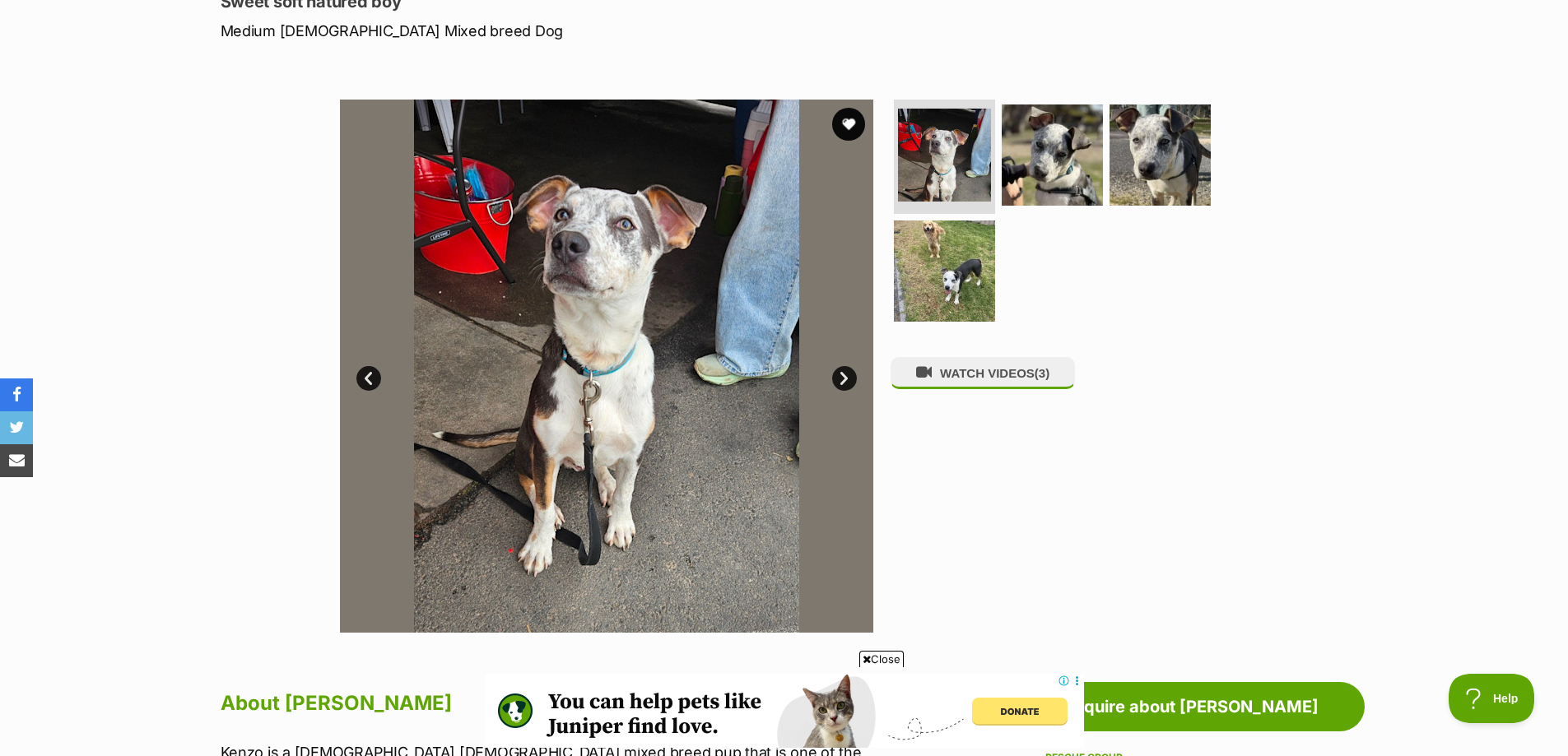
scroll to position [247, 0]
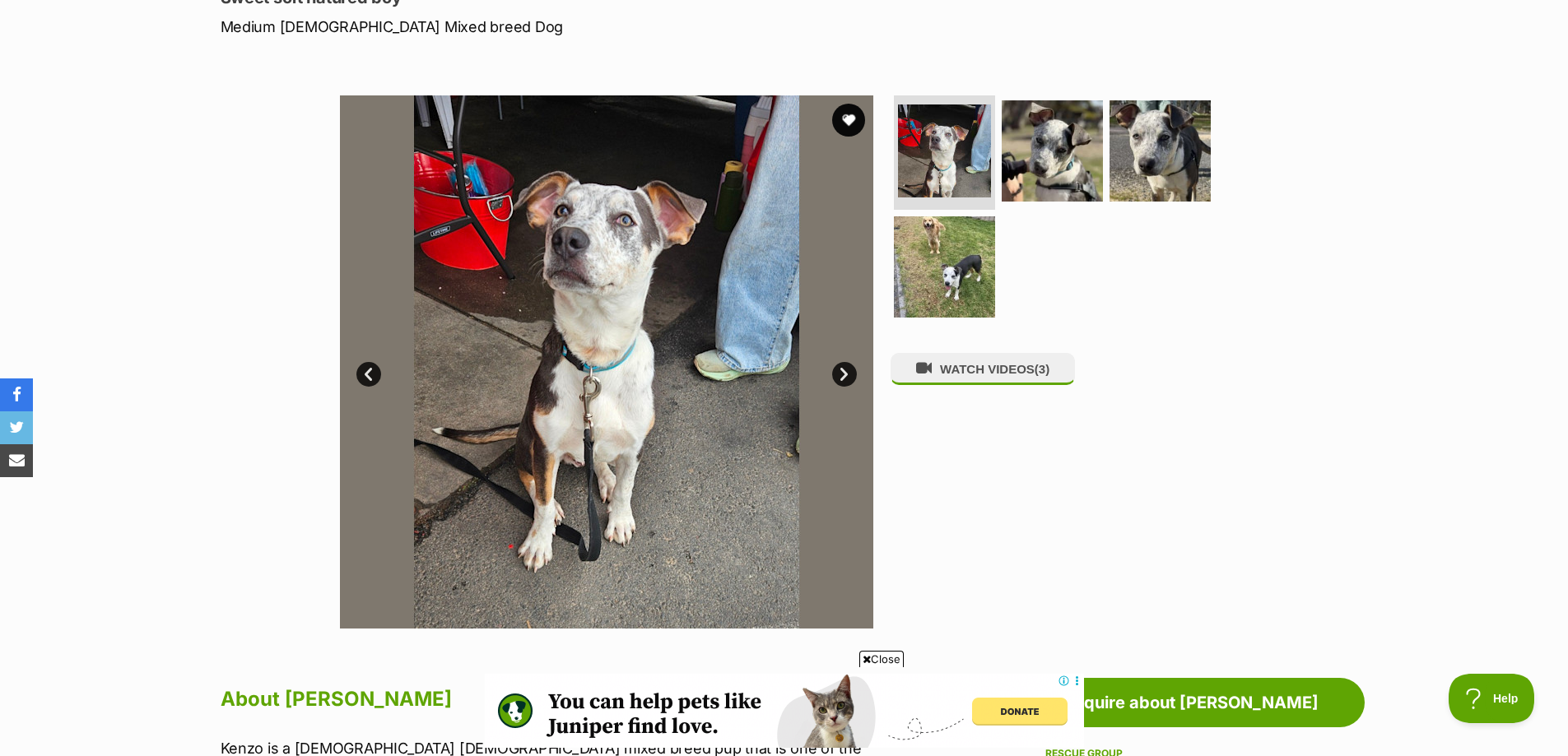
click at [845, 371] on link "Next" at bounding box center [845, 374] width 25 height 25
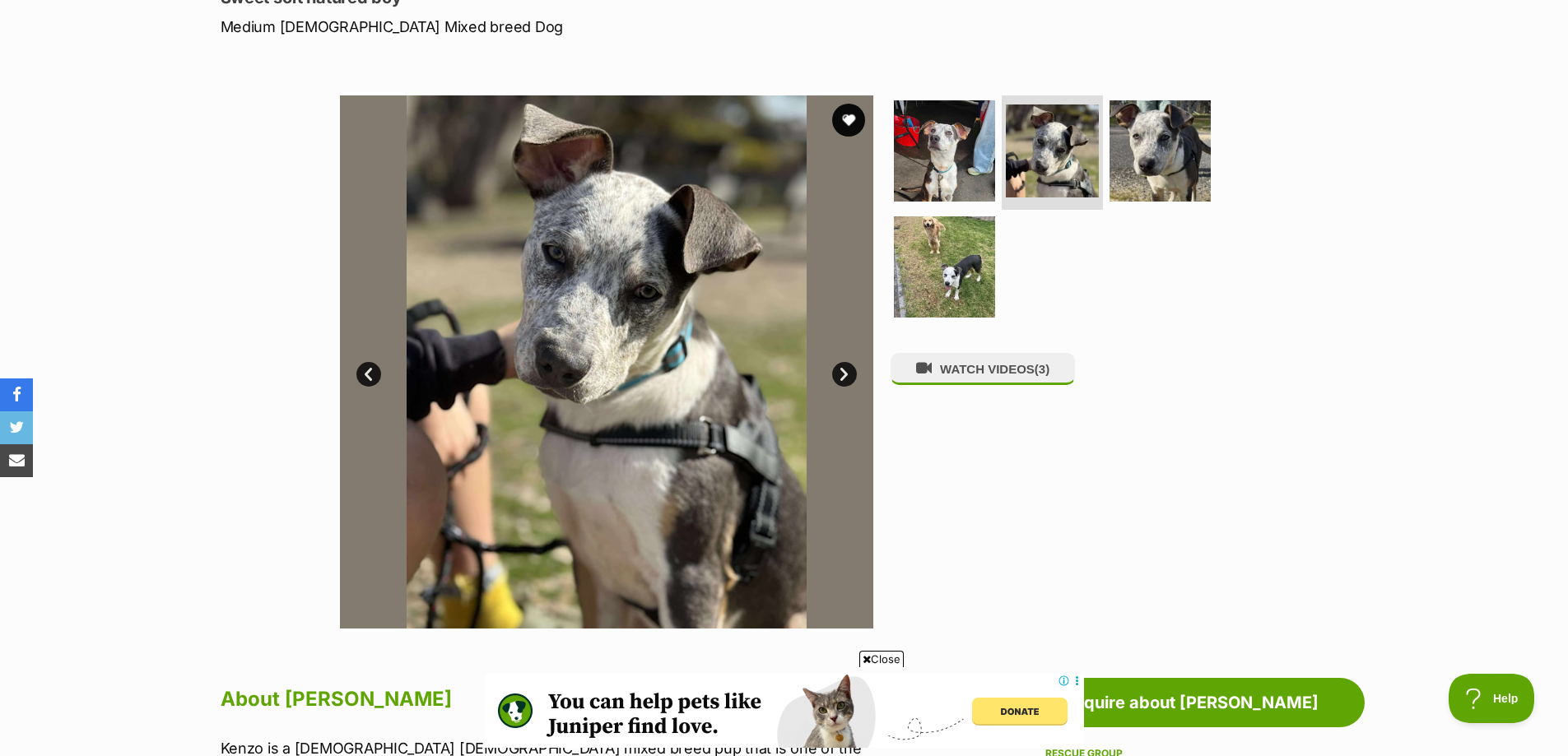
scroll to position [0, 0]
click at [845, 371] on link "Next" at bounding box center [845, 374] width 25 height 25
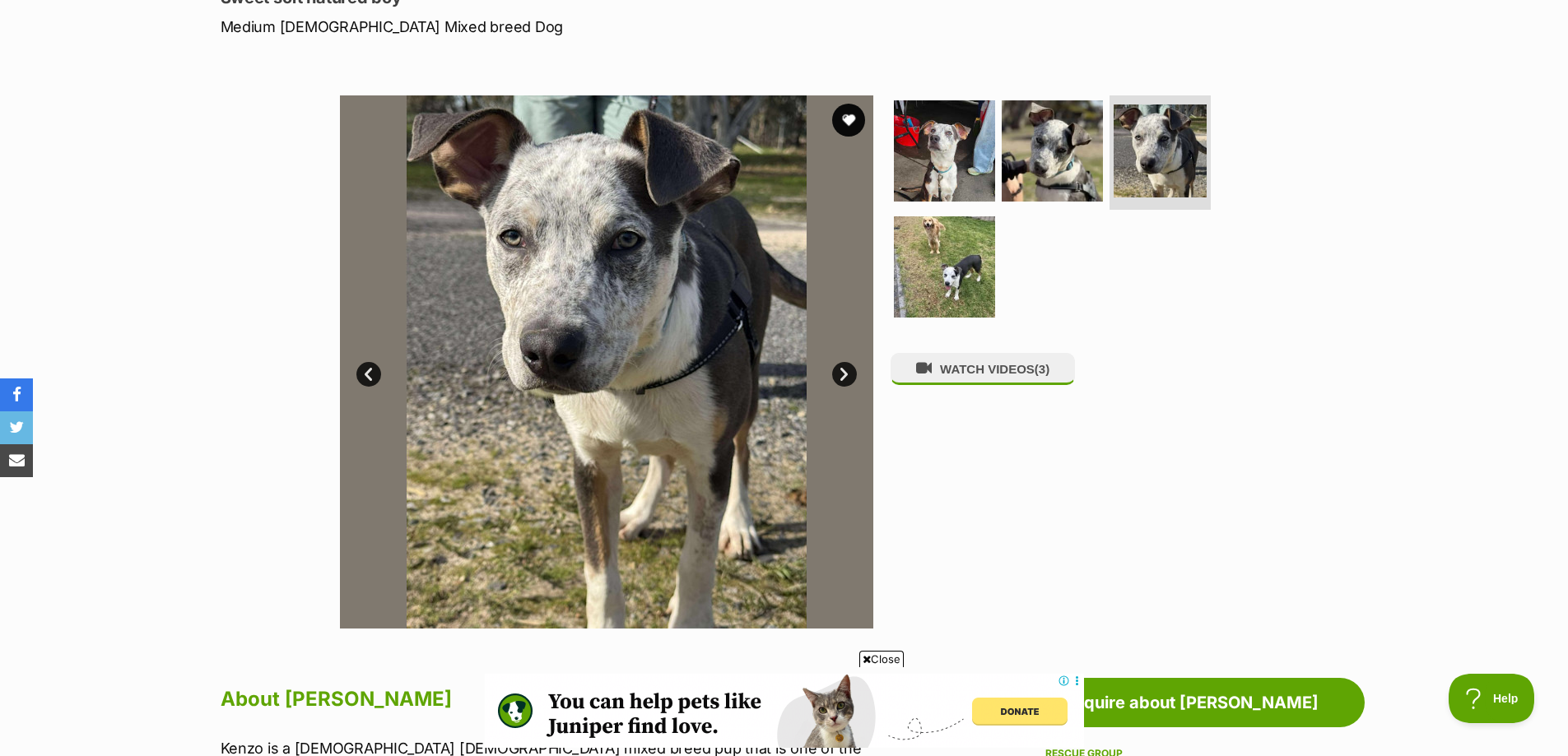
click at [845, 371] on link "Next" at bounding box center [845, 374] width 25 height 25
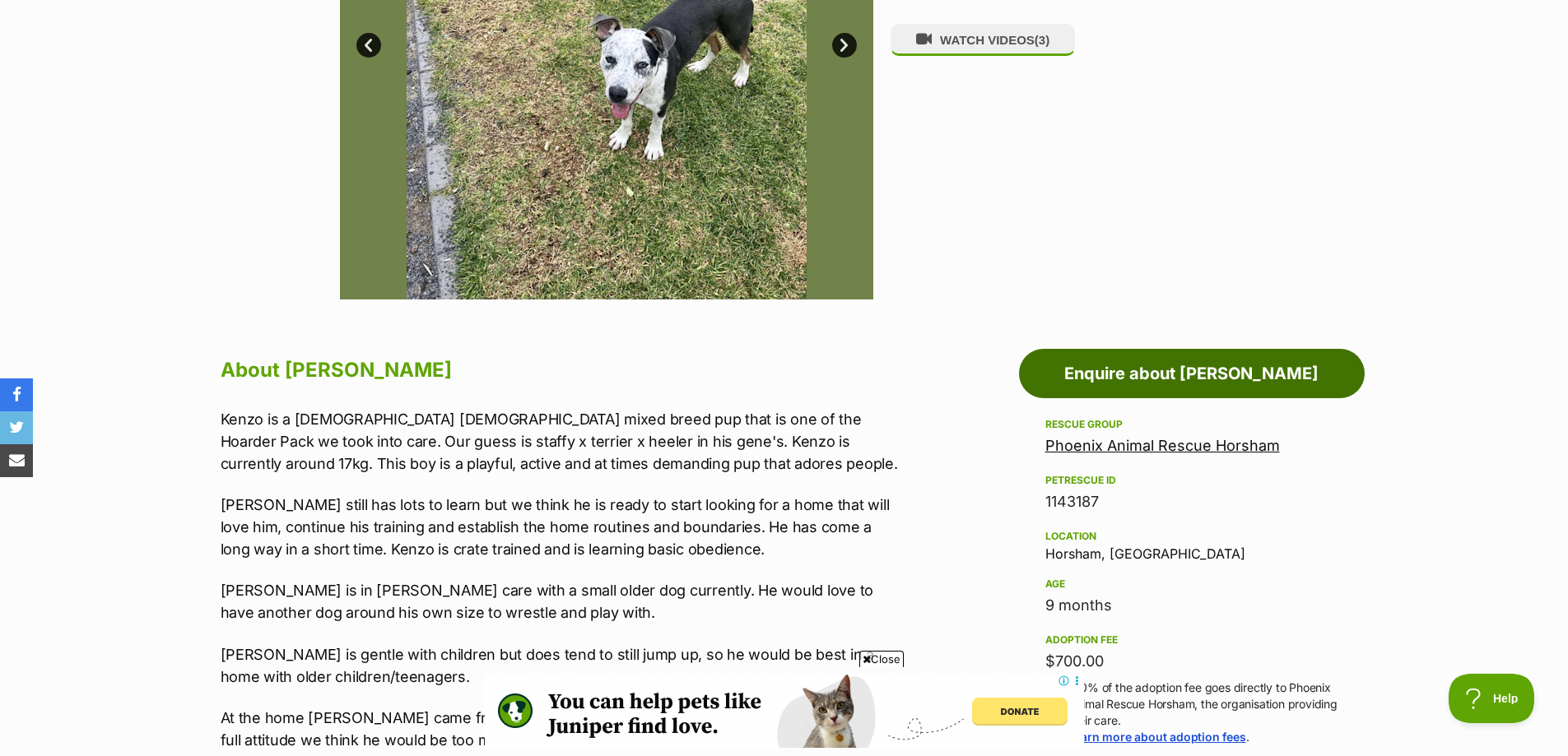
scroll to position [740, 0]
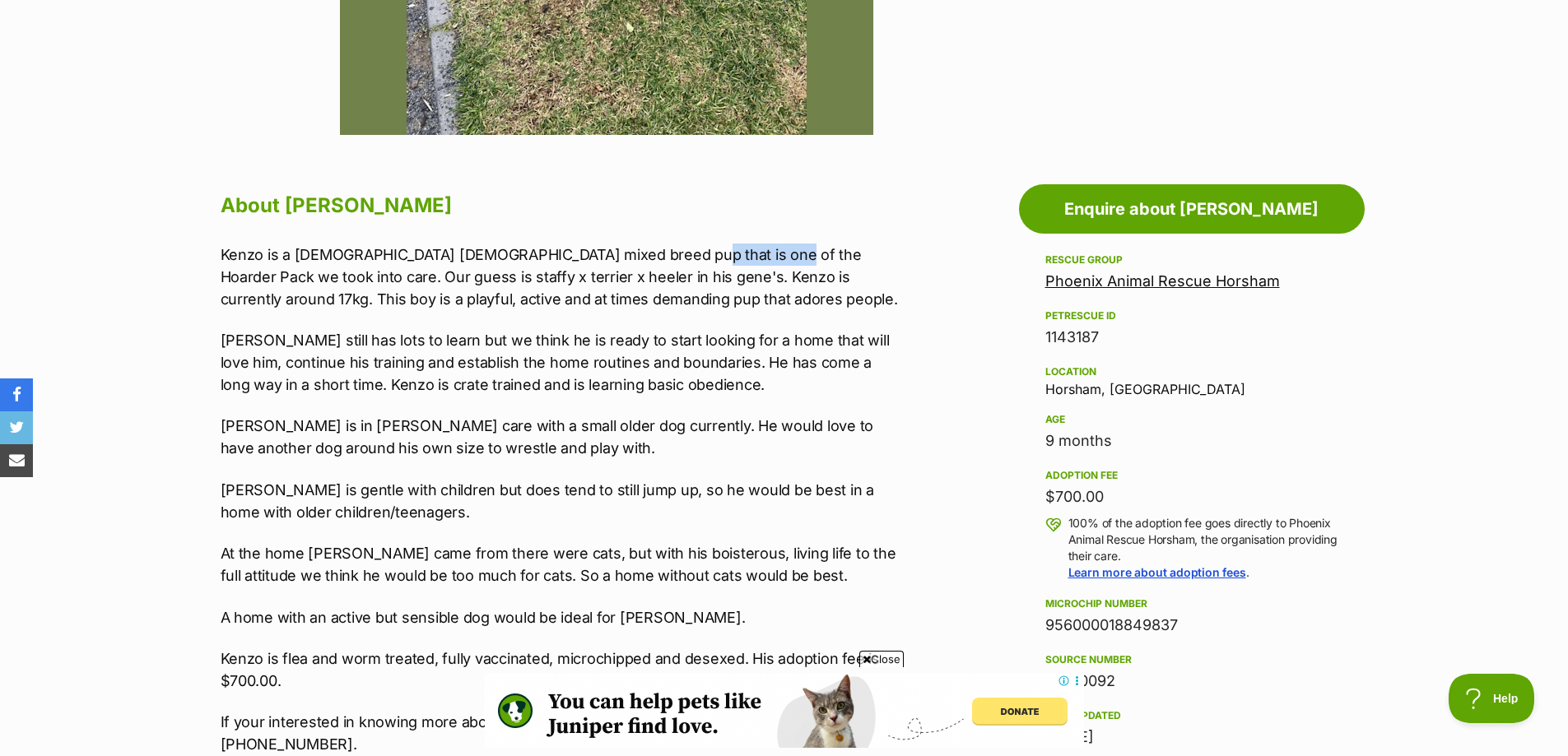
drag, startPoint x: 651, startPoint y: 255, endPoint x: 748, endPoint y: 257, distance: 97.0
click at [748, 257] on p "Kenzo is a 9 month old male mixed breed pup that is one of the Hoarder Pack we …" at bounding box center [560, 276] width 679 height 66
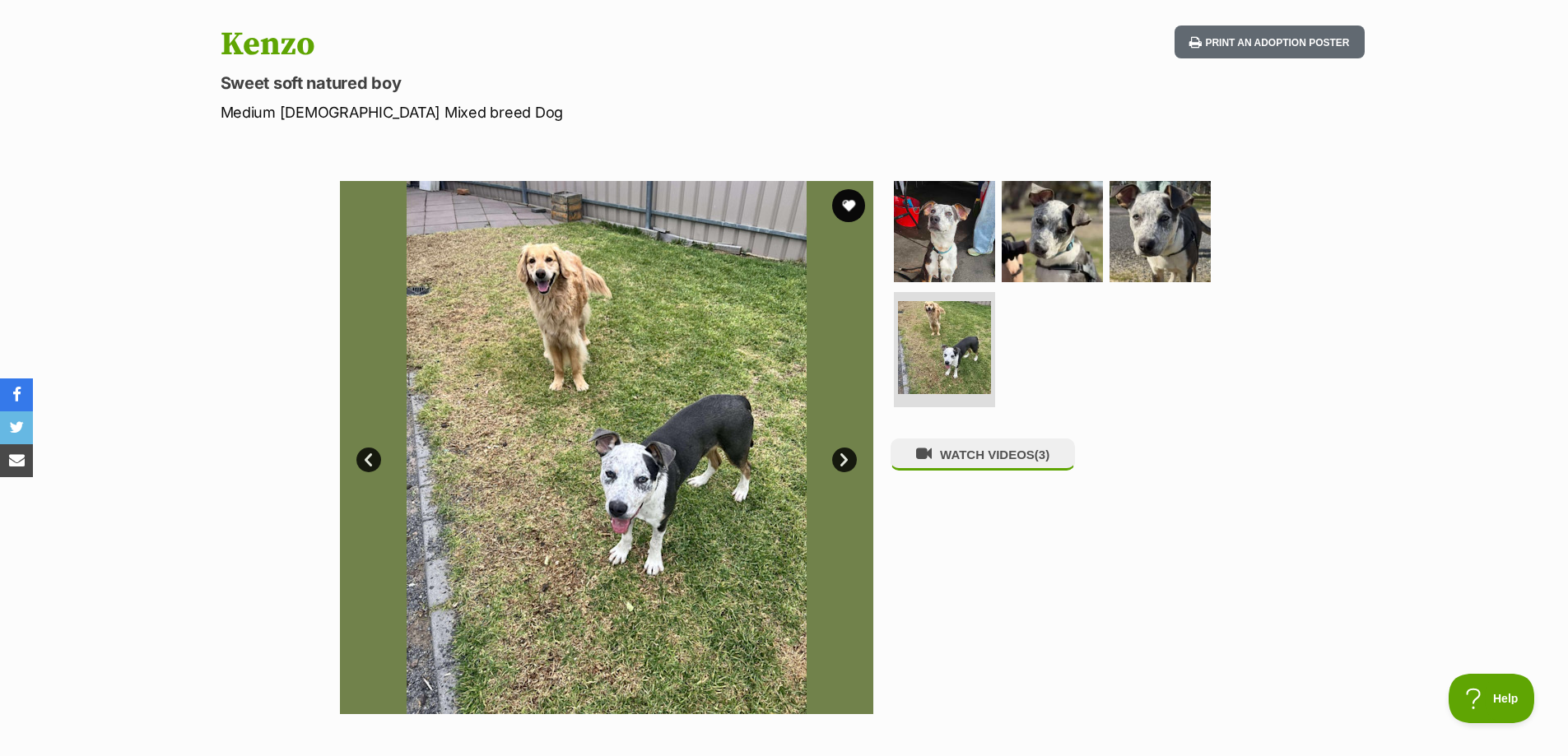
scroll to position [0, 0]
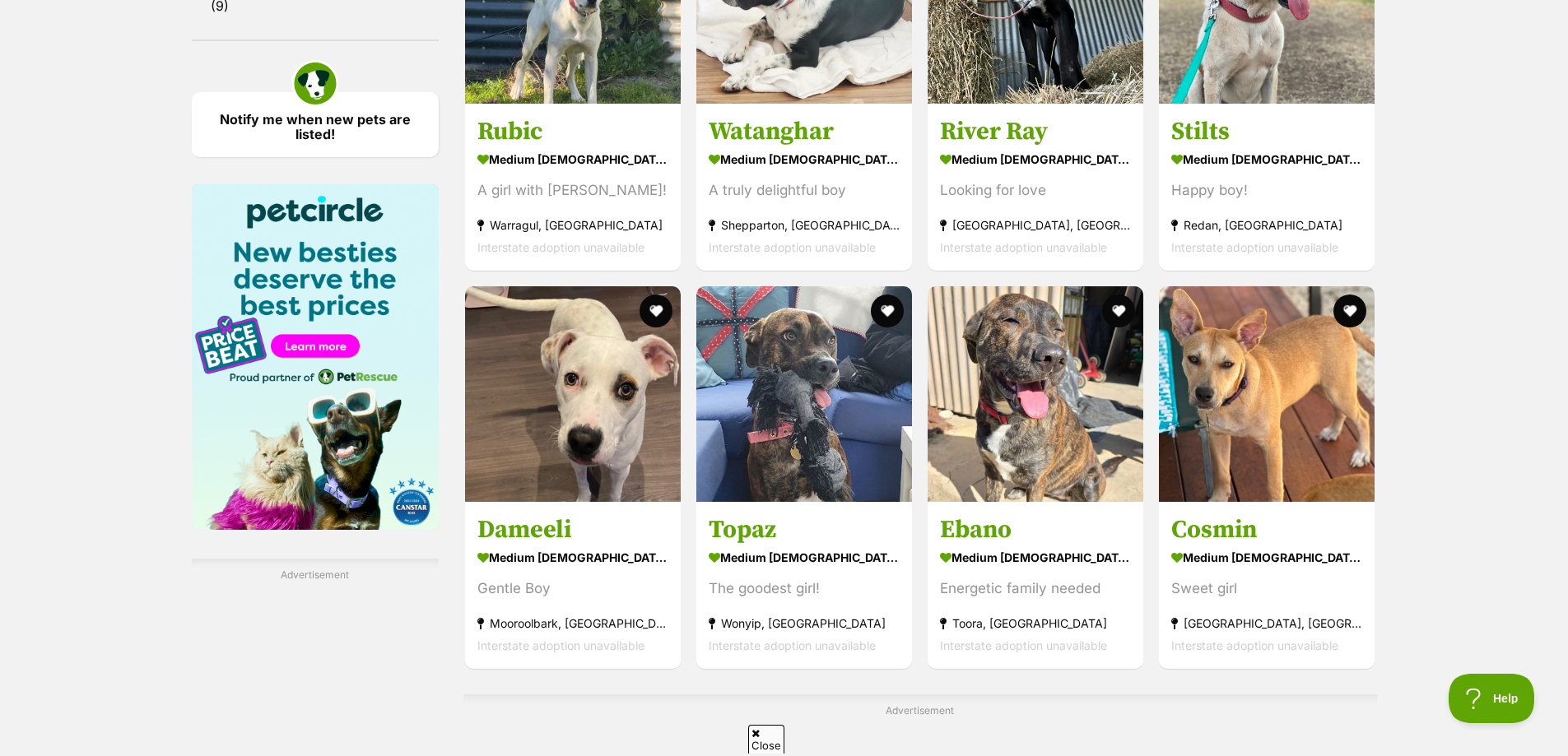
scroll to position [2385, 0]
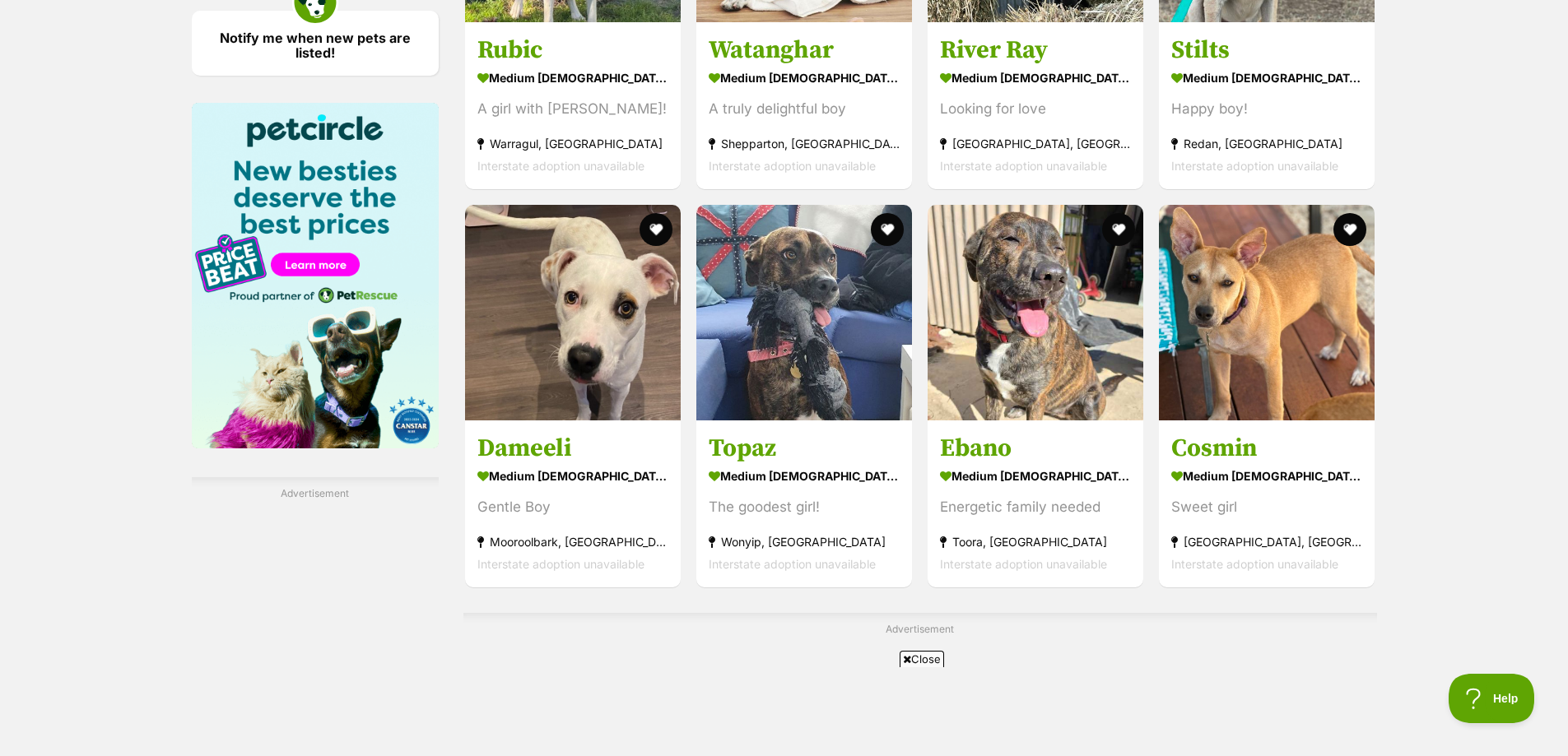
drag, startPoint x: 1233, startPoint y: 346, endPoint x: 1471, endPoint y: 295, distance: 243.4
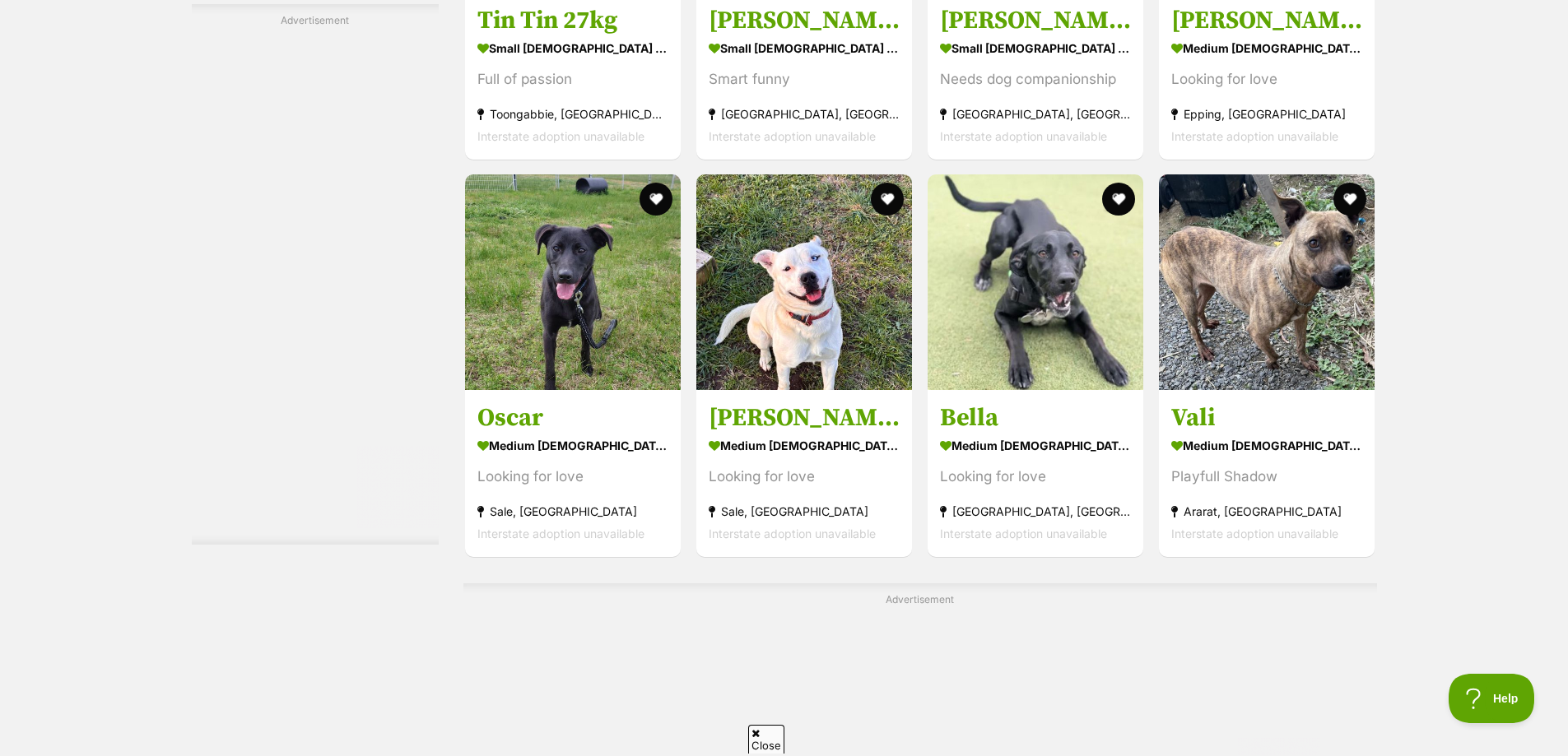
scroll to position [0, 0]
drag, startPoint x: 1288, startPoint y: 295, endPoint x: 1576, endPoint y: 224, distance: 296.6
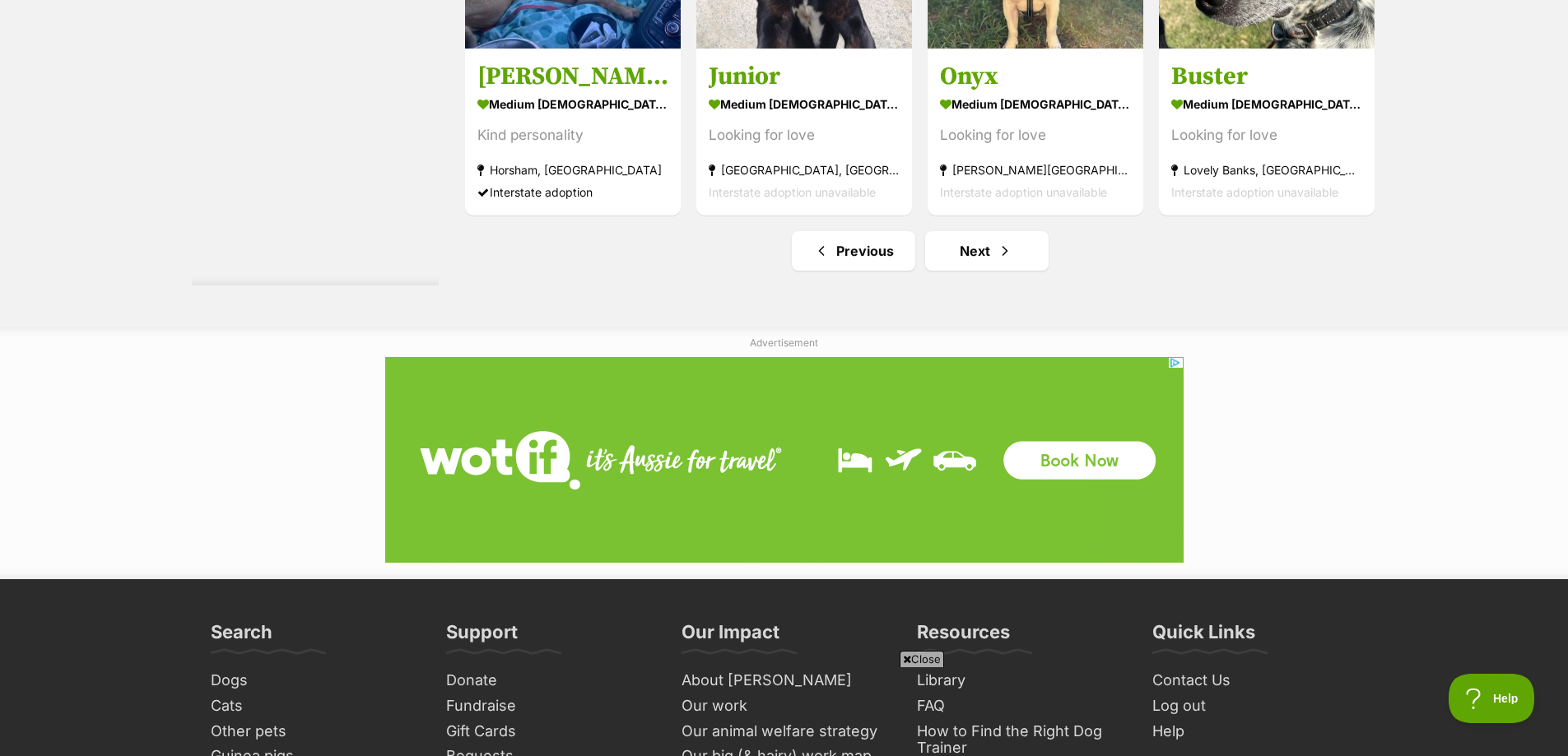
scroll to position [8800, 0]
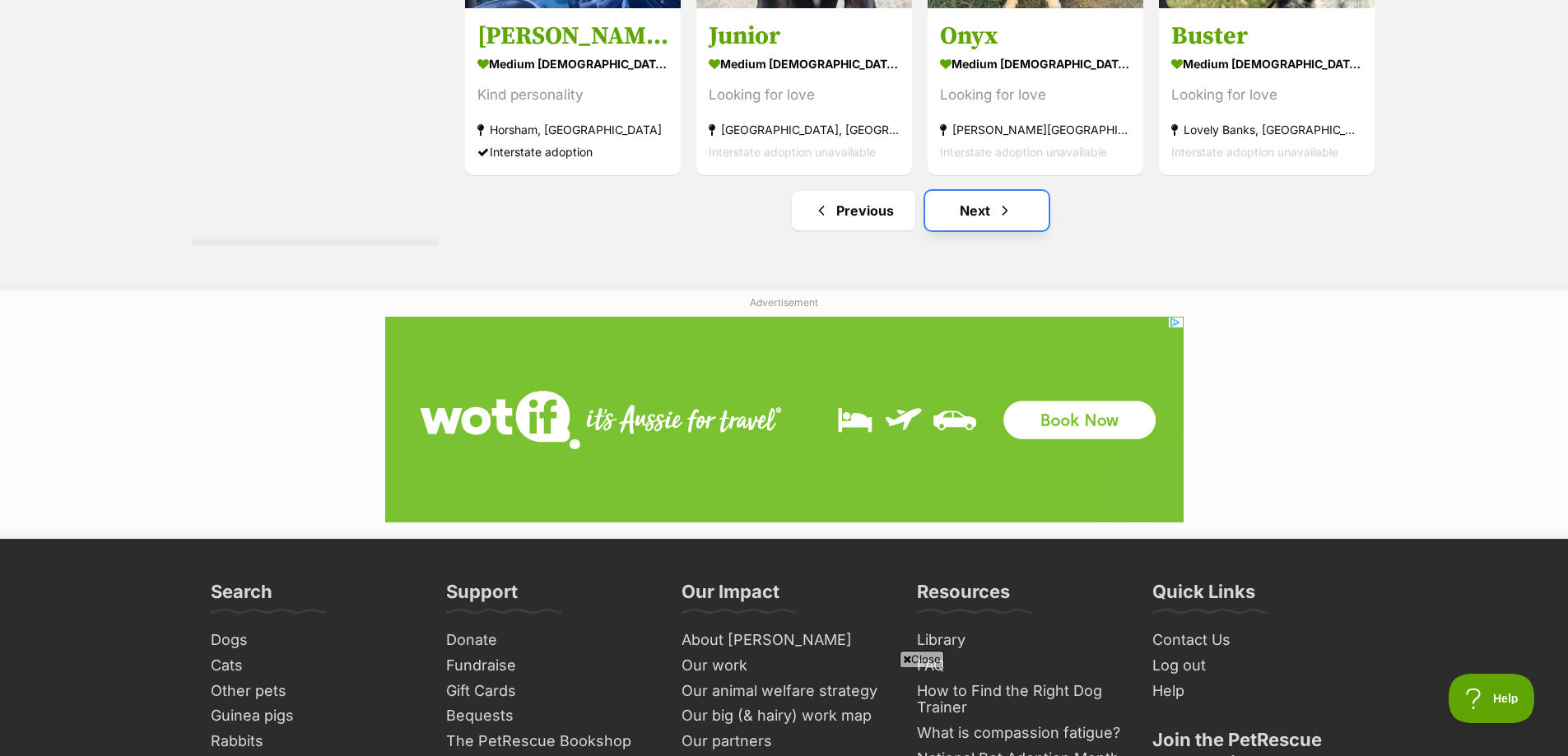
click at [972, 209] on link "Next" at bounding box center [986, 211] width 124 height 40
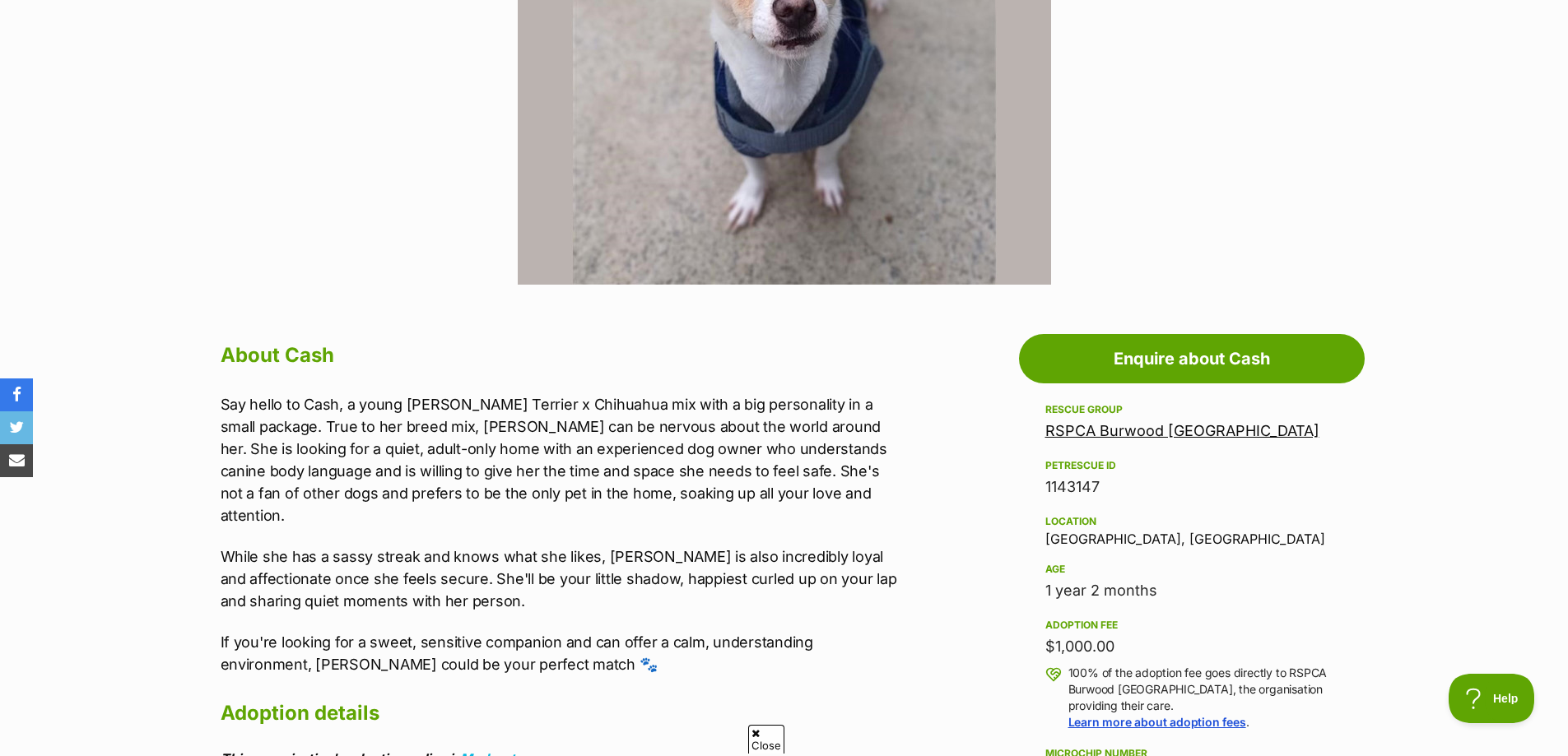
scroll to position [247, 0]
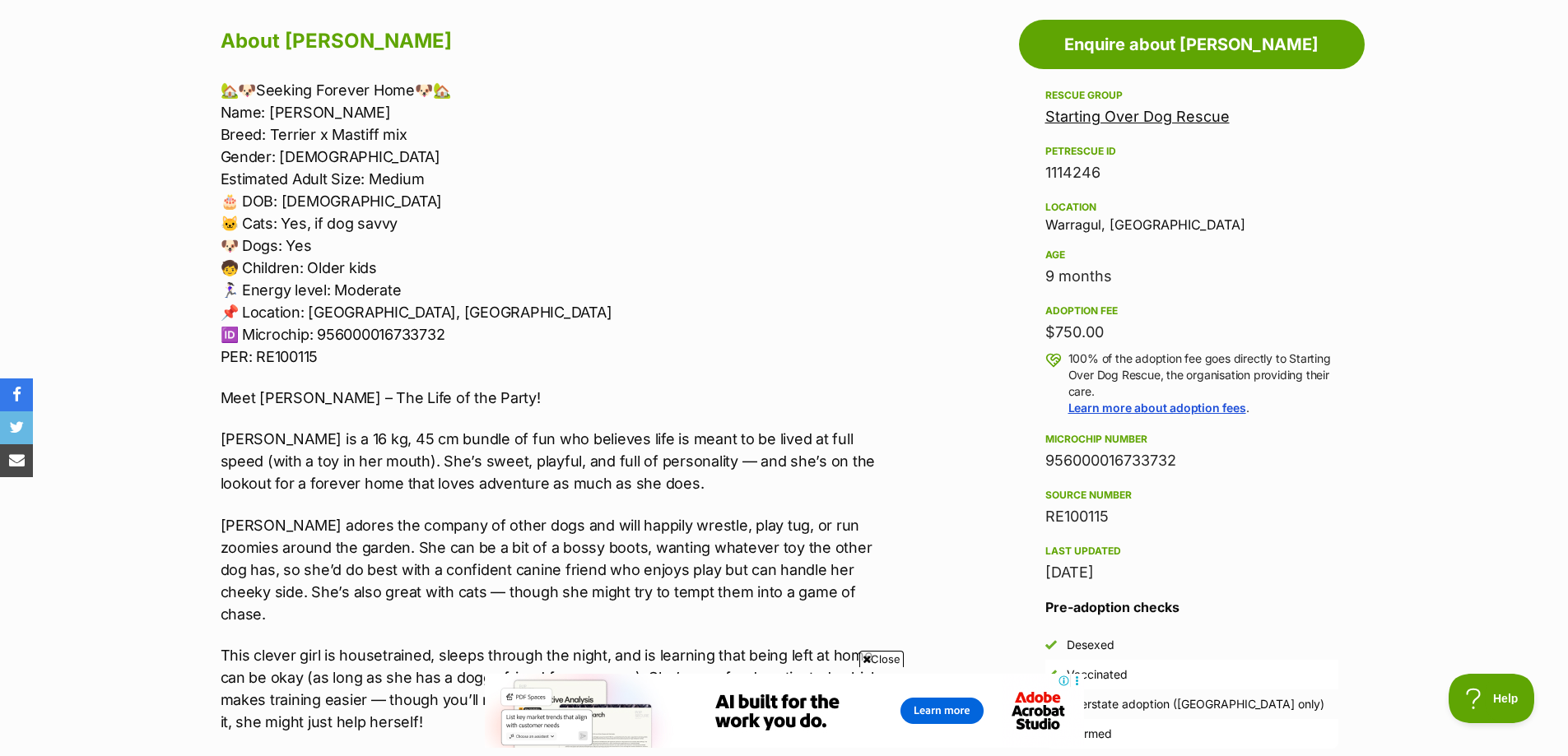
scroll to position [740, 0]
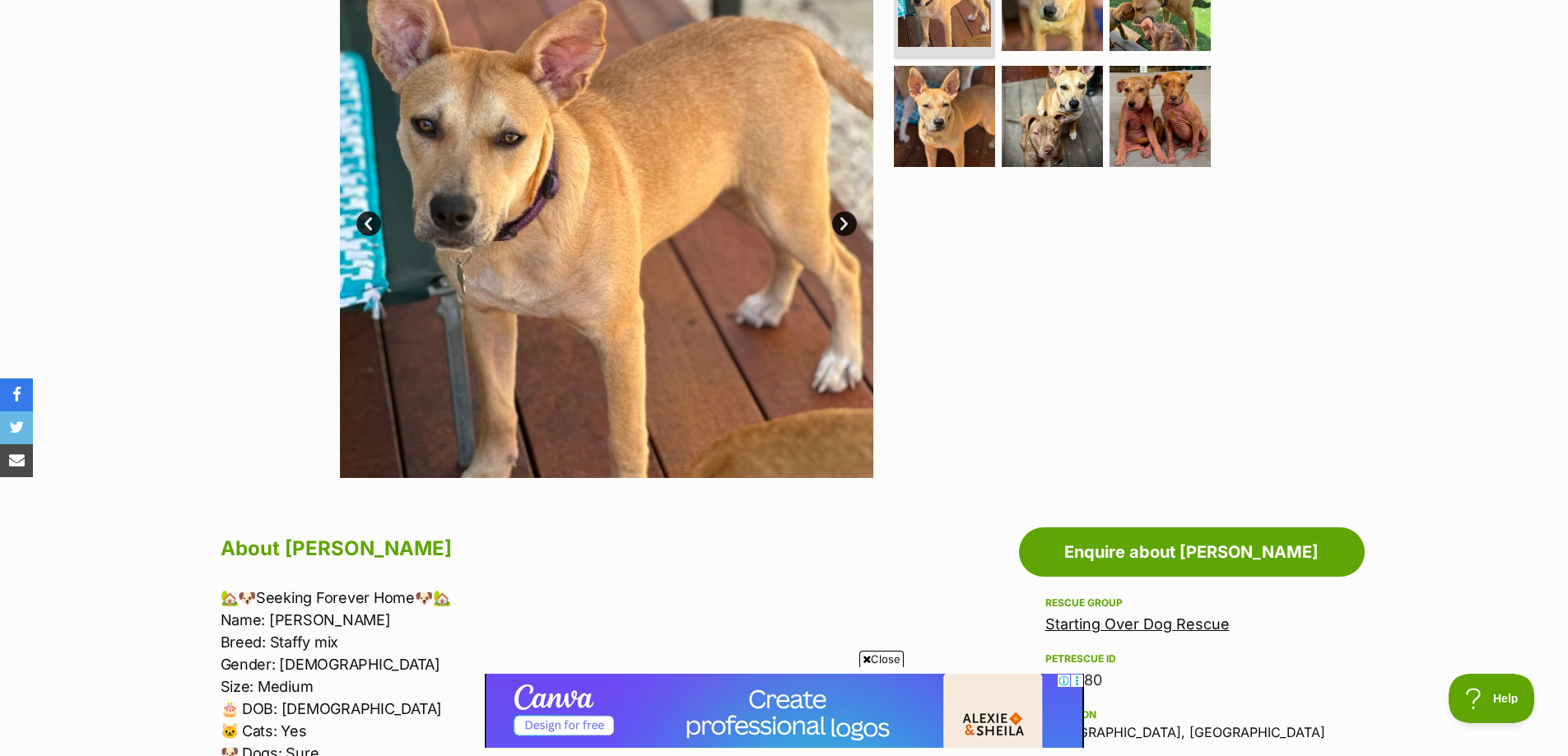
scroll to position [247, 0]
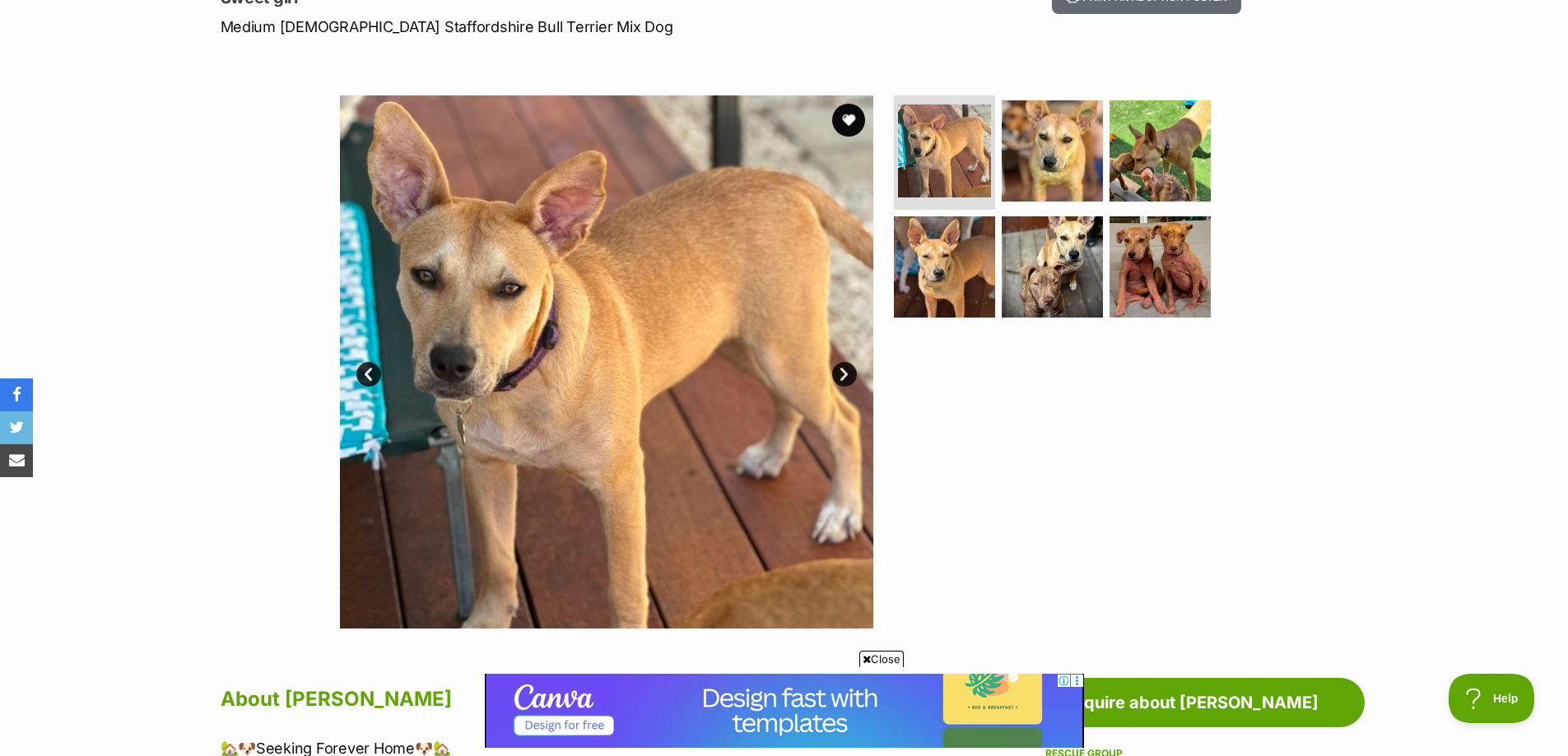
click at [849, 378] on link "Next" at bounding box center [845, 374] width 25 height 25
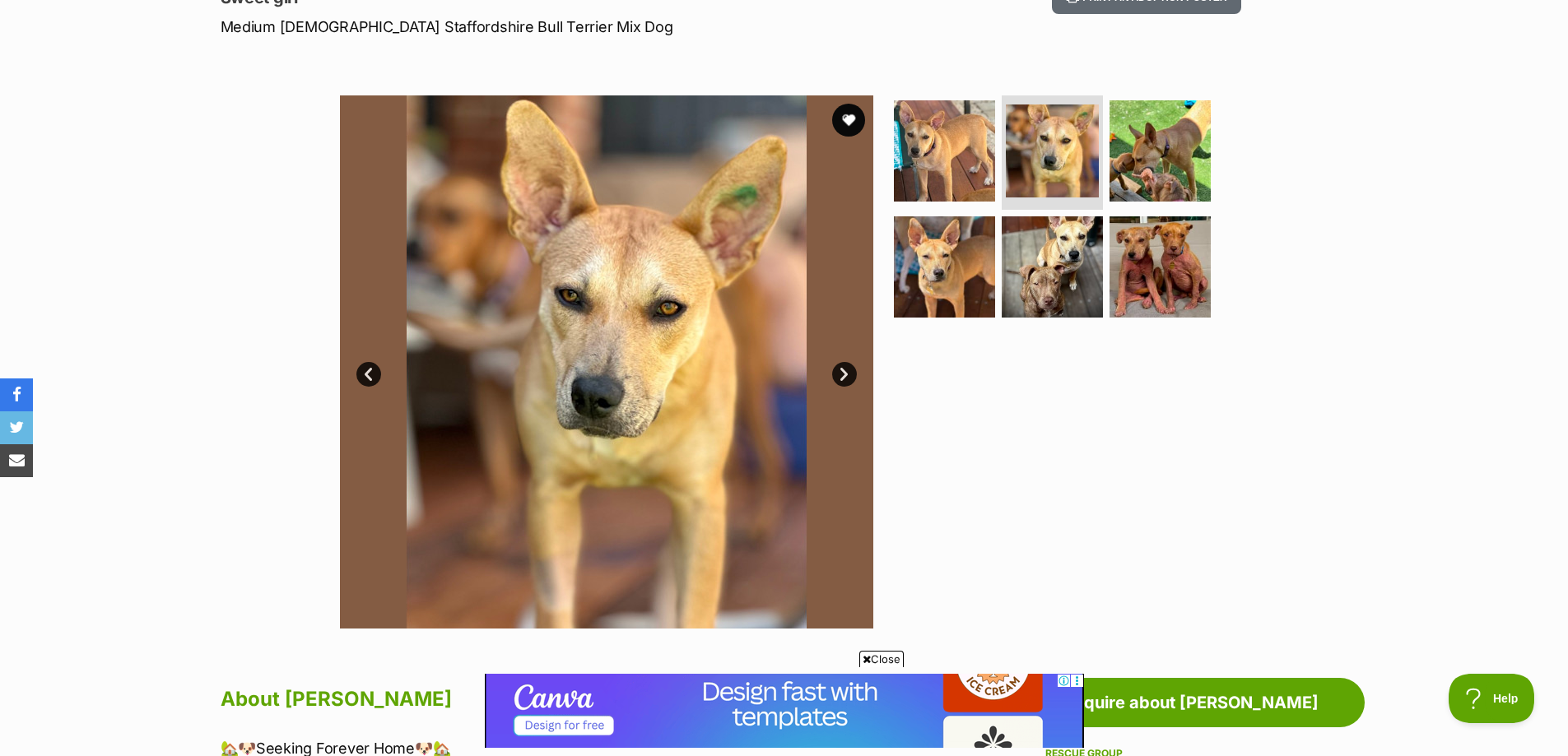
click at [848, 378] on link "Next" at bounding box center [845, 374] width 25 height 25
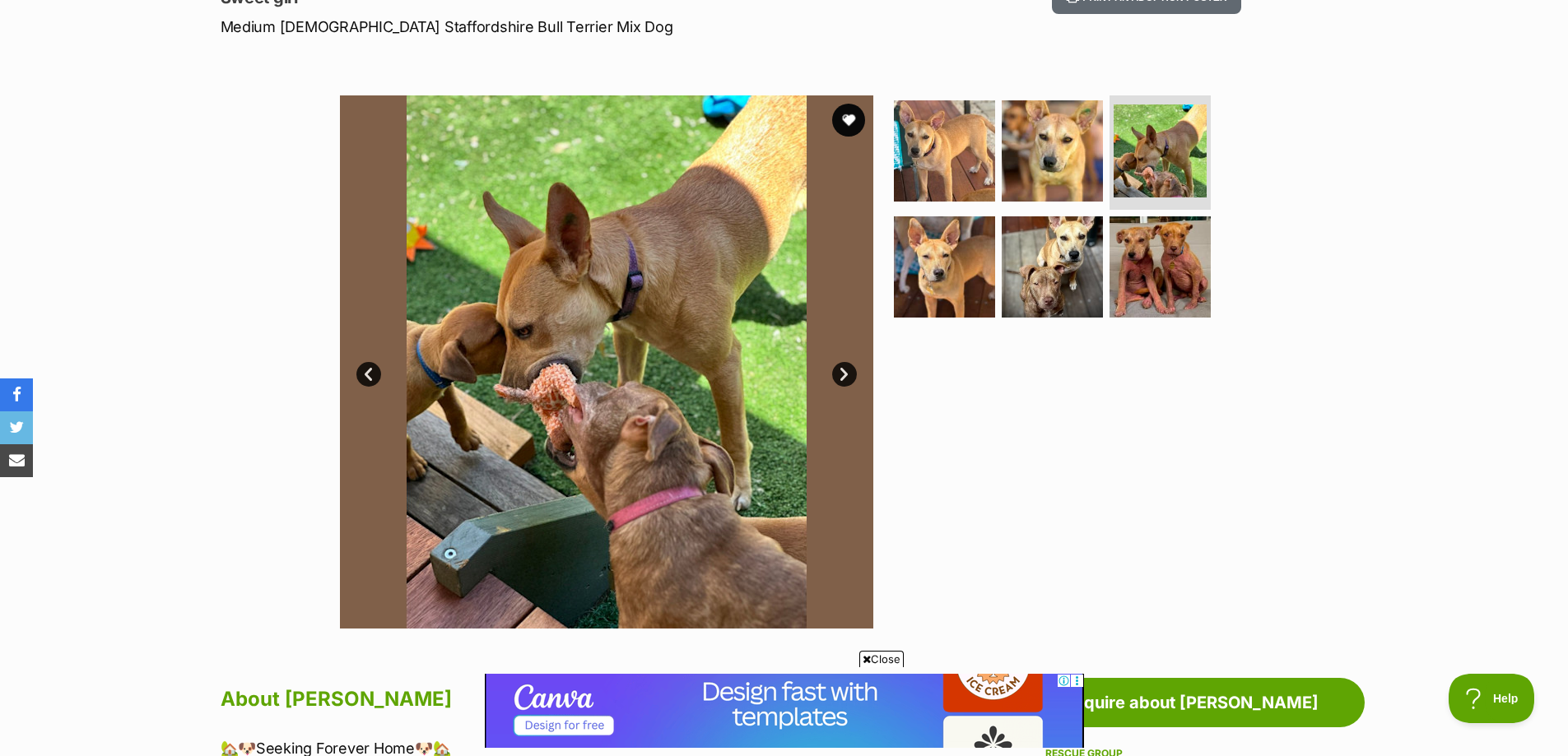
click at [848, 378] on link "Next" at bounding box center [845, 374] width 25 height 25
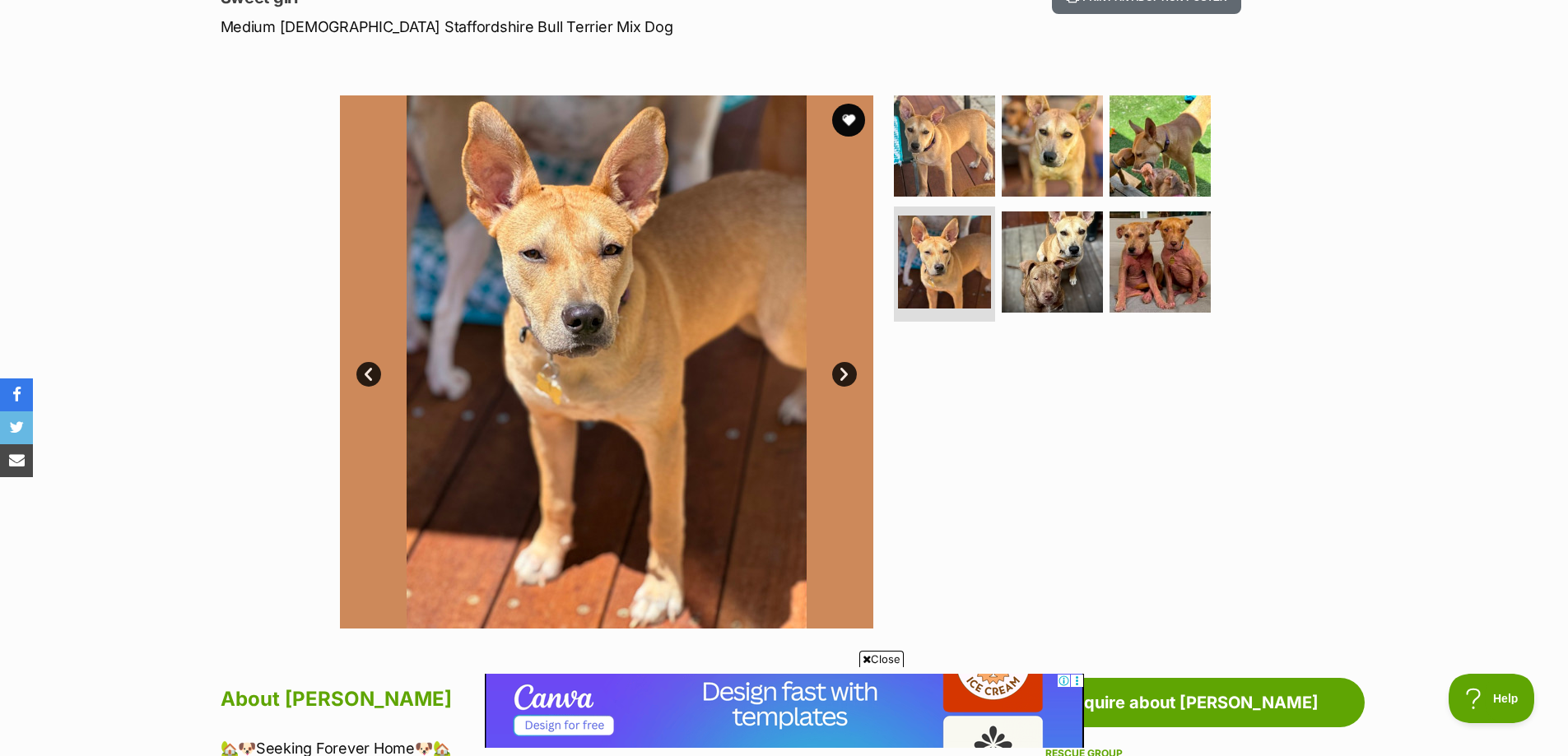
click at [848, 378] on link "Next" at bounding box center [845, 374] width 25 height 25
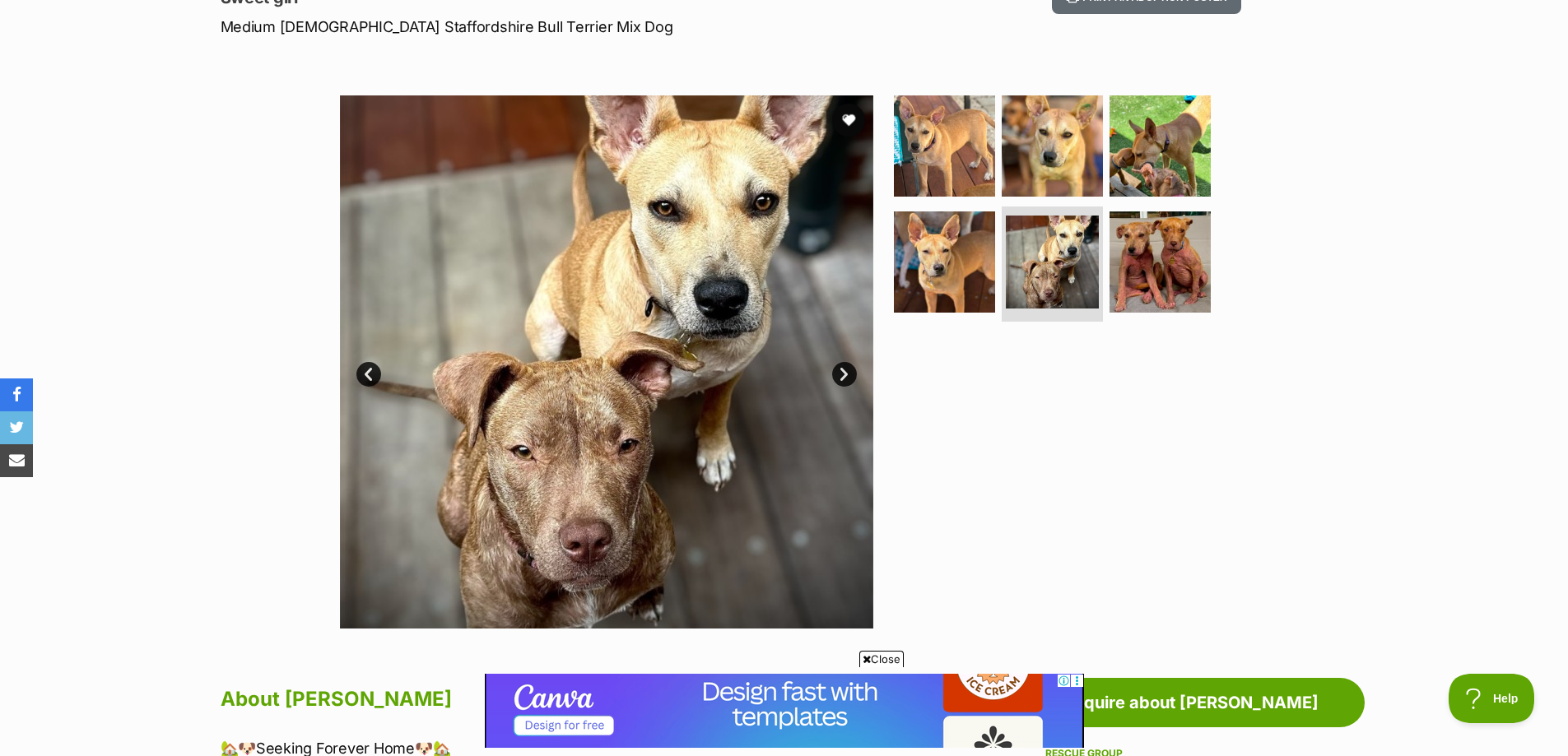
click at [848, 378] on link "Next" at bounding box center [845, 374] width 25 height 25
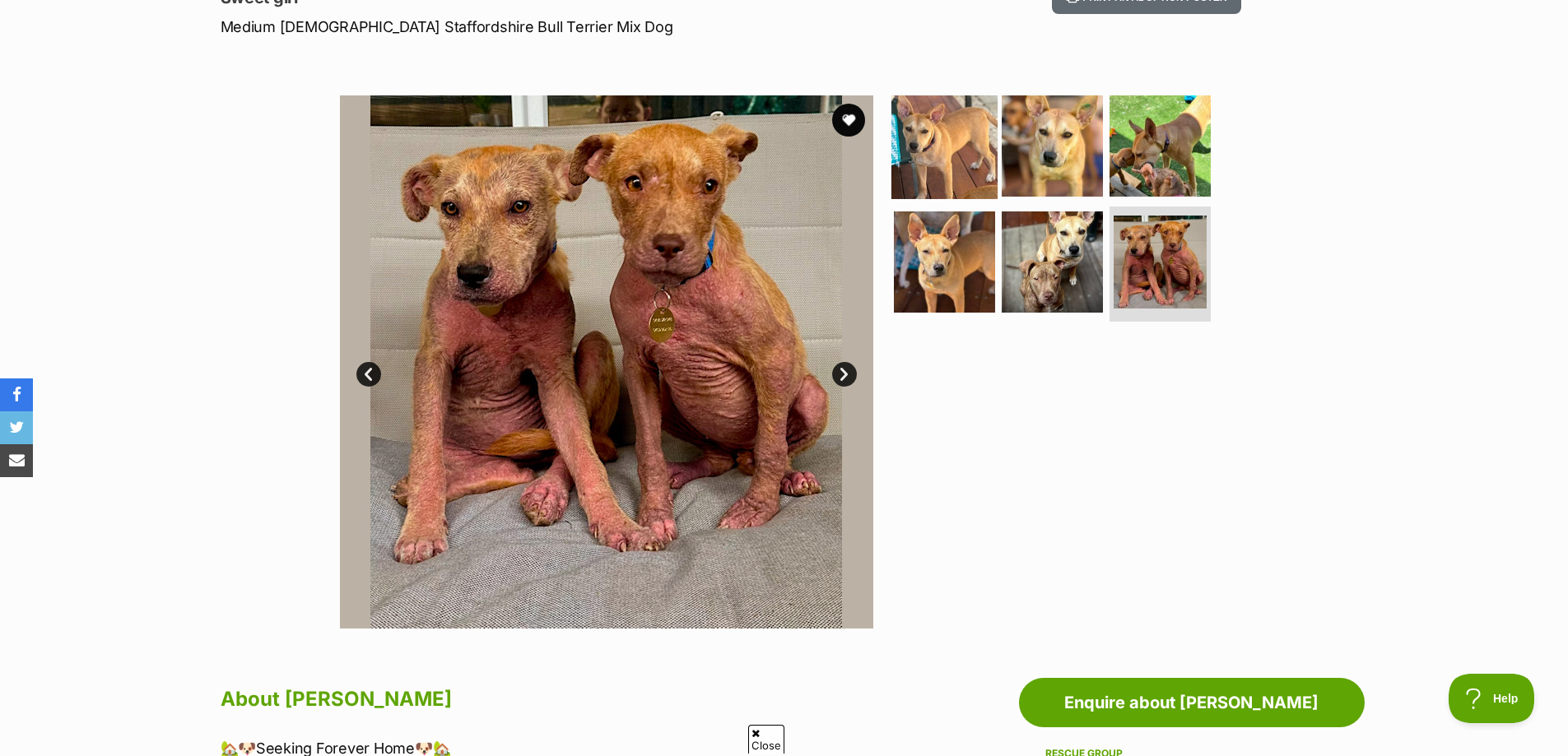
scroll to position [0, 0]
click at [952, 142] on img at bounding box center [945, 145] width 106 height 106
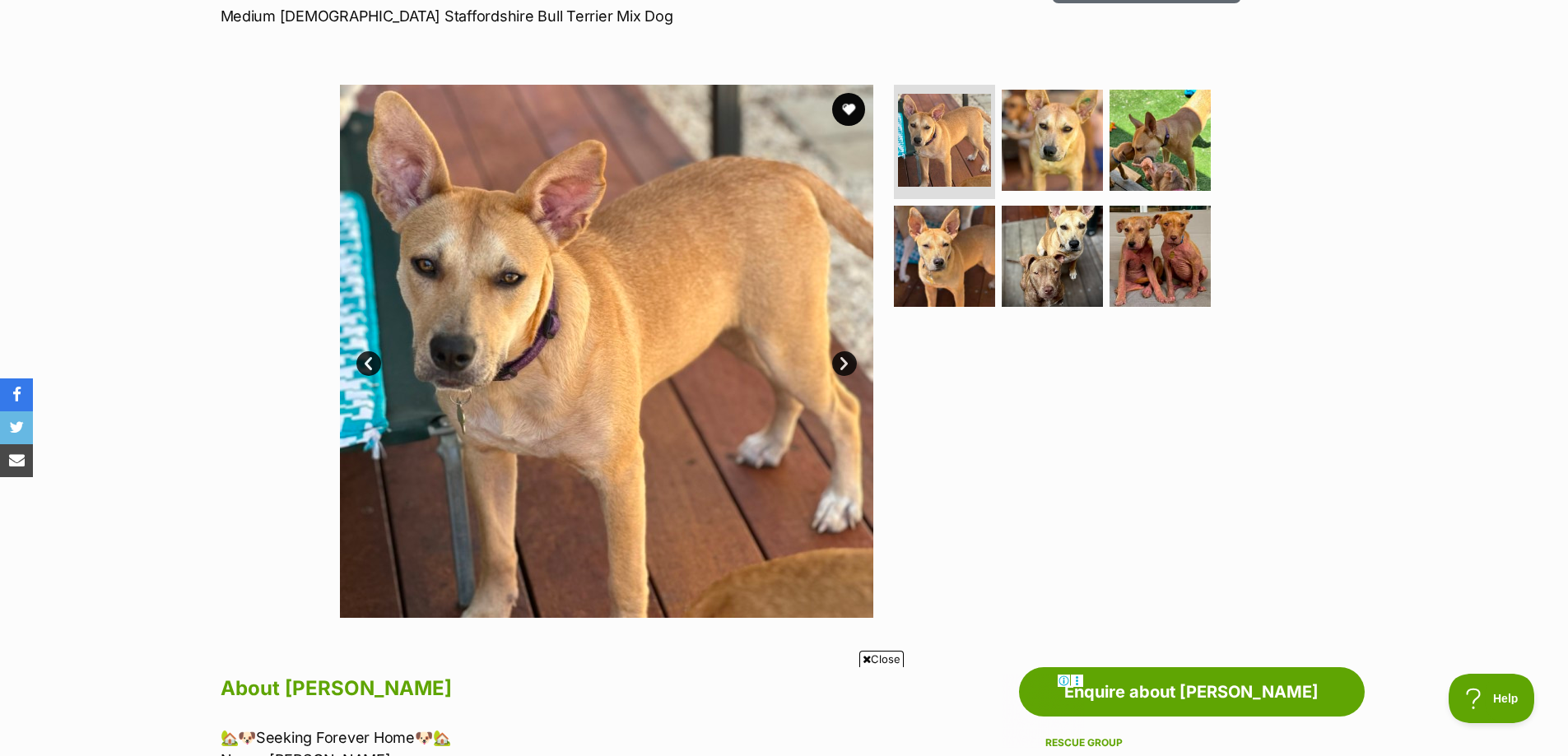
scroll to position [329, 0]
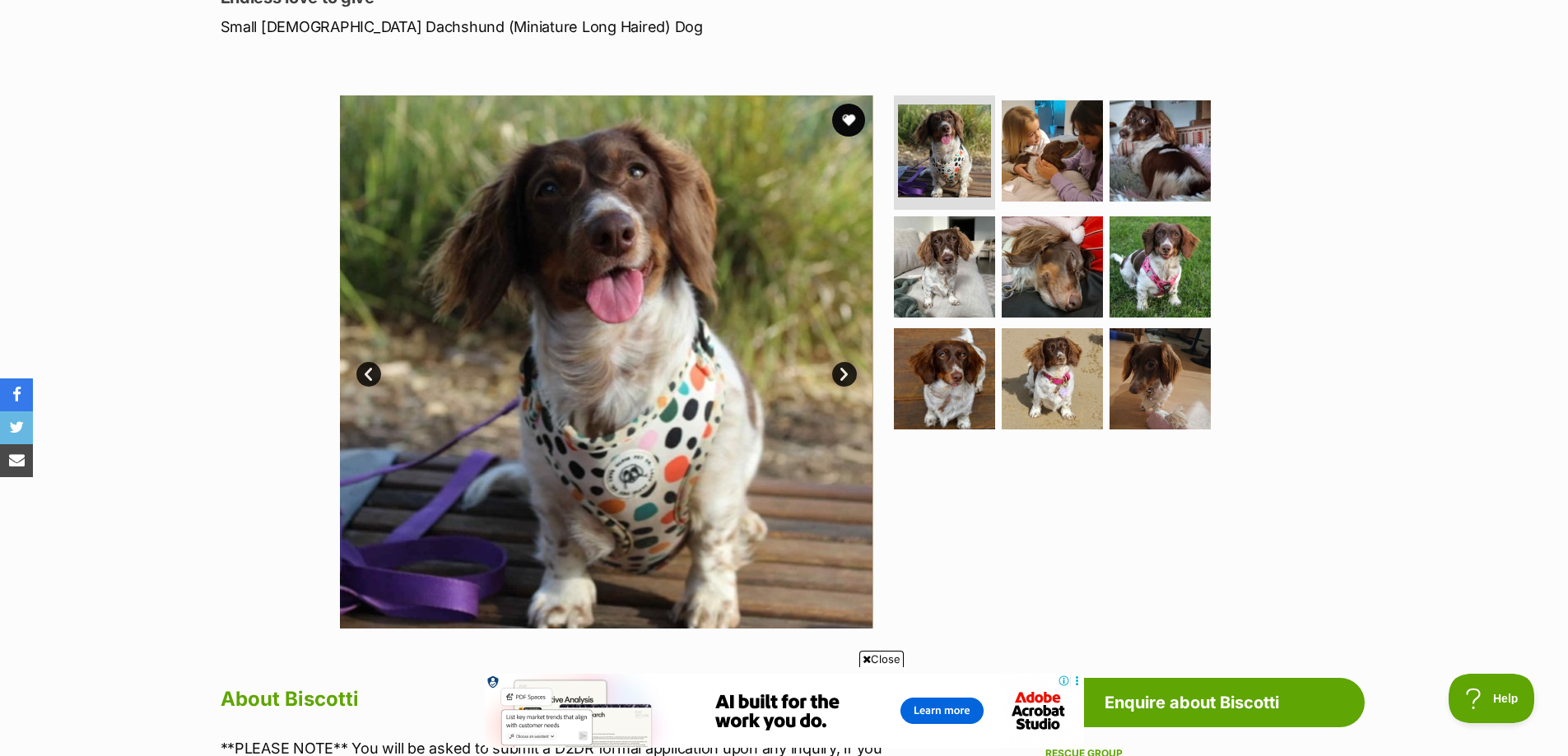
click at [850, 373] on link "Next" at bounding box center [845, 374] width 25 height 25
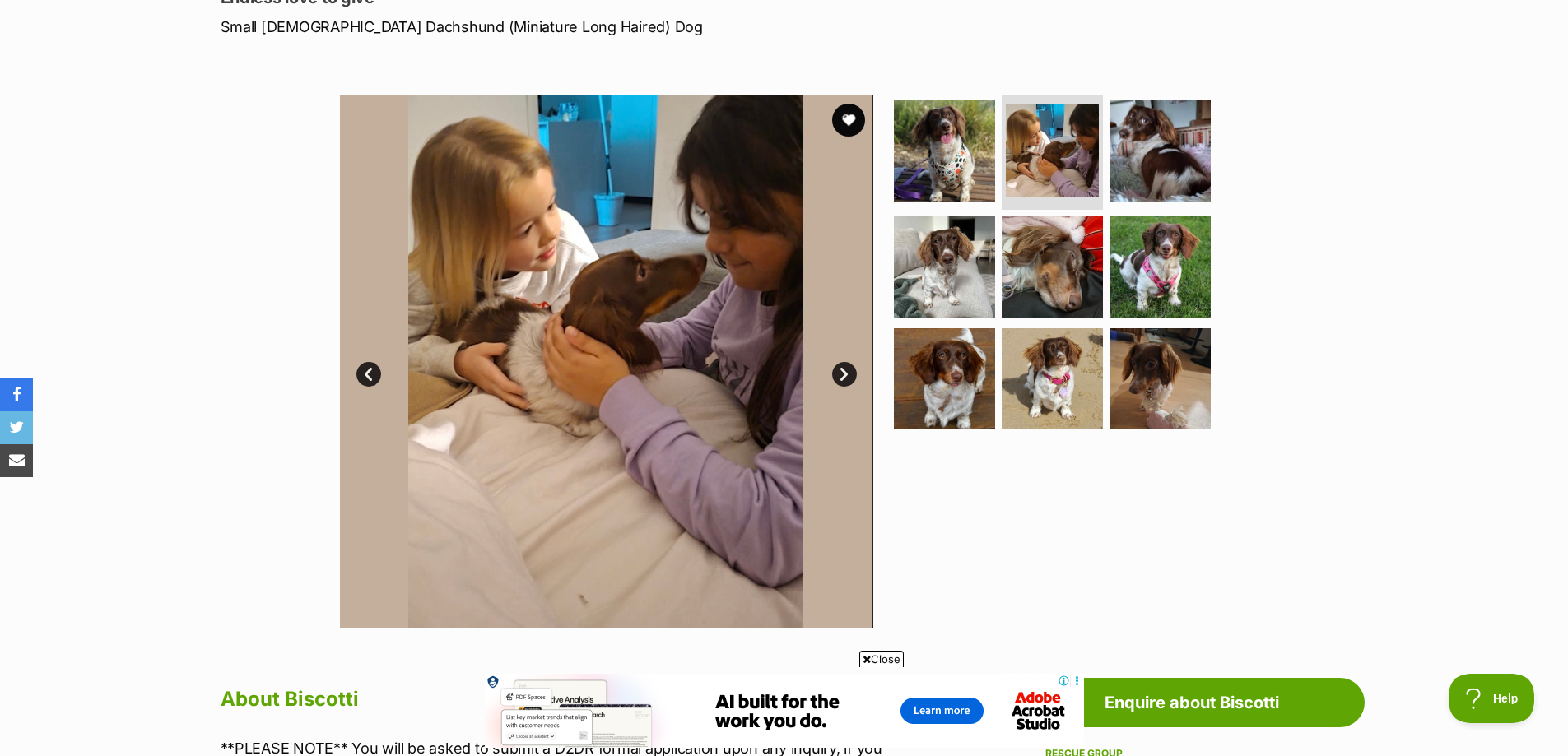
click at [848, 373] on link "Next" at bounding box center [845, 374] width 25 height 25
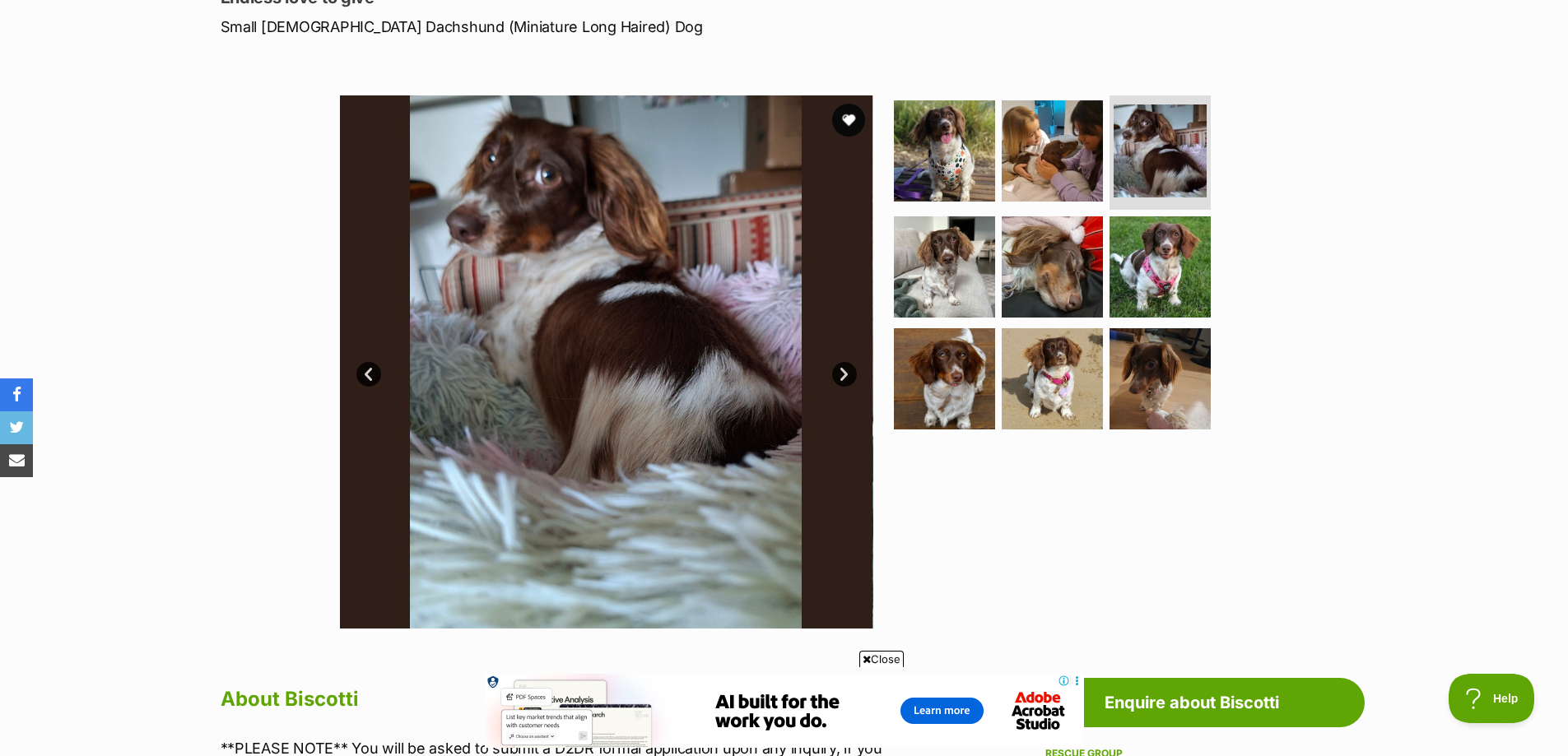
click at [848, 373] on link "Next" at bounding box center [845, 374] width 25 height 25
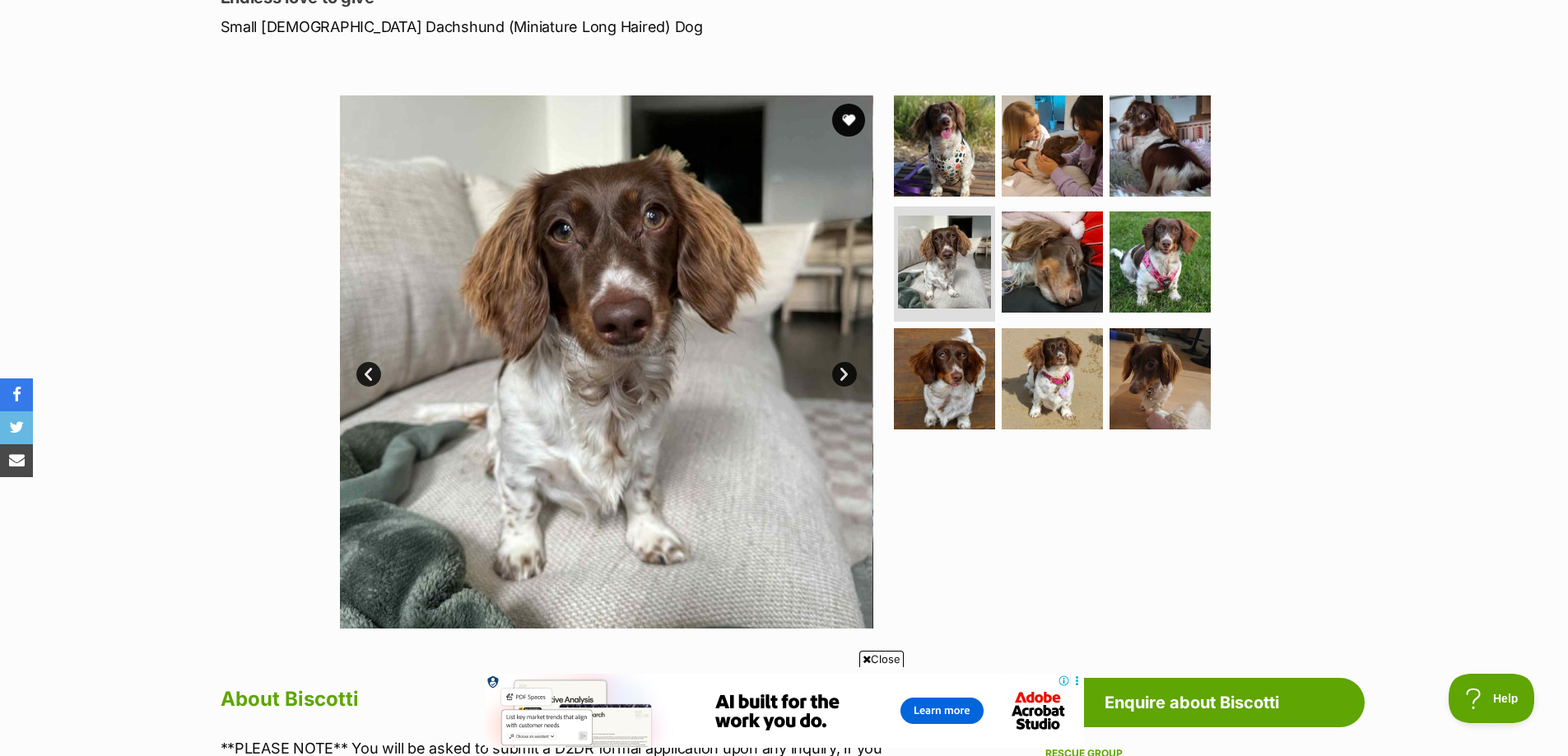
click at [846, 376] on link "Next" at bounding box center [845, 374] width 25 height 25
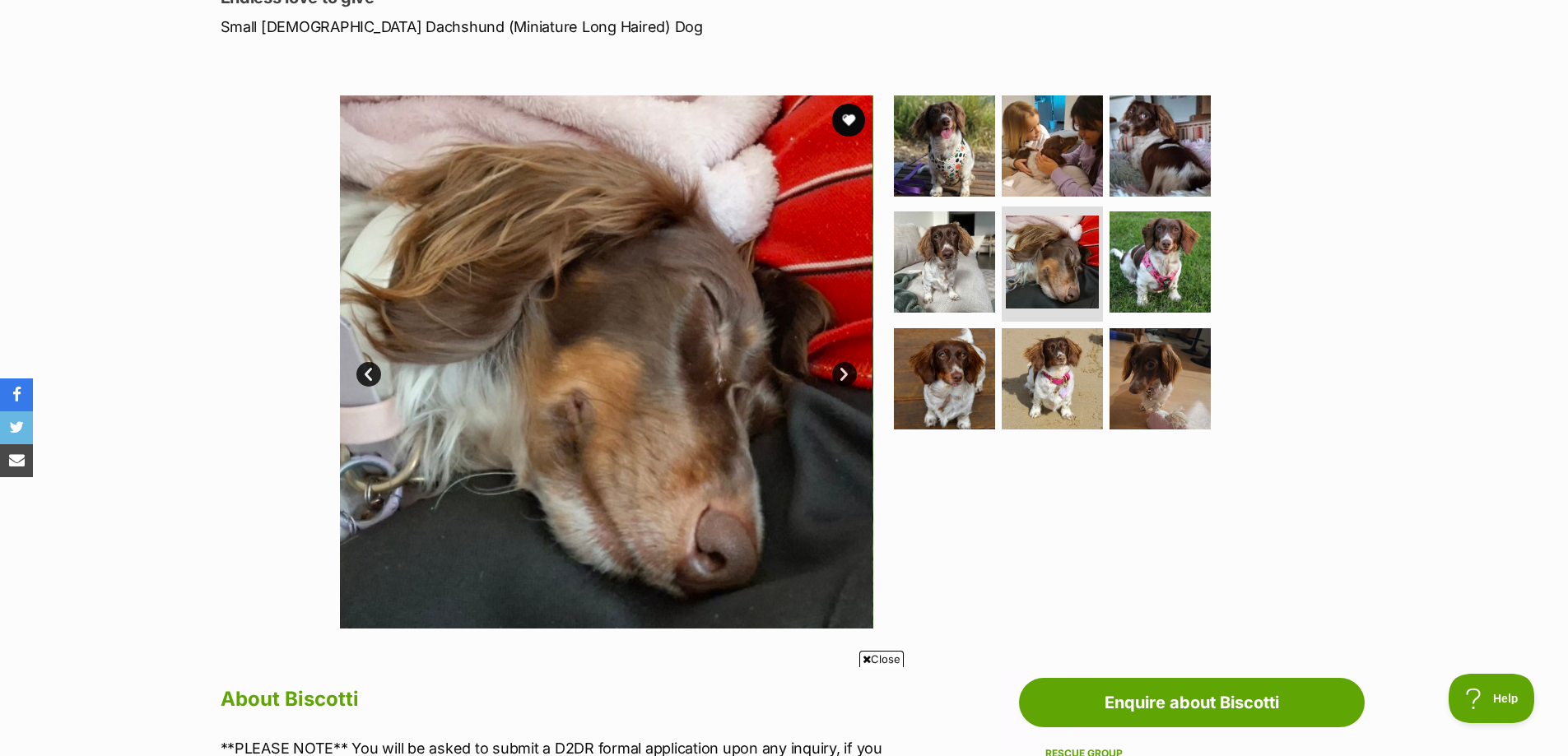
click at [846, 376] on link "Next" at bounding box center [845, 374] width 25 height 25
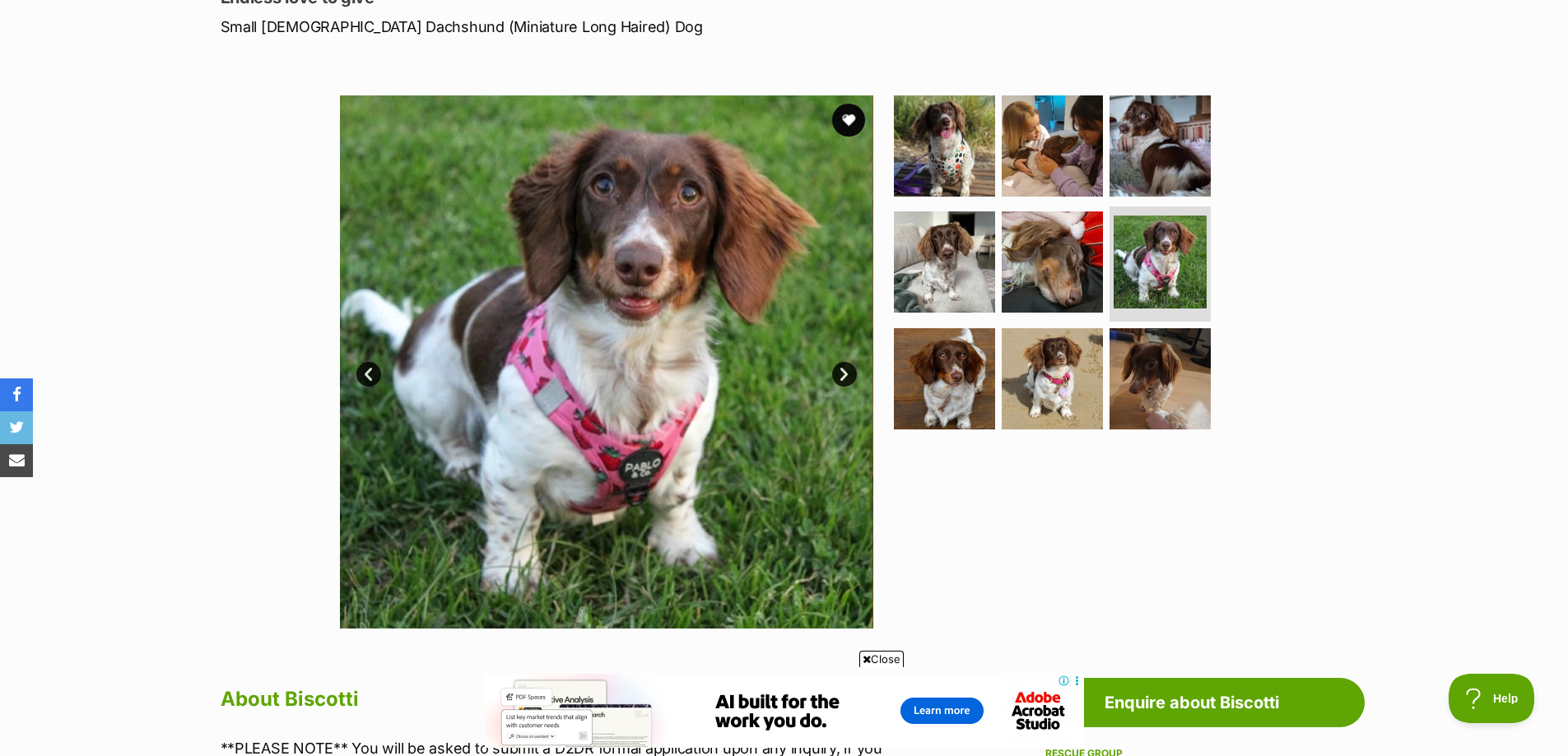
click at [846, 376] on link "Next" at bounding box center [845, 374] width 25 height 25
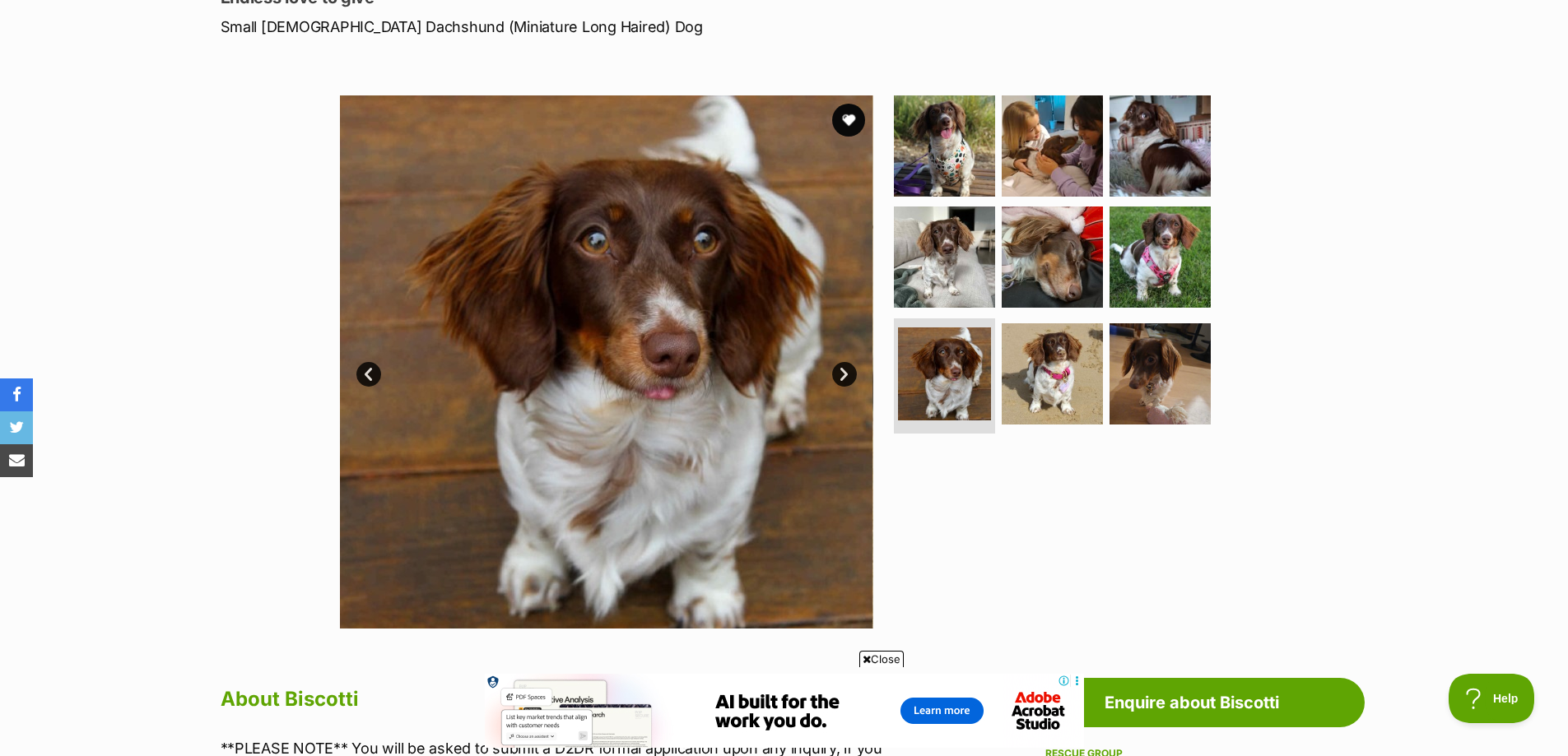
click at [846, 376] on link "Next" at bounding box center [845, 374] width 25 height 25
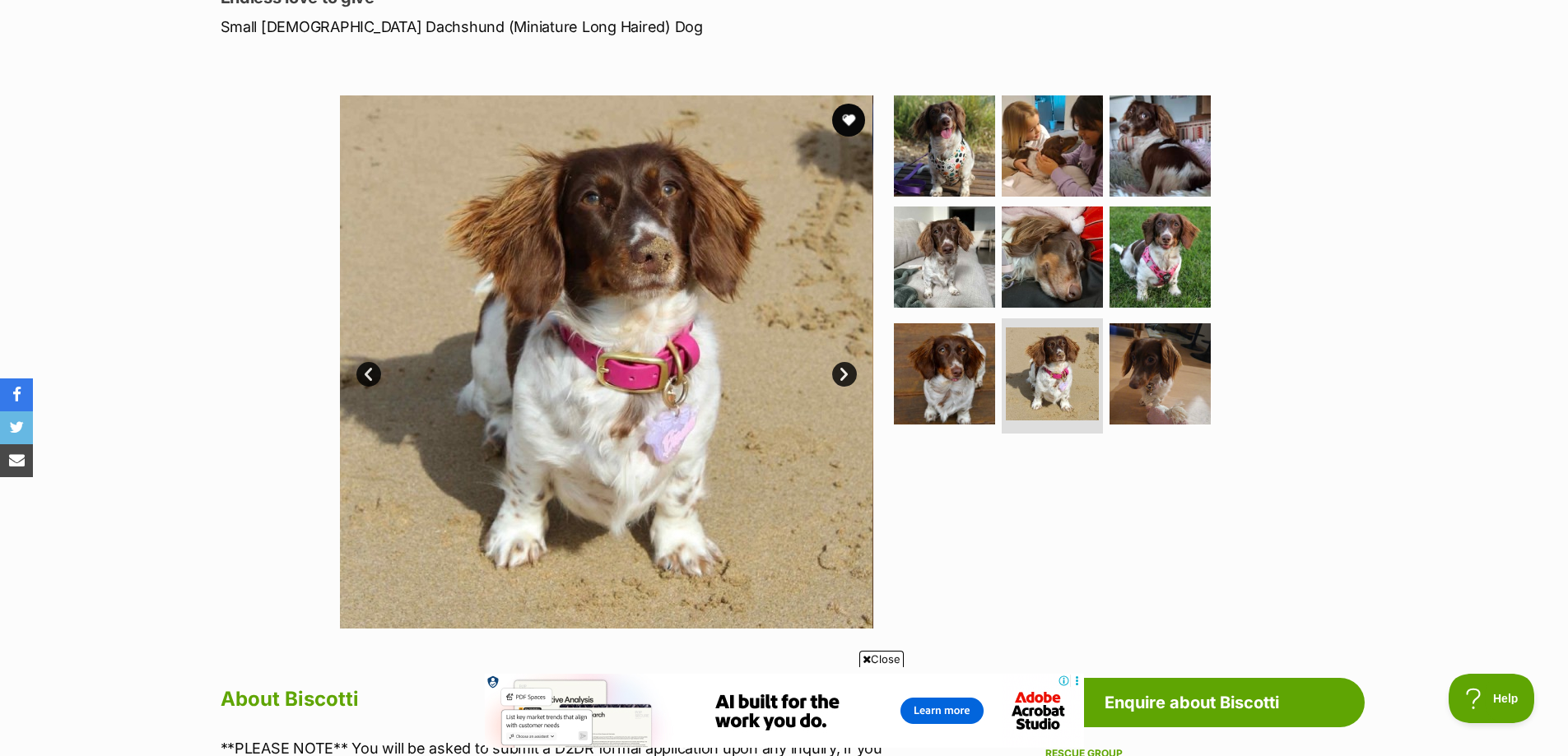
click at [845, 376] on link "Next" at bounding box center [845, 374] width 25 height 25
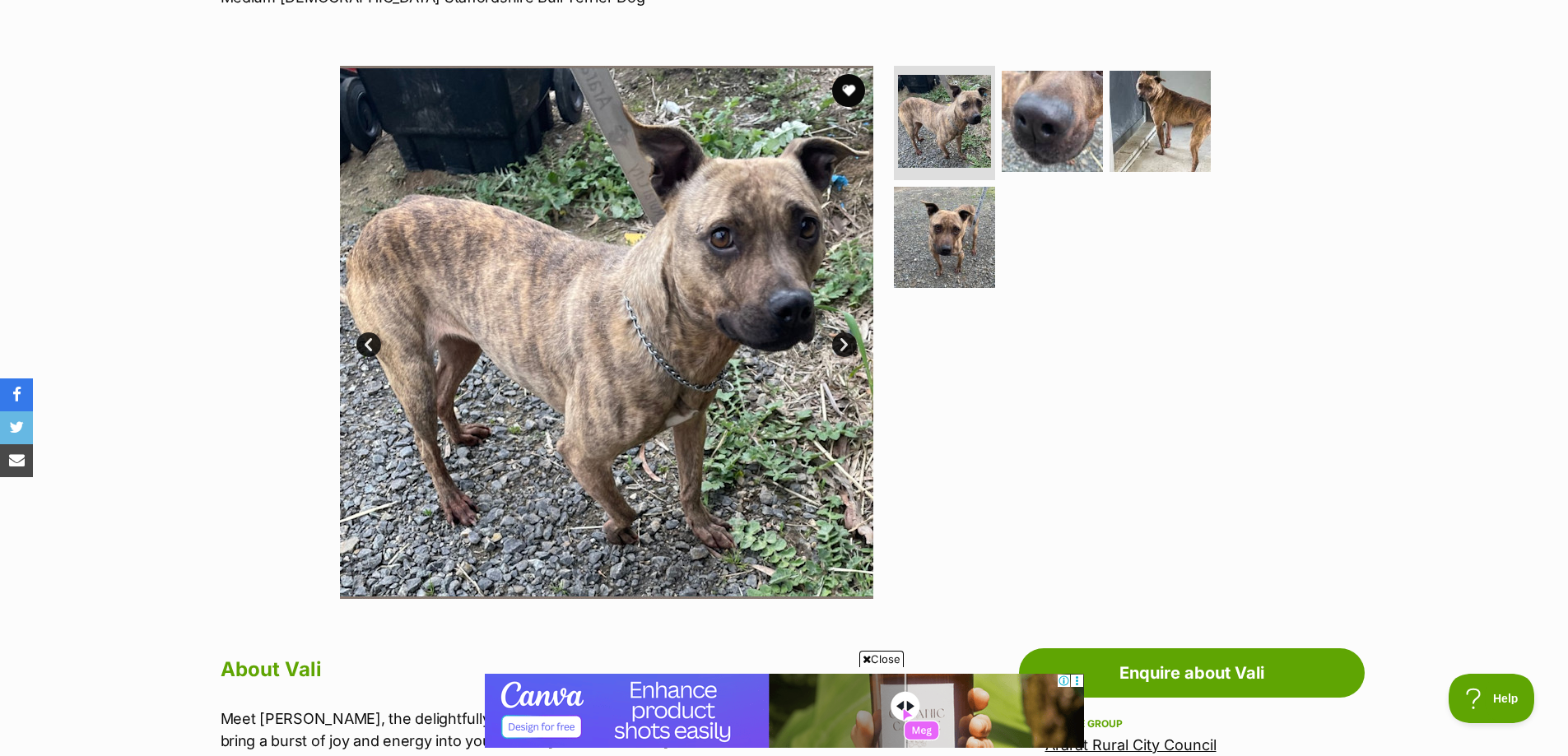
scroll to position [247, 0]
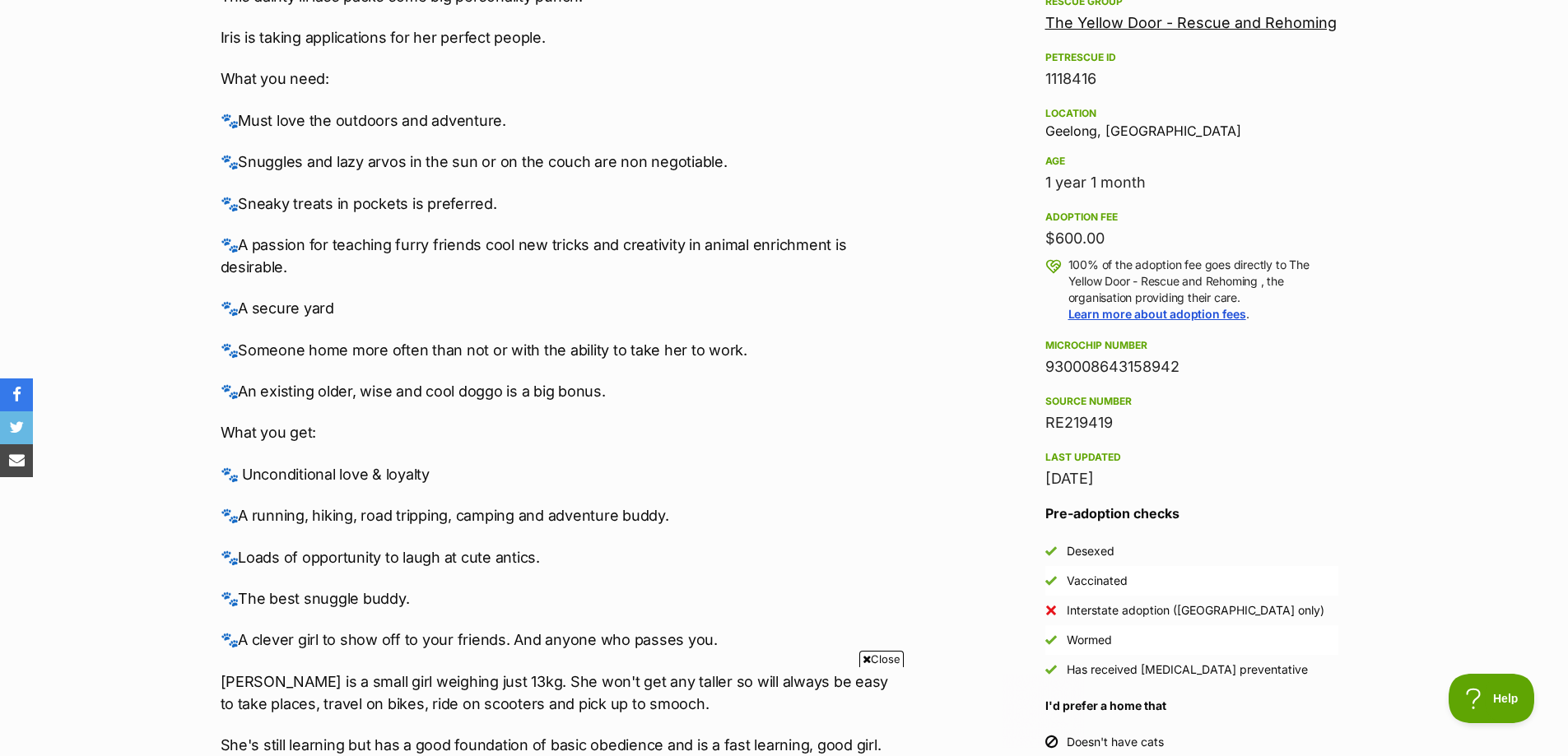
scroll to position [1069, 0]
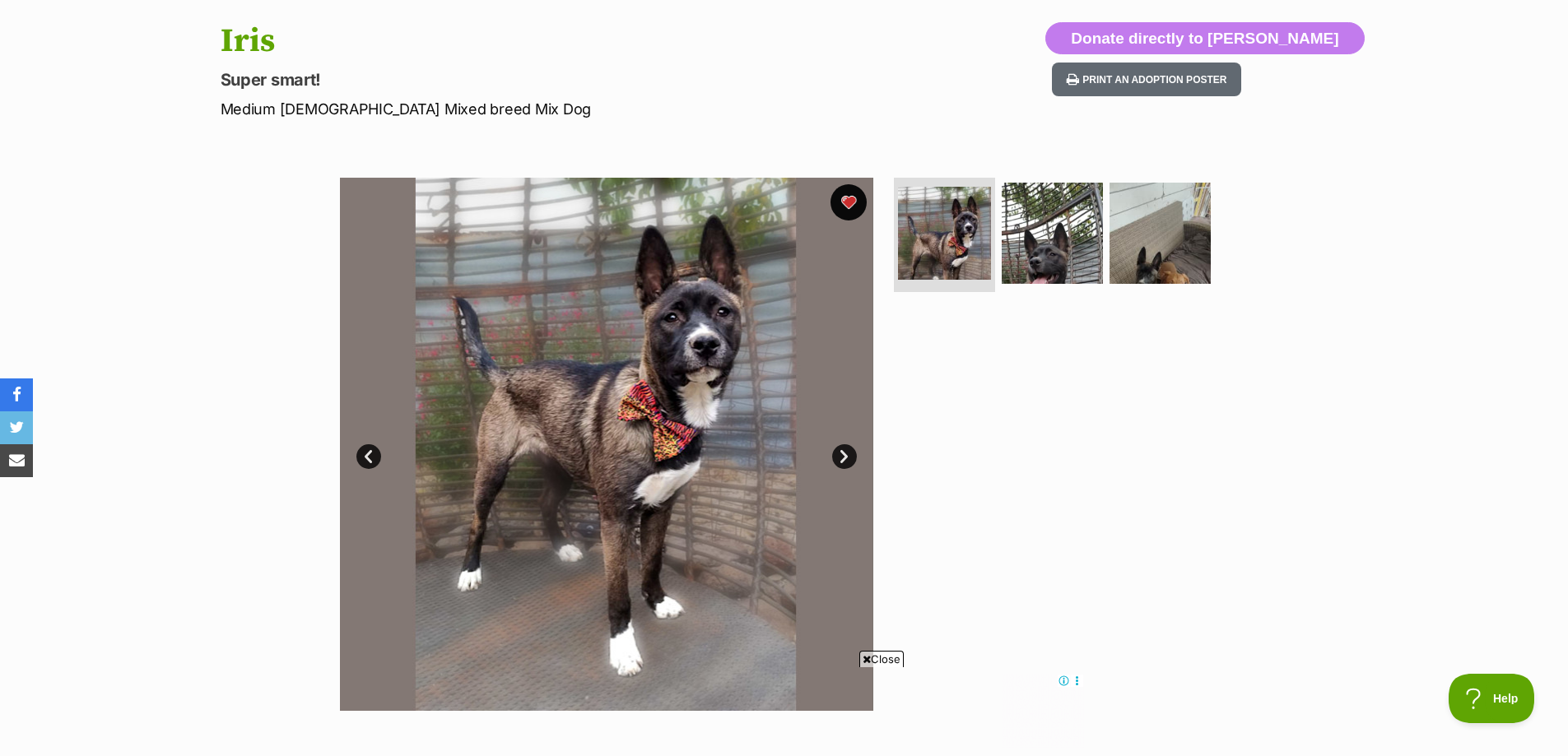
click at [846, 205] on button "favourite" at bounding box center [849, 202] width 36 height 36
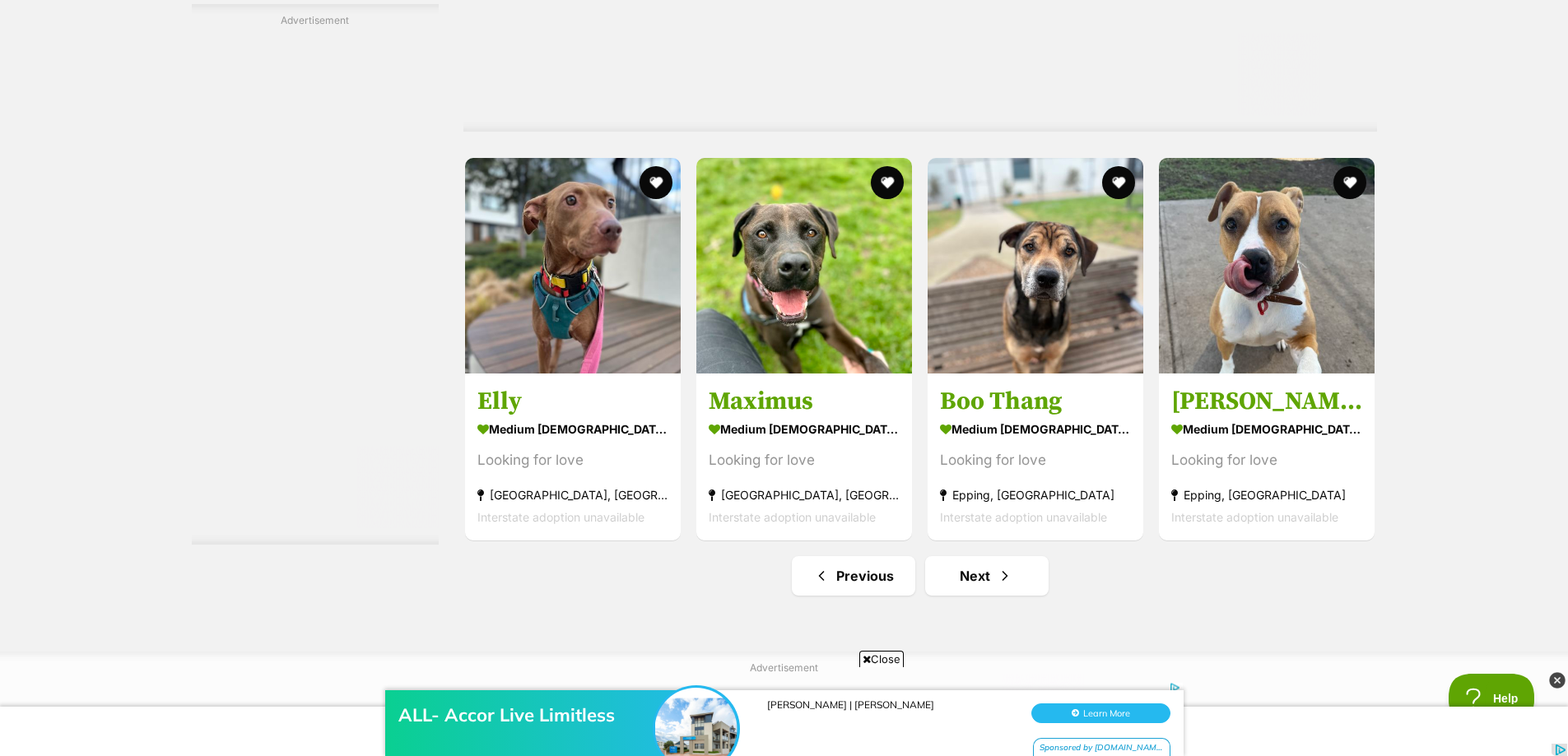
scroll to position [8472, 0]
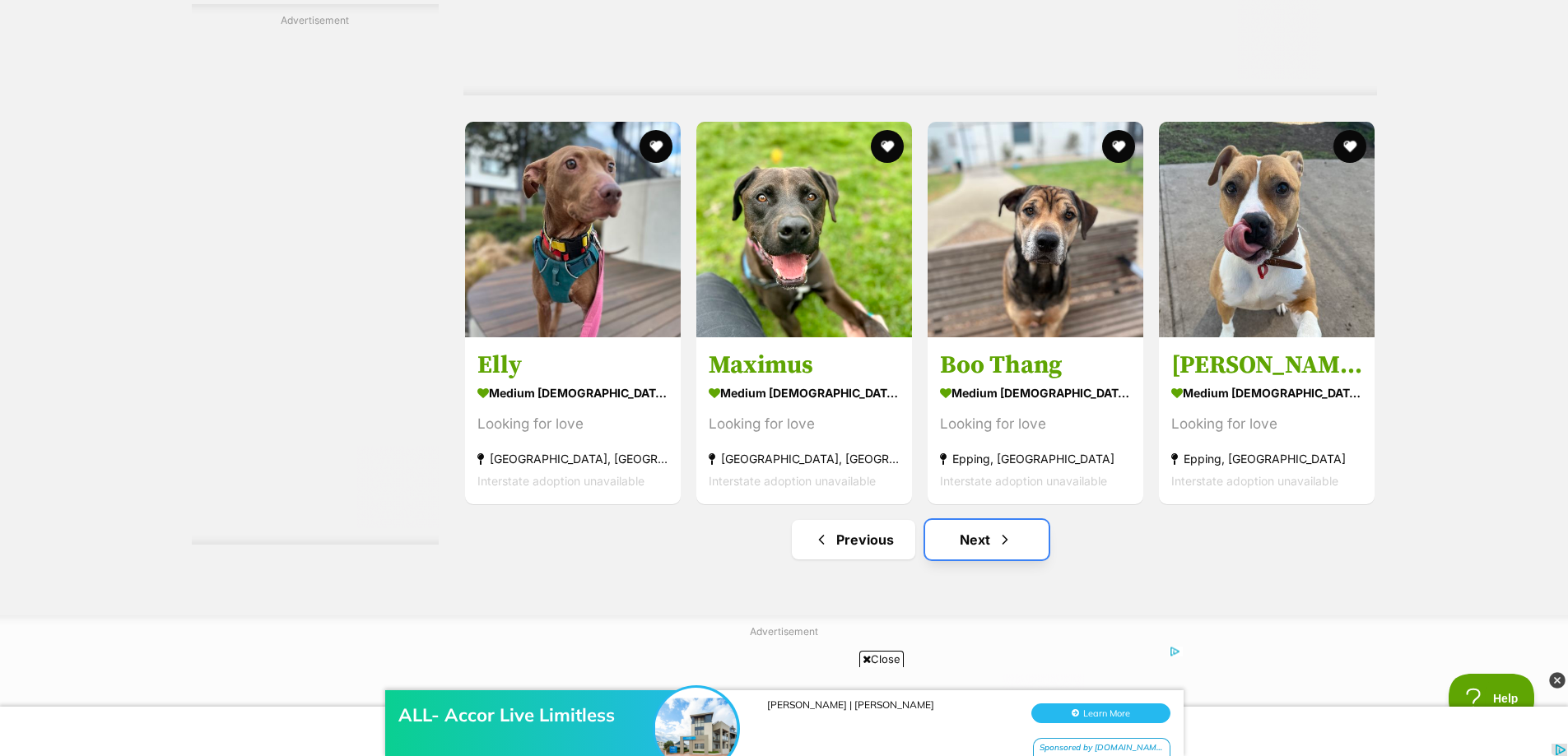
click at [944, 540] on link "Next" at bounding box center [986, 539] width 124 height 40
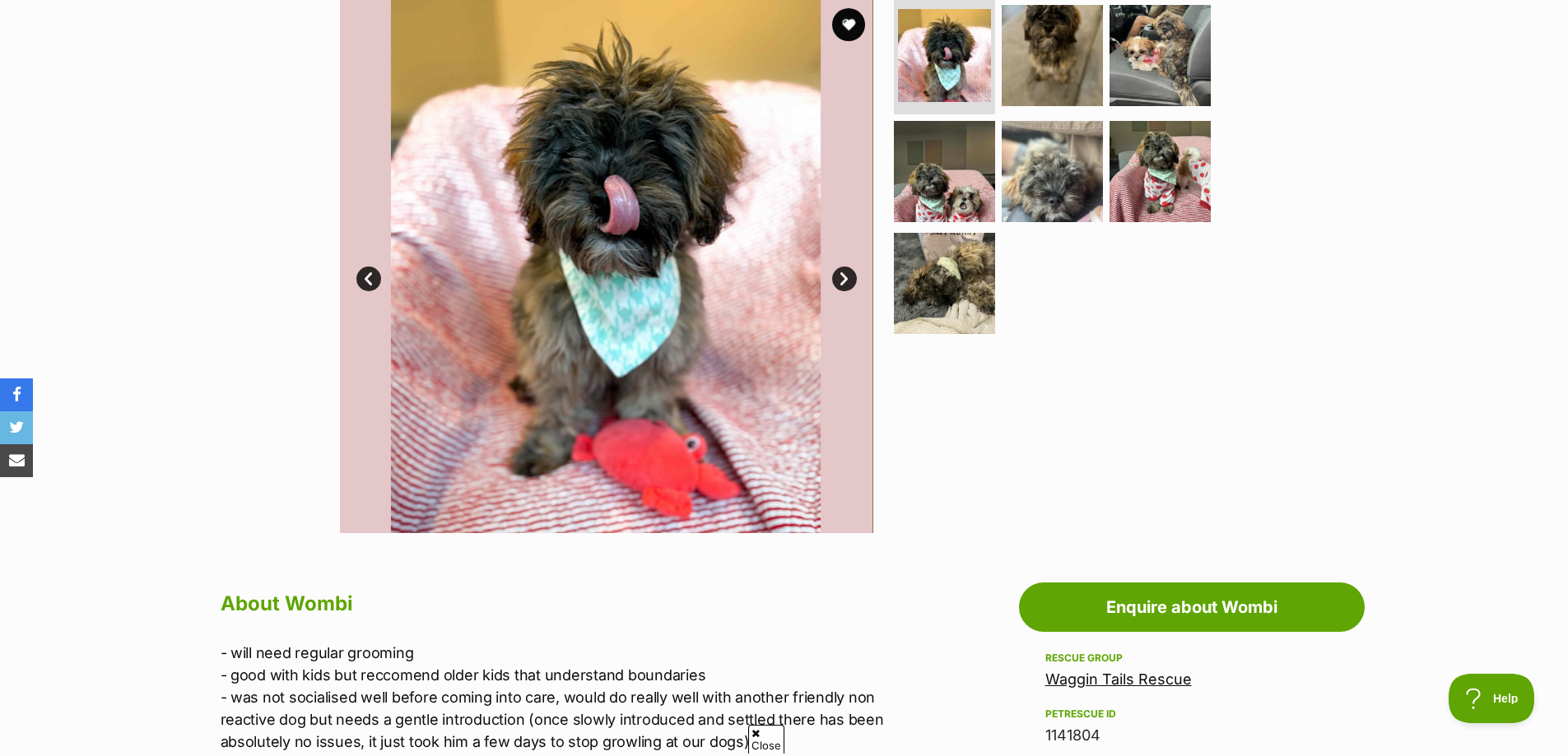
scroll to position [329, 0]
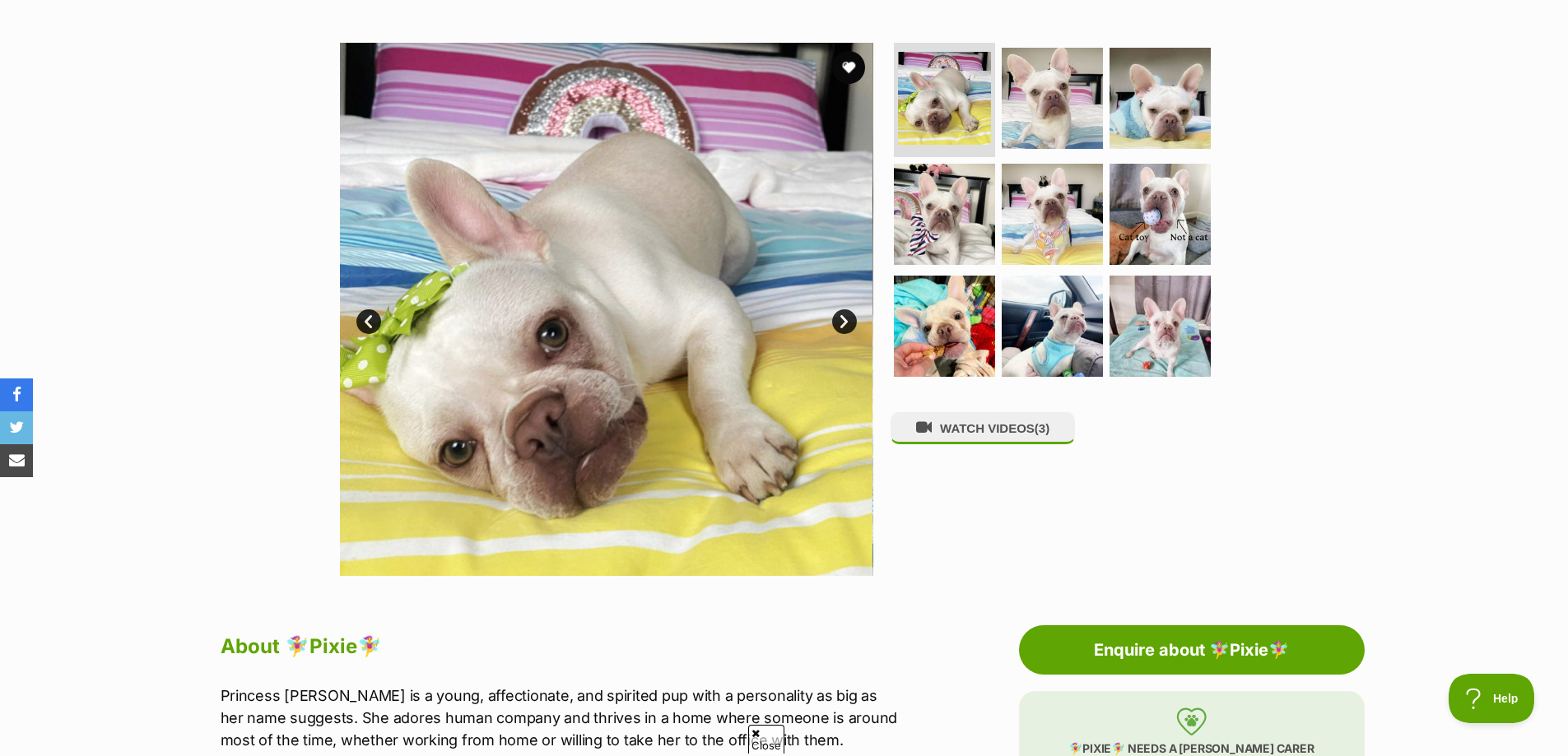
scroll to position [329, 0]
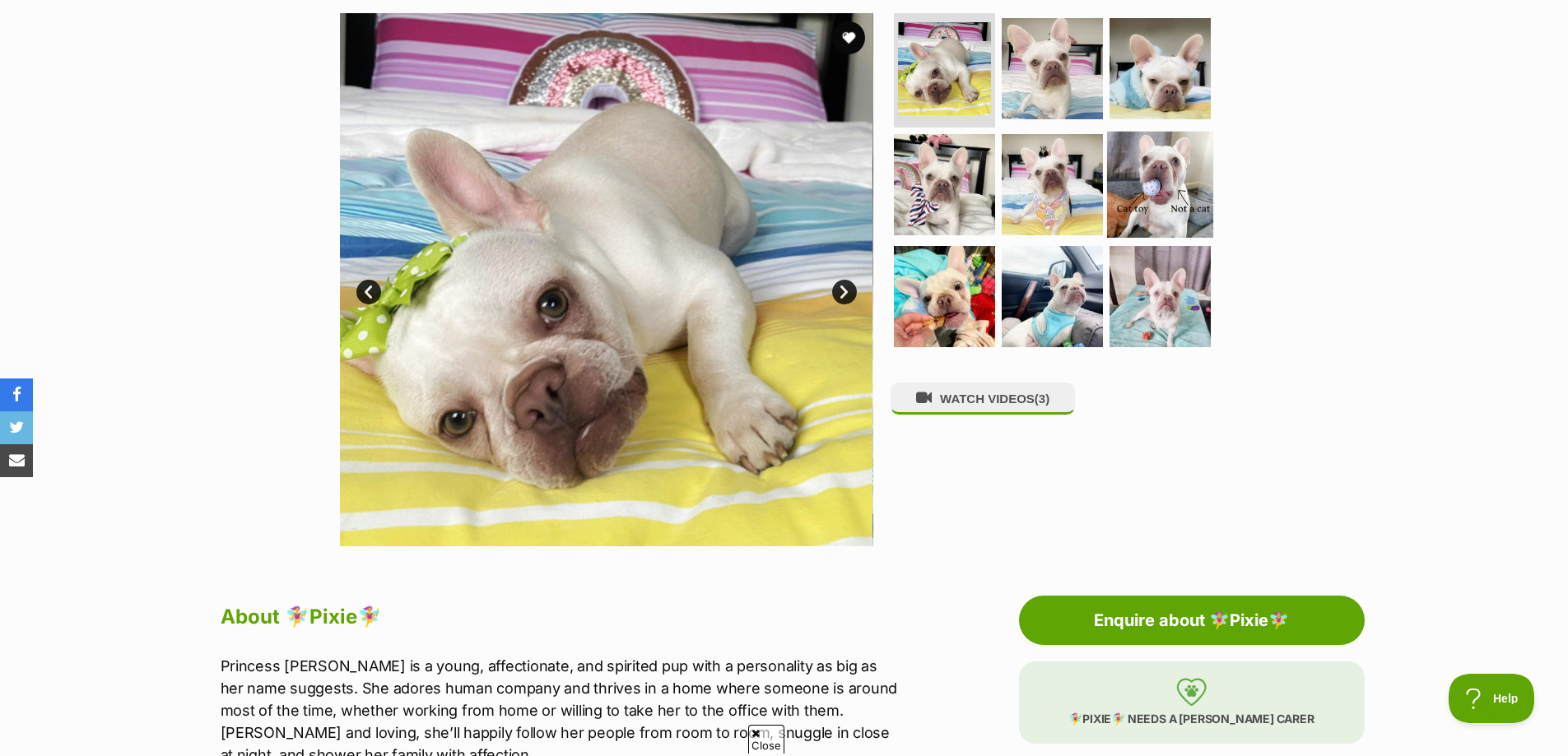
click at [1137, 177] on img at bounding box center [1160, 185] width 106 height 106
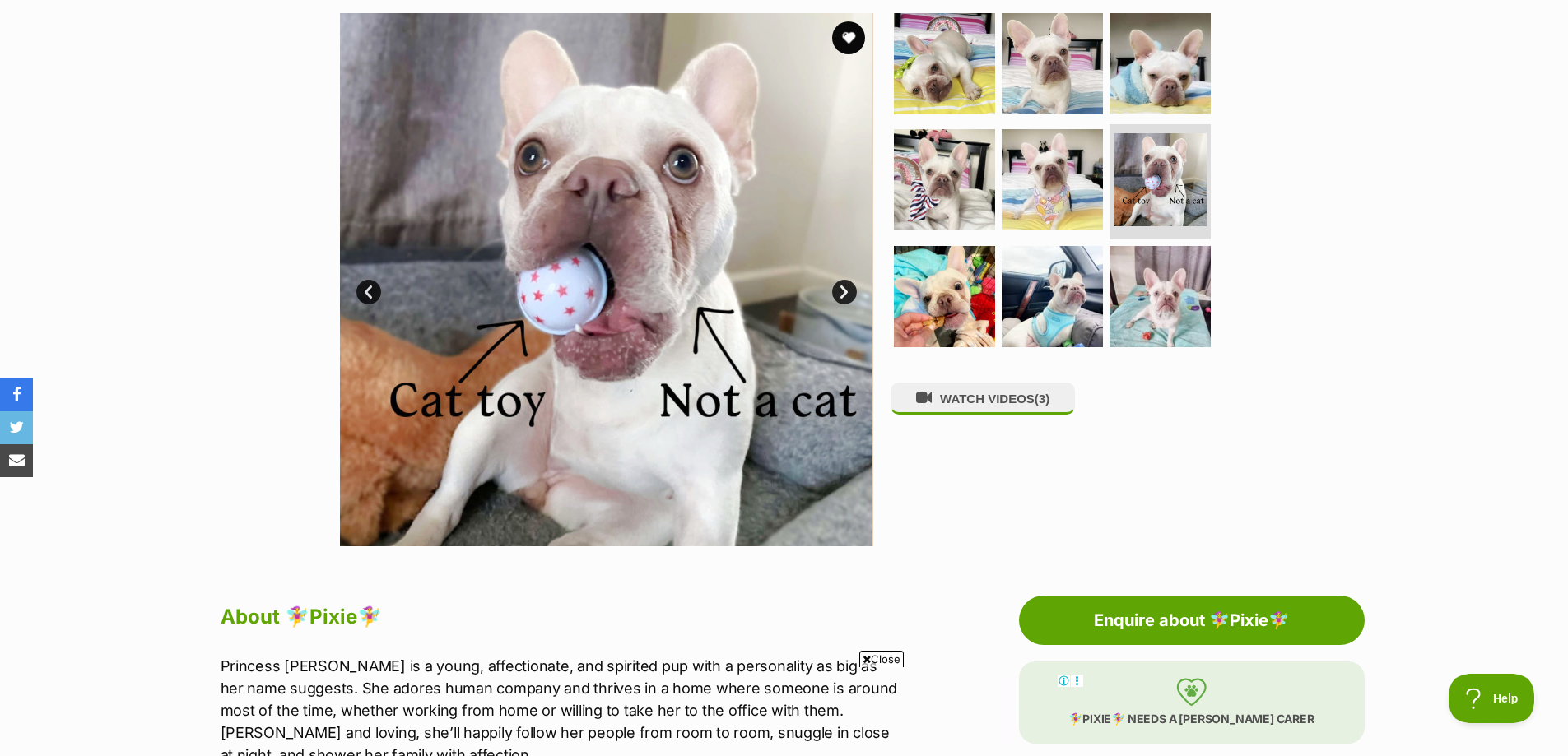
scroll to position [0, 0]
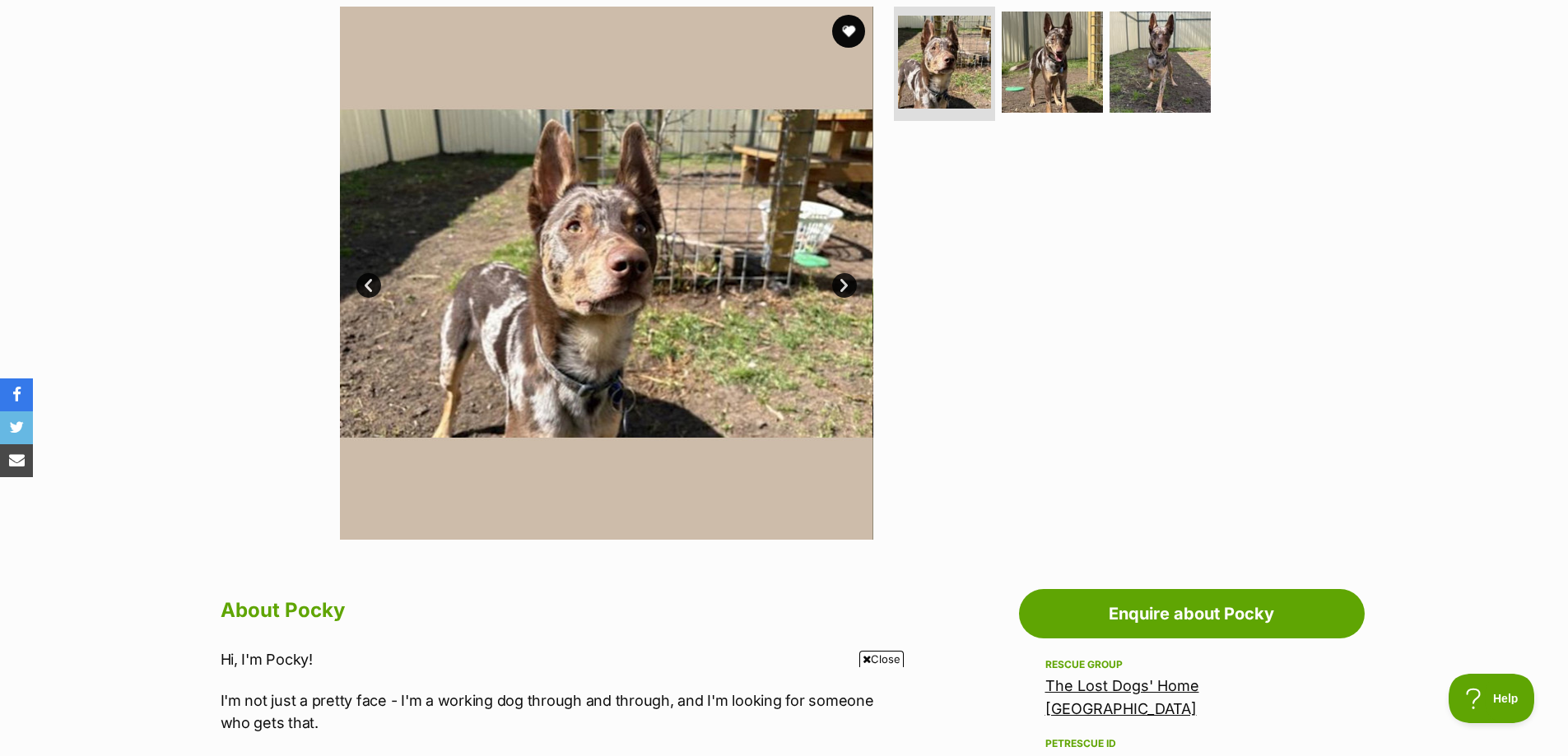
scroll to position [247, 0]
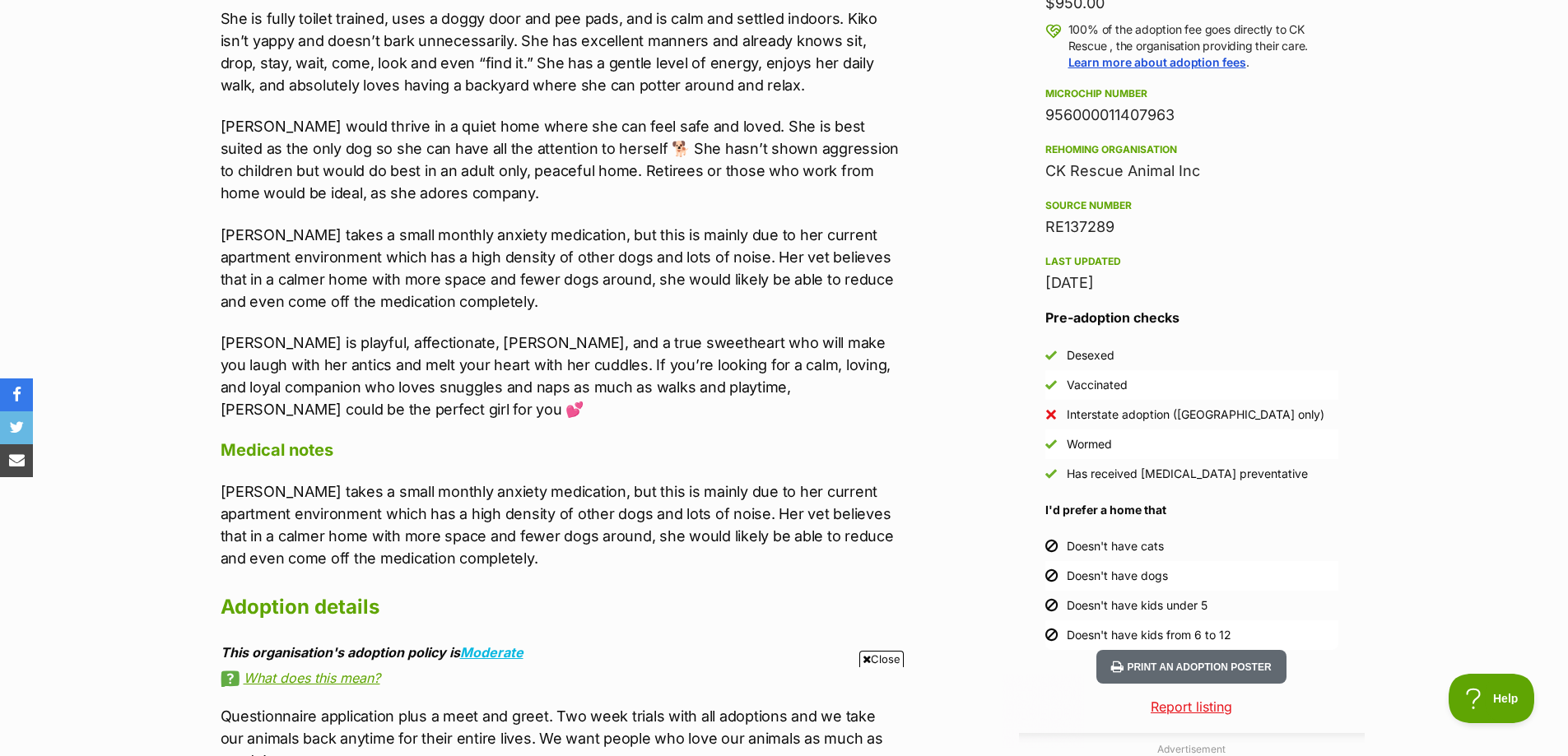
click at [846, 379] on p "[PERSON_NAME] is playful, affectionate, [PERSON_NAME], and a true sweetheart wh…" at bounding box center [560, 376] width 679 height 89
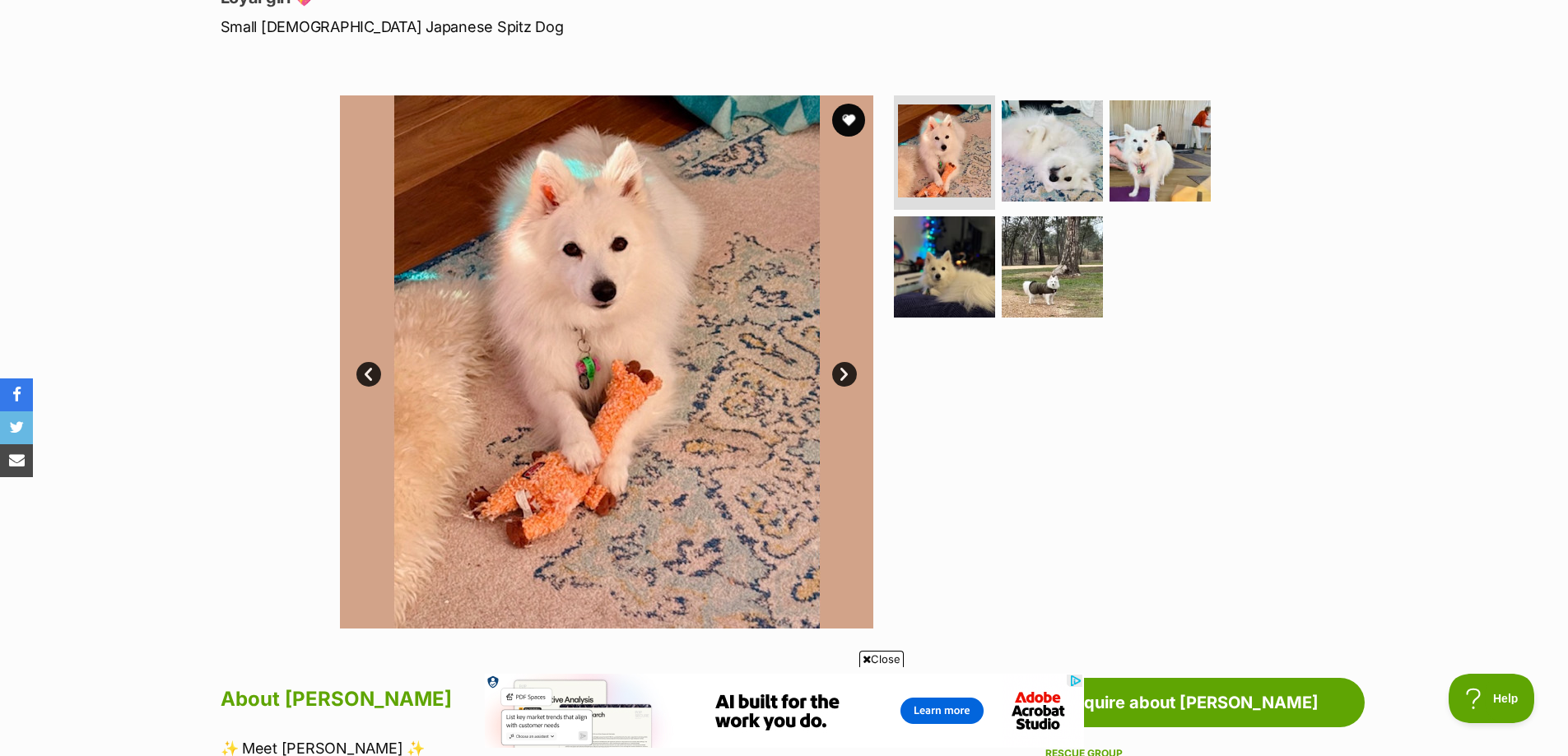
click at [843, 379] on link "Next" at bounding box center [845, 374] width 25 height 25
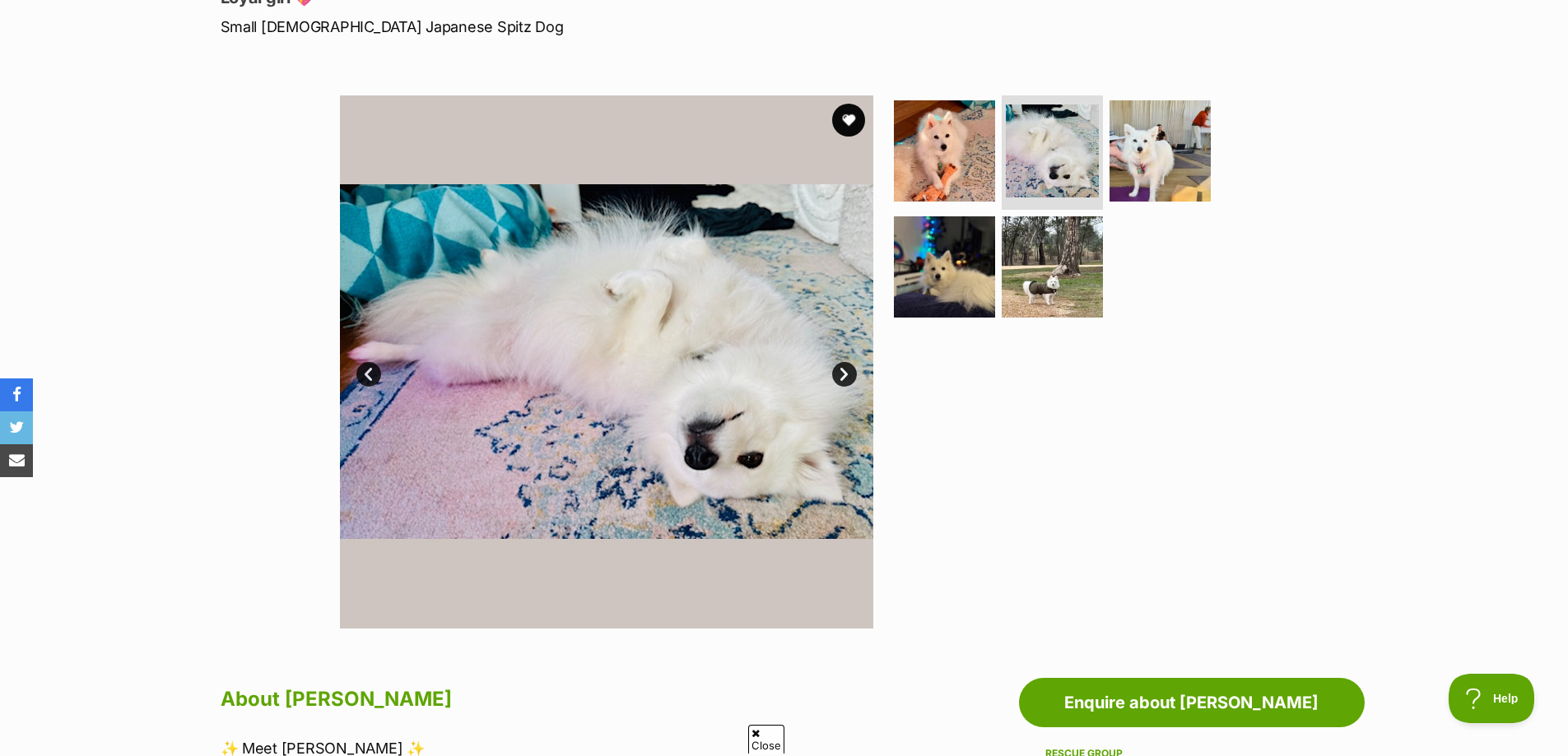
click at [845, 377] on link "Next" at bounding box center [845, 374] width 25 height 25
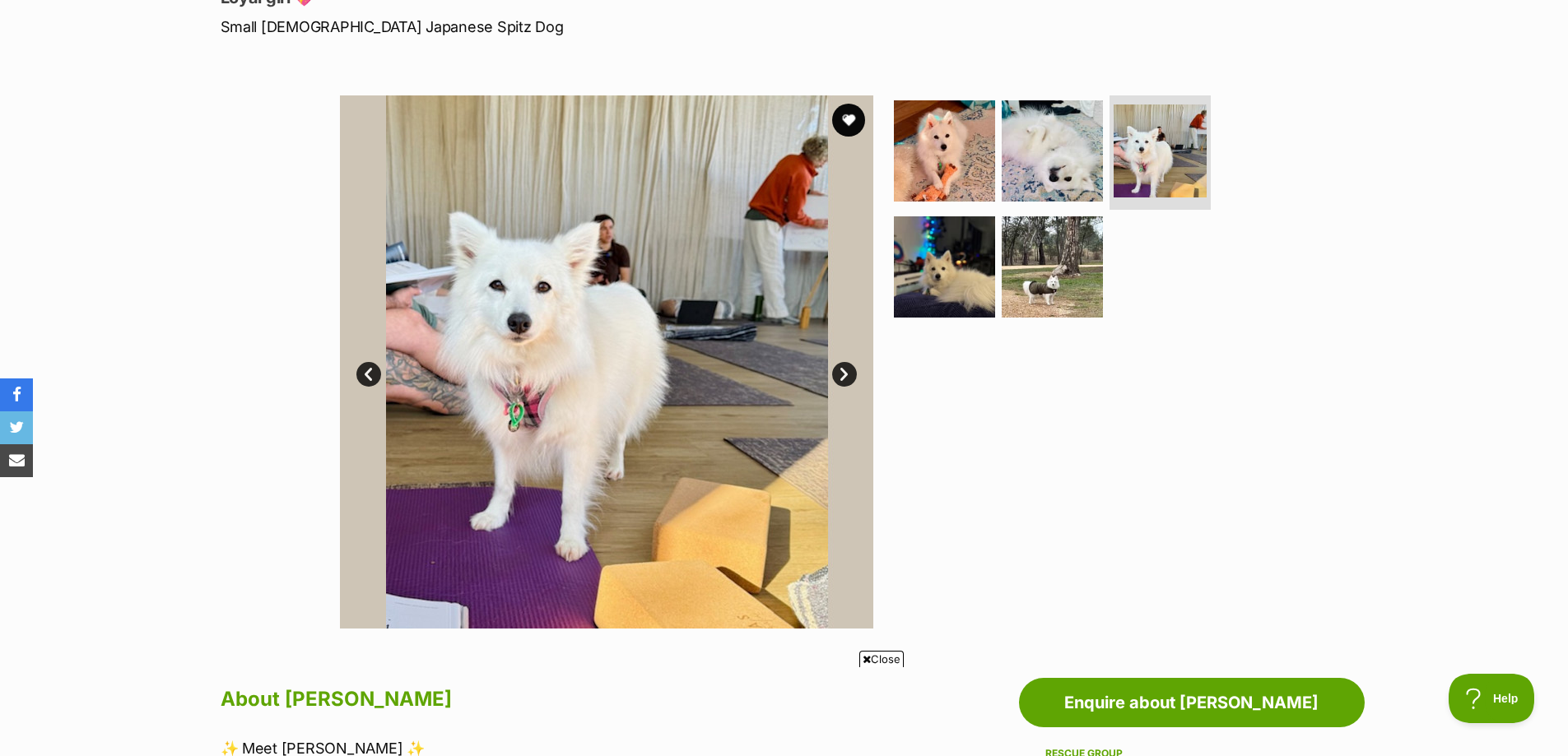
click at [845, 377] on link "Next" at bounding box center [845, 374] width 25 height 25
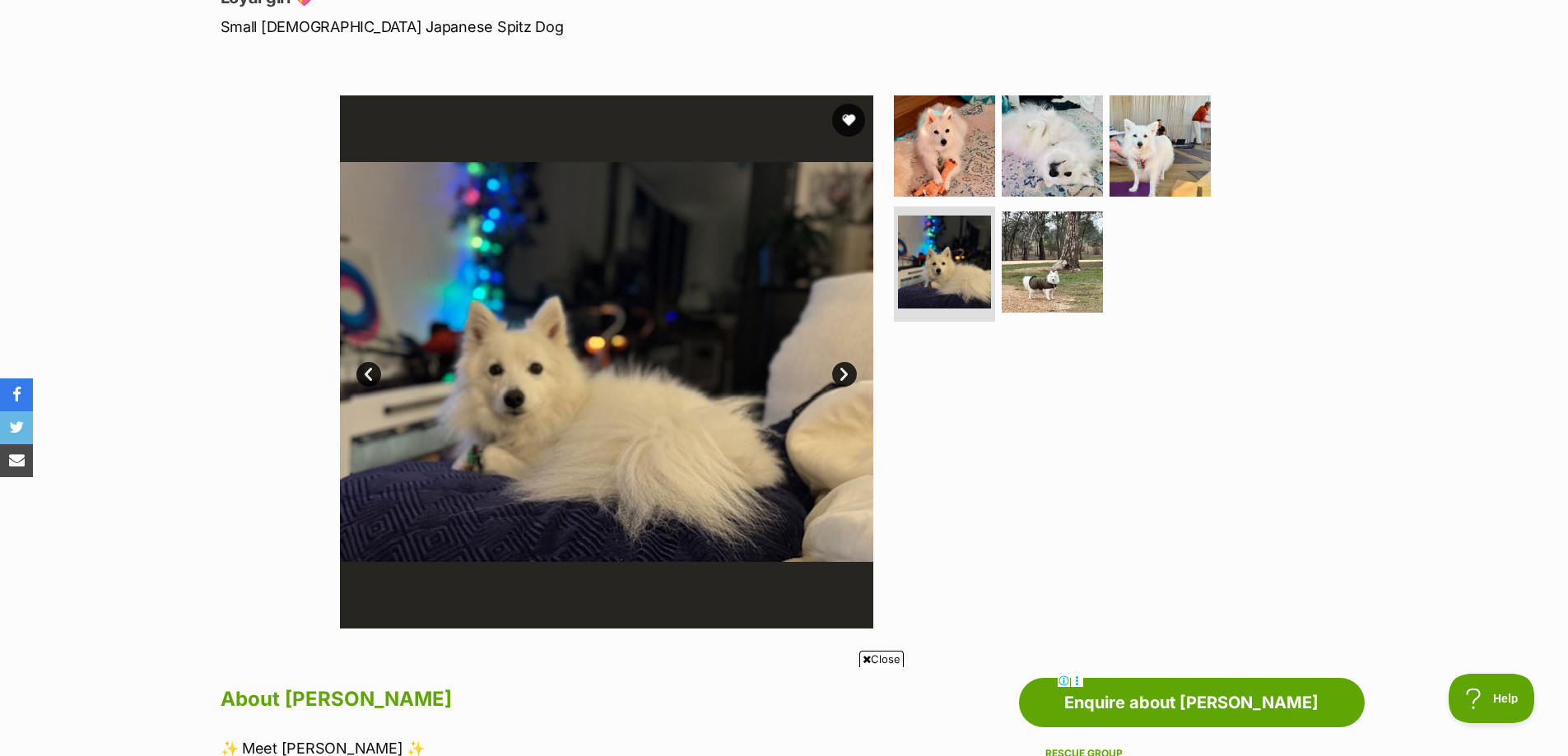
click at [845, 377] on link "Next" at bounding box center [845, 374] width 25 height 25
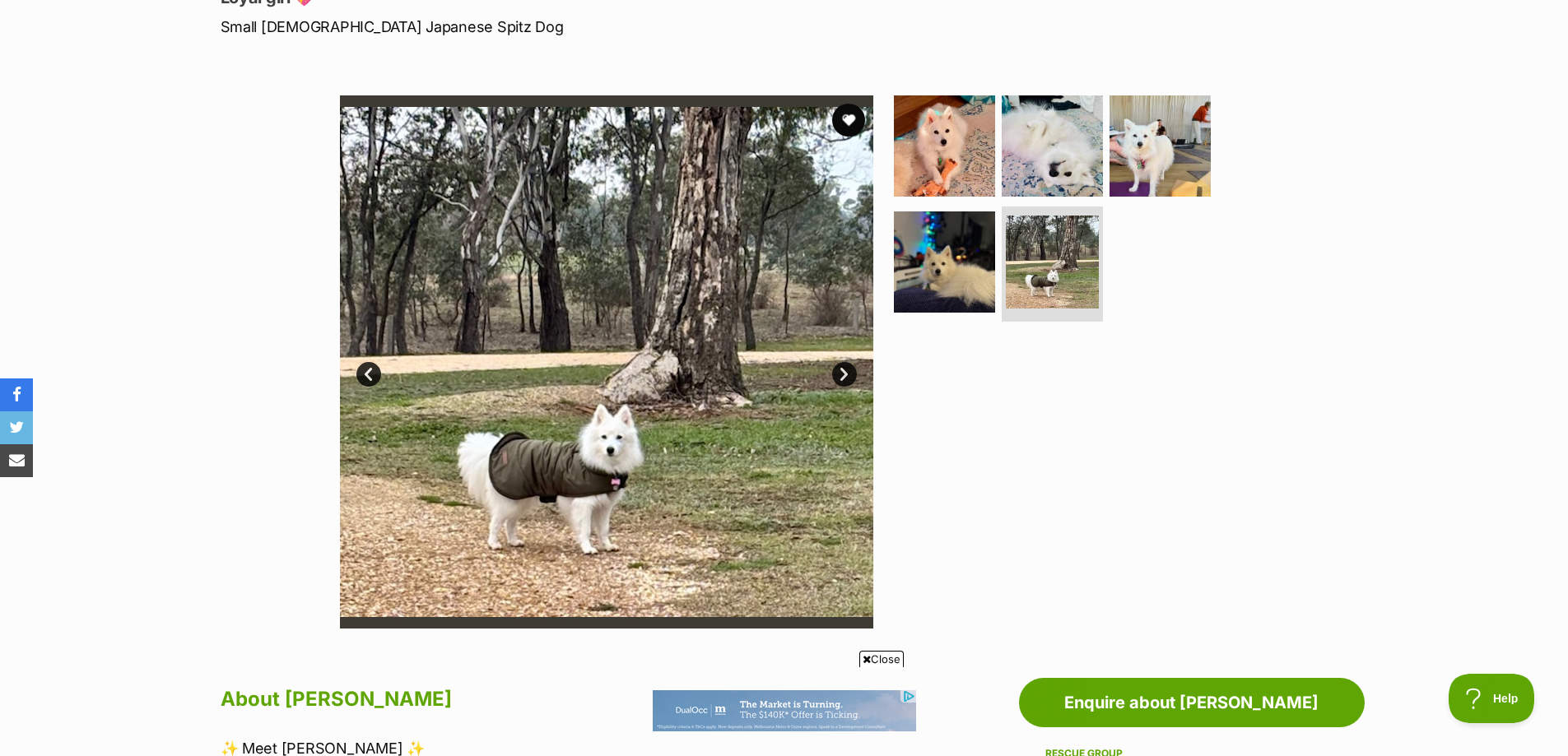
click at [175, 143] on div "Available 5 of 5 images 5 of 5 images 5 of 5 images 5 of 5 images 5 of 5 images…" at bounding box center [784, 349] width 1568 height 558
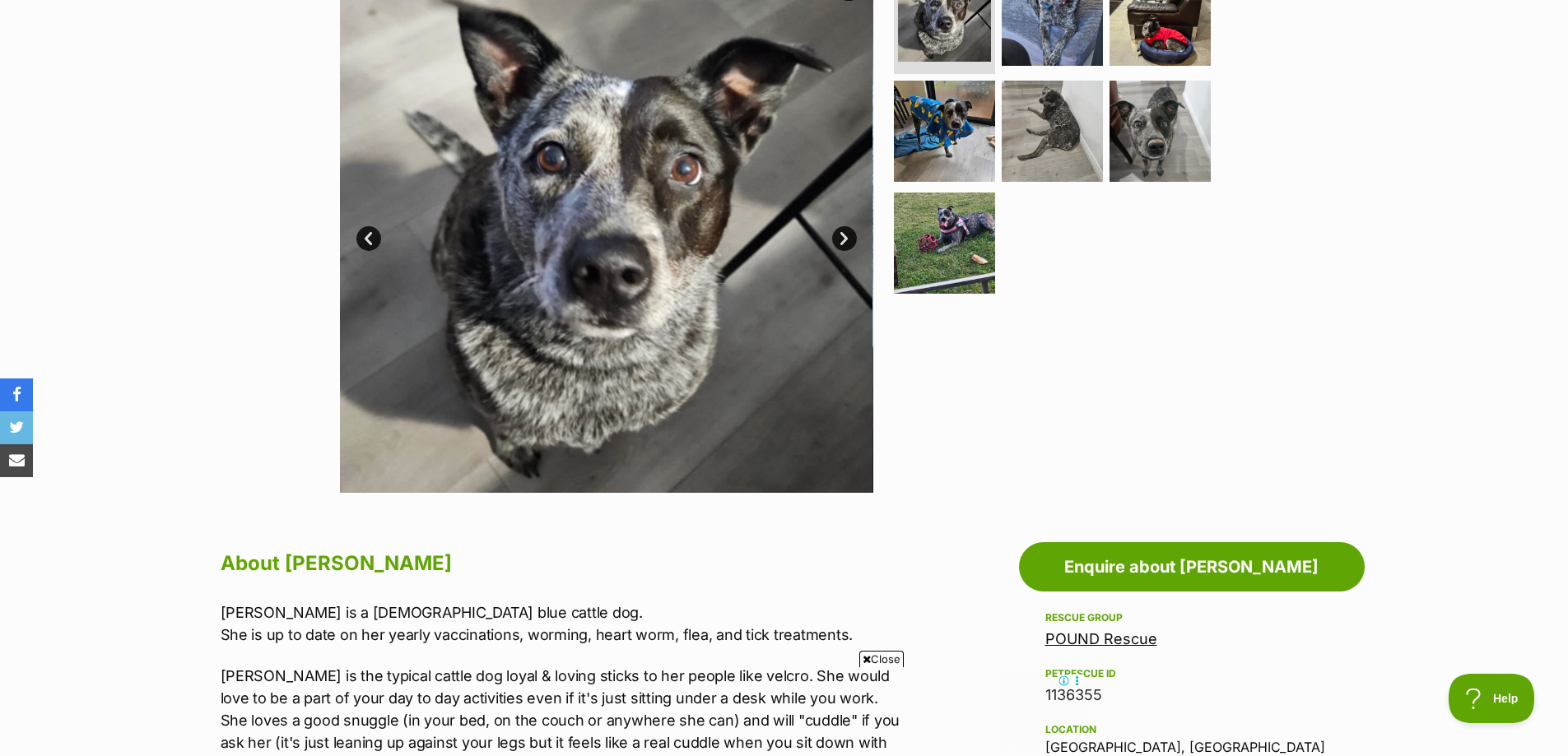
scroll to position [164, 0]
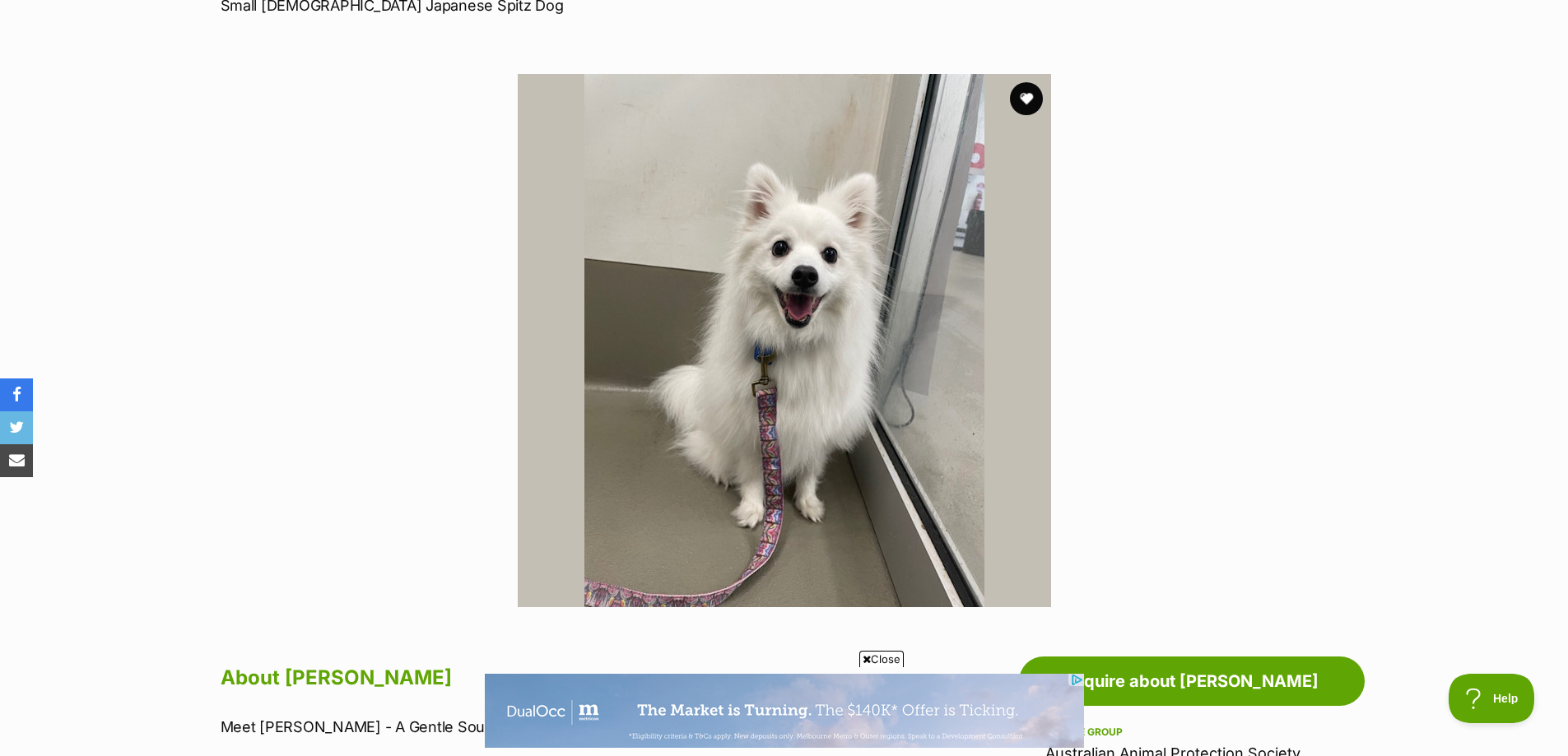
scroll to position [247, 0]
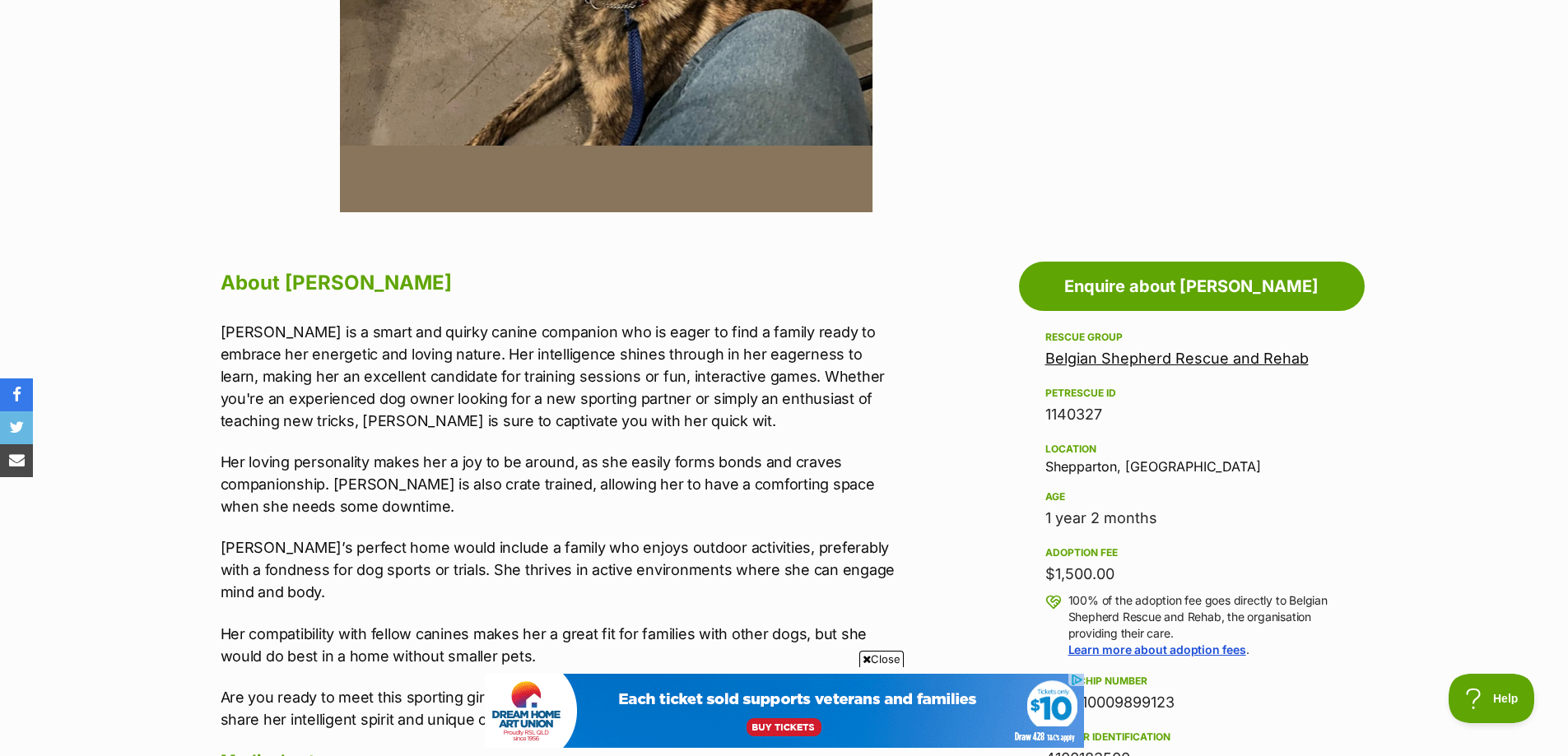
scroll to position [329, 0]
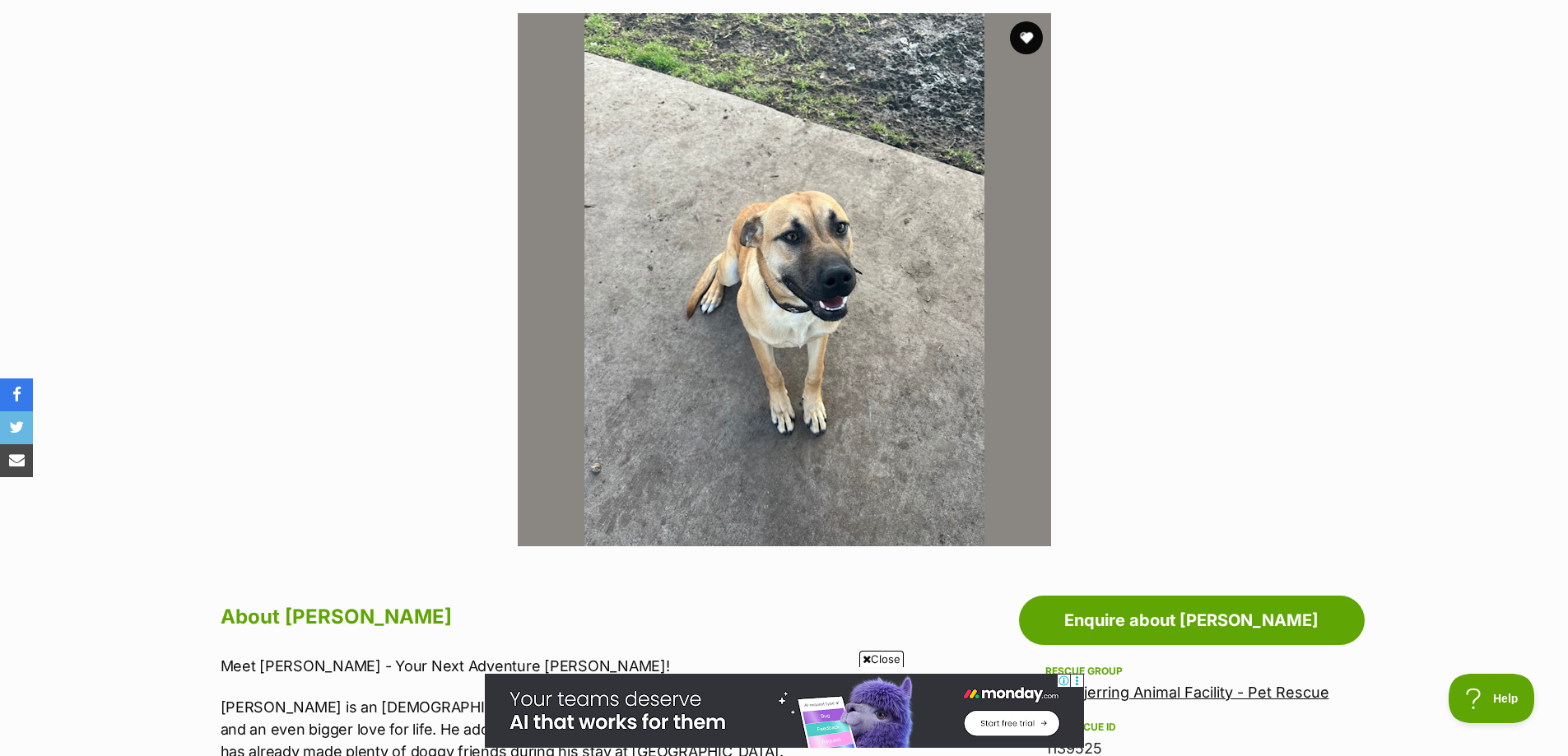
scroll to position [247, 0]
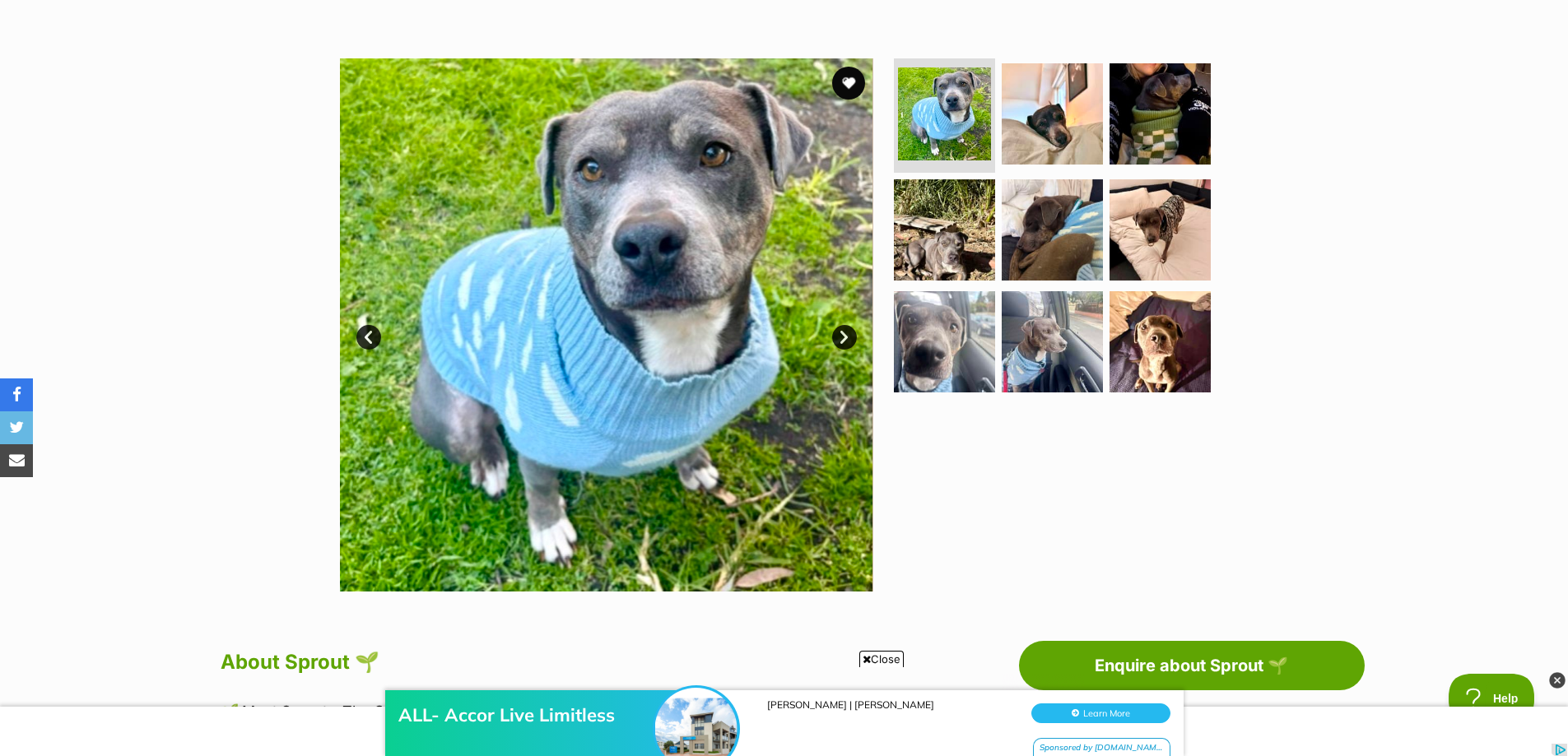
scroll to position [247, 0]
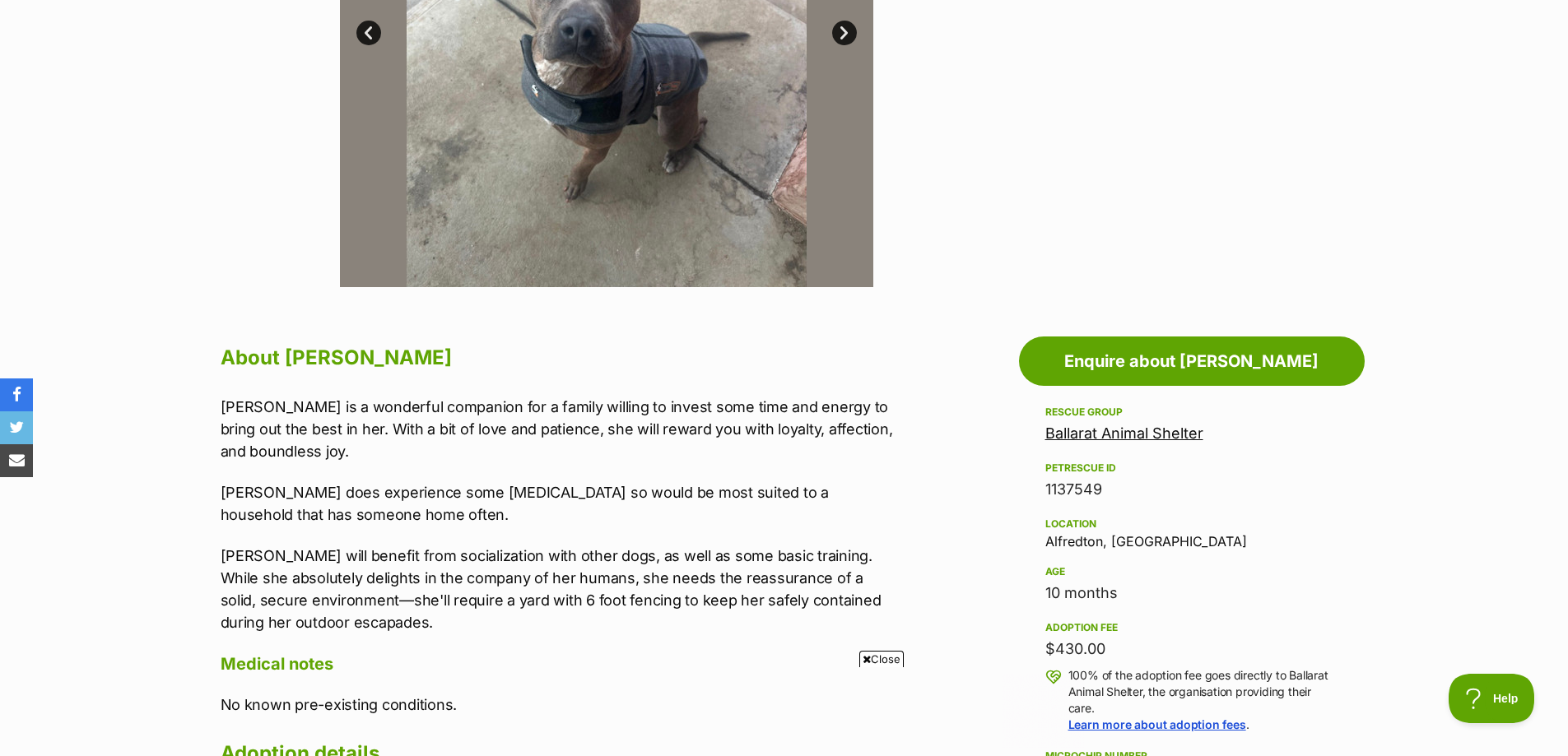
scroll to position [329, 0]
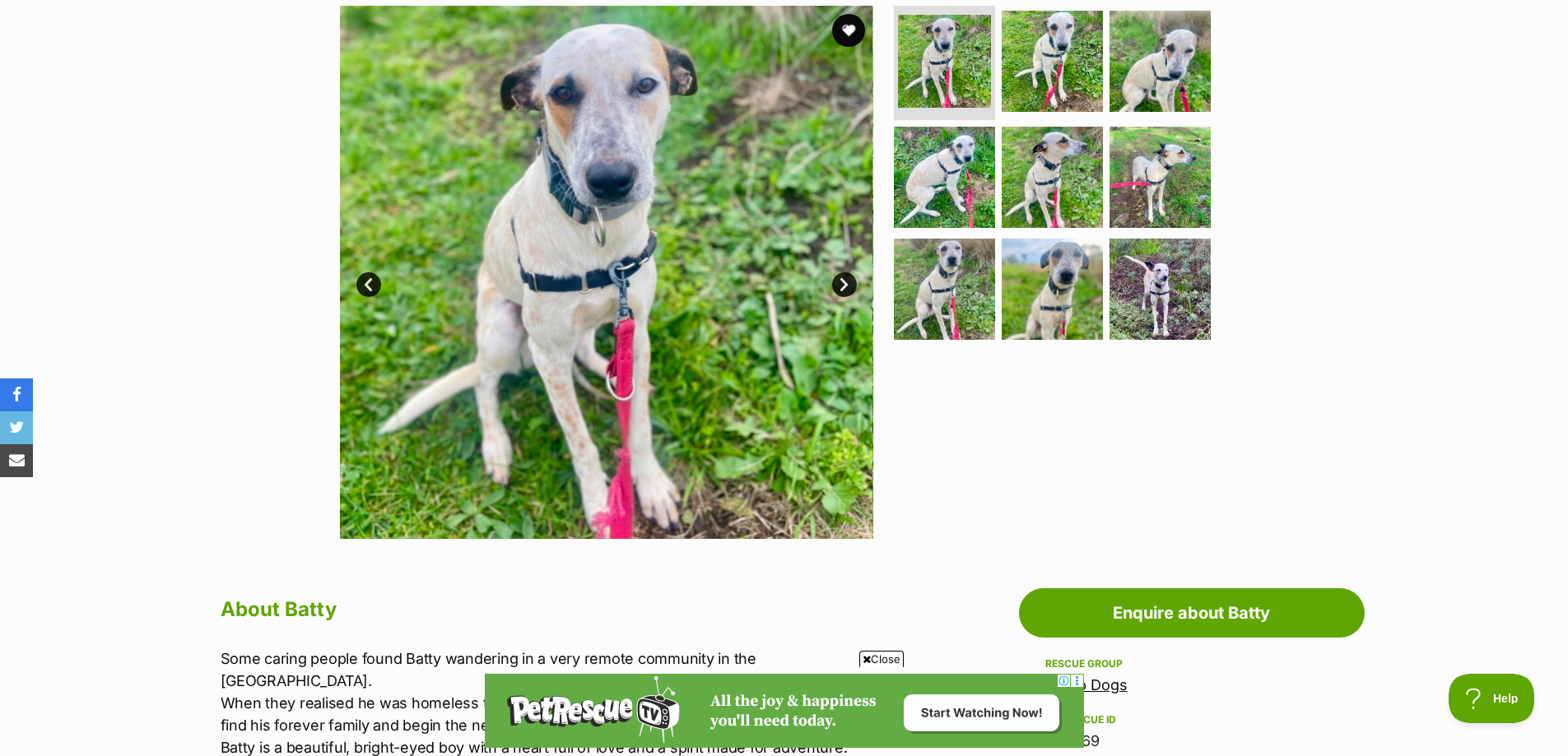
scroll to position [329, 0]
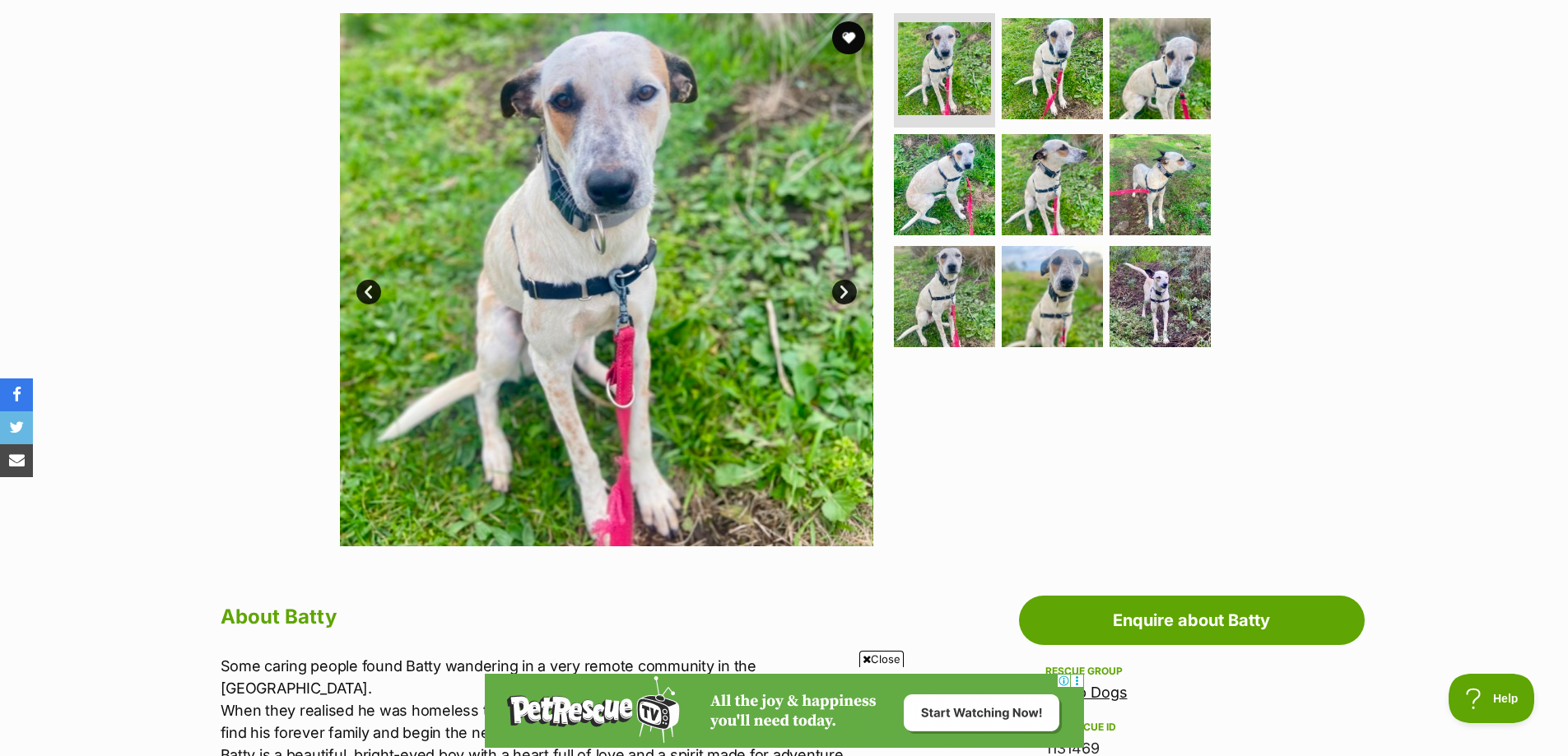
click at [847, 292] on link "Next" at bounding box center [845, 292] width 25 height 25
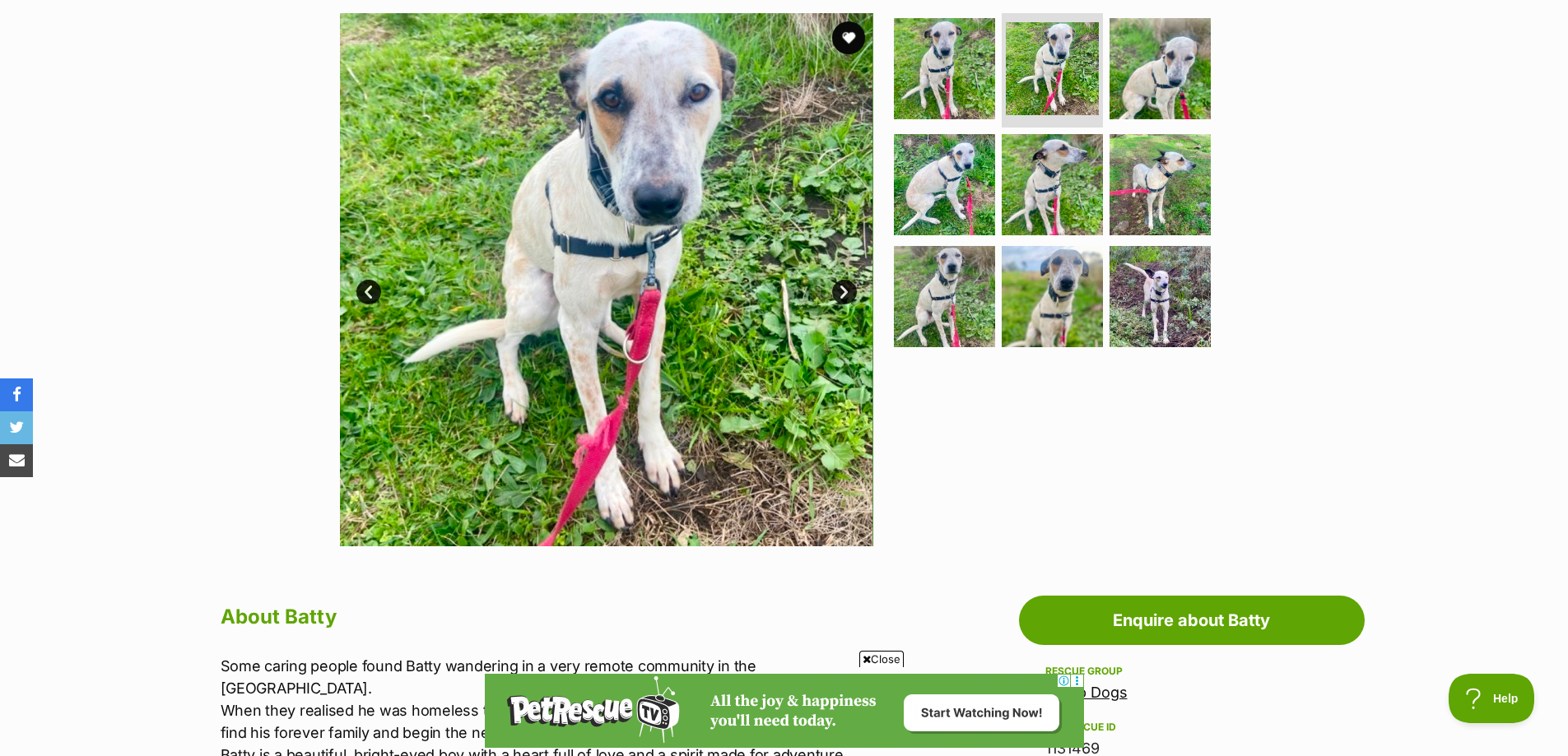
click at [847, 292] on link "Next" at bounding box center [845, 292] width 25 height 25
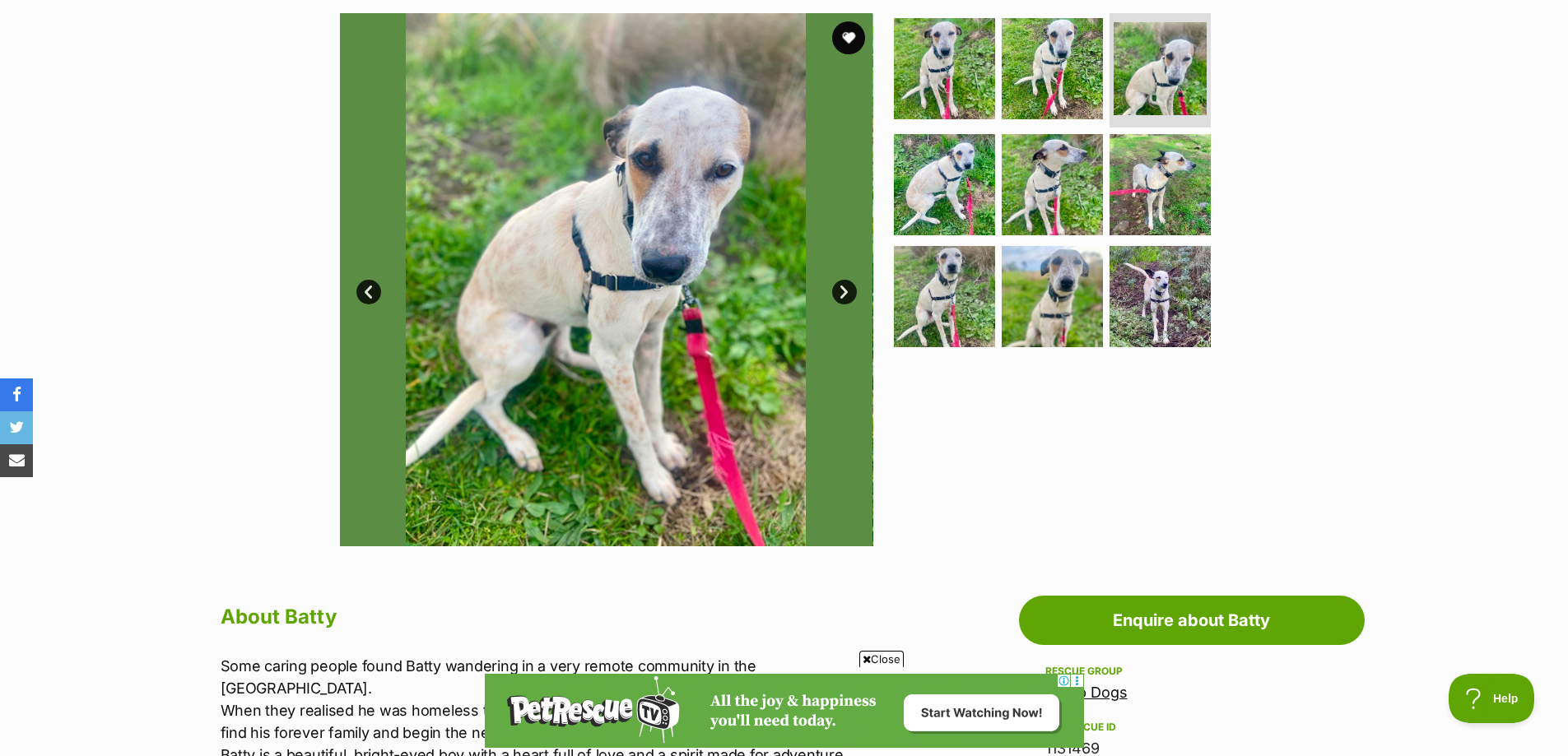
click at [847, 292] on link "Next" at bounding box center [845, 292] width 25 height 25
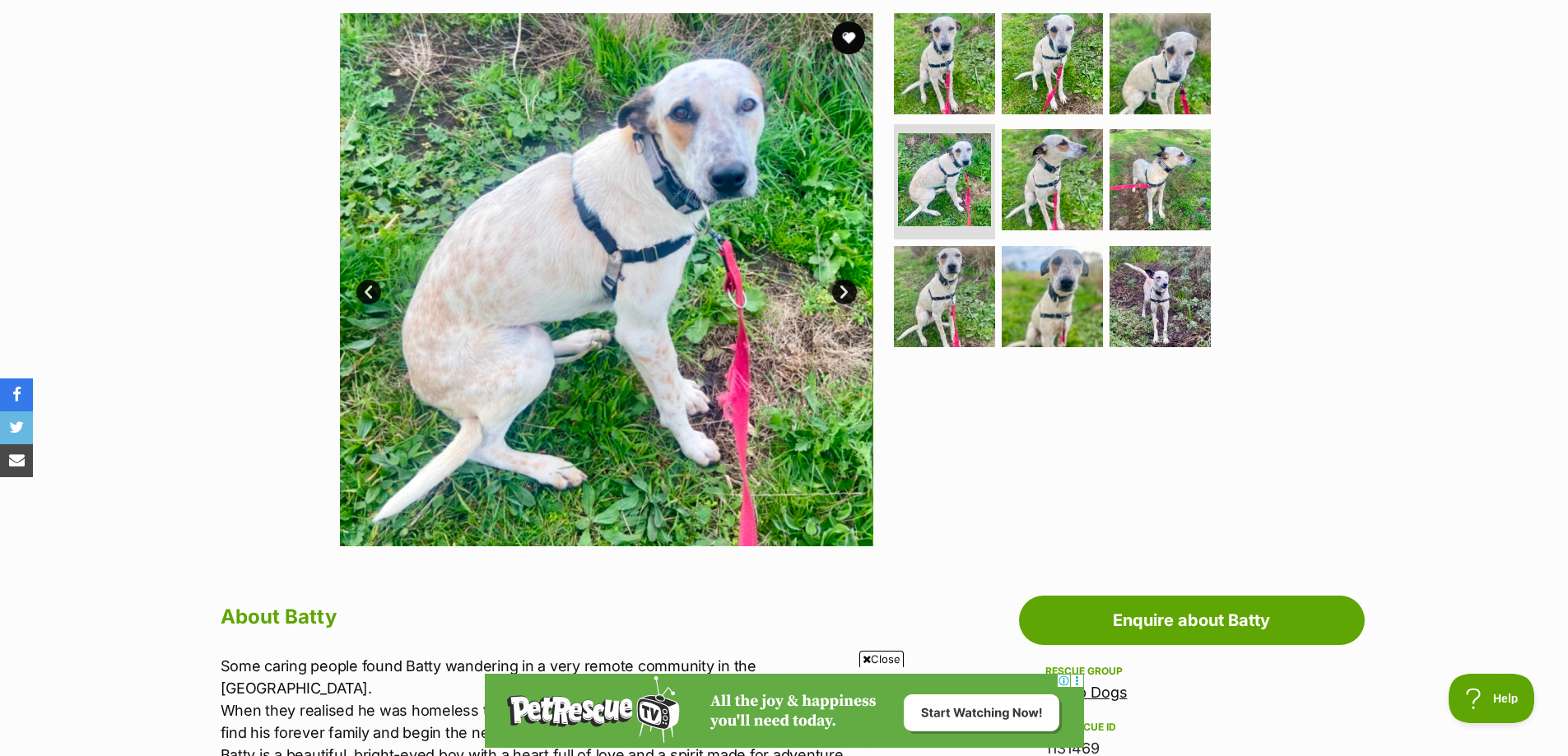
click at [847, 292] on link "Next" at bounding box center [845, 292] width 25 height 25
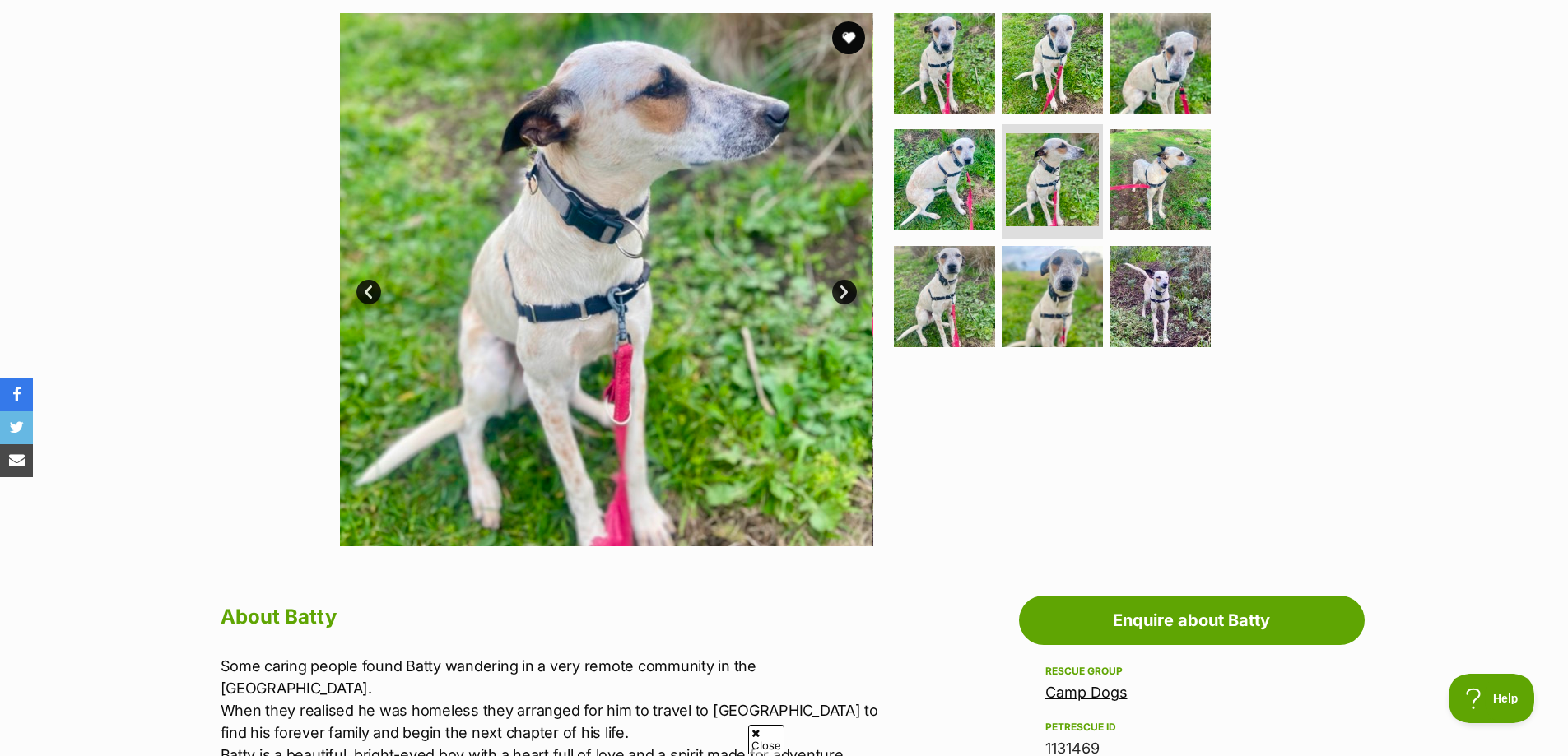
click at [847, 292] on link "Next" at bounding box center [845, 292] width 25 height 25
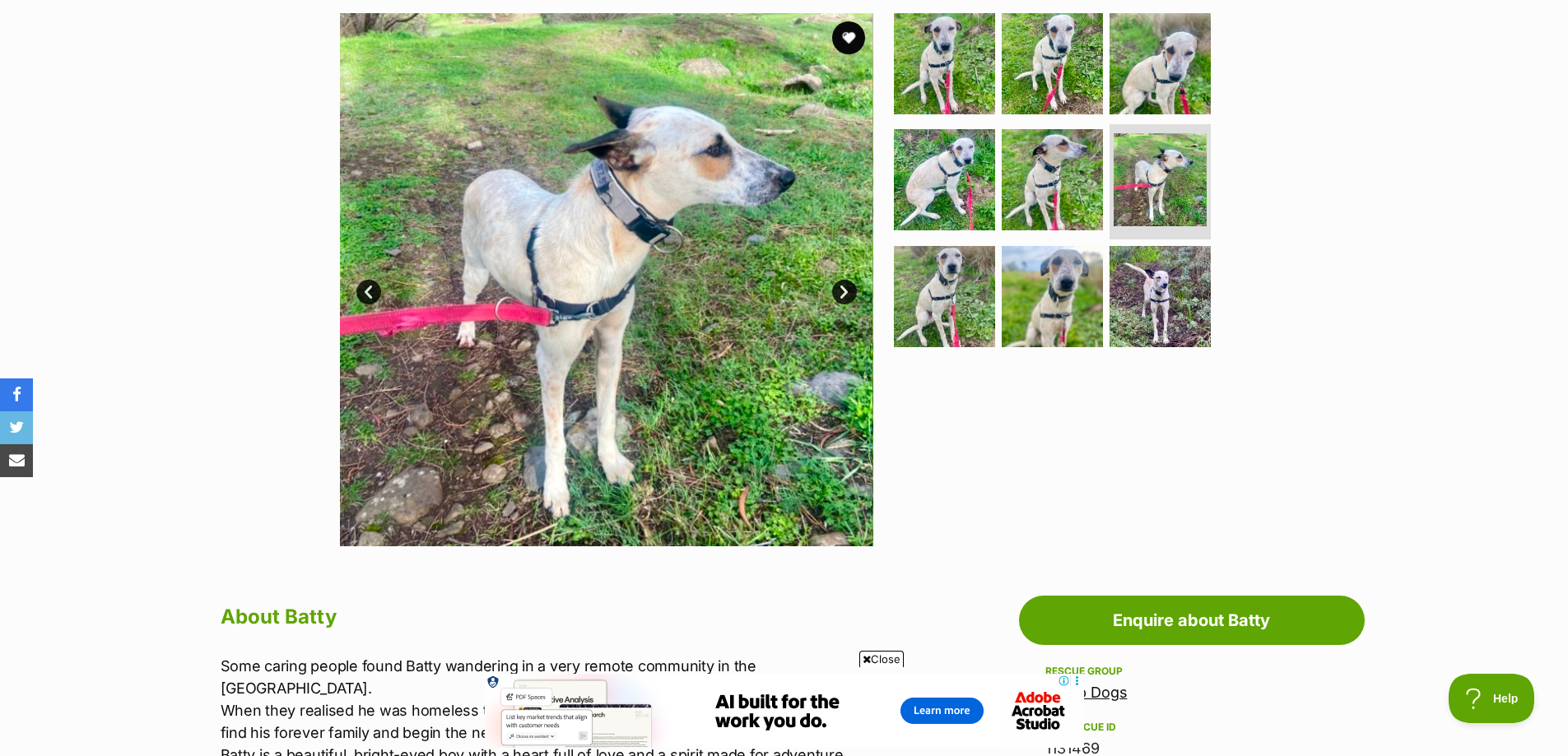
click at [845, 292] on link "Next" at bounding box center [845, 292] width 25 height 25
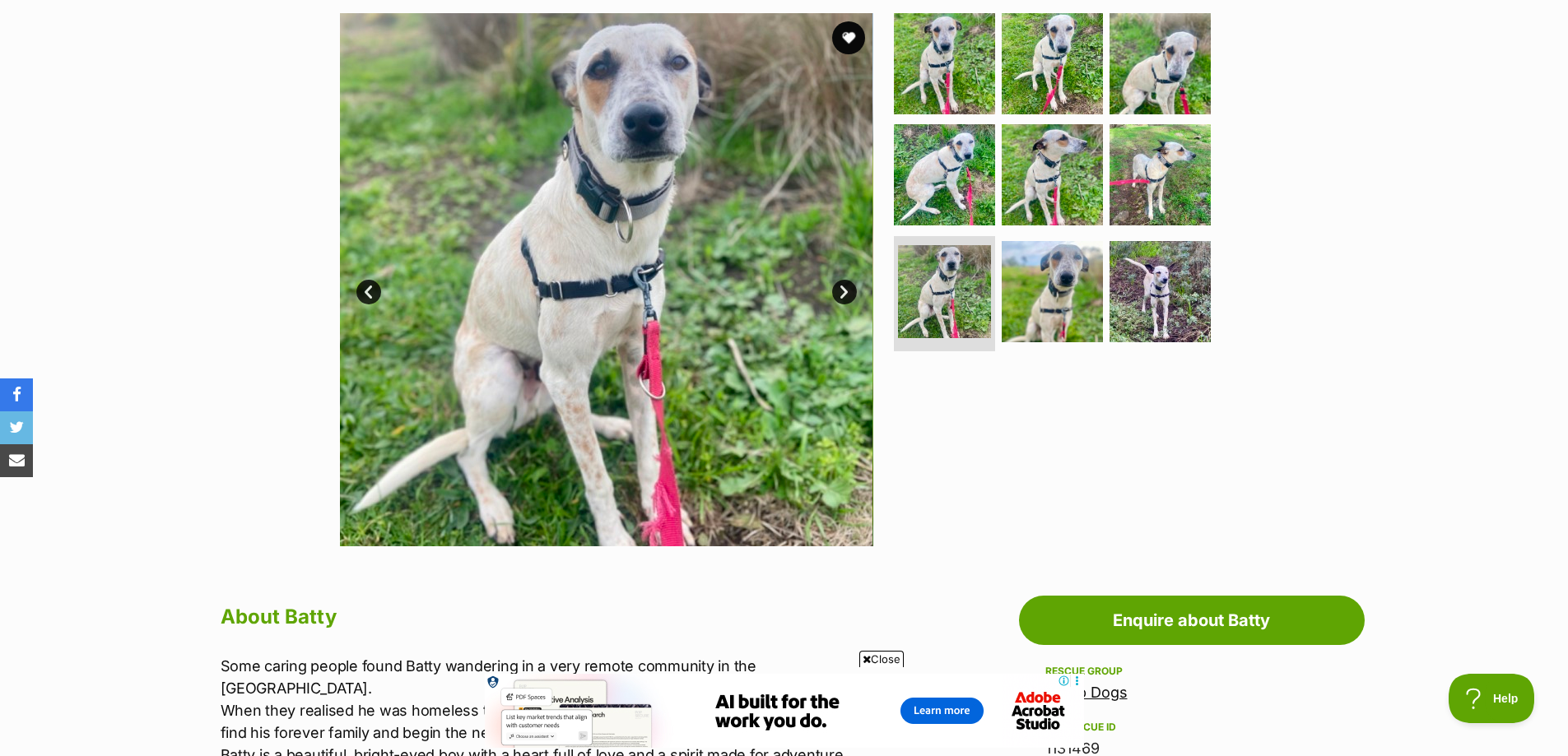
click at [845, 297] on link "Next" at bounding box center [845, 292] width 25 height 25
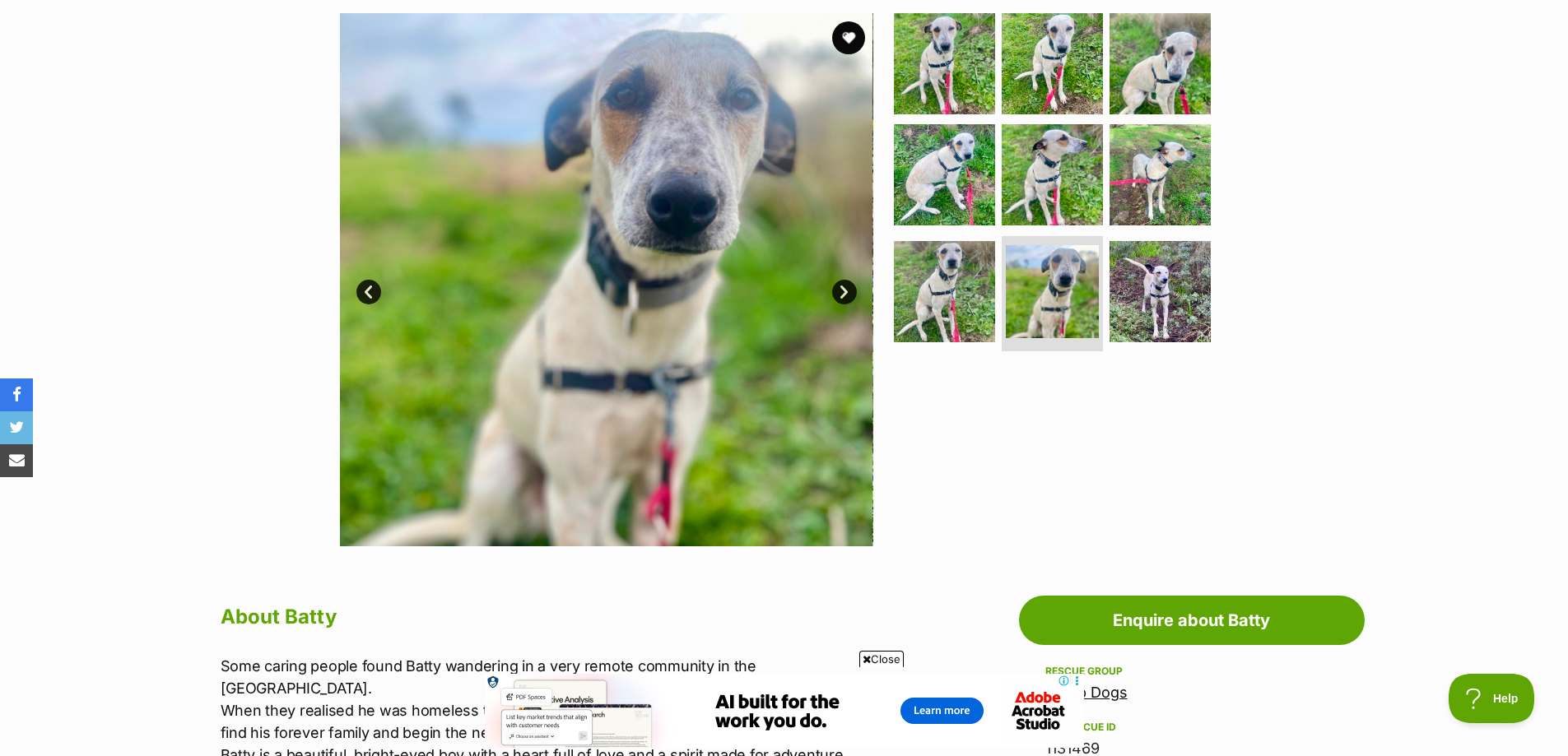
click at [845, 297] on link "Next" at bounding box center [845, 292] width 25 height 25
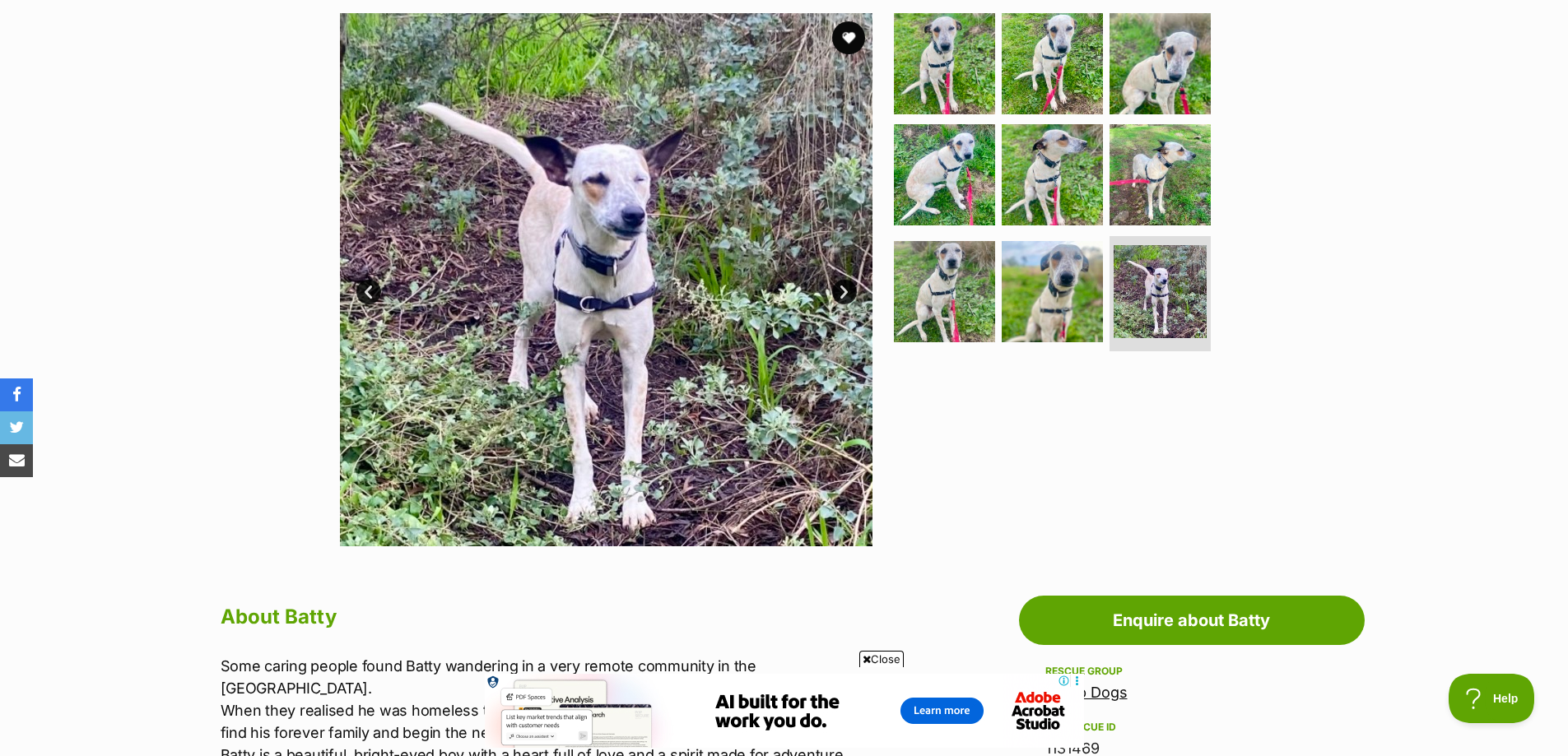
click at [845, 297] on link "Next" at bounding box center [845, 292] width 25 height 25
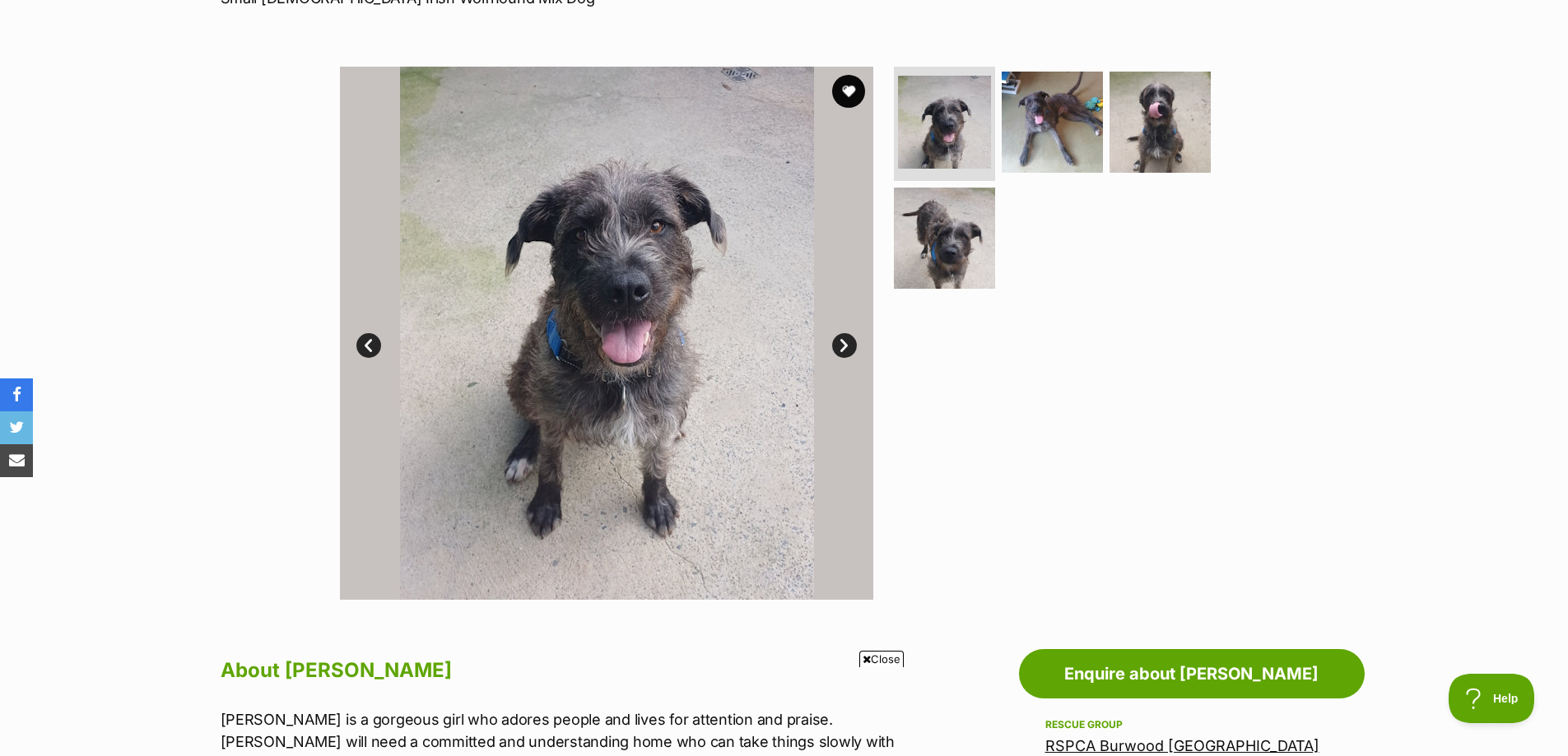
scroll to position [247, 0]
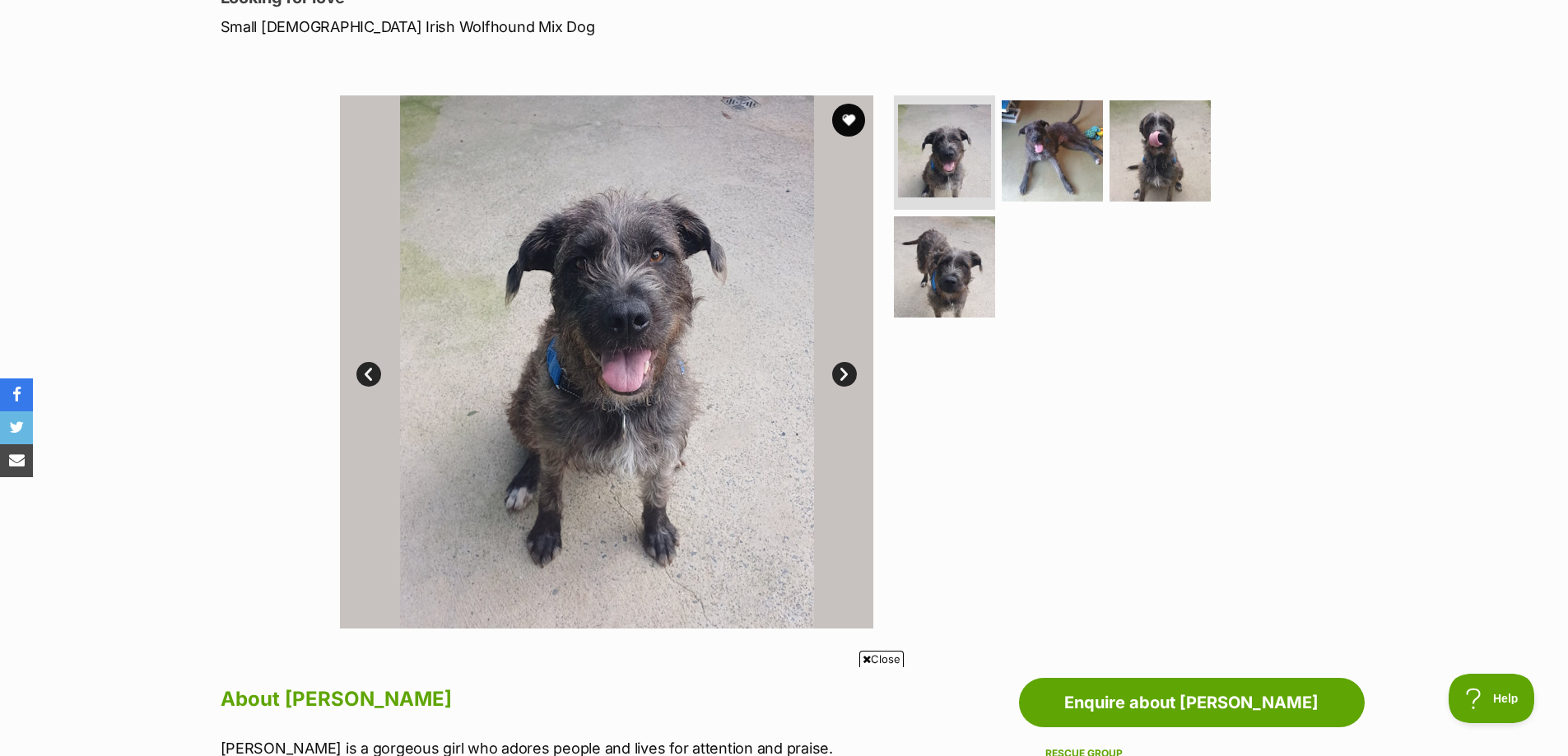
click at [839, 373] on link "Next" at bounding box center [845, 374] width 25 height 25
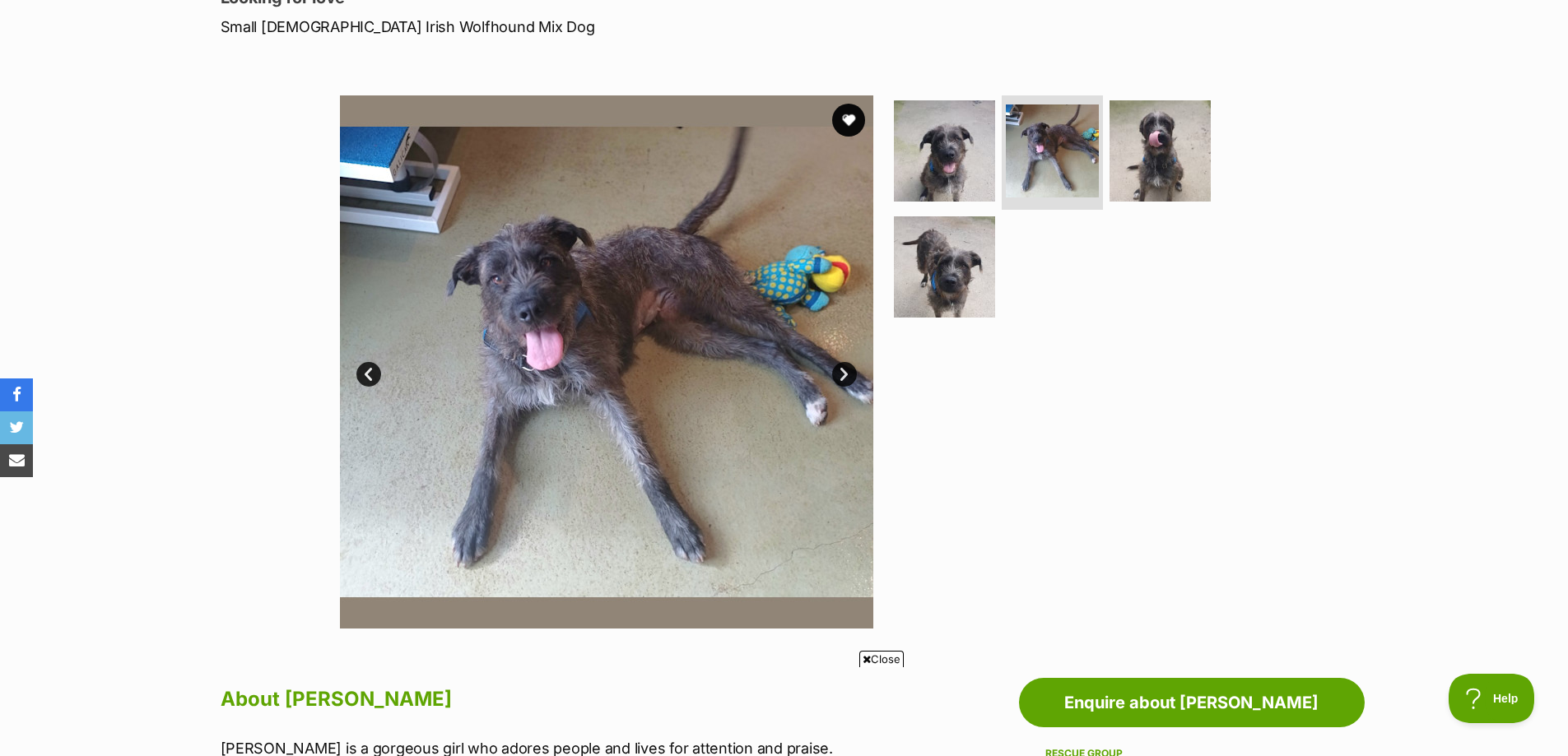
click at [841, 375] on link "Next" at bounding box center [845, 374] width 25 height 25
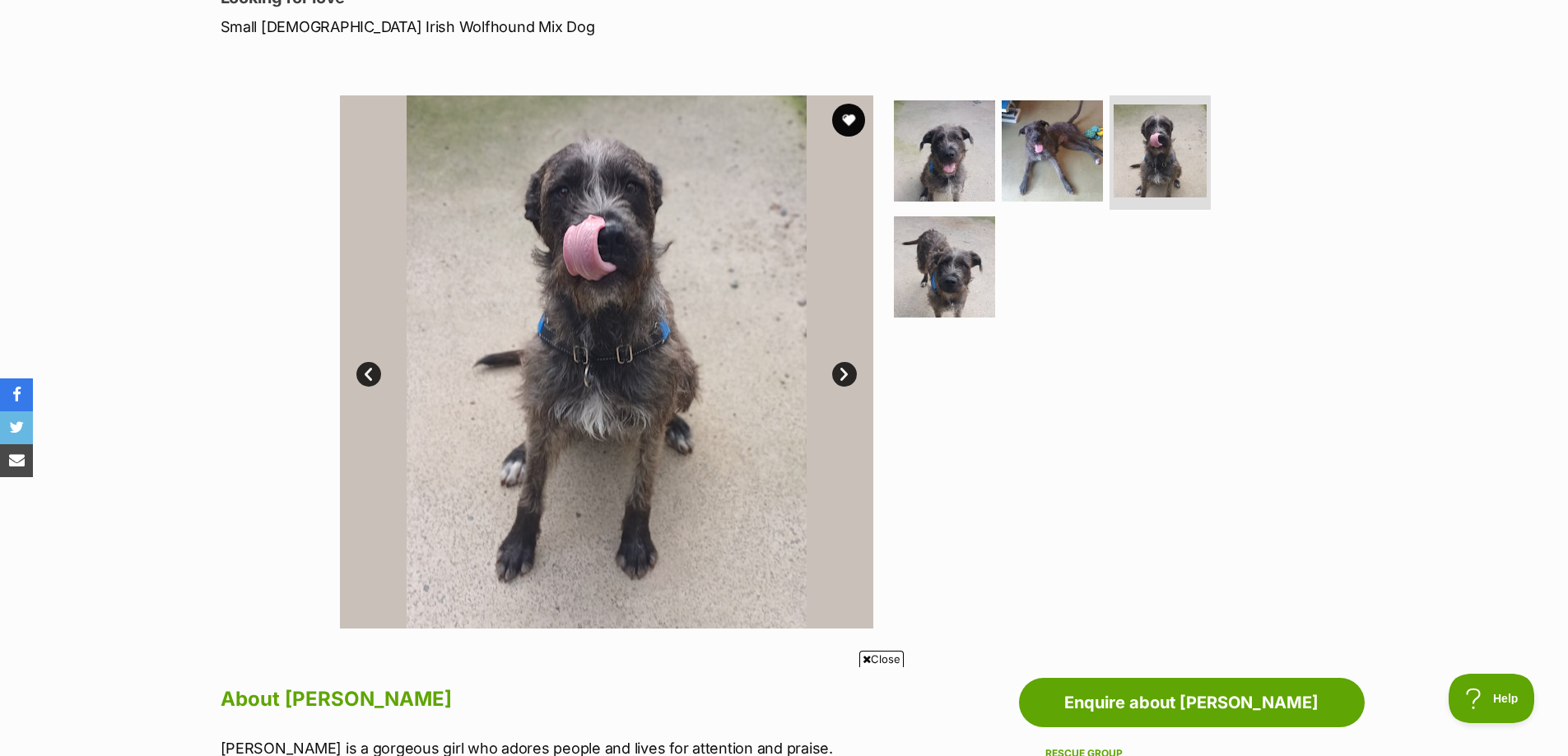
click at [841, 375] on link "Next" at bounding box center [845, 374] width 25 height 25
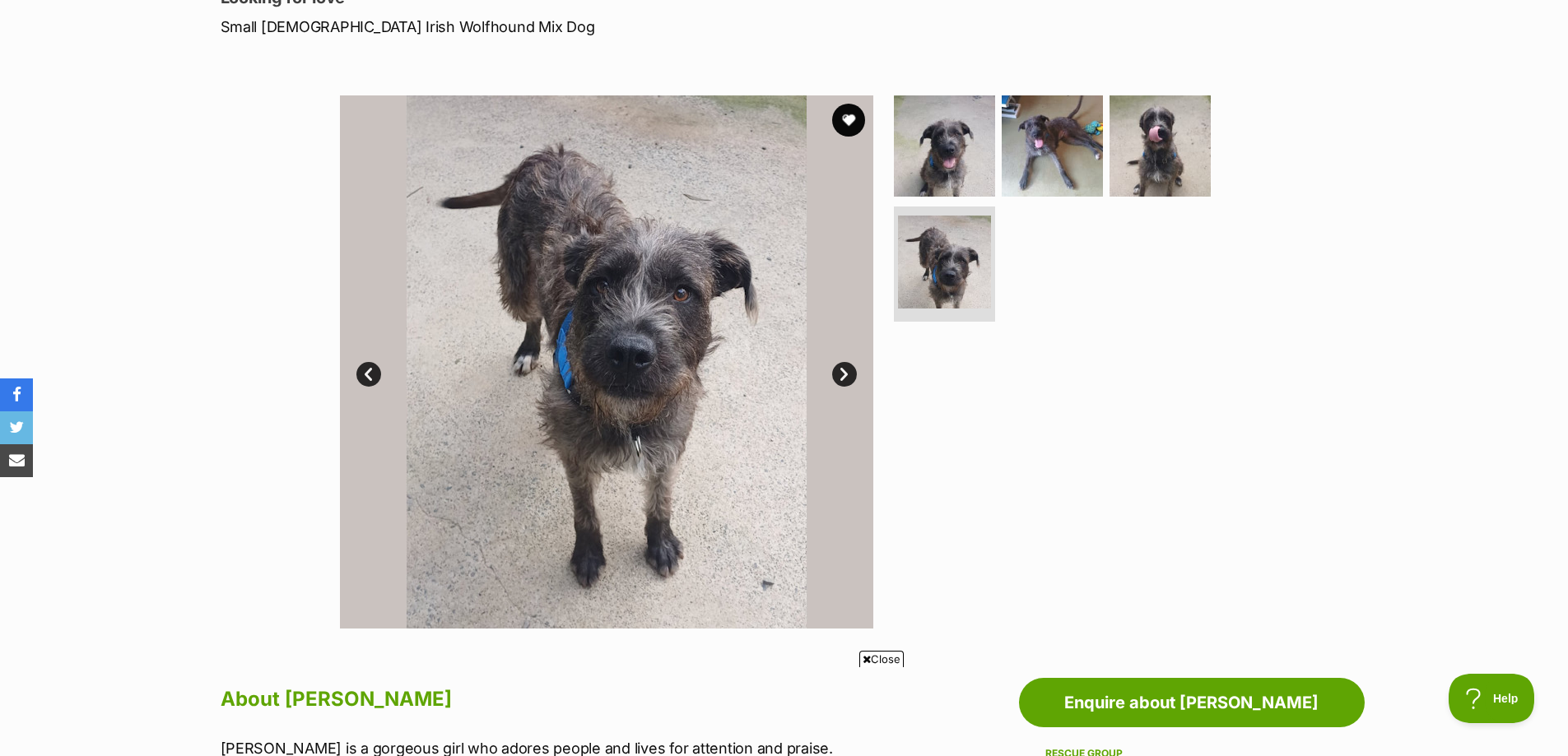
click at [841, 375] on link "Next" at bounding box center [845, 374] width 25 height 25
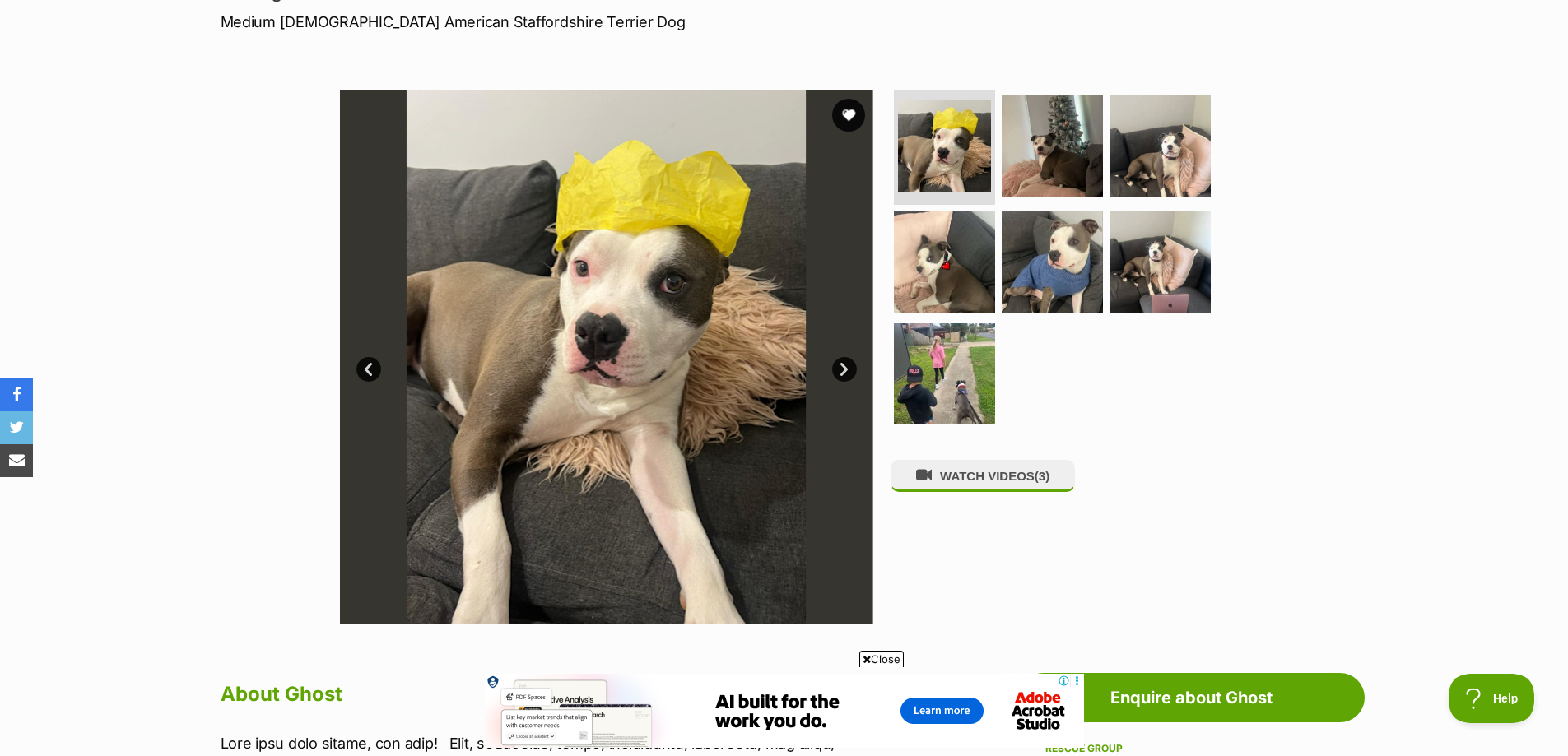
scroll to position [247, 0]
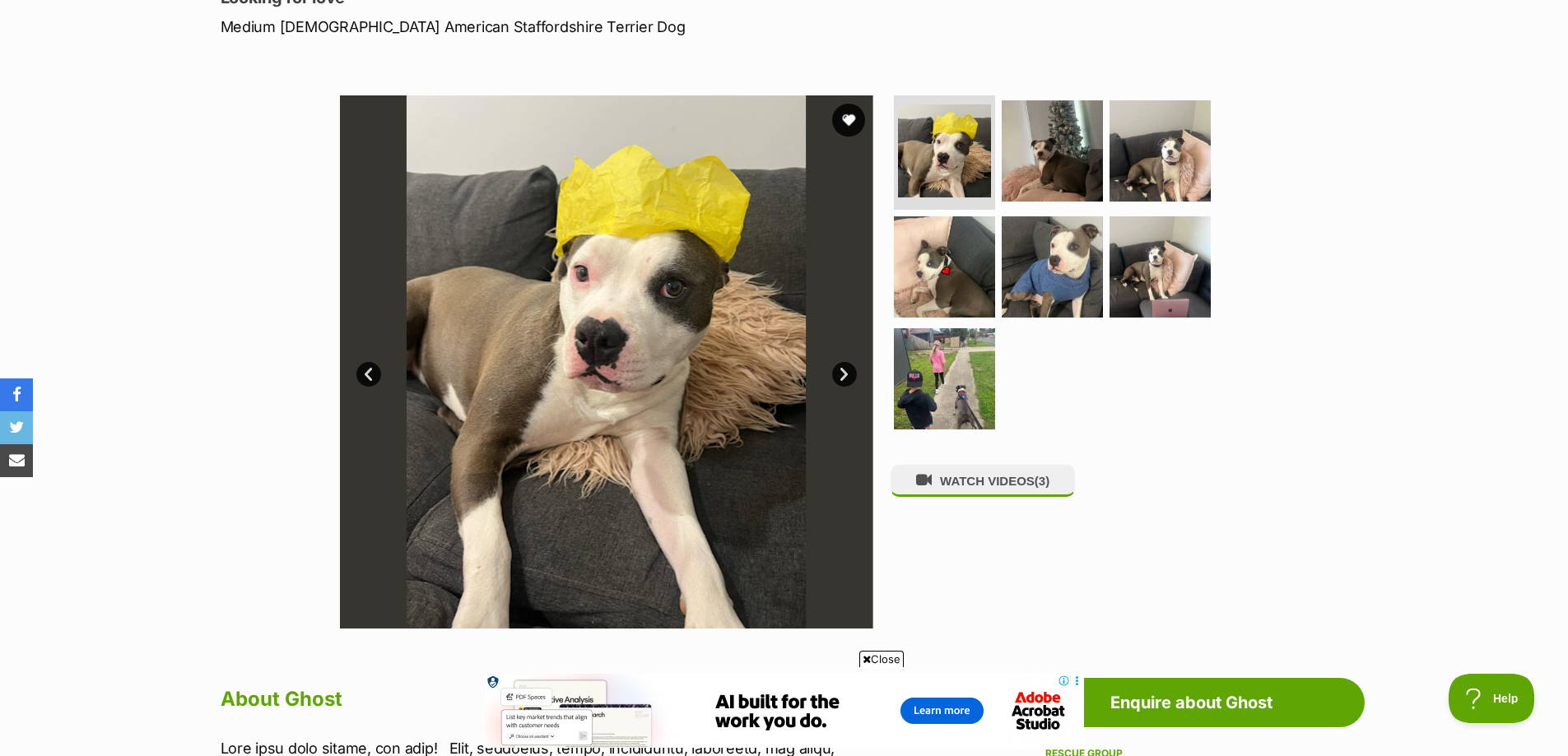
click at [845, 373] on link "Next" at bounding box center [845, 374] width 25 height 25
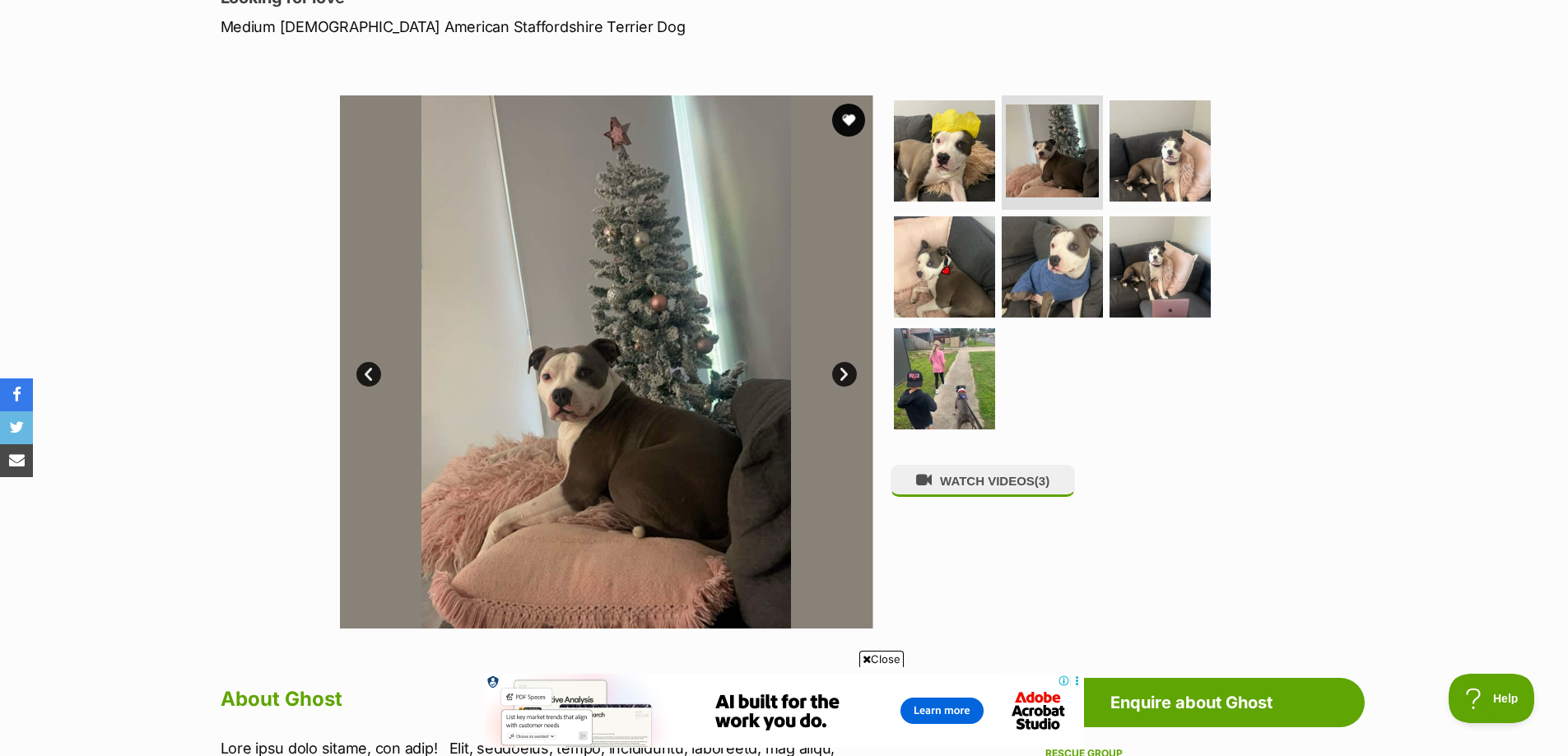
click at [845, 373] on link "Next" at bounding box center [845, 374] width 25 height 25
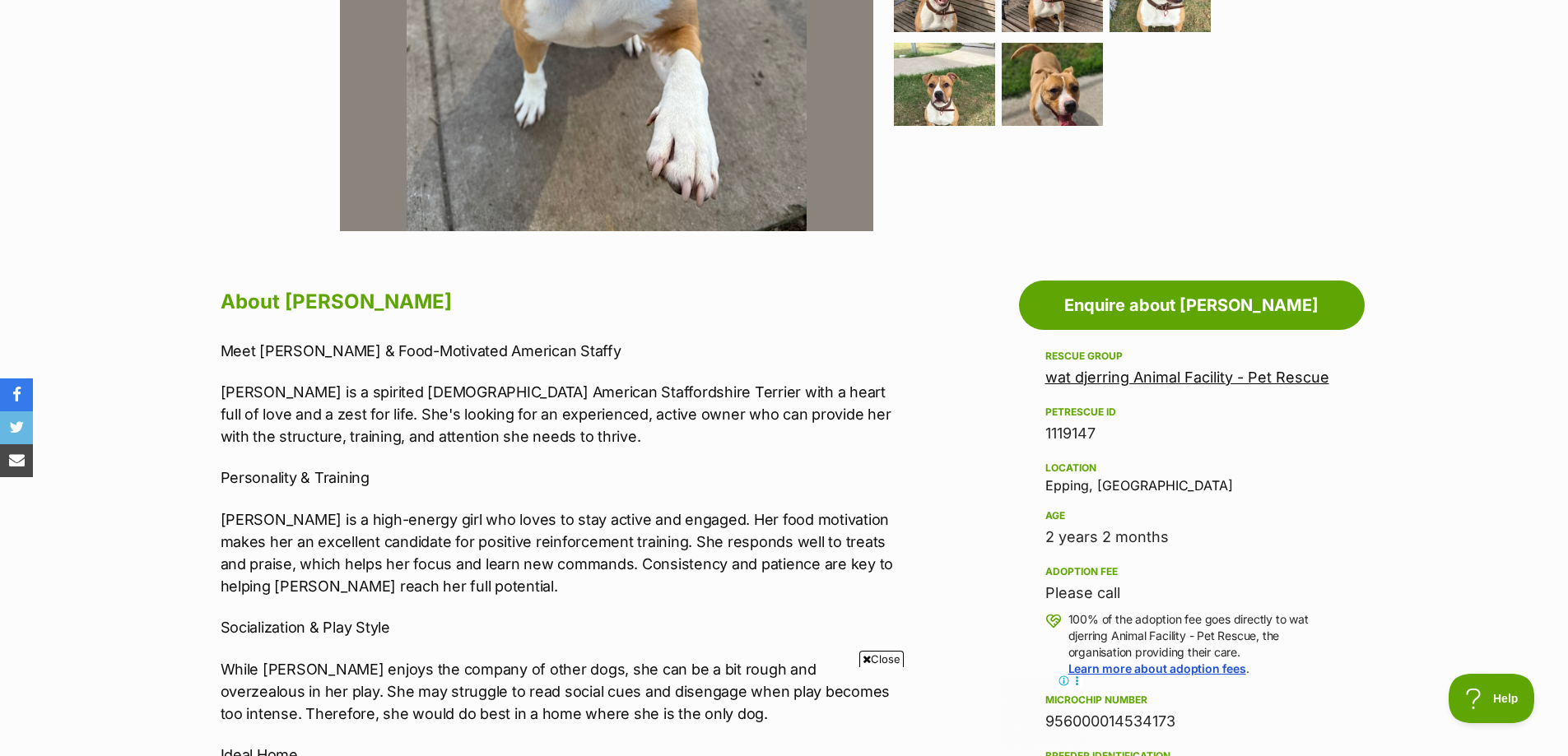
scroll to position [576, 0]
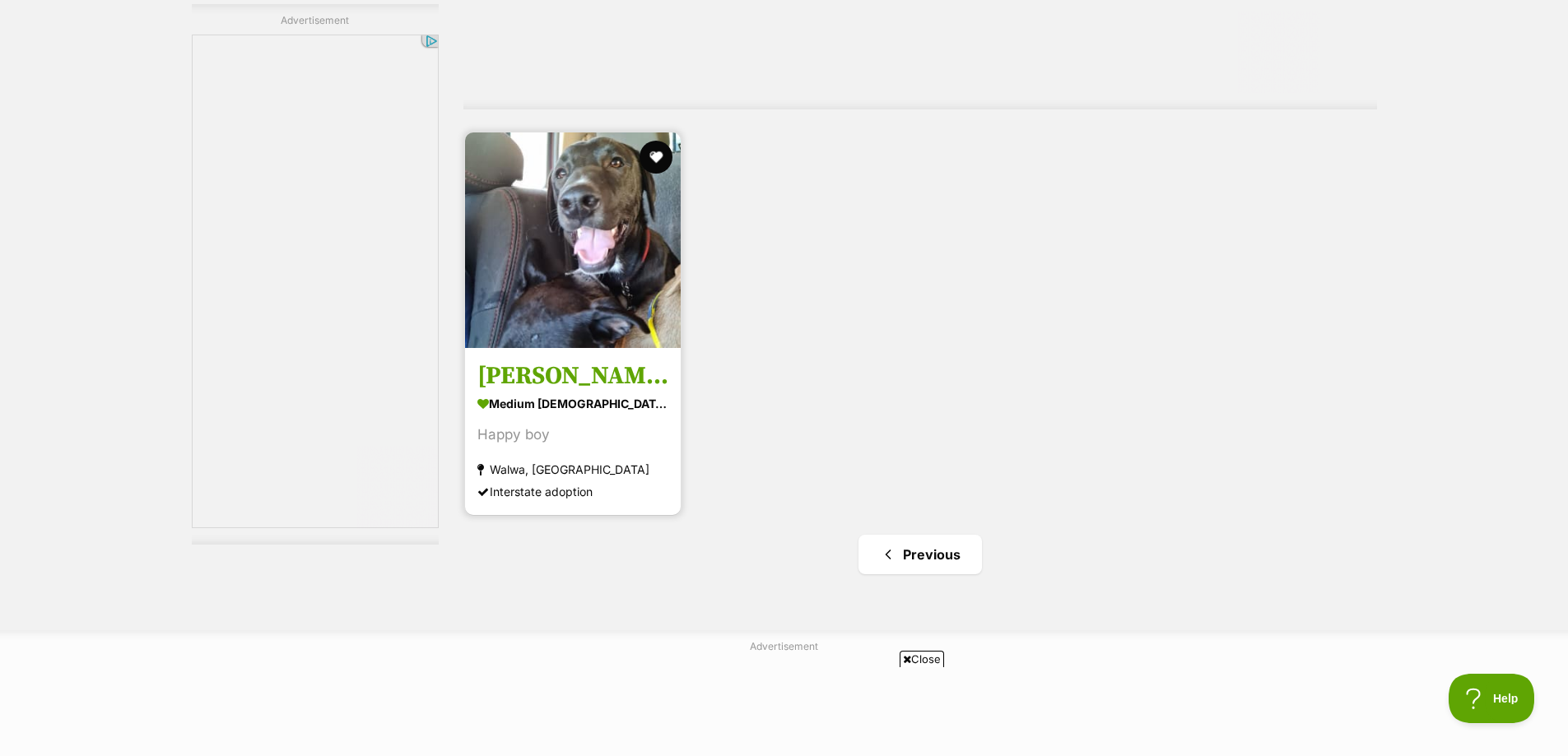
drag, startPoint x: 1252, startPoint y: 229, endPoint x: 654, endPoint y: 403, distance: 622.8
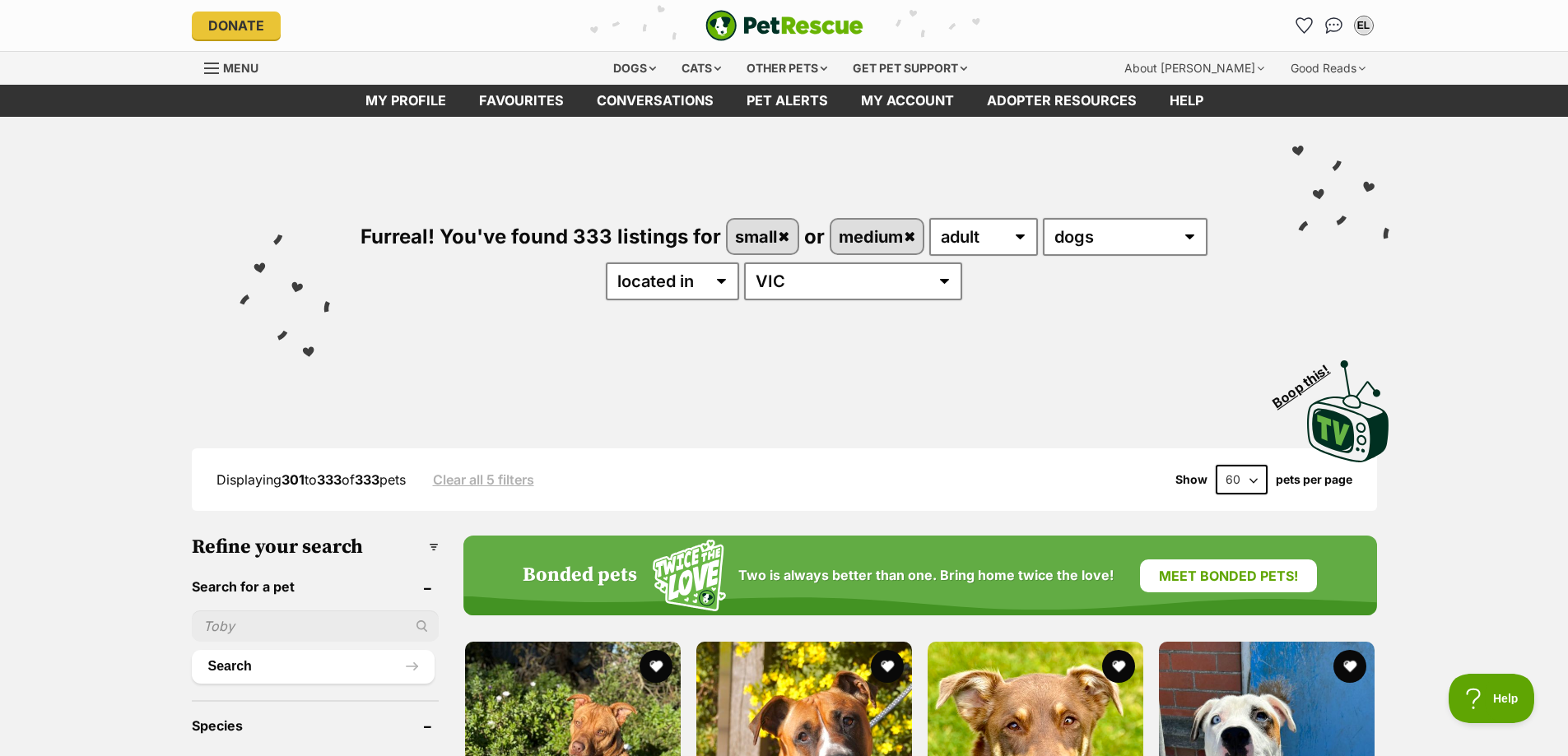
drag, startPoint x: 1278, startPoint y: 9, endPoint x: 1296, endPoint y: 9, distance: 18.0
click at [1291, 11] on div "Donate PetRescue home EL My account EL Emma Lewis Edit profile Log out Pet aler…" at bounding box center [784, 26] width 1185 height 51
click at [1309, 29] on icon "Favourites" at bounding box center [1304, 26] width 22 height 22
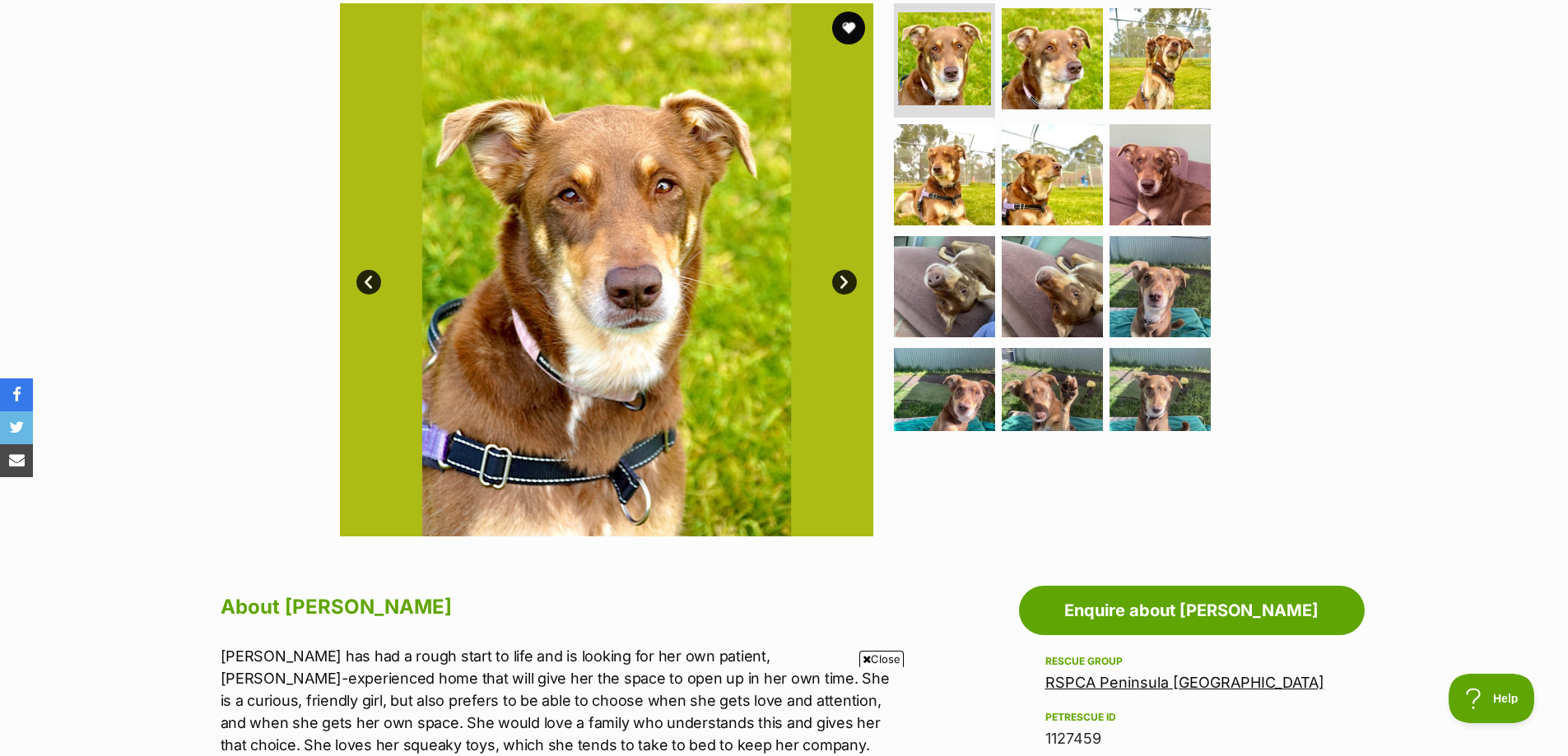
scroll to position [329, 0]
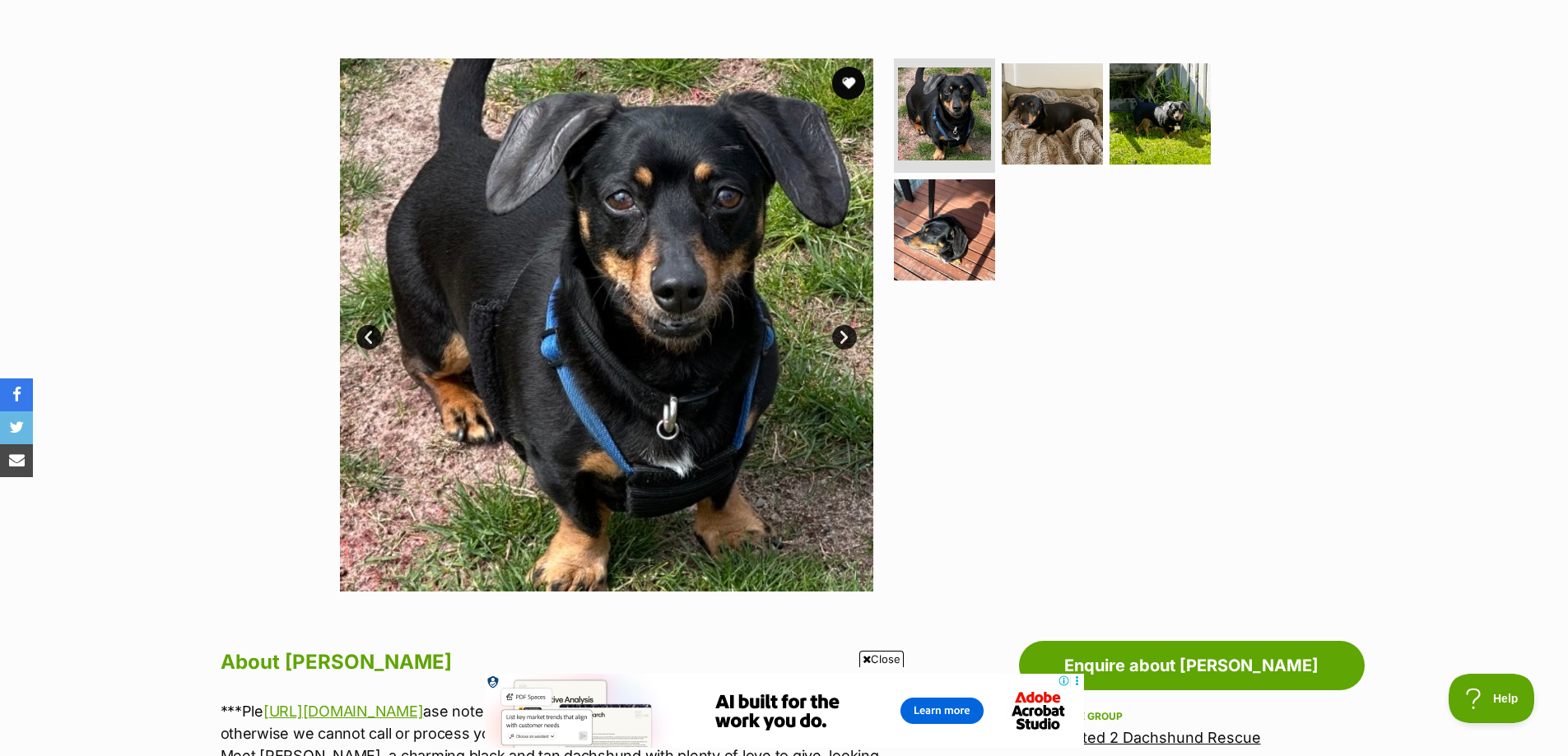
scroll to position [247, 0]
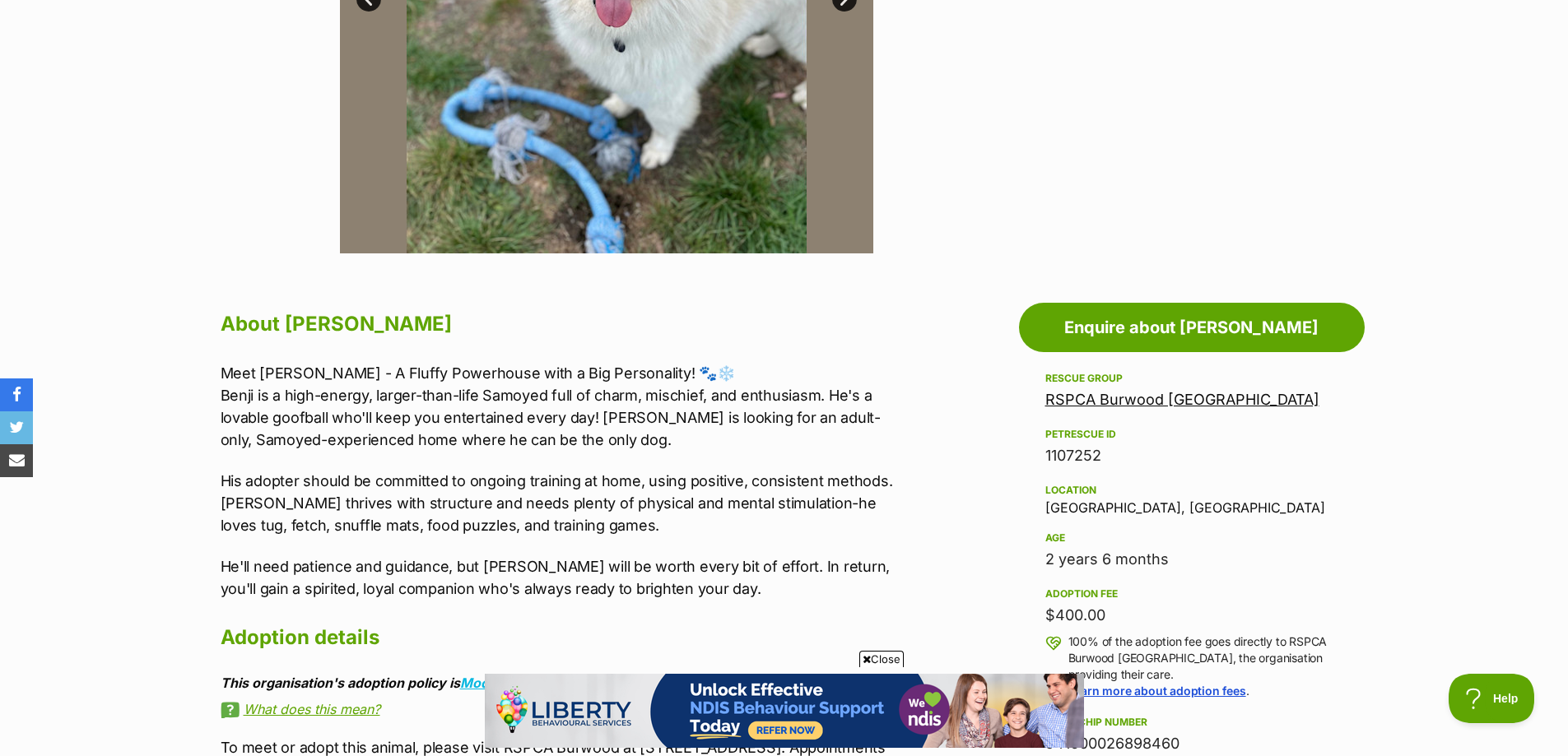
scroll to position [247, 0]
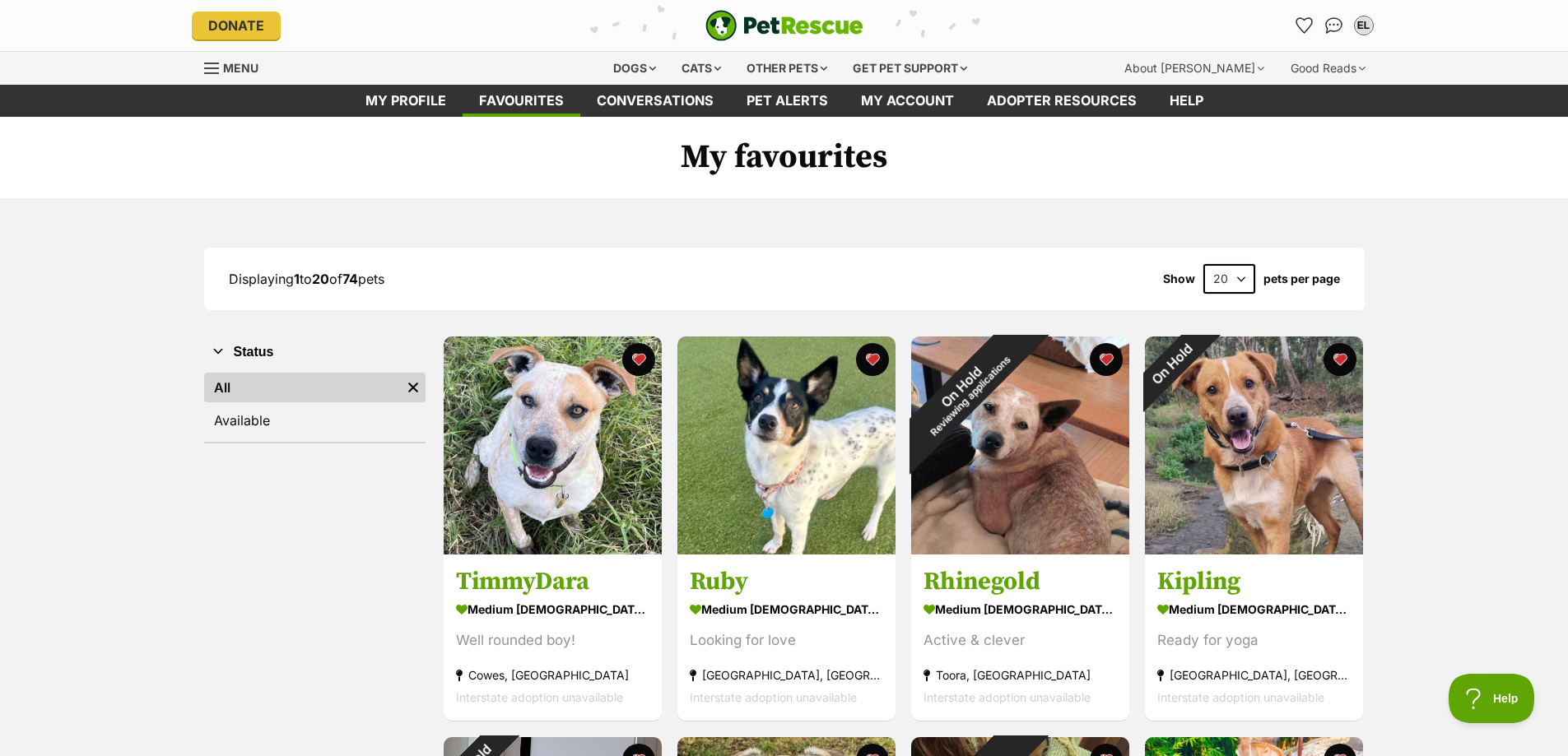
click at [1248, 282] on select "20 40 60" at bounding box center [1229, 278] width 52 height 29
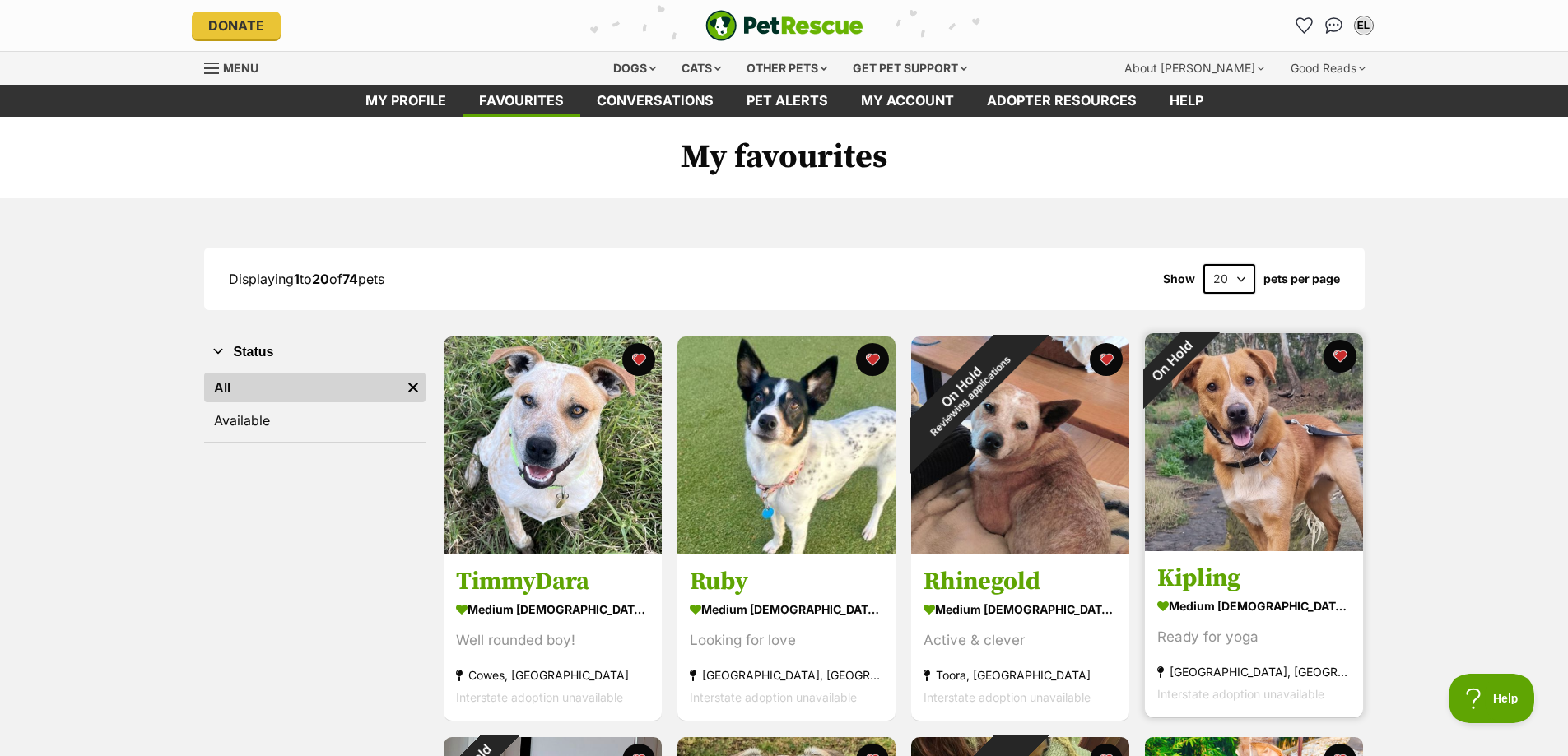
select select "60"
click at [1203, 264] on select "20 40 60" at bounding box center [1229, 278] width 52 height 29
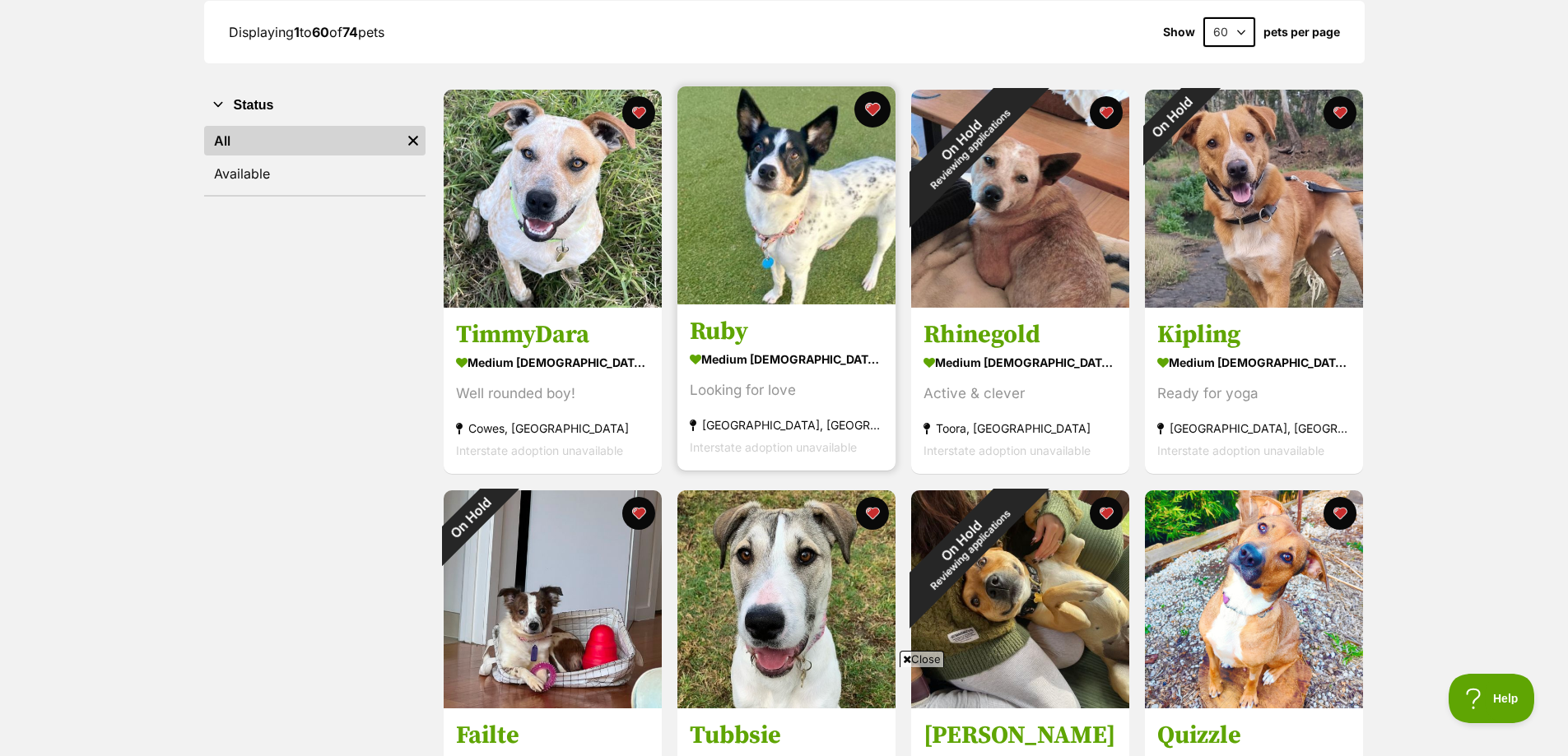
click at [870, 109] on button "favourite" at bounding box center [872, 109] width 36 height 36
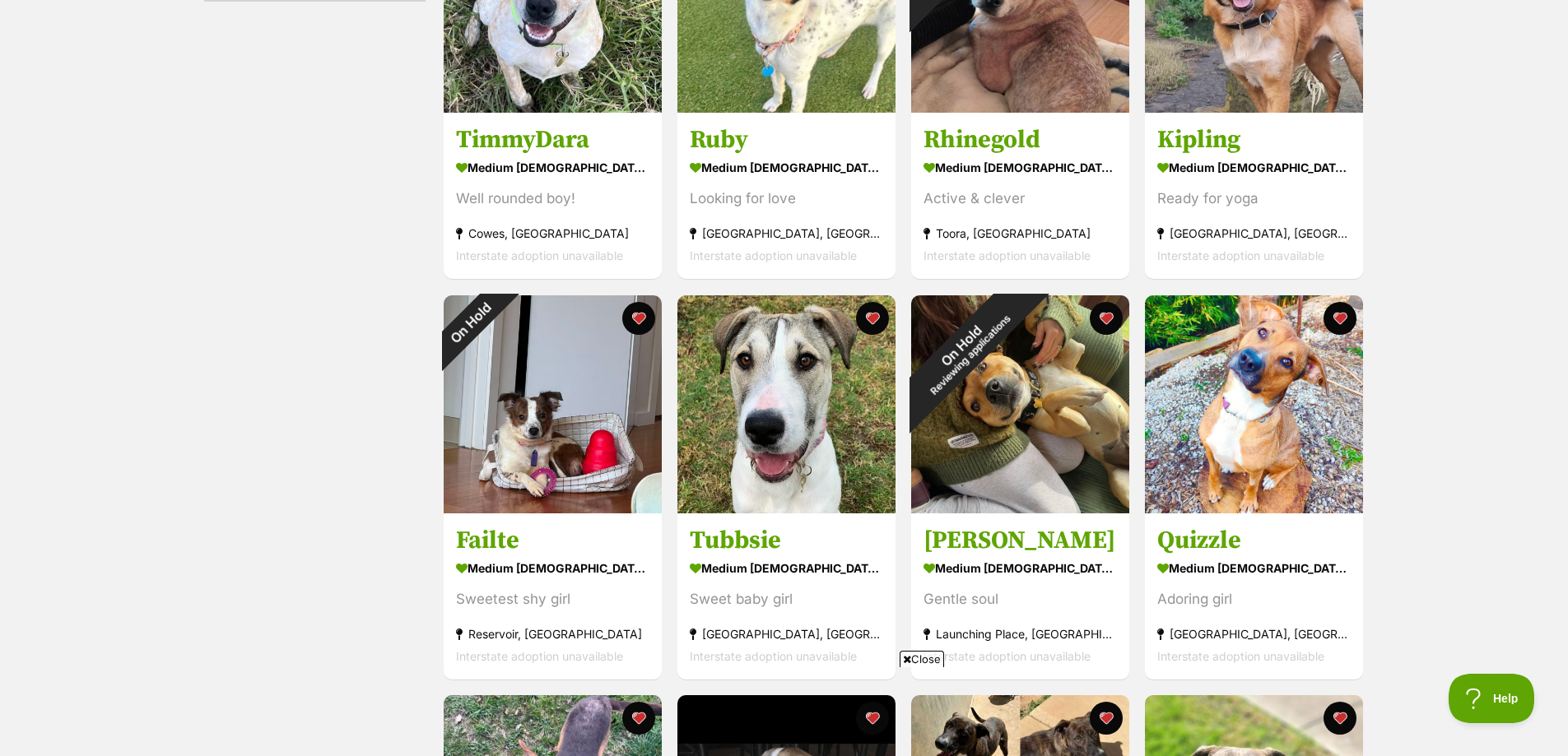
scroll to position [494, 0]
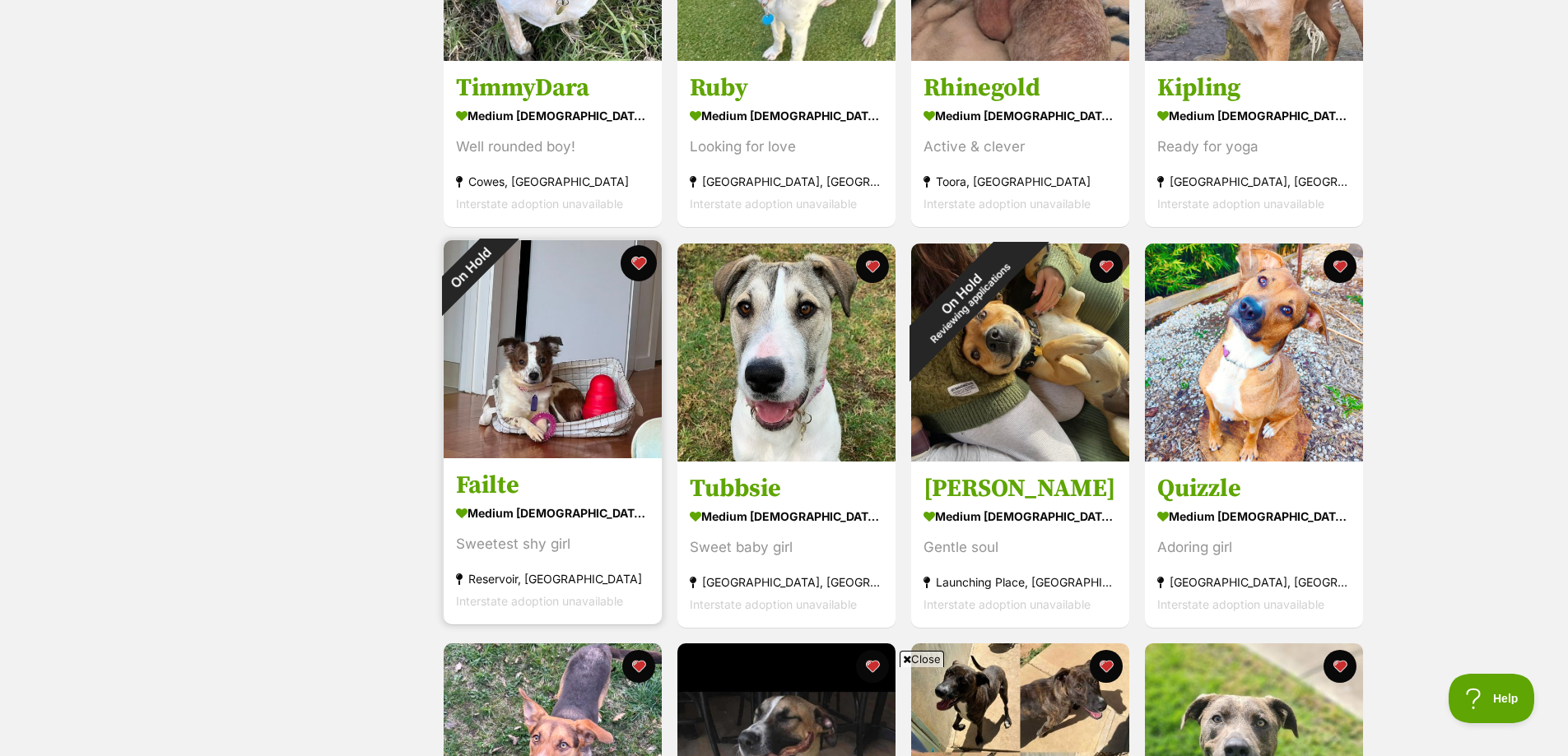
click at [638, 263] on button "favourite" at bounding box center [639, 263] width 36 height 36
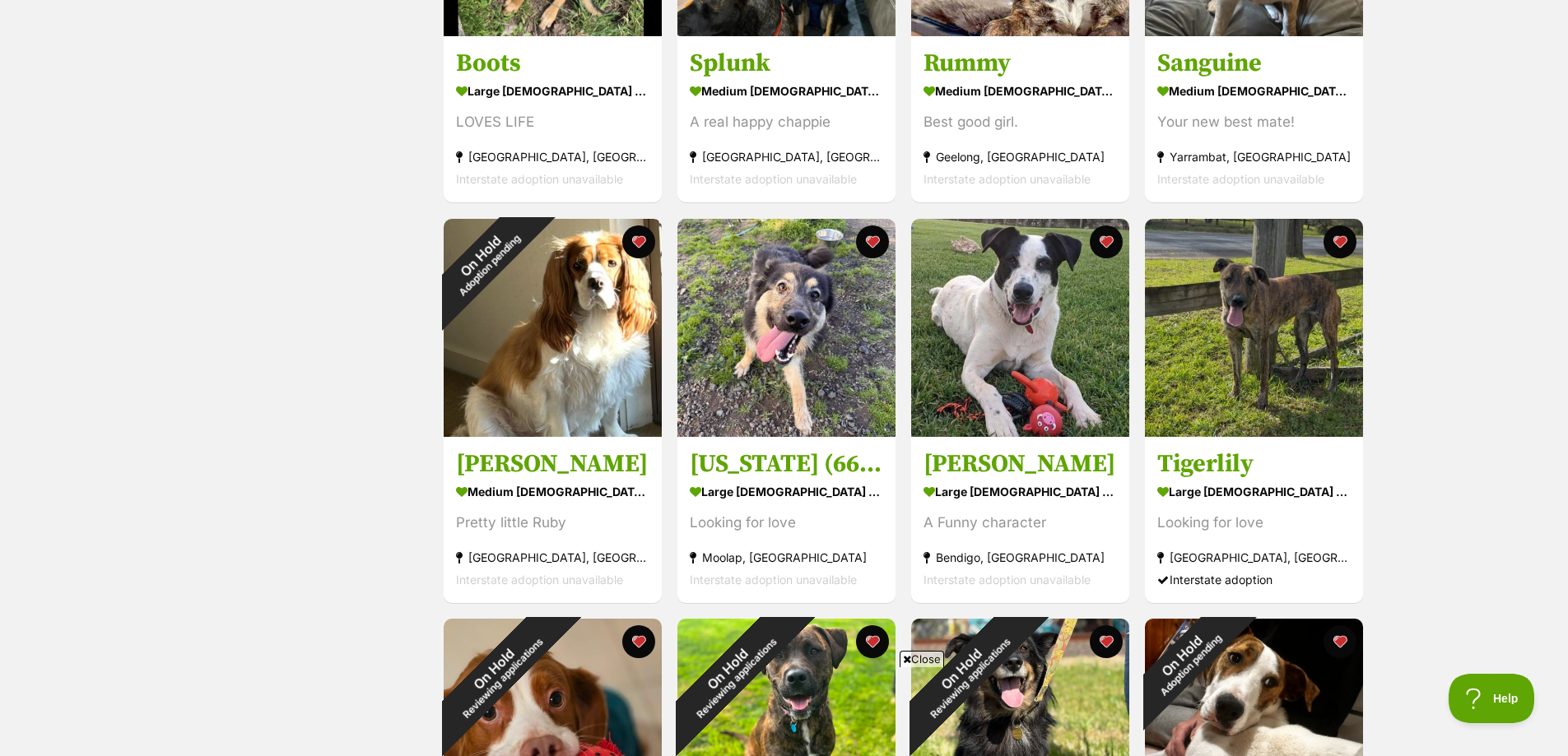
scroll to position [1728, 0]
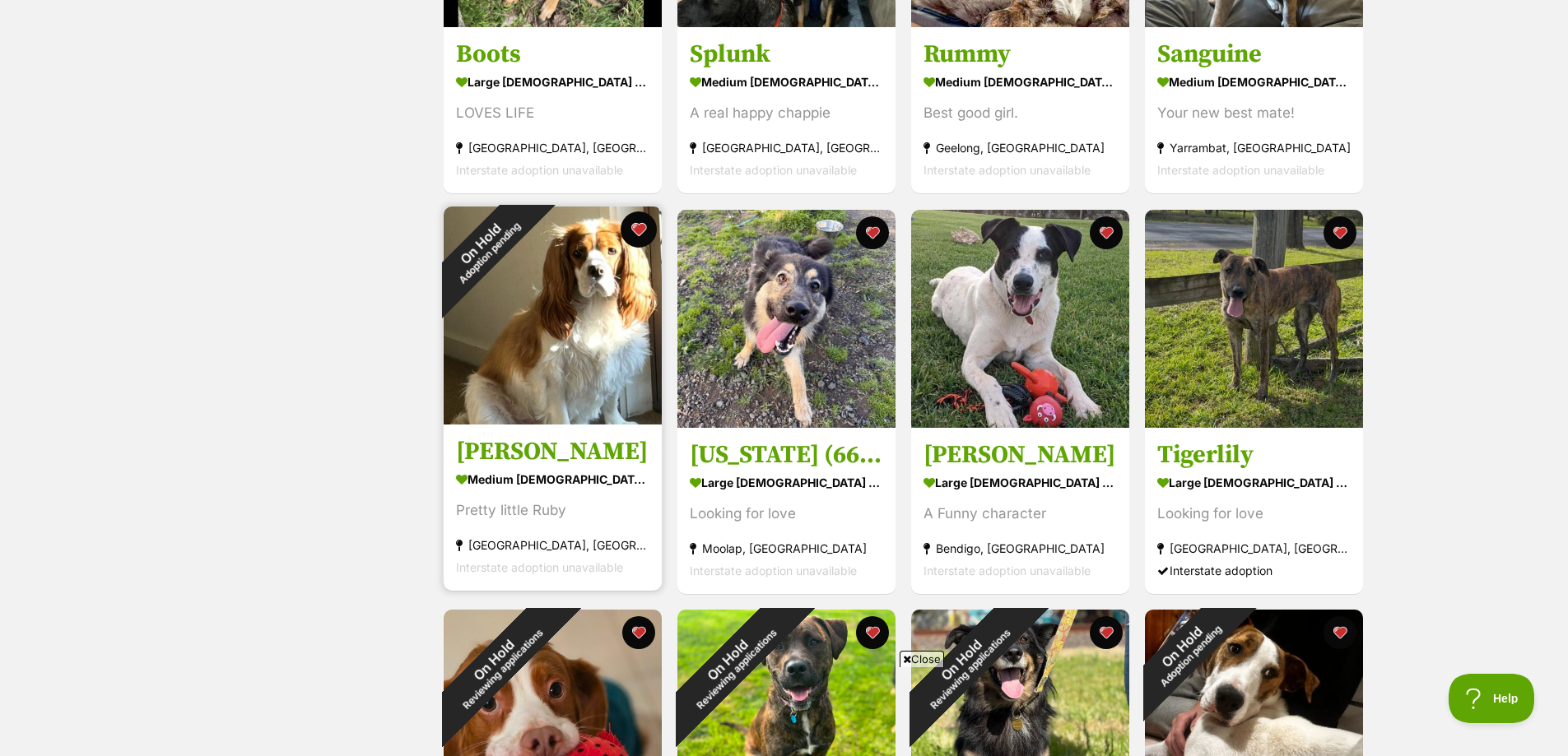
click at [639, 228] on button "favourite" at bounding box center [639, 230] width 36 height 36
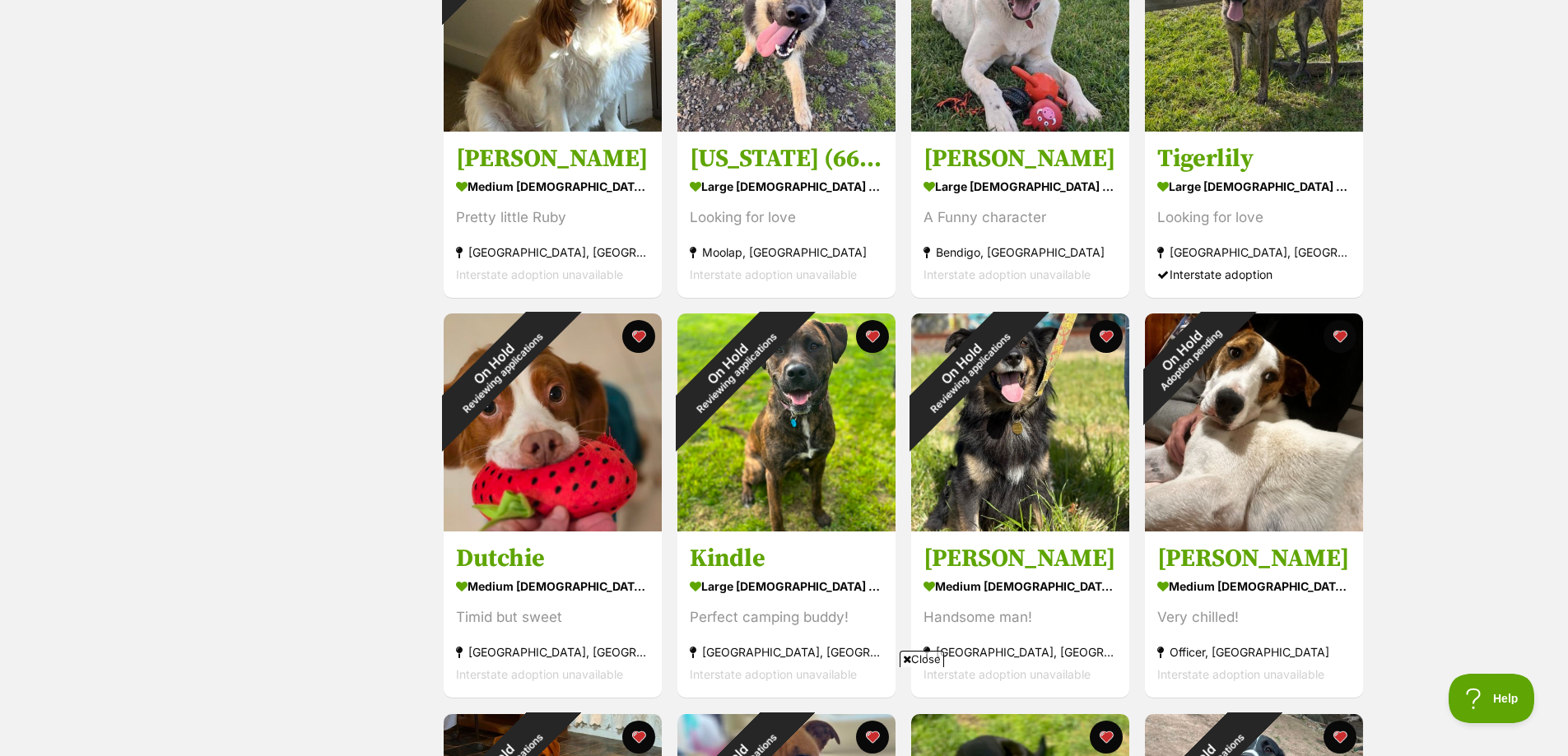
scroll to position [2056, 0]
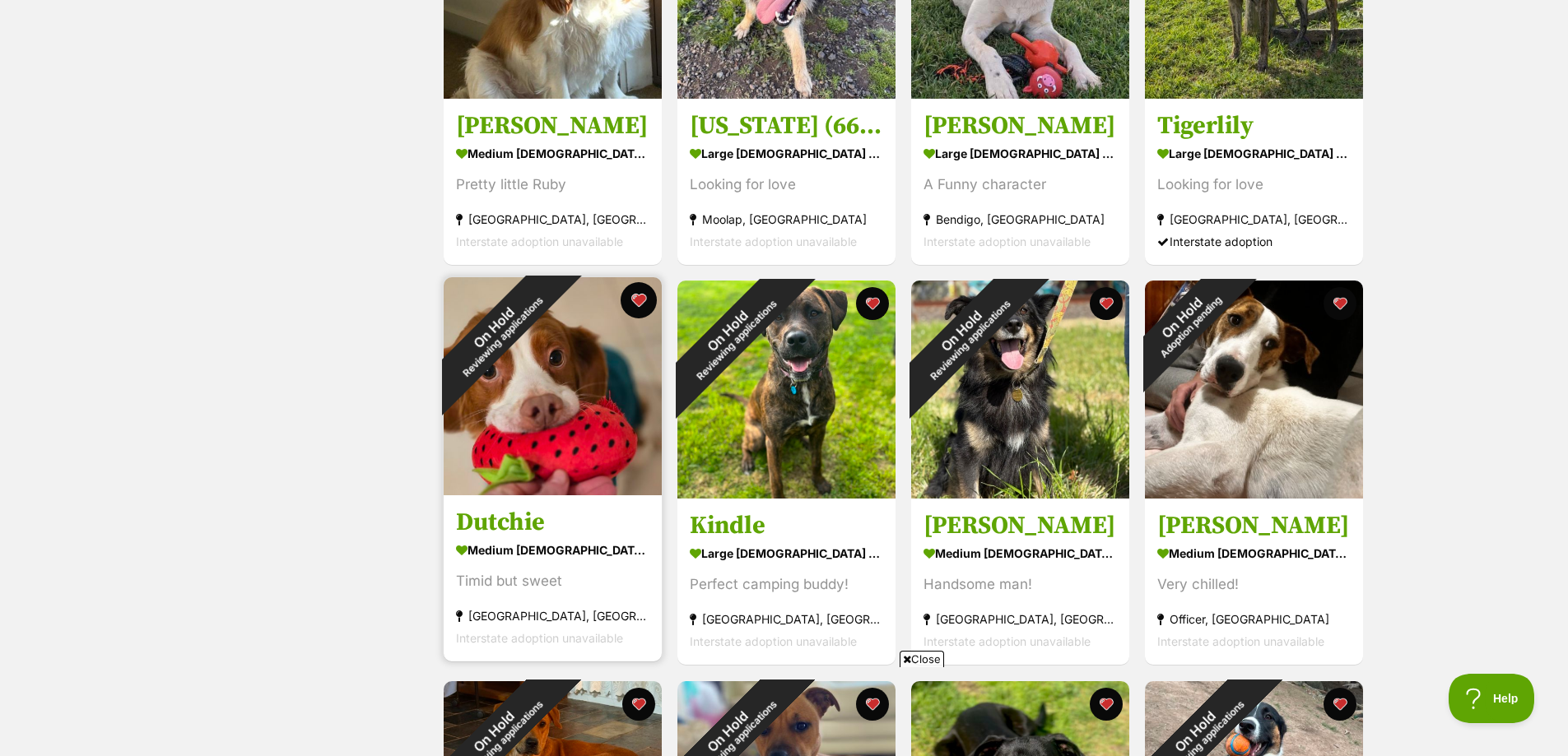
click at [642, 297] on button "favourite" at bounding box center [639, 300] width 36 height 36
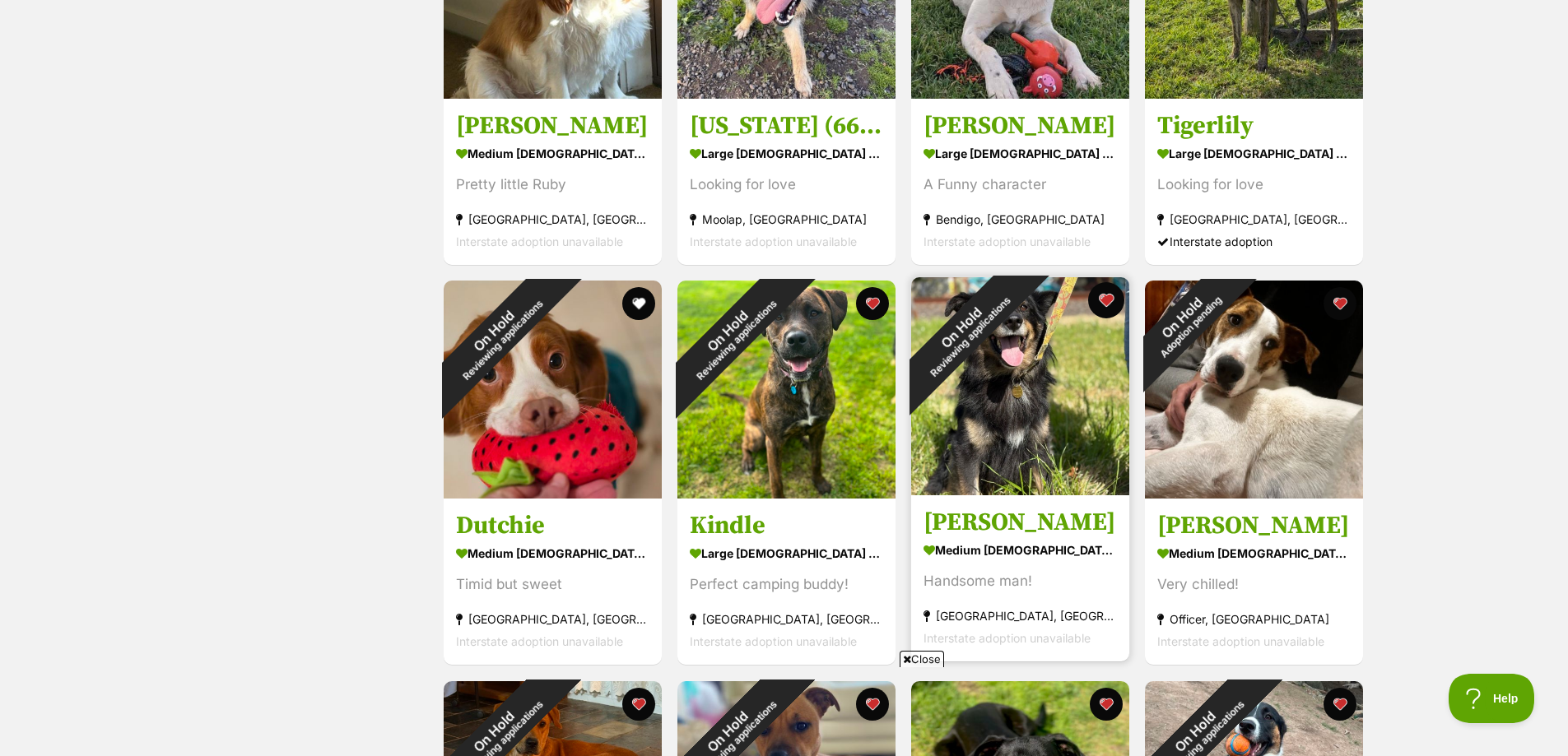
click at [1105, 299] on button "favourite" at bounding box center [1106, 300] width 36 height 36
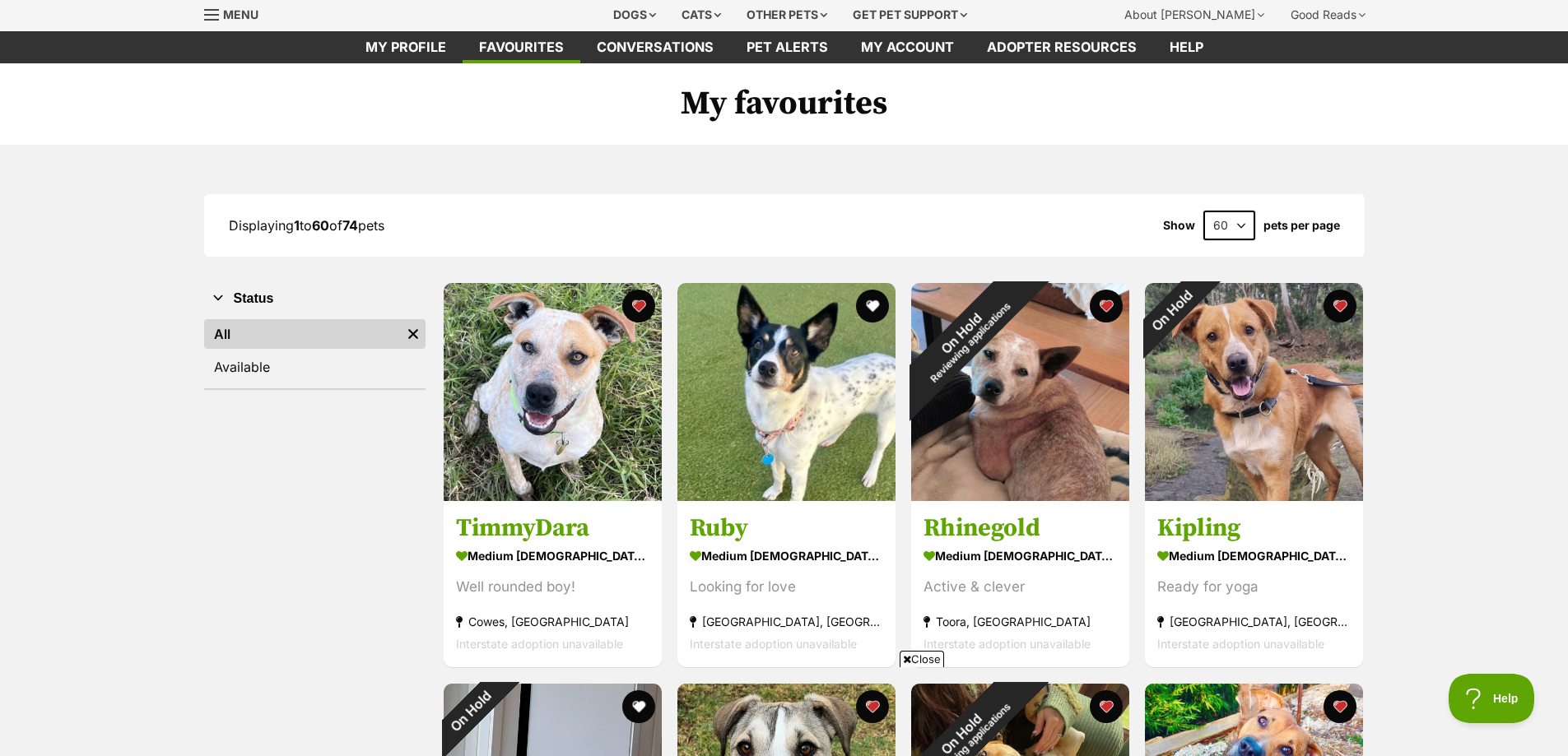
scroll to position [0, 0]
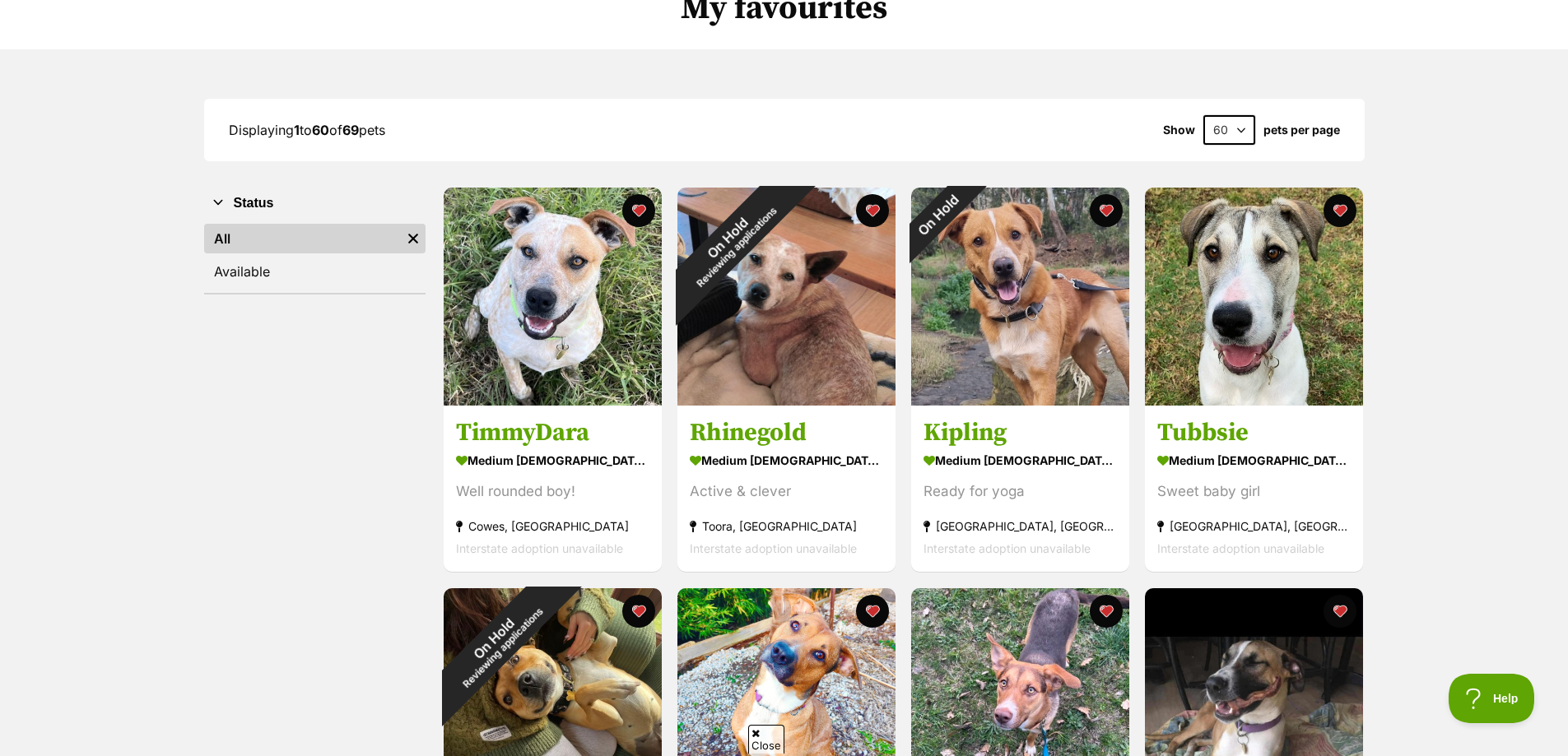
scroll to position [164, 0]
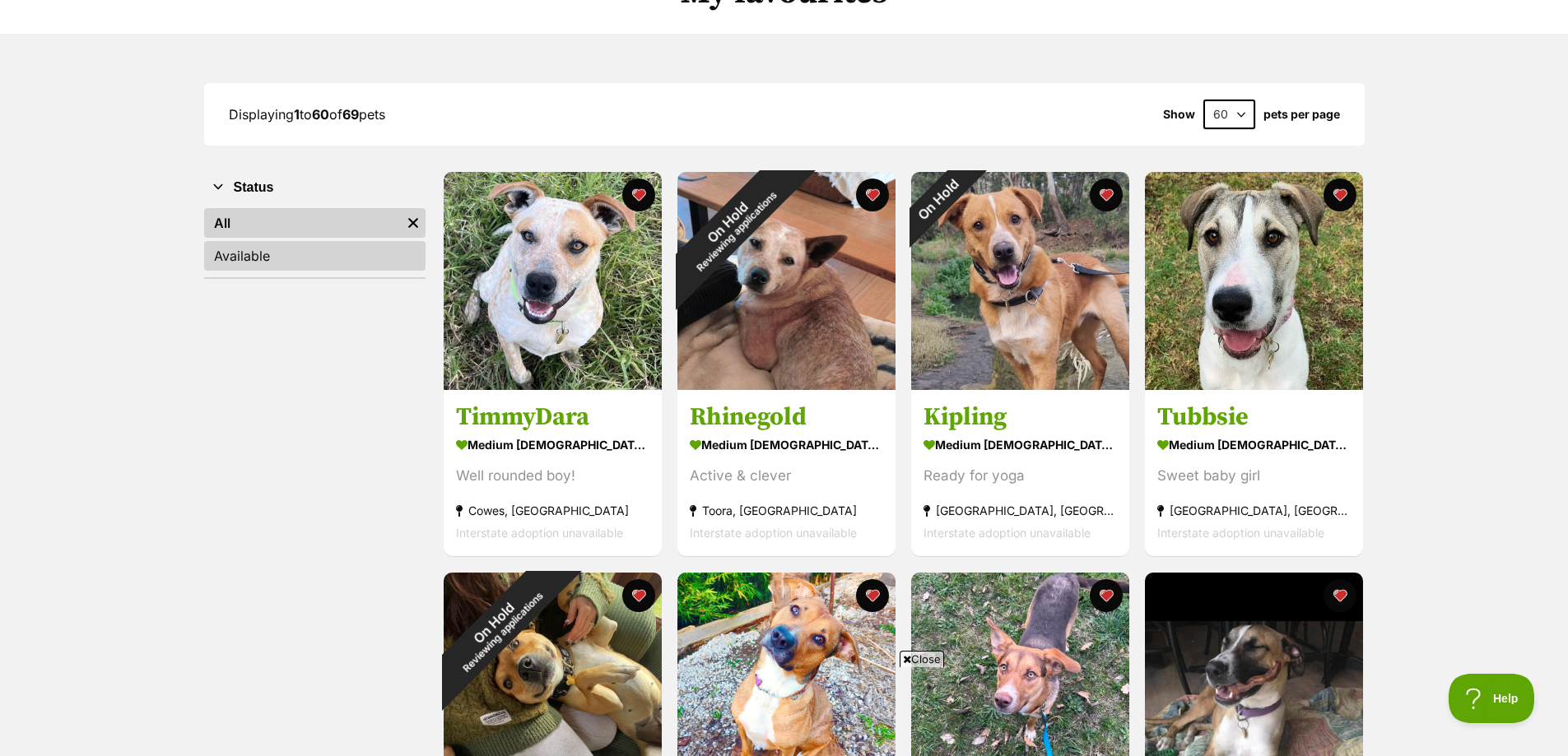
click at [279, 243] on link "Available" at bounding box center [315, 255] width 221 height 29
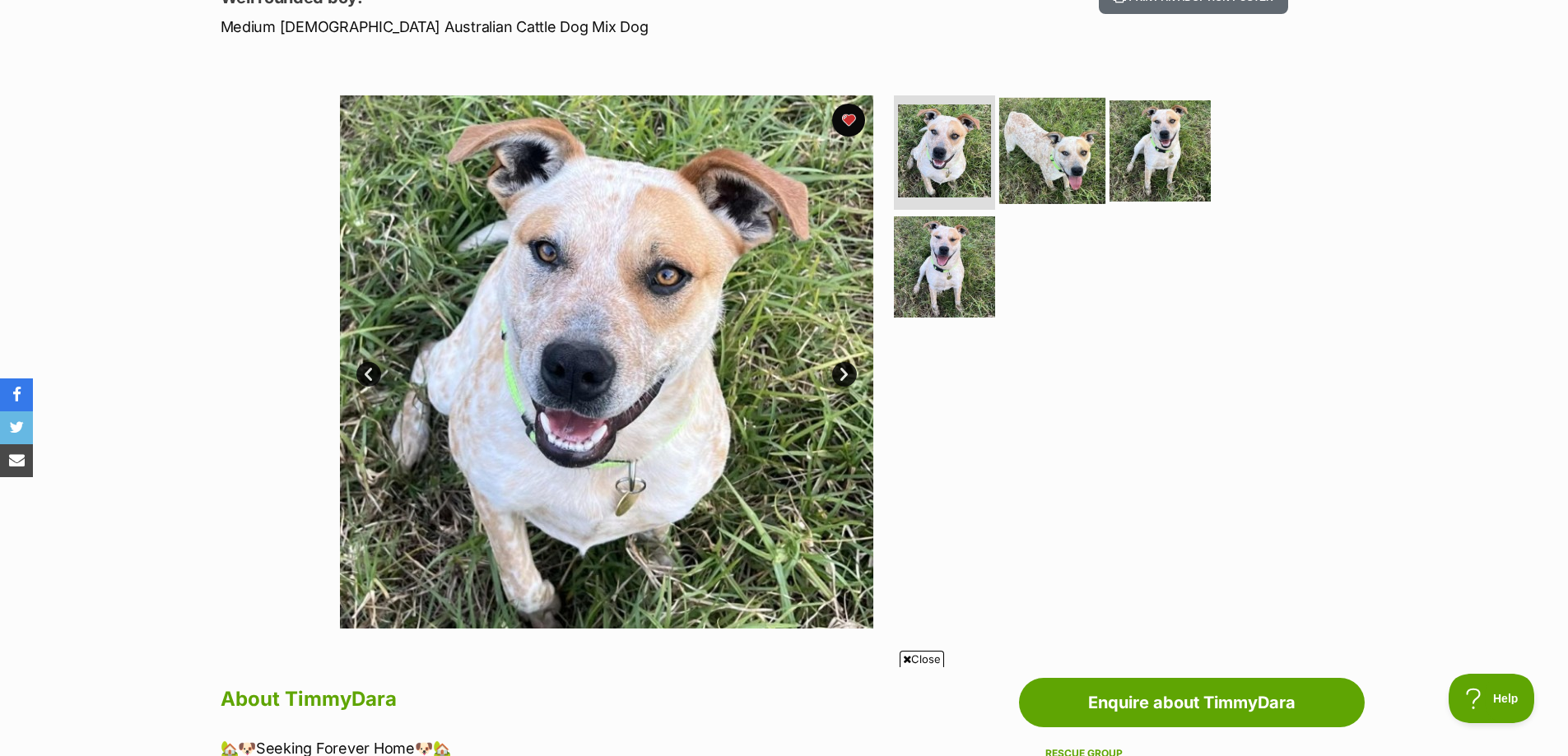
click at [1028, 158] on img at bounding box center [1052, 150] width 106 height 106
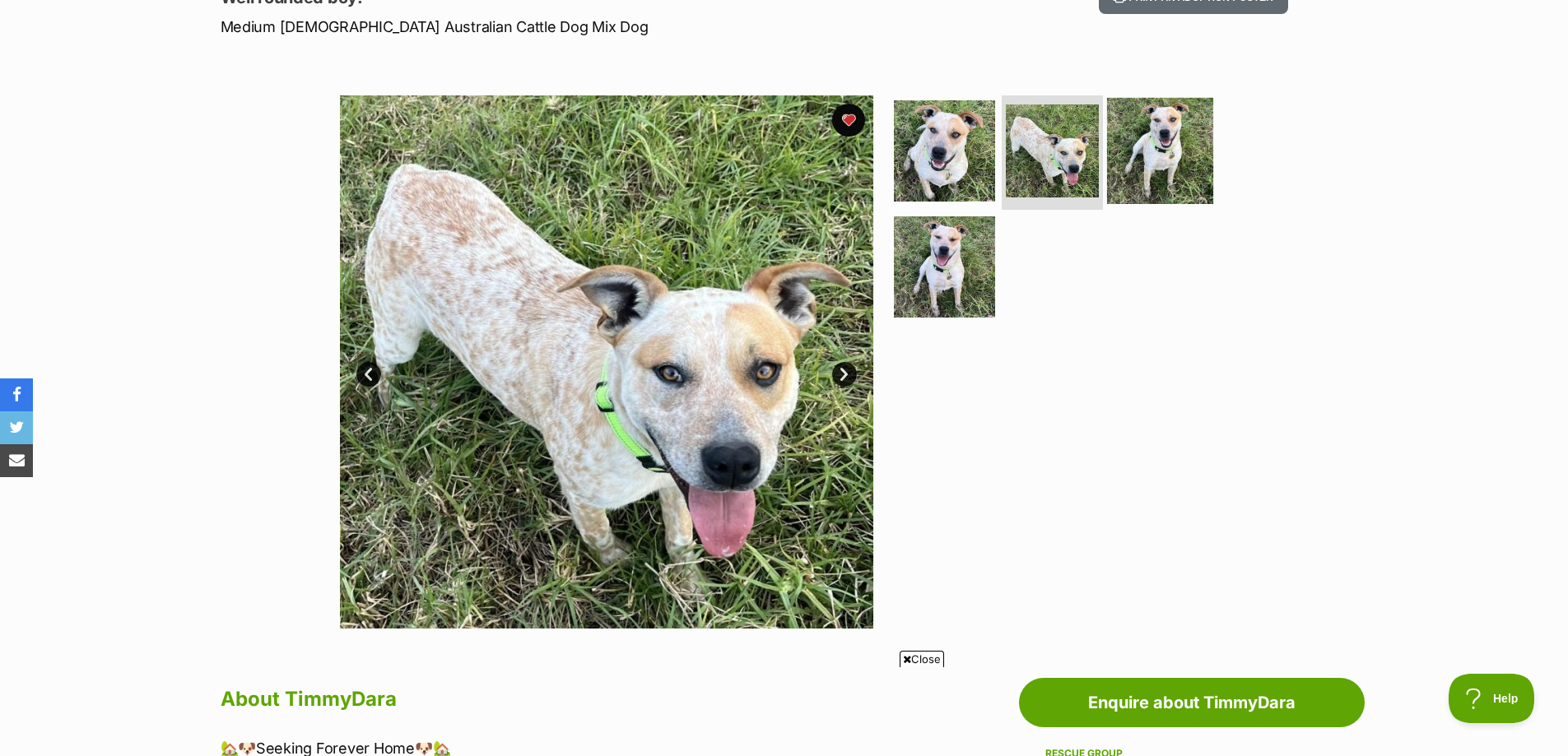
click at [1148, 151] on img at bounding box center [1160, 150] width 106 height 106
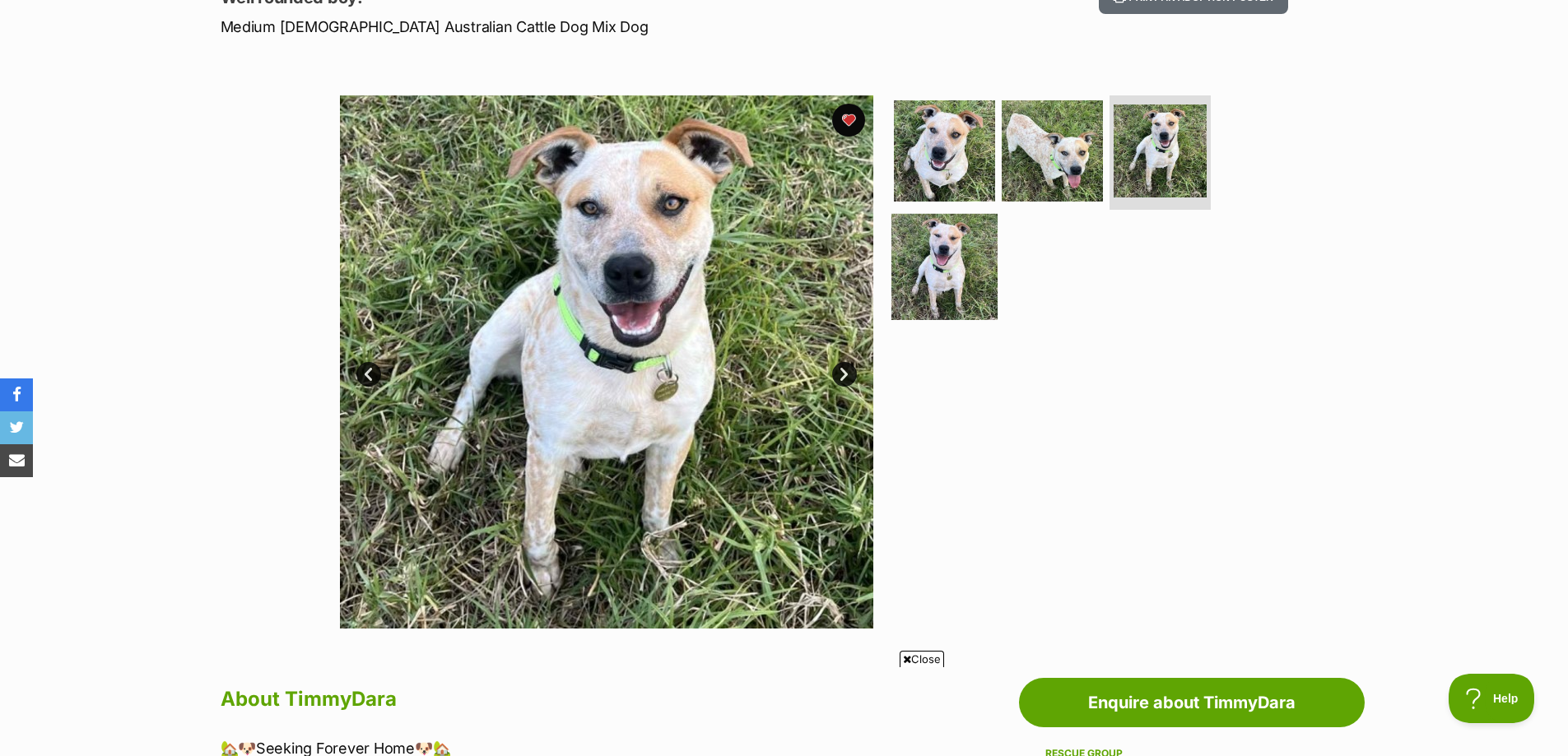
click at [958, 246] on img at bounding box center [945, 267] width 106 height 106
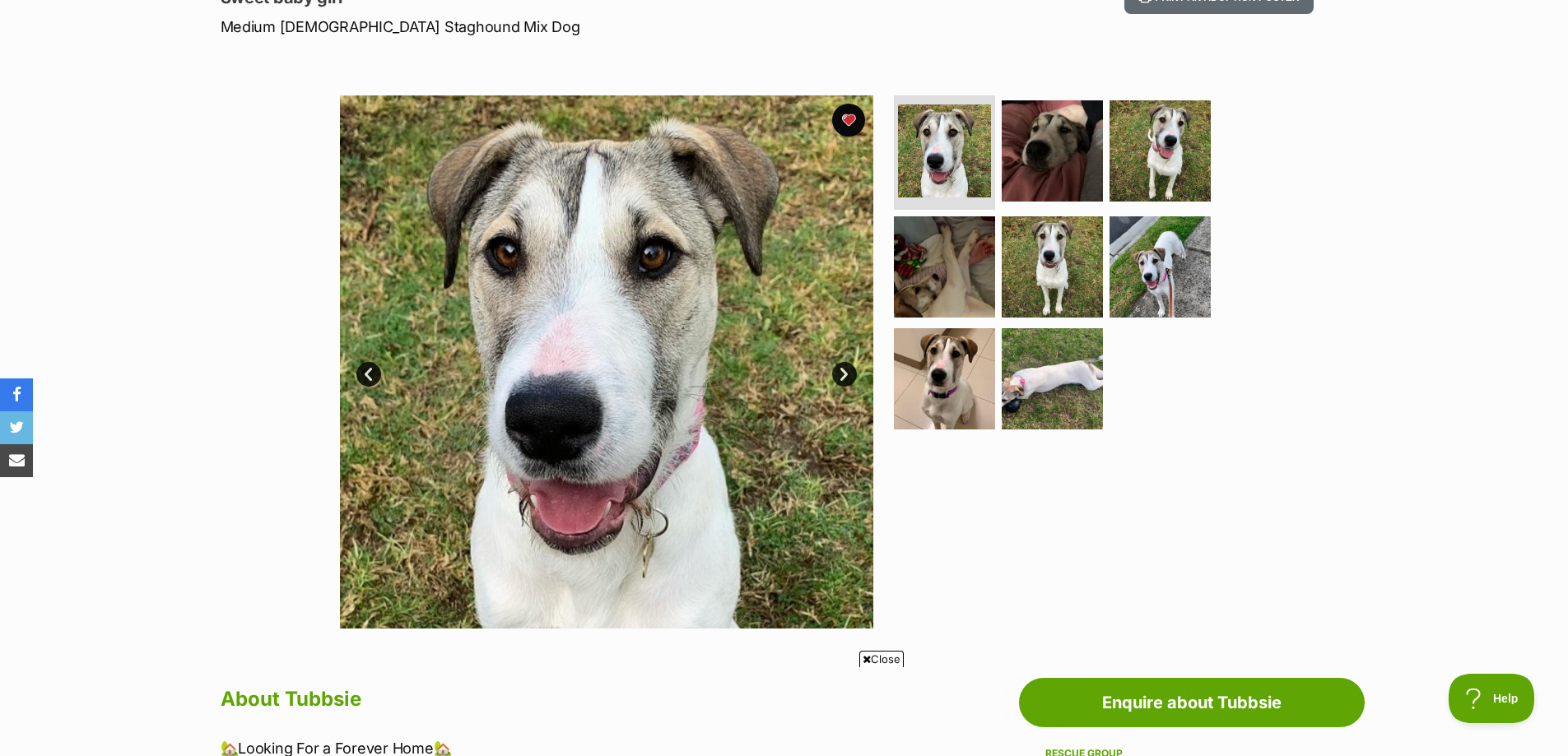
click at [849, 373] on link "Next" at bounding box center [845, 374] width 25 height 25
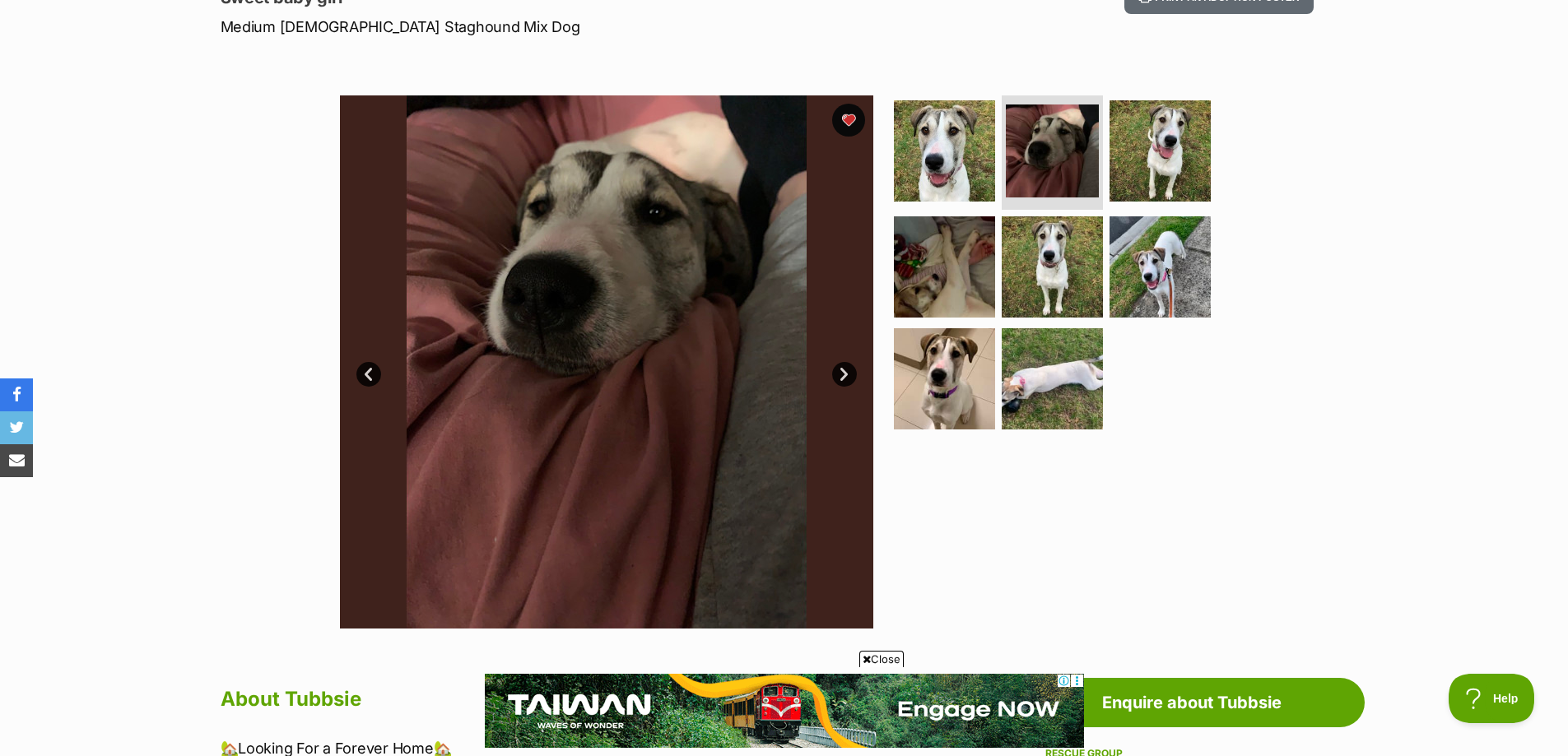
click at [846, 374] on link "Next" at bounding box center [845, 374] width 25 height 25
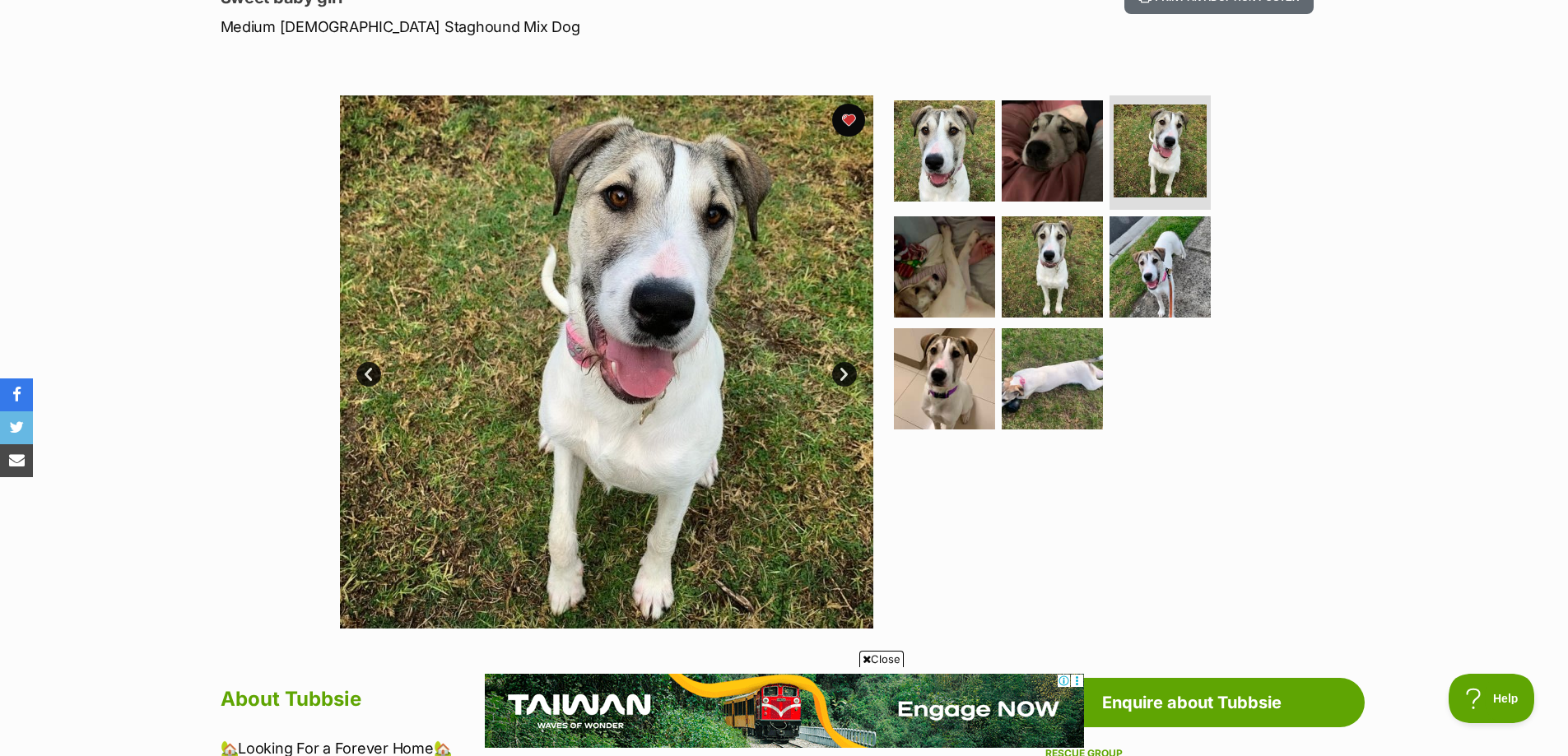
click at [846, 374] on link "Next" at bounding box center [845, 374] width 25 height 25
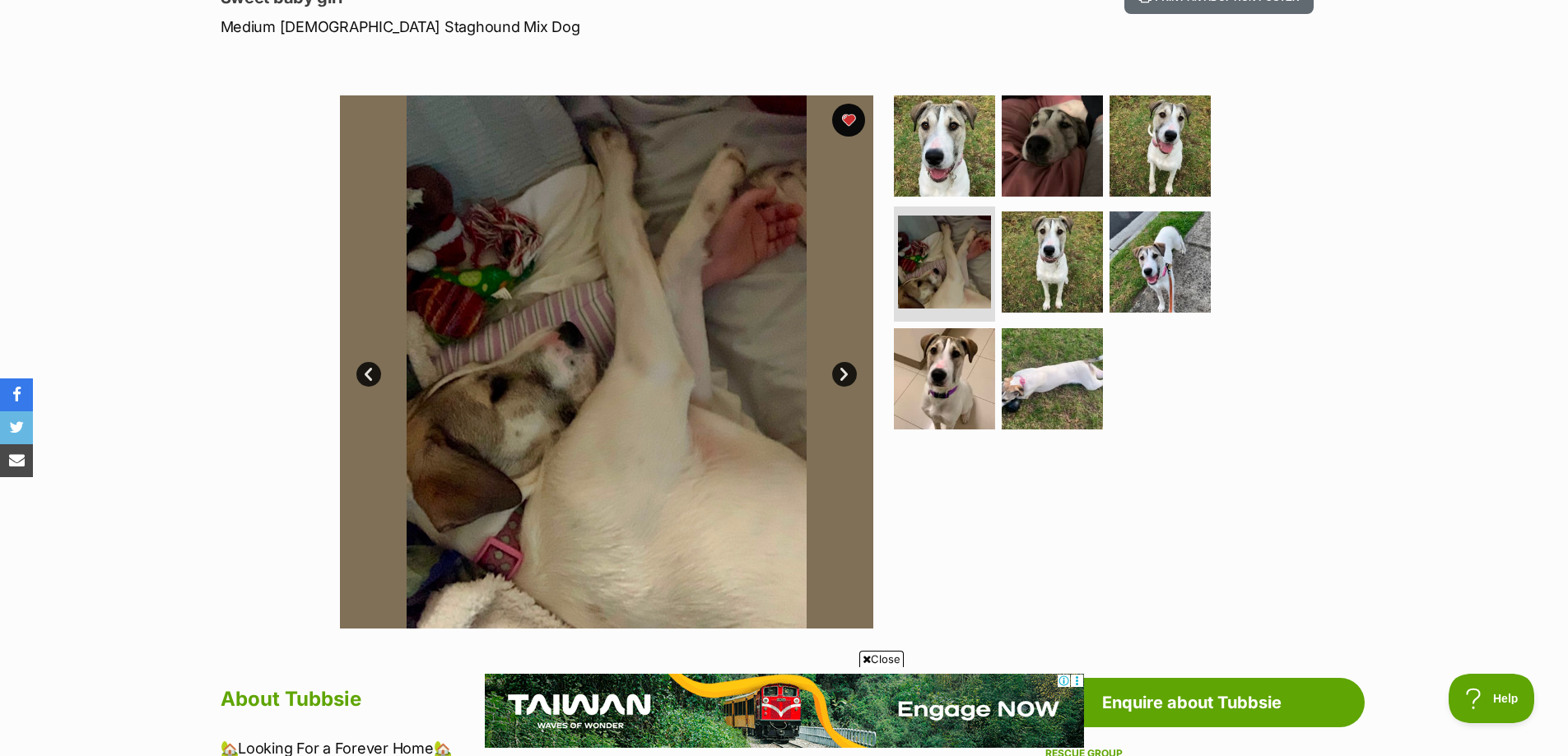
click at [846, 374] on link "Next" at bounding box center [845, 374] width 25 height 25
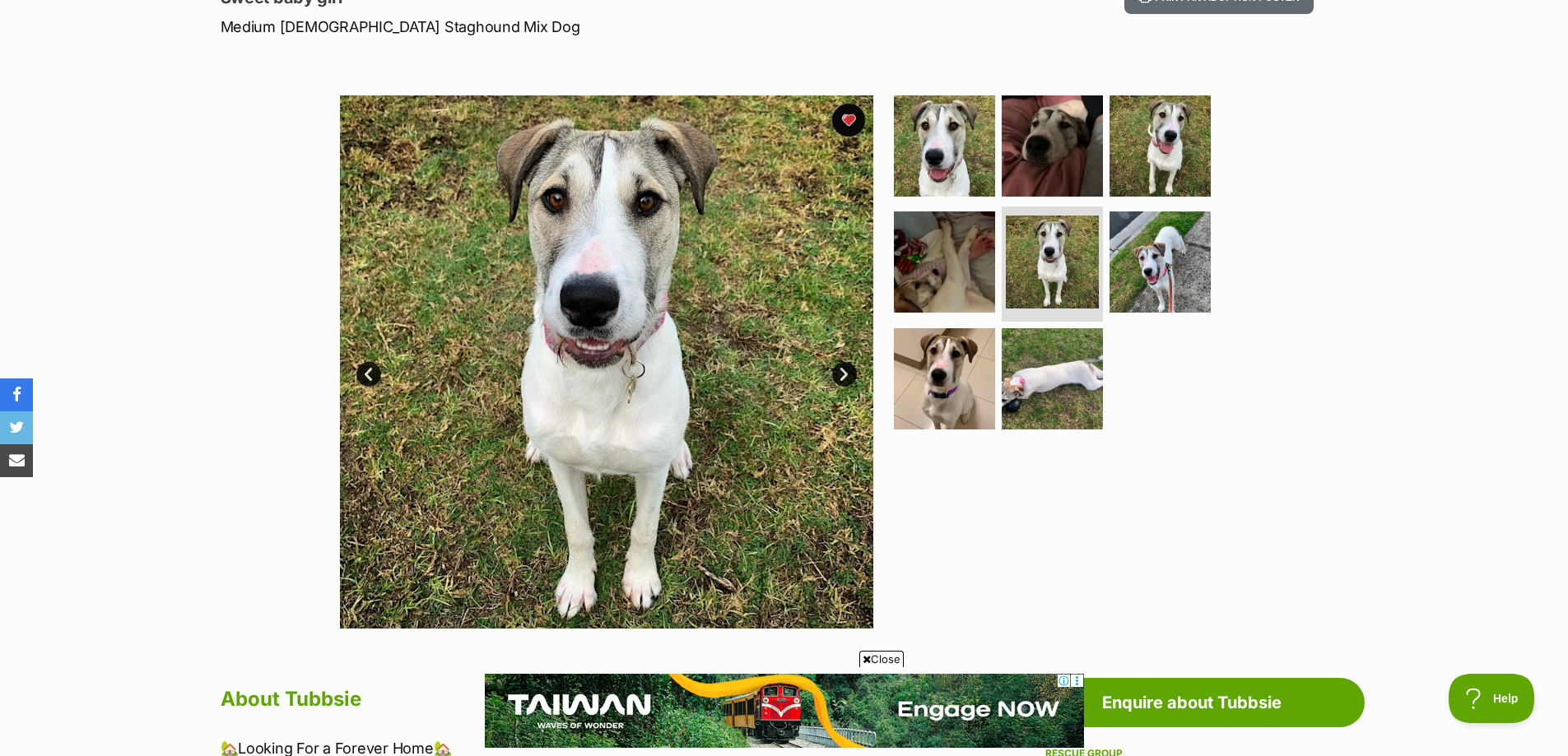
click at [845, 374] on link "Next" at bounding box center [845, 374] width 25 height 25
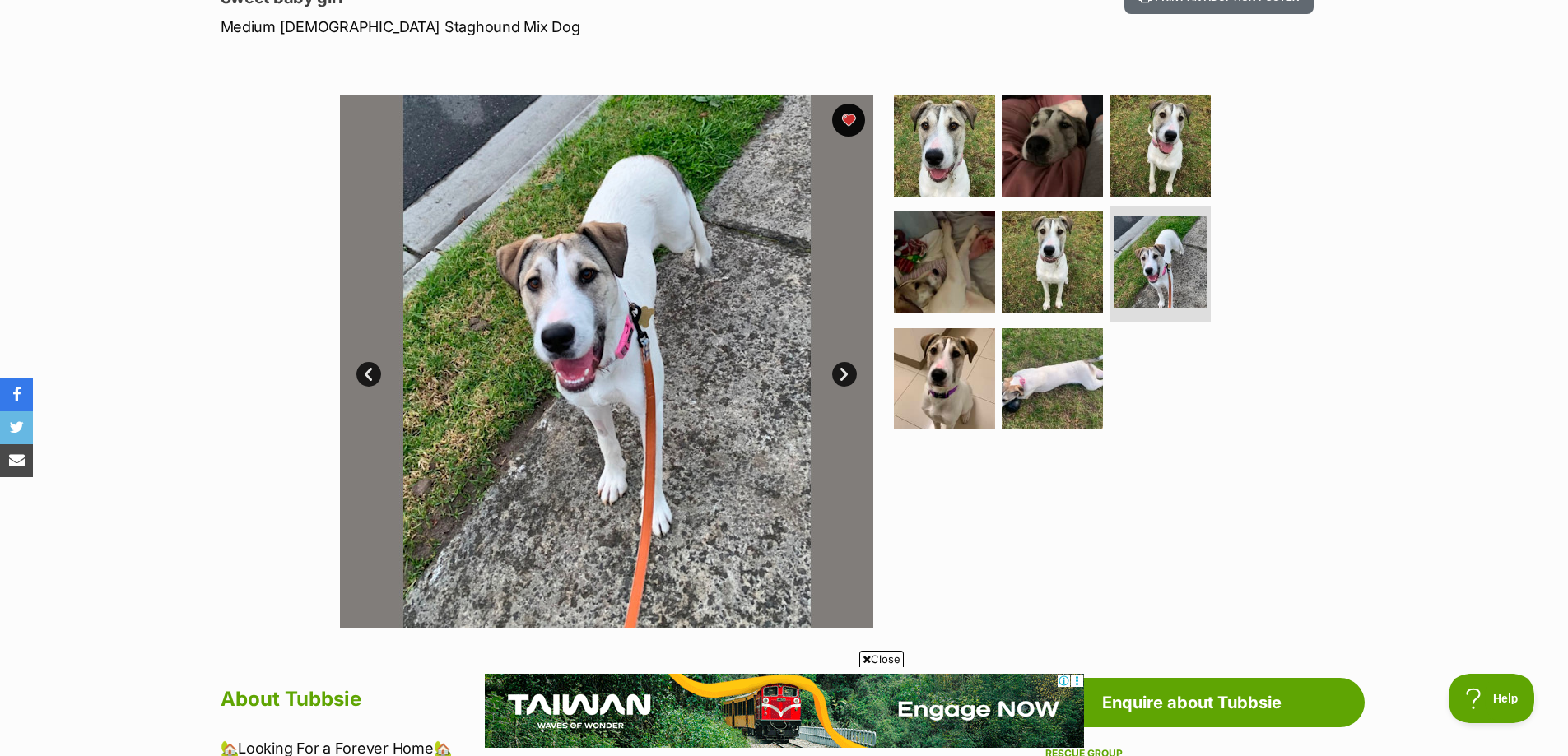
click at [845, 374] on link "Next" at bounding box center [845, 374] width 25 height 25
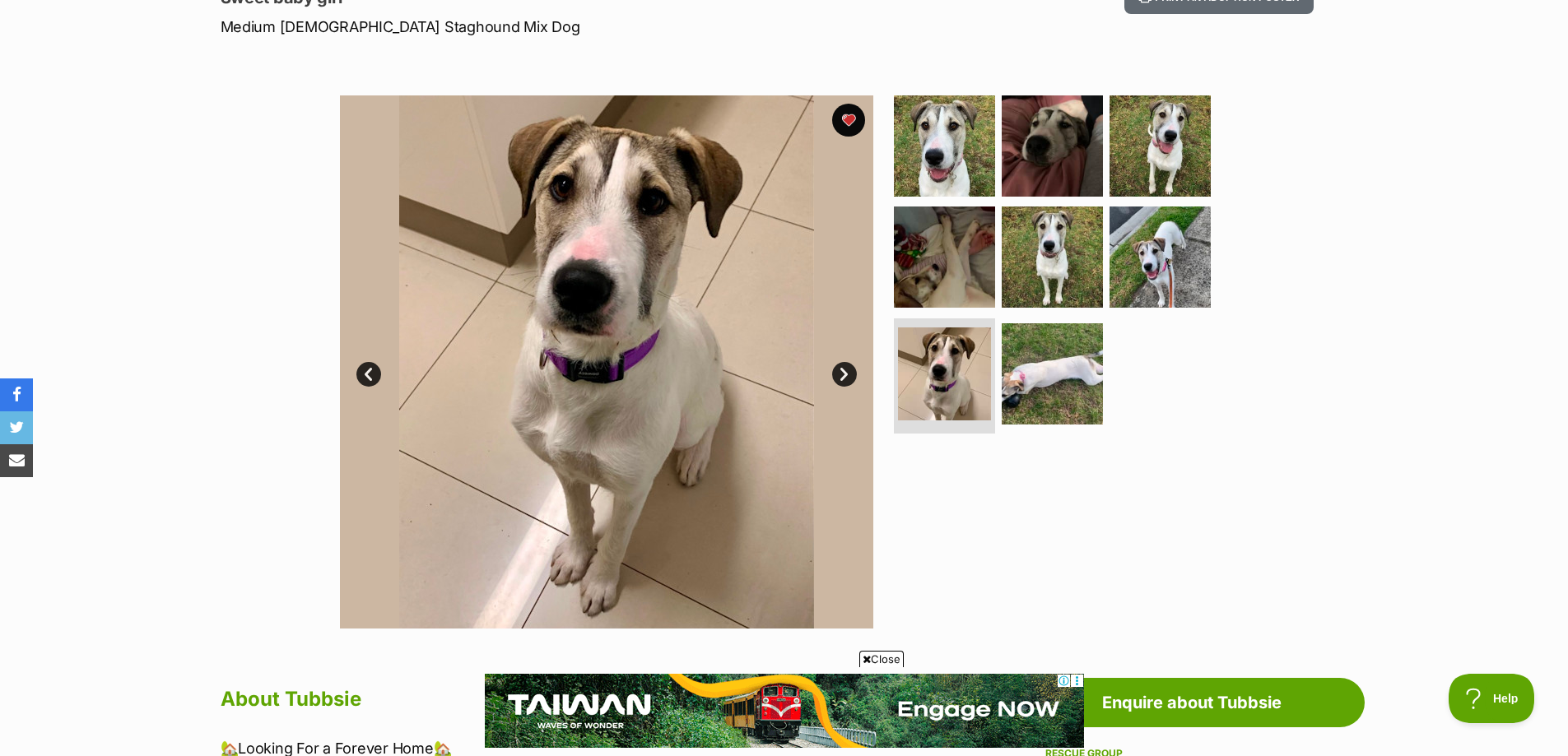
click at [840, 373] on link "Next" at bounding box center [845, 374] width 25 height 25
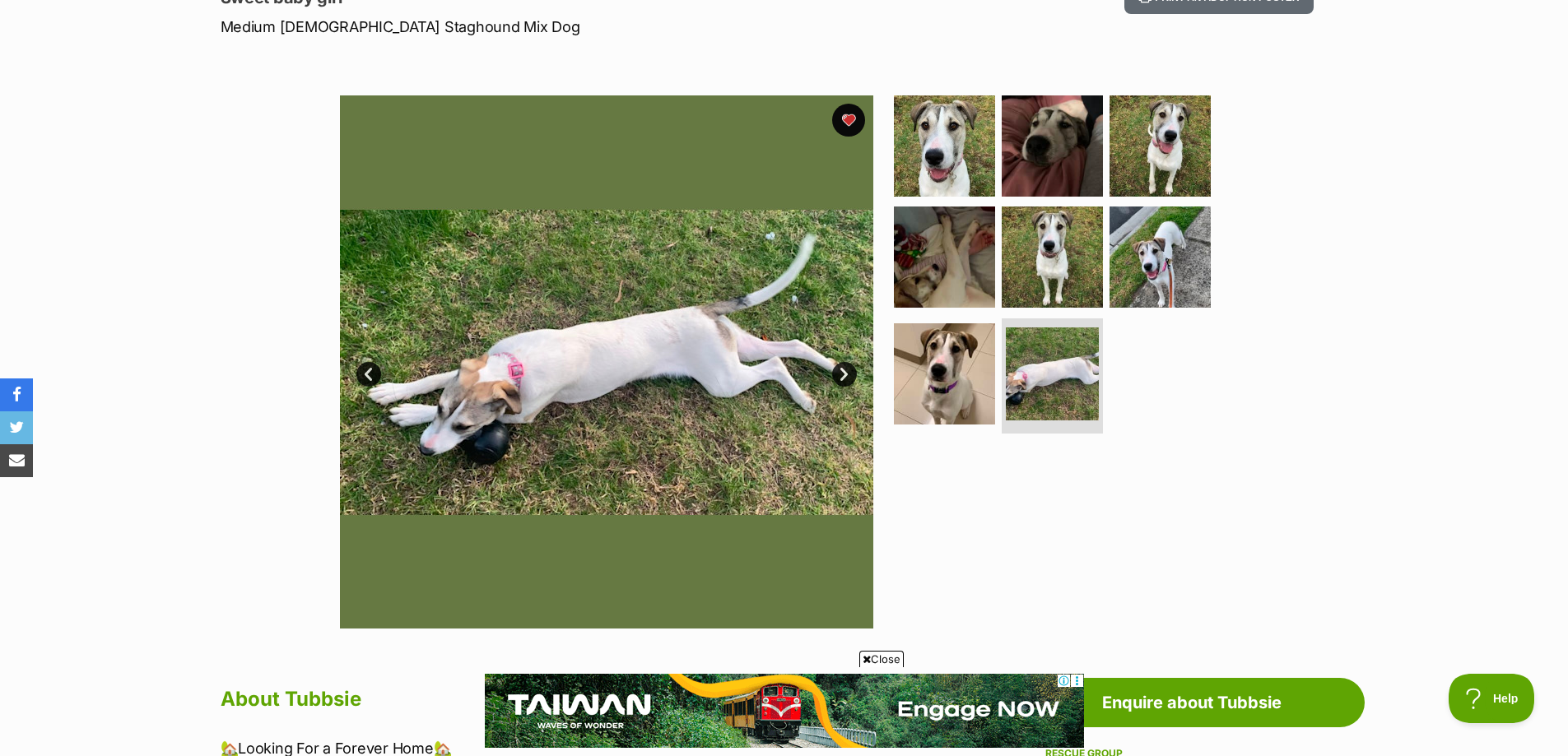
click at [838, 372] on link "Next" at bounding box center [845, 374] width 25 height 25
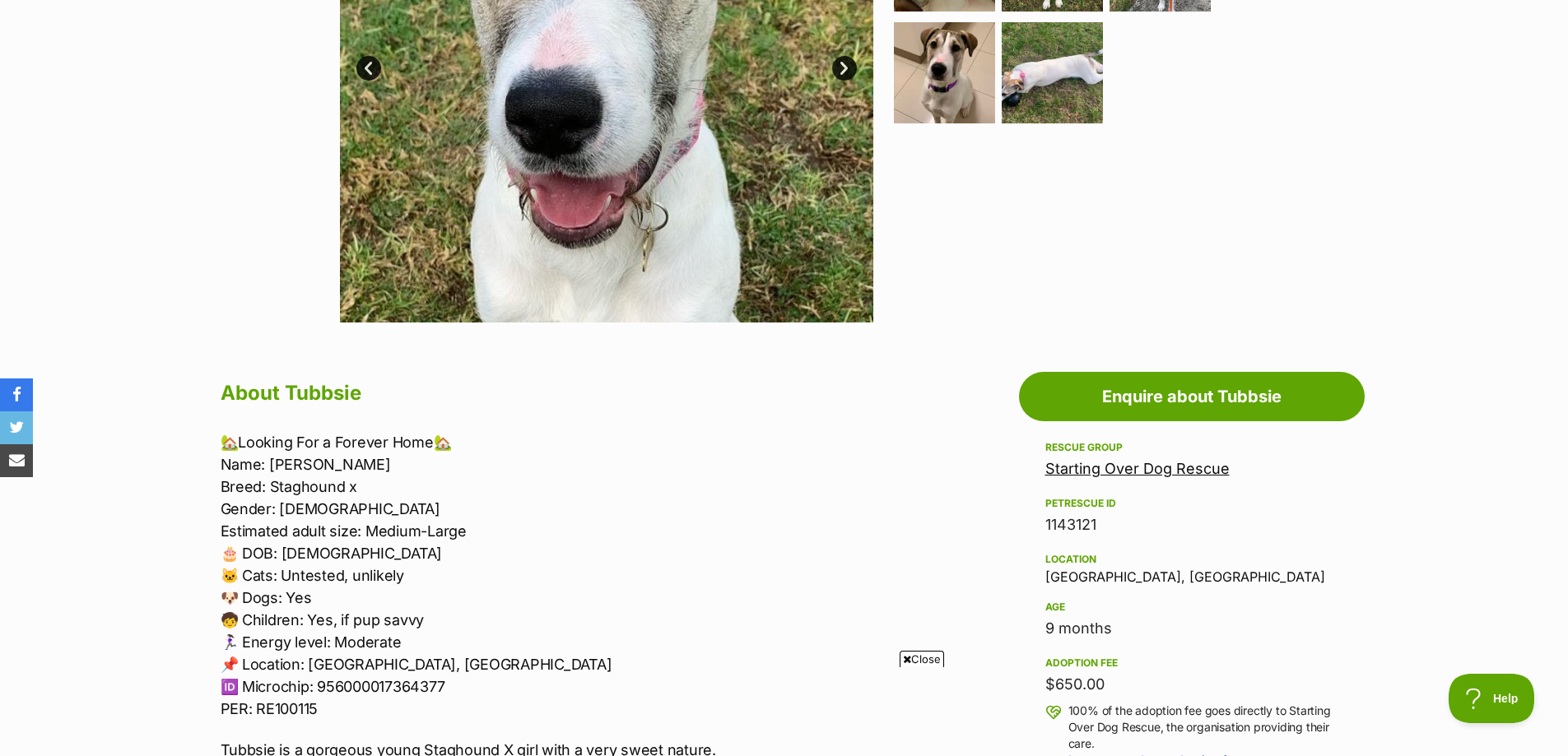
scroll to position [329, 0]
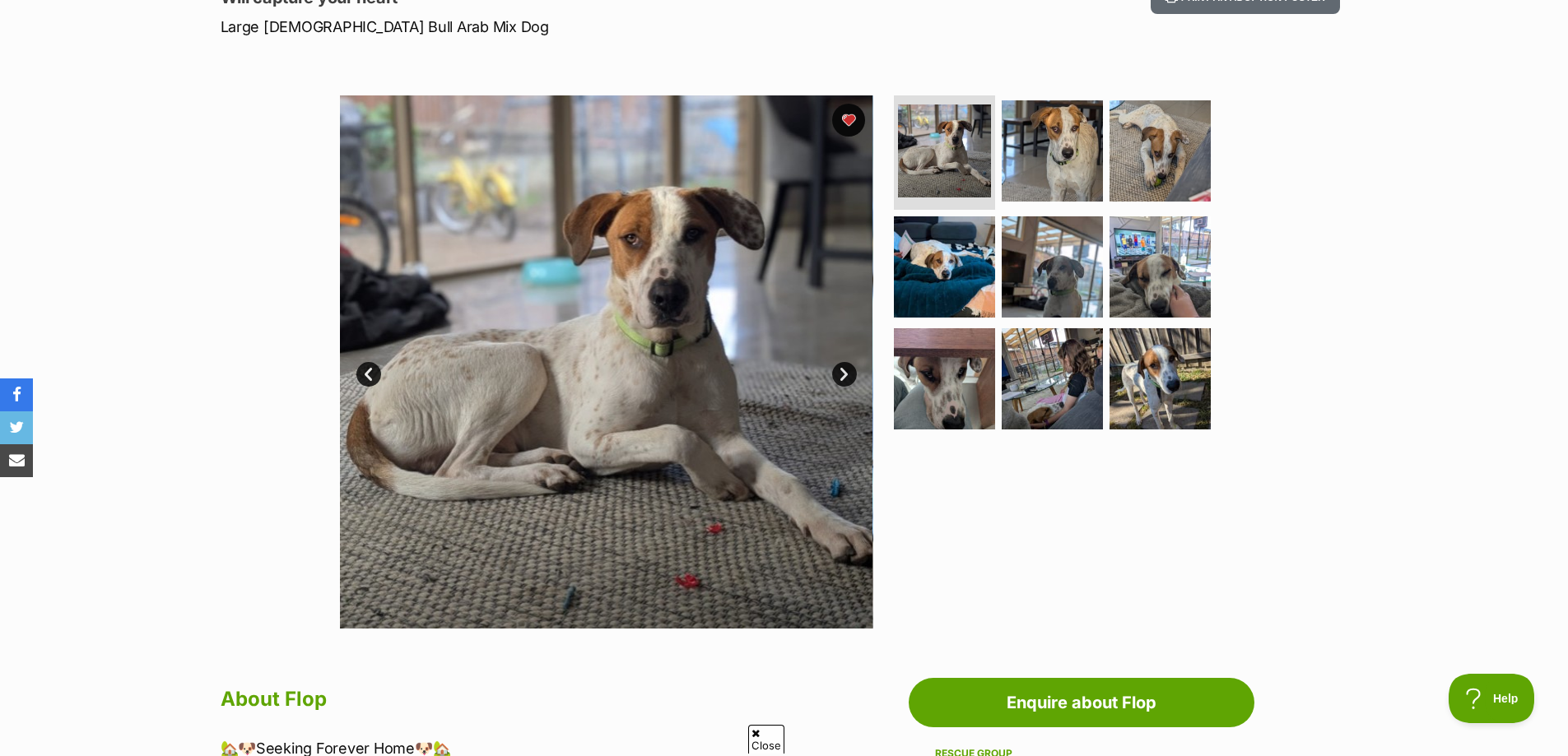
click at [846, 374] on link "Next" at bounding box center [845, 374] width 25 height 25
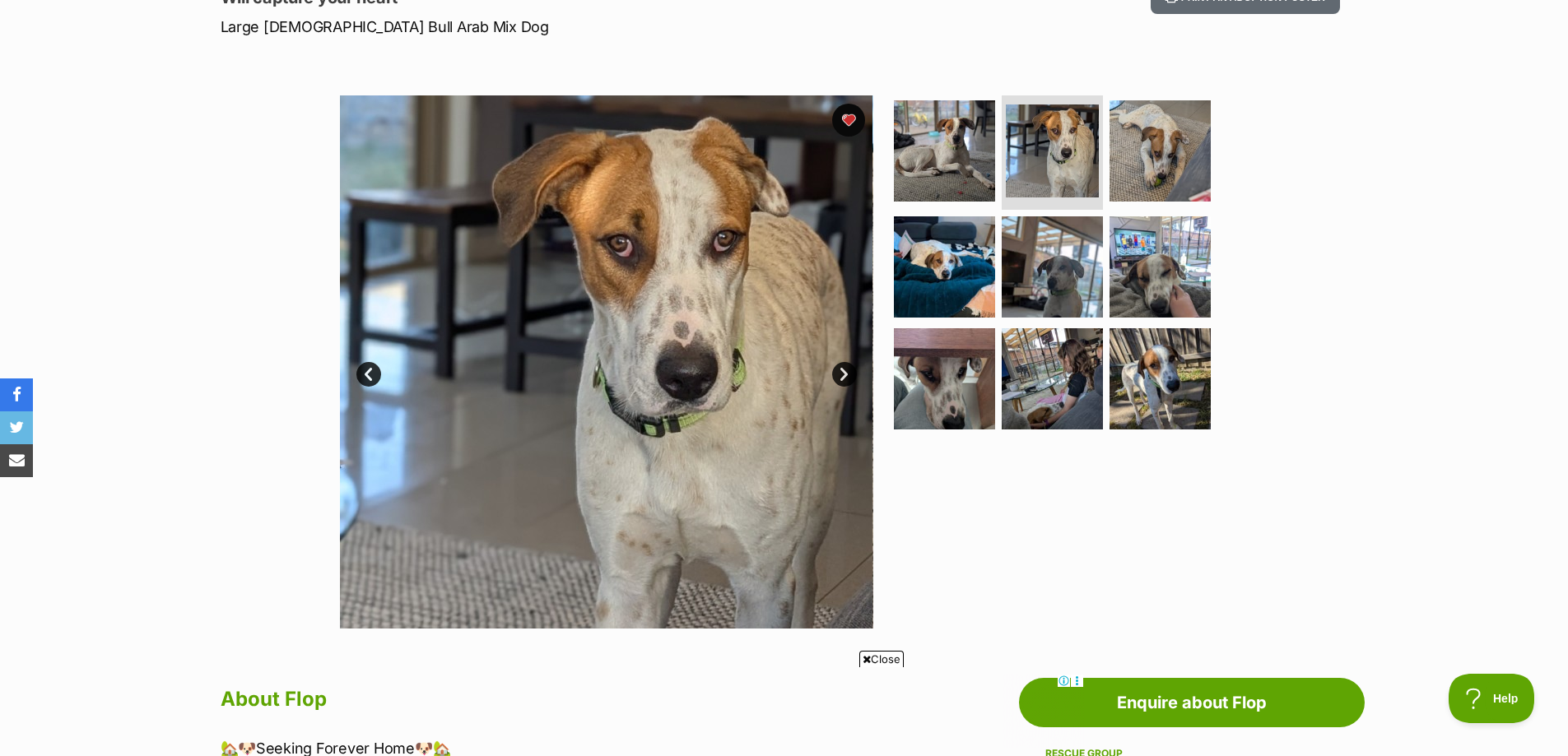
click at [846, 374] on link "Next" at bounding box center [845, 374] width 25 height 25
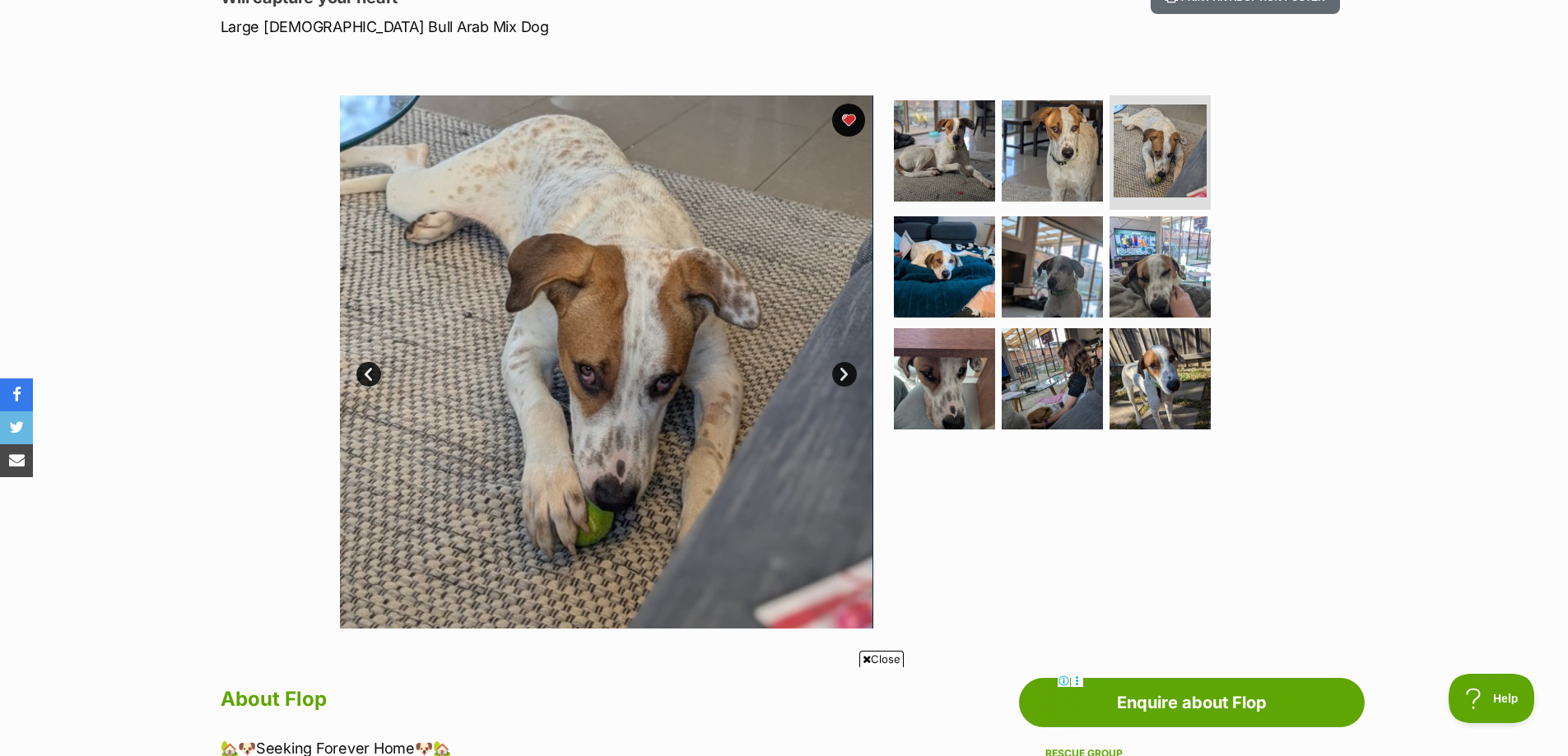
click at [843, 376] on link "Next" at bounding box center [845, 374] width 25 height 25
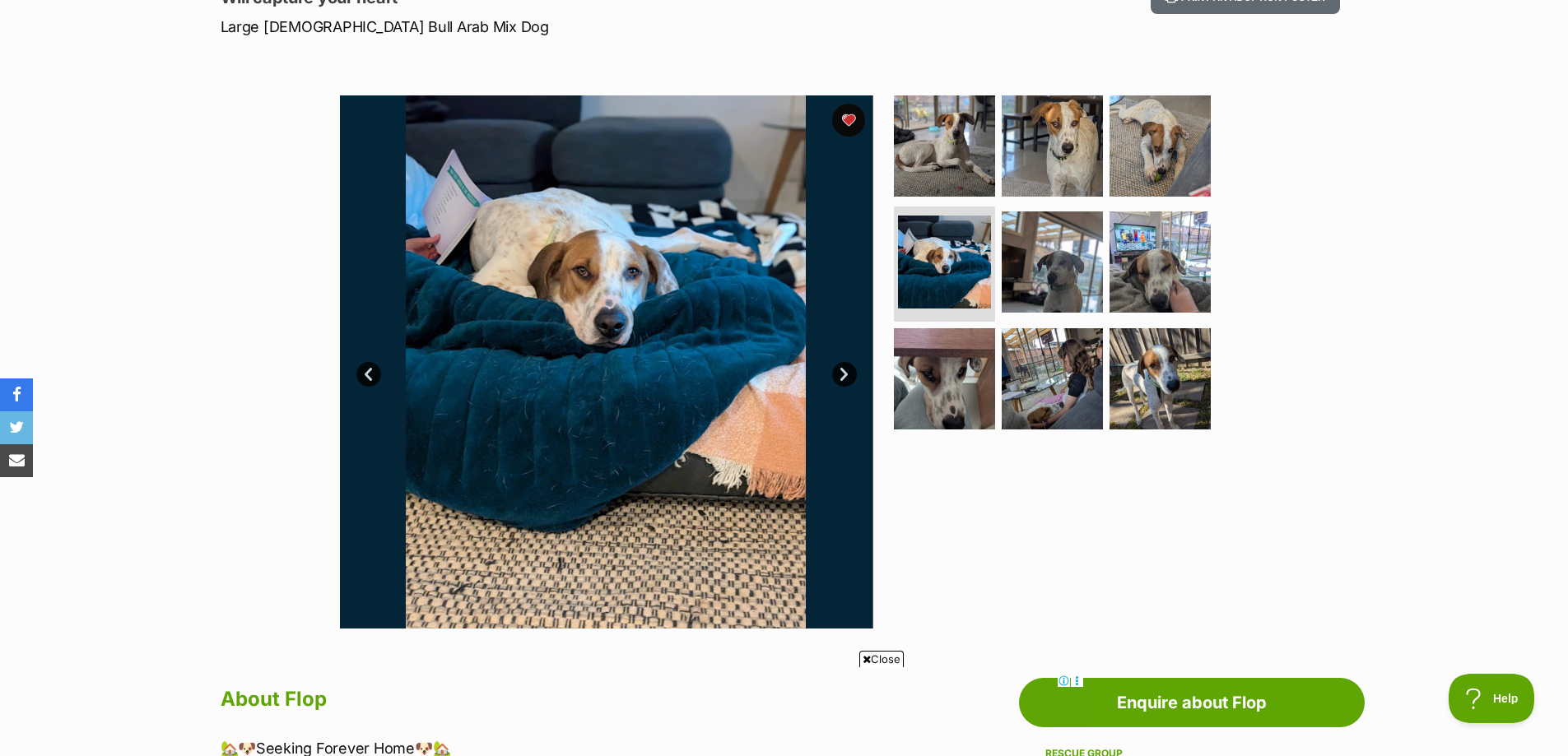
click at [843, 376] on link "Next" at bounding box center [845, 374] width 25 height 25
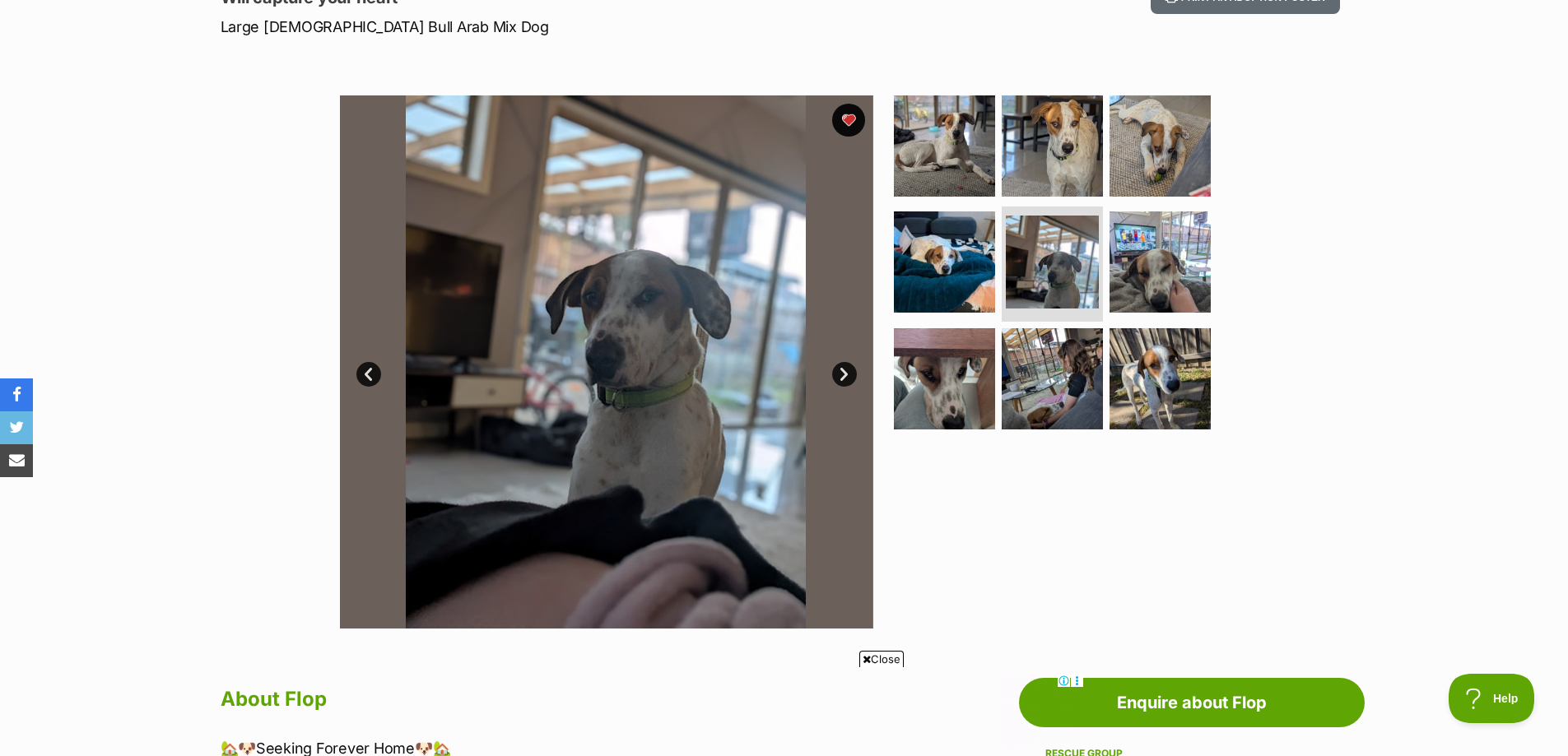
click at [843, 376] on link "Next" at bounding box center [845, 374] width 25 height 25
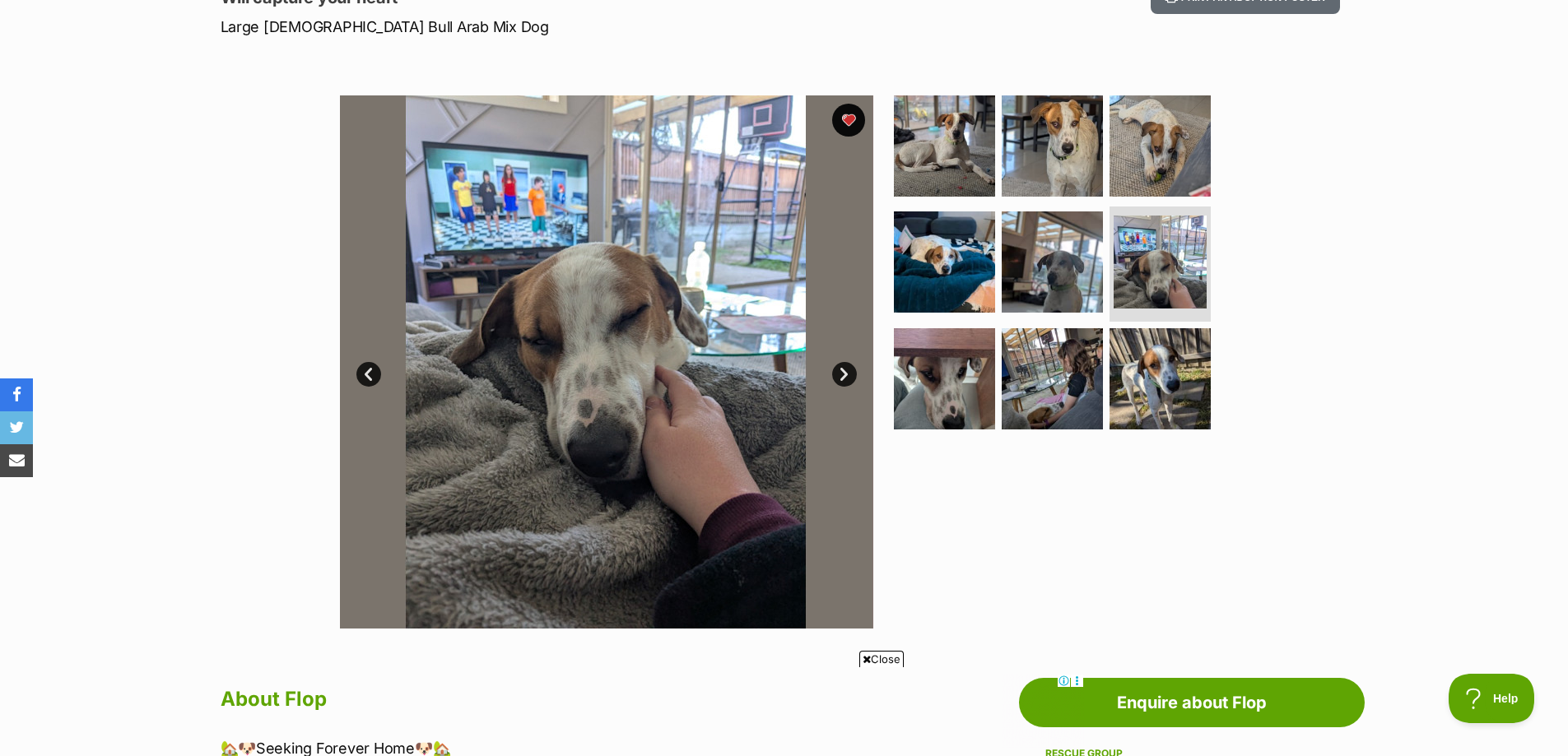
click at [843, 376] on link "Next" at bounding box center [845, 374] width 25 height 25
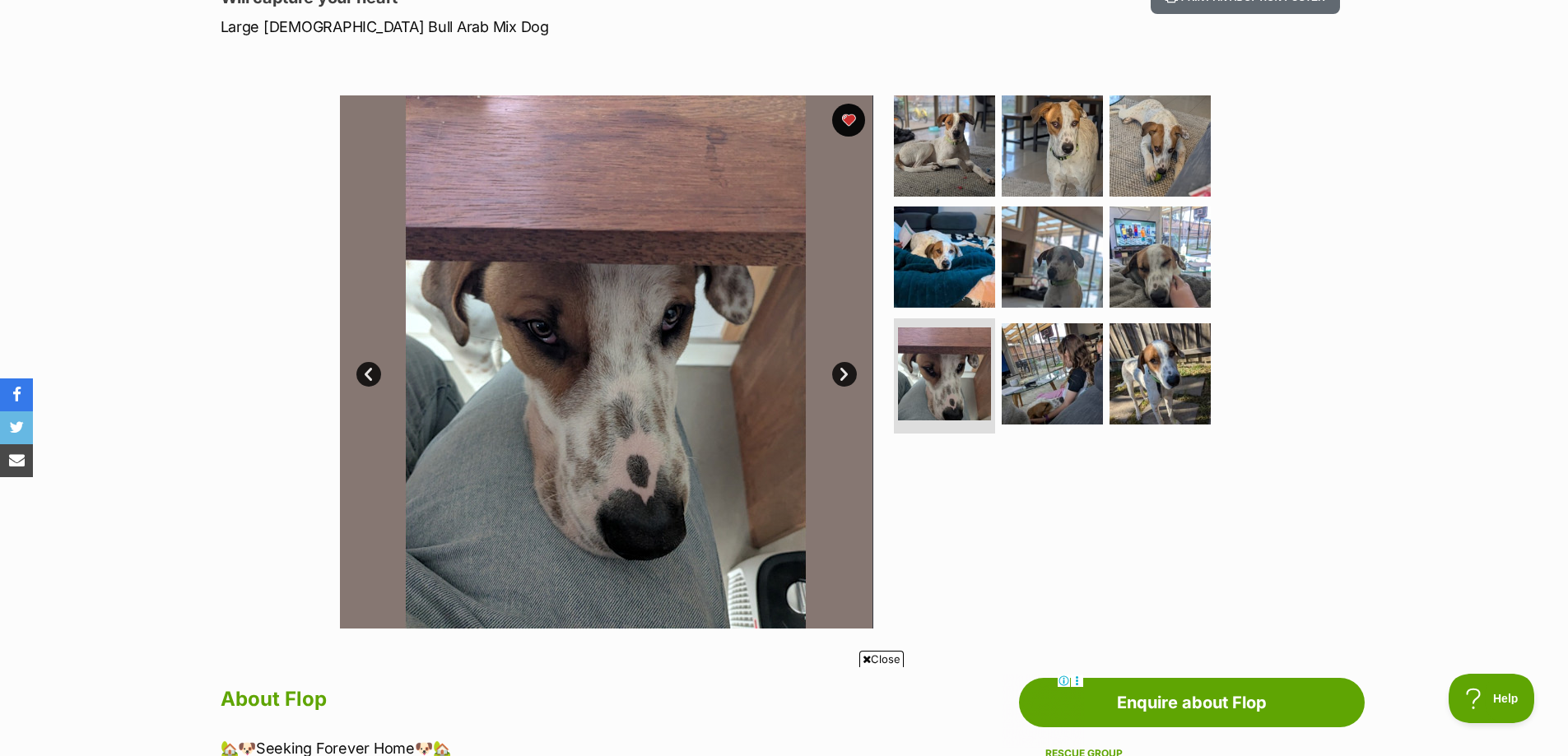
click at [843, 376] on link "Next" at bounding box center [845, 374] width 25 height 25
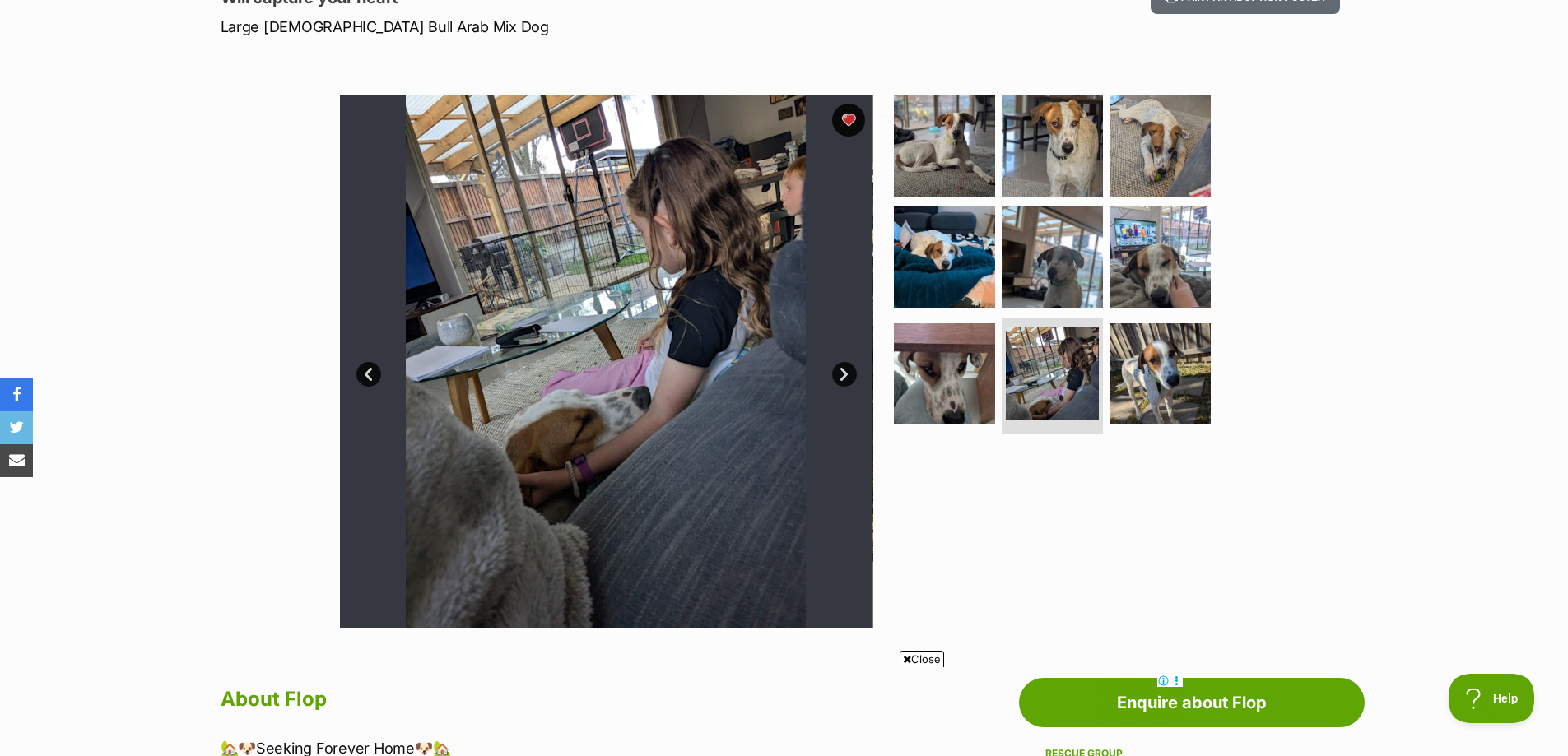
click at [849, 375] on link "Next" at bounding box center [845, 374] width 25 height 25
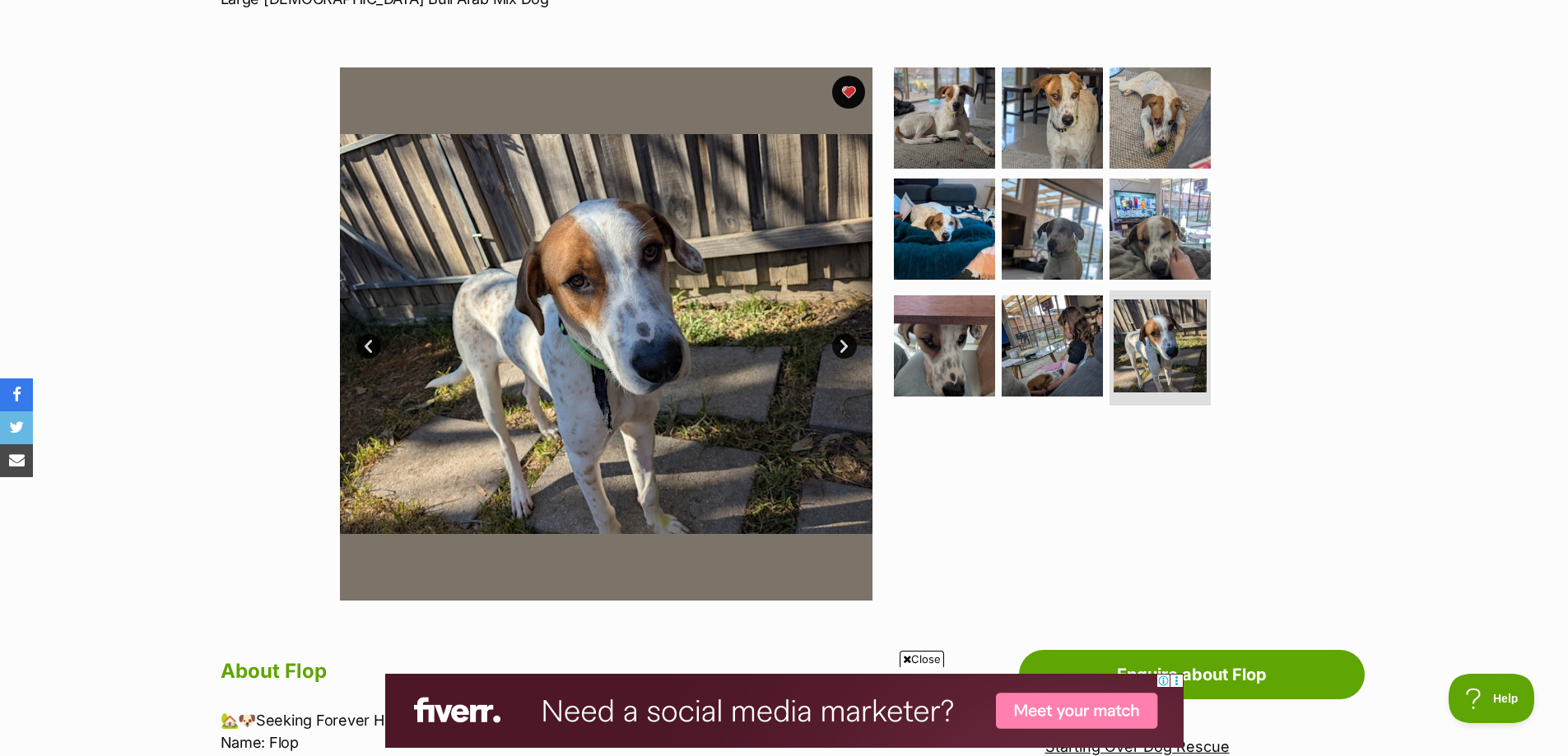
scroll to position [247, 0]
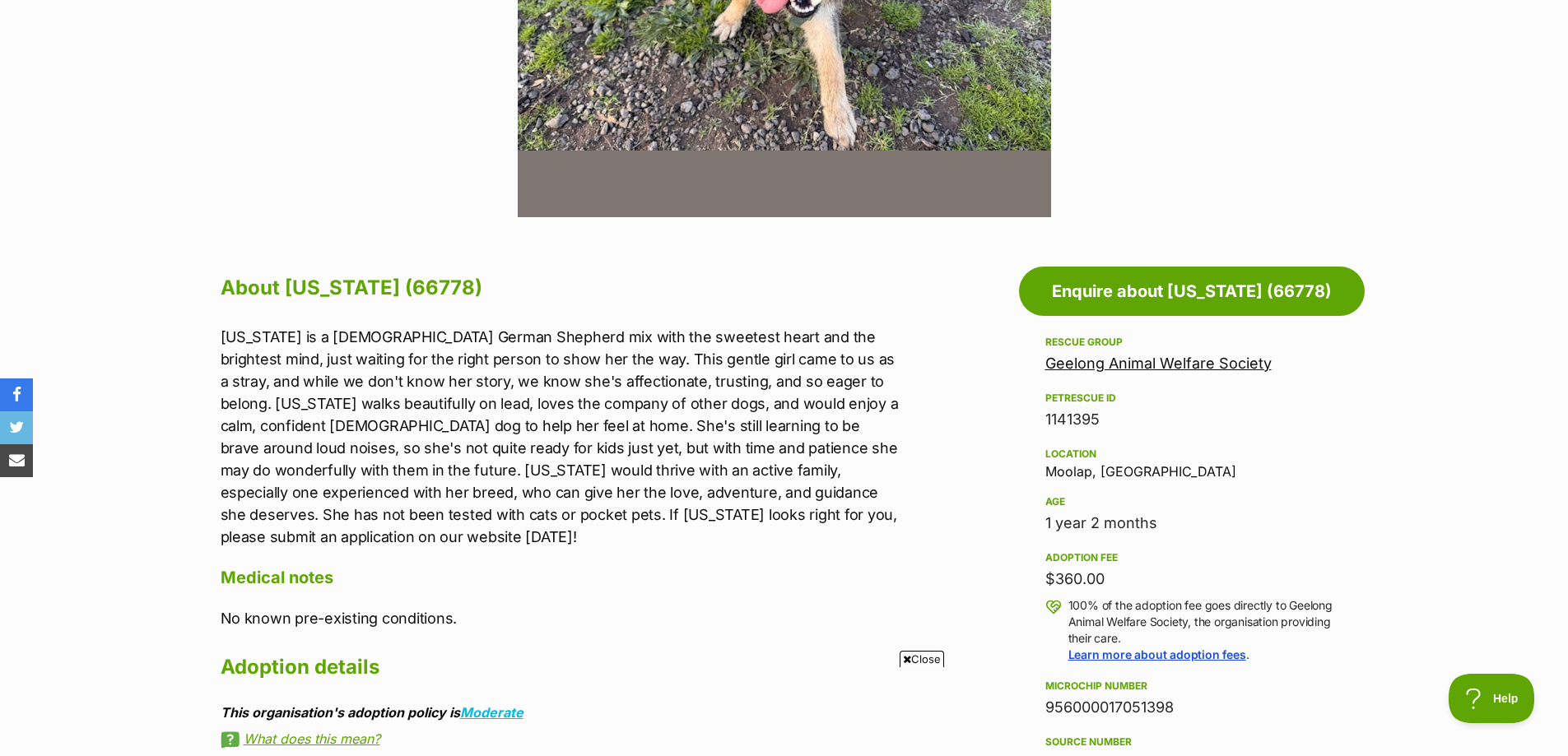
scroll to position [740, 0]
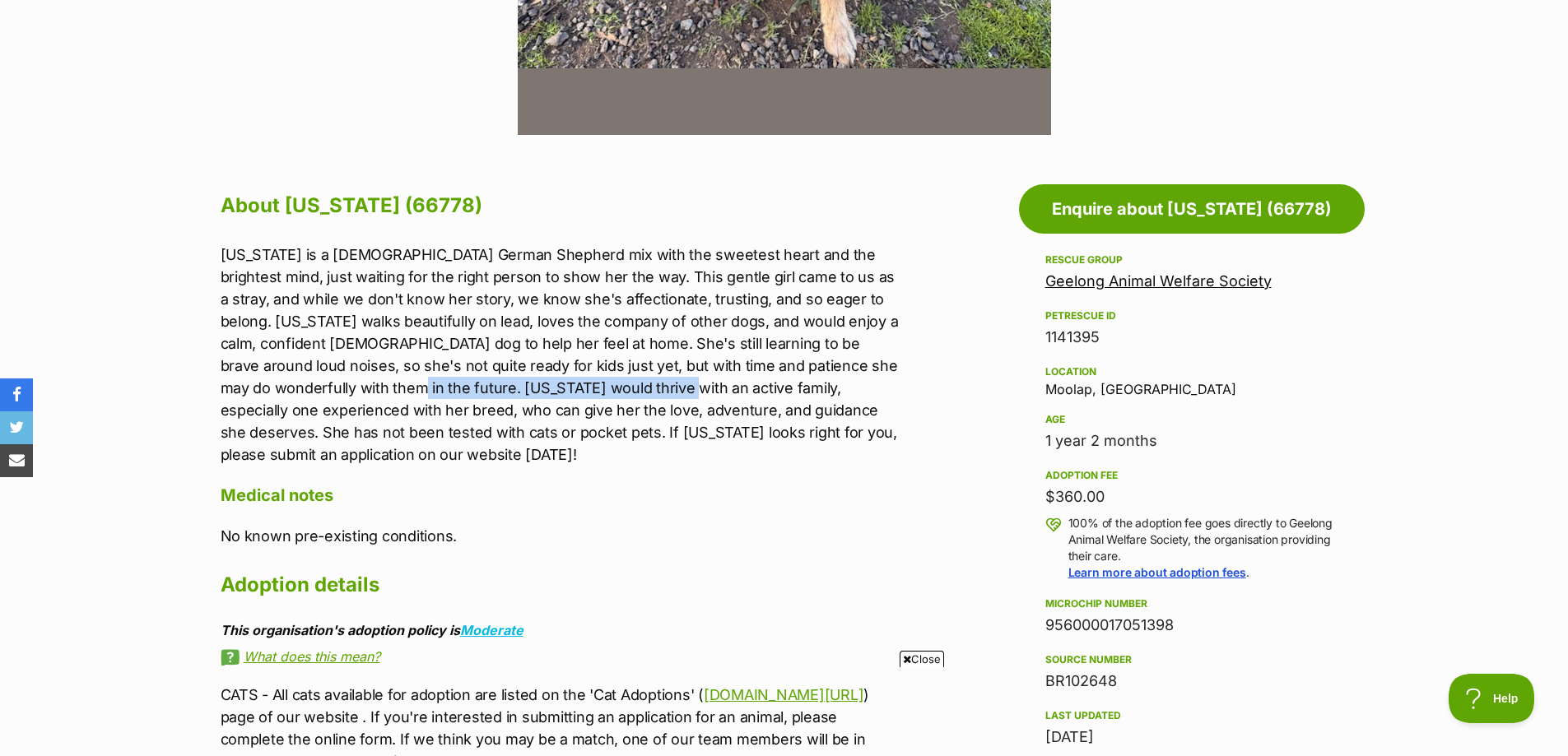
drag, startPoint x: 272, startPoint y: 382, endPoint x: 529, endPoint y: 378, distance: 257.0
click at [529, 378] on p "[US_STATE] is a [DEMOGRAPHIC_DATA] German Shepherd mix with the sweetest heart …" at bounding box center [560, 354] width 679 height 222
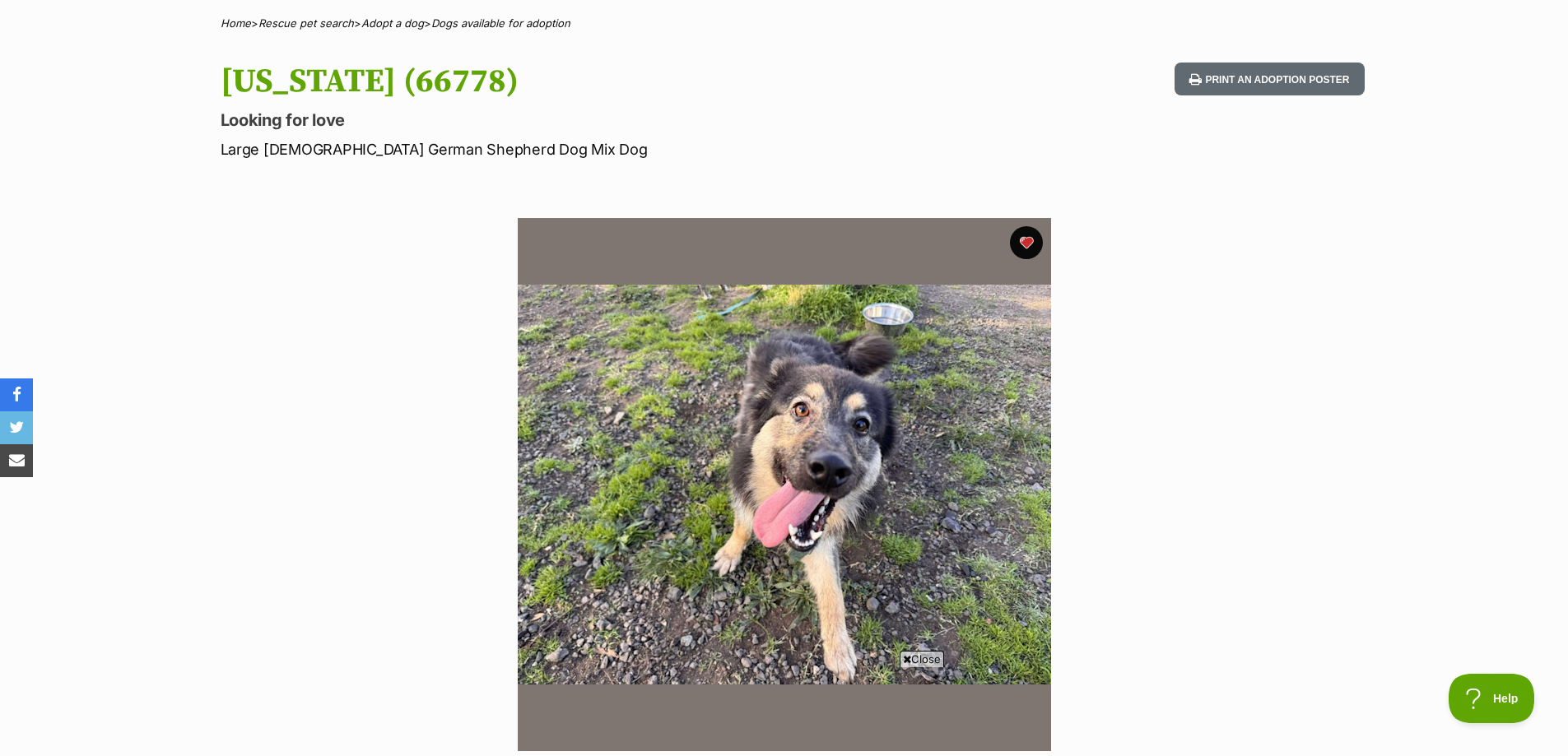
scroll to position [0, 0]
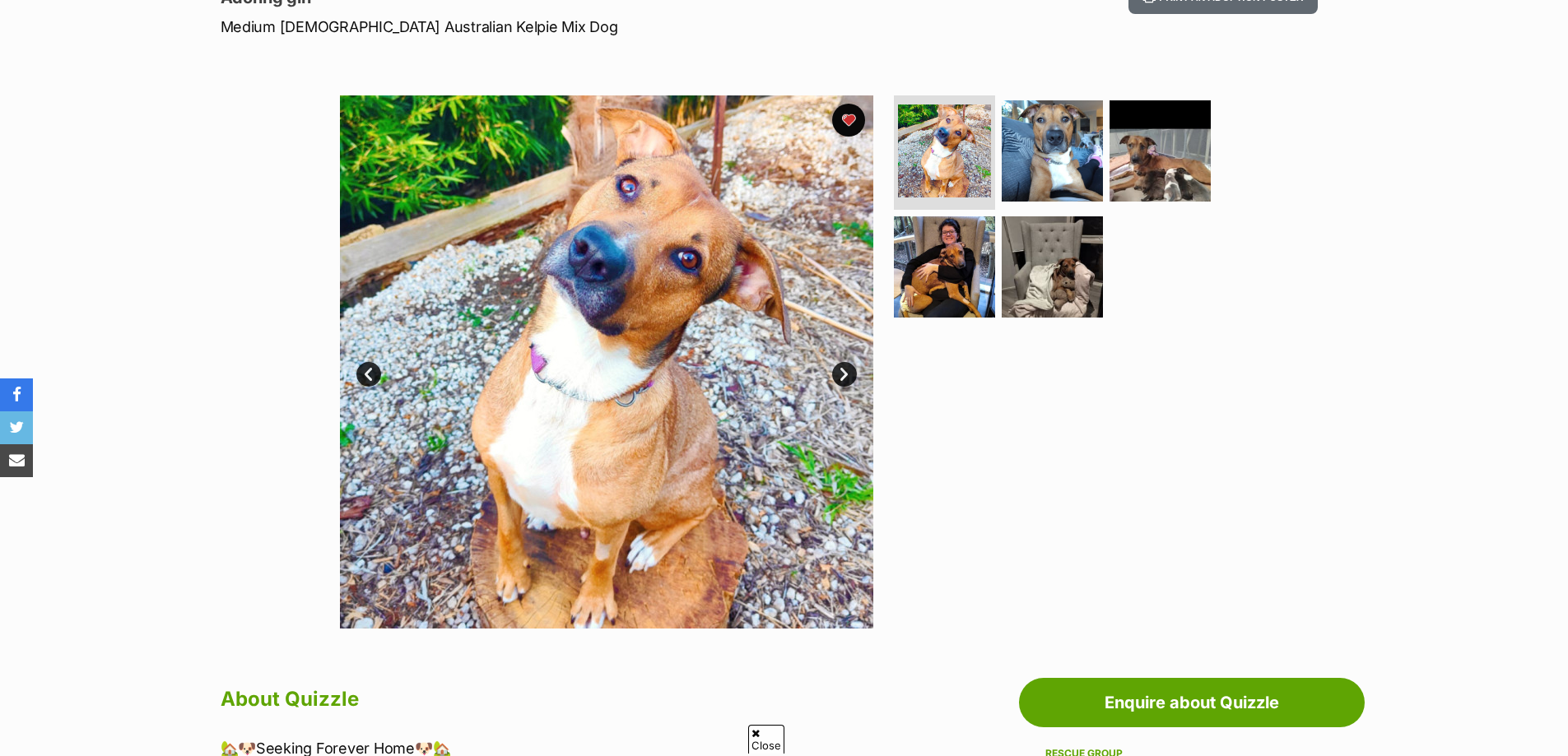
click at [837, 371] on link "Next" at bounding box center [845, 374] width 25 height 25
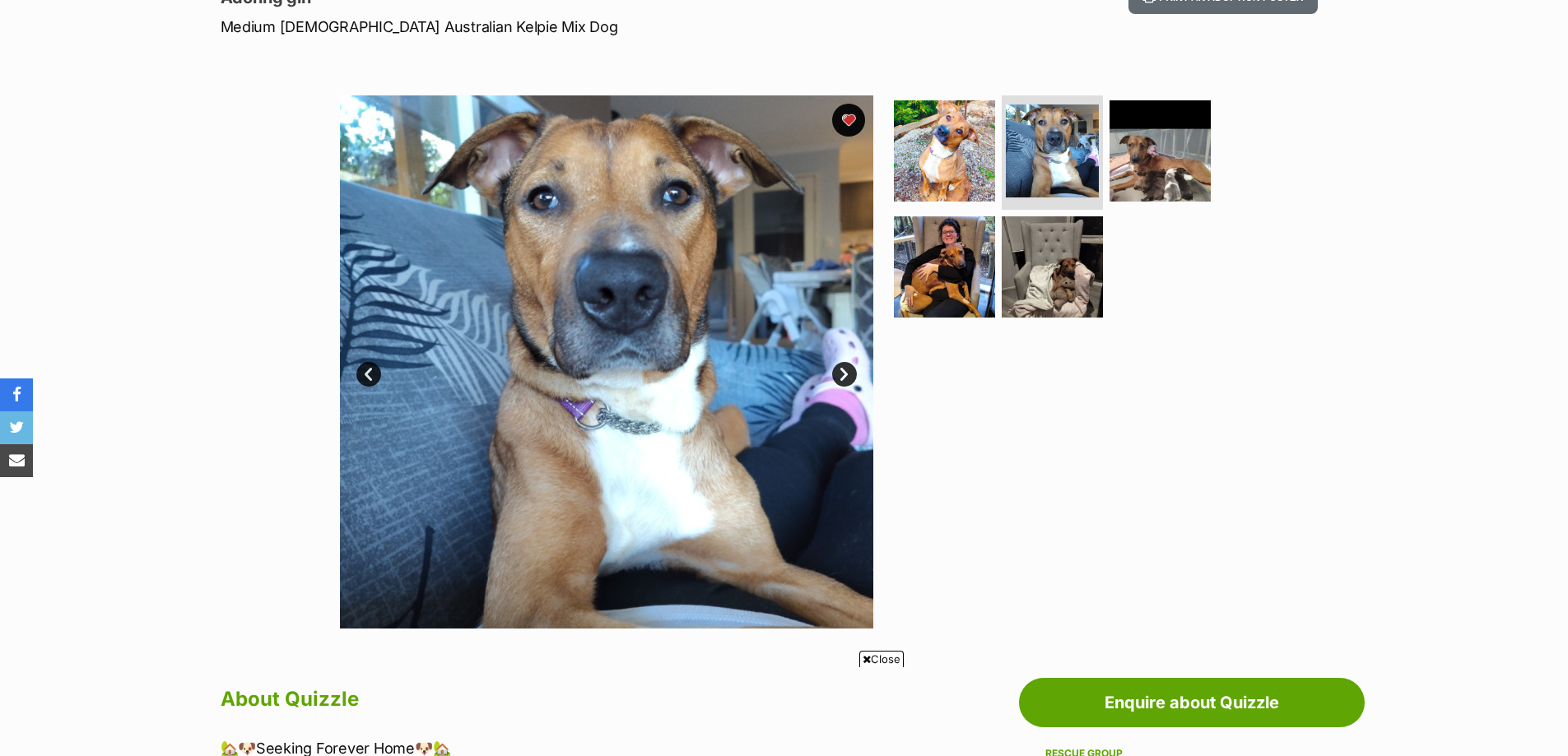
click at [837, 371] on link "Next" at bounding box center [845, 374] width 25 height 25
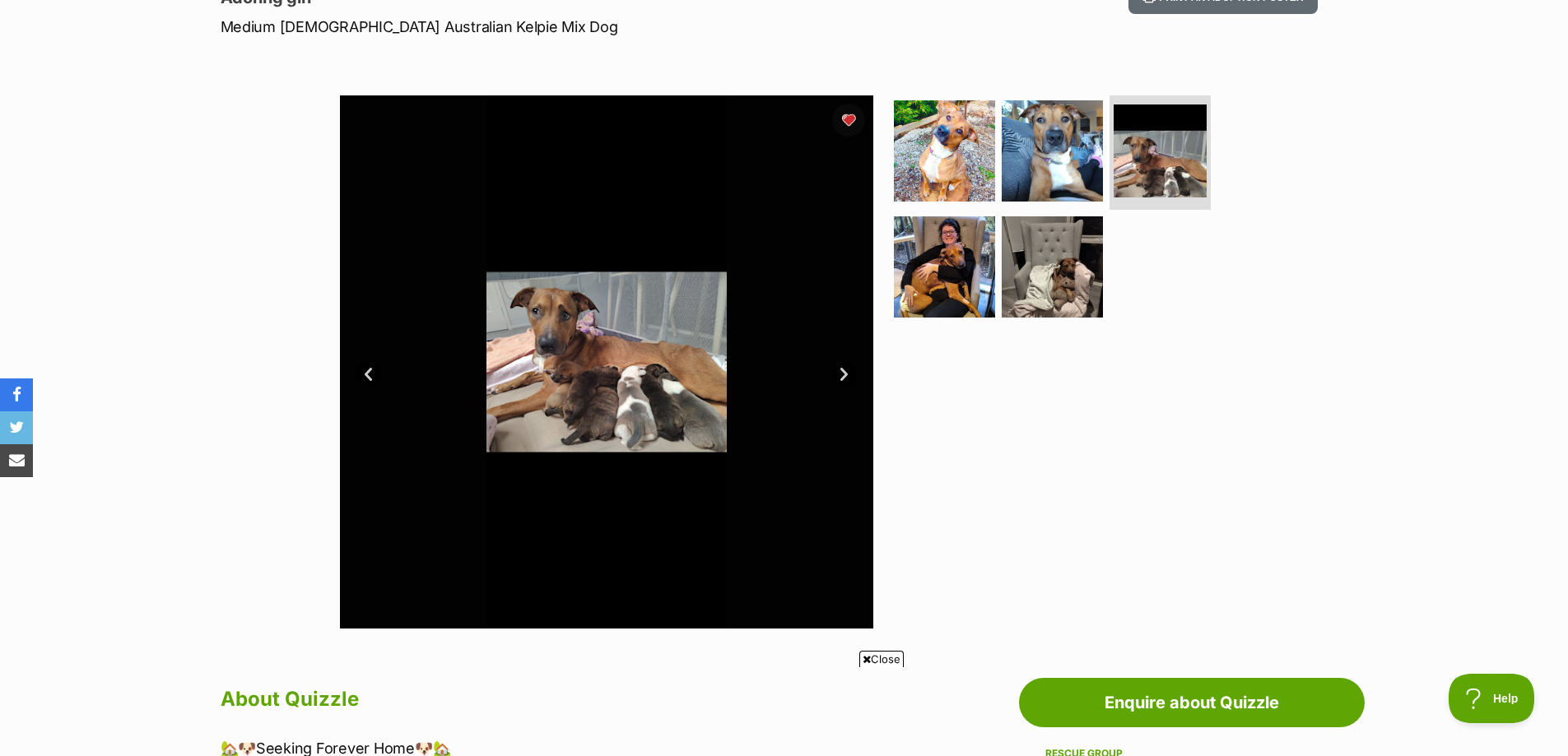
click at [843, 366] on link "Next" at bounding box center [845, 374] width 25 height 25
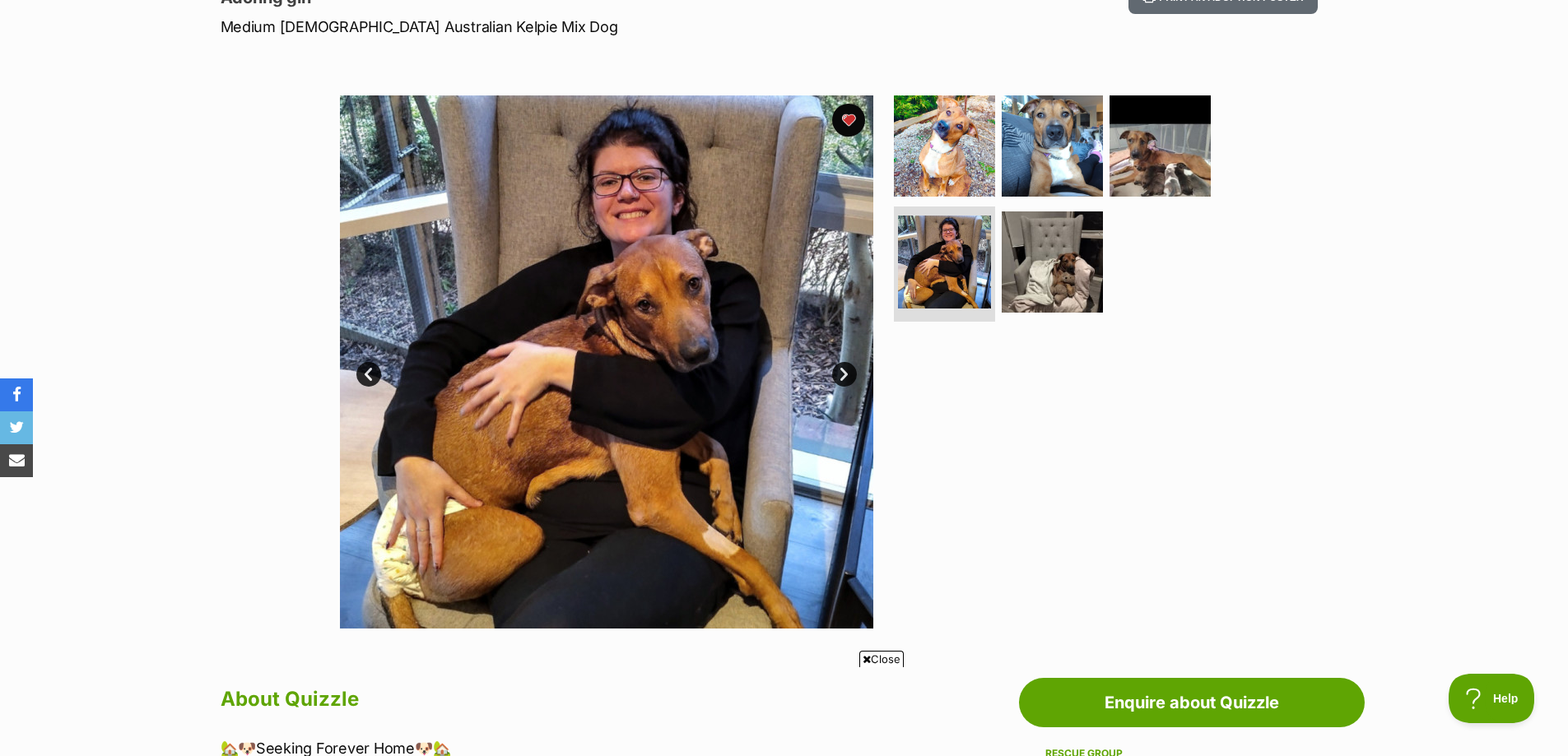
click at [846, 369] on link "Next" at bounding box center [845, 374] width 25 height 25
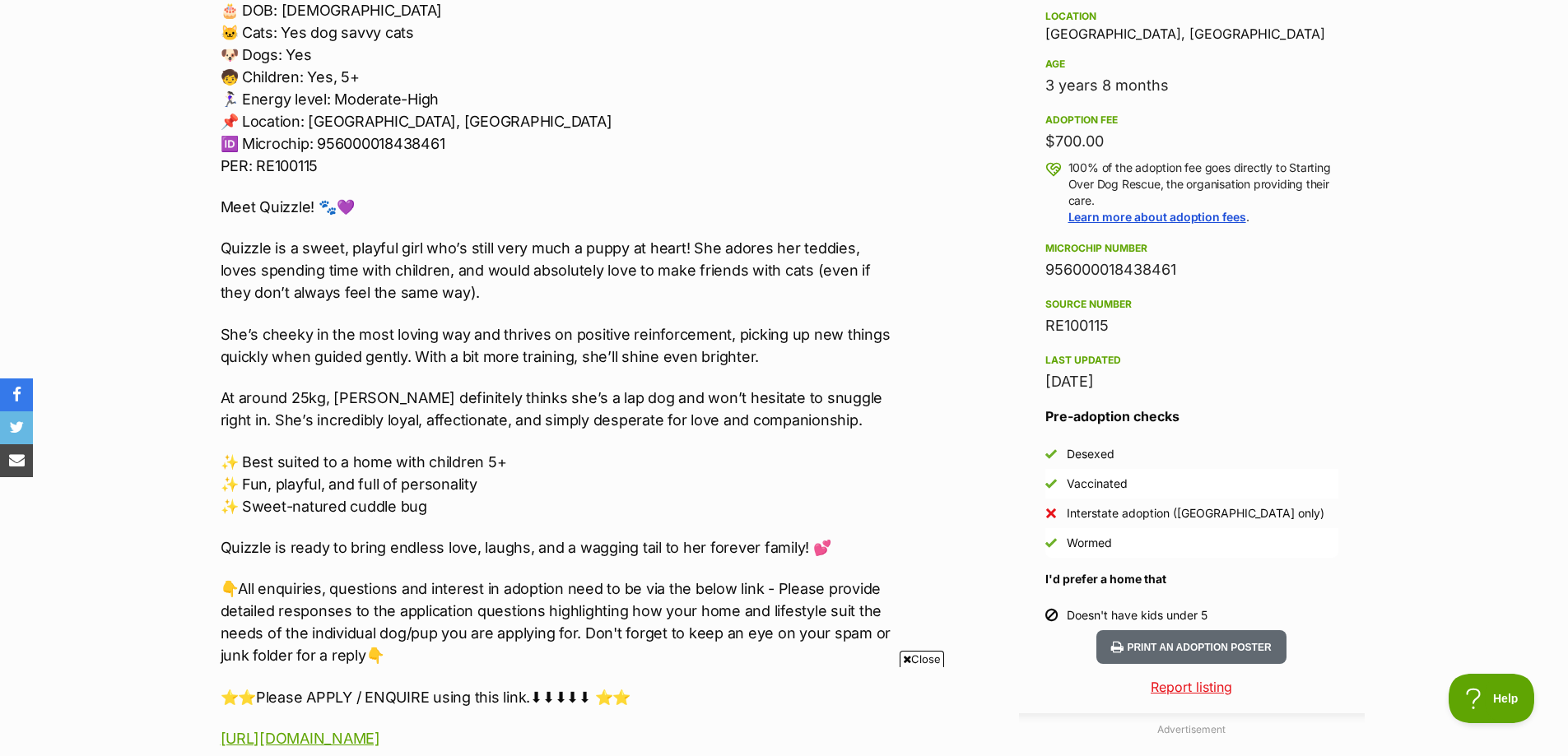
scroll to position [1069, 0]
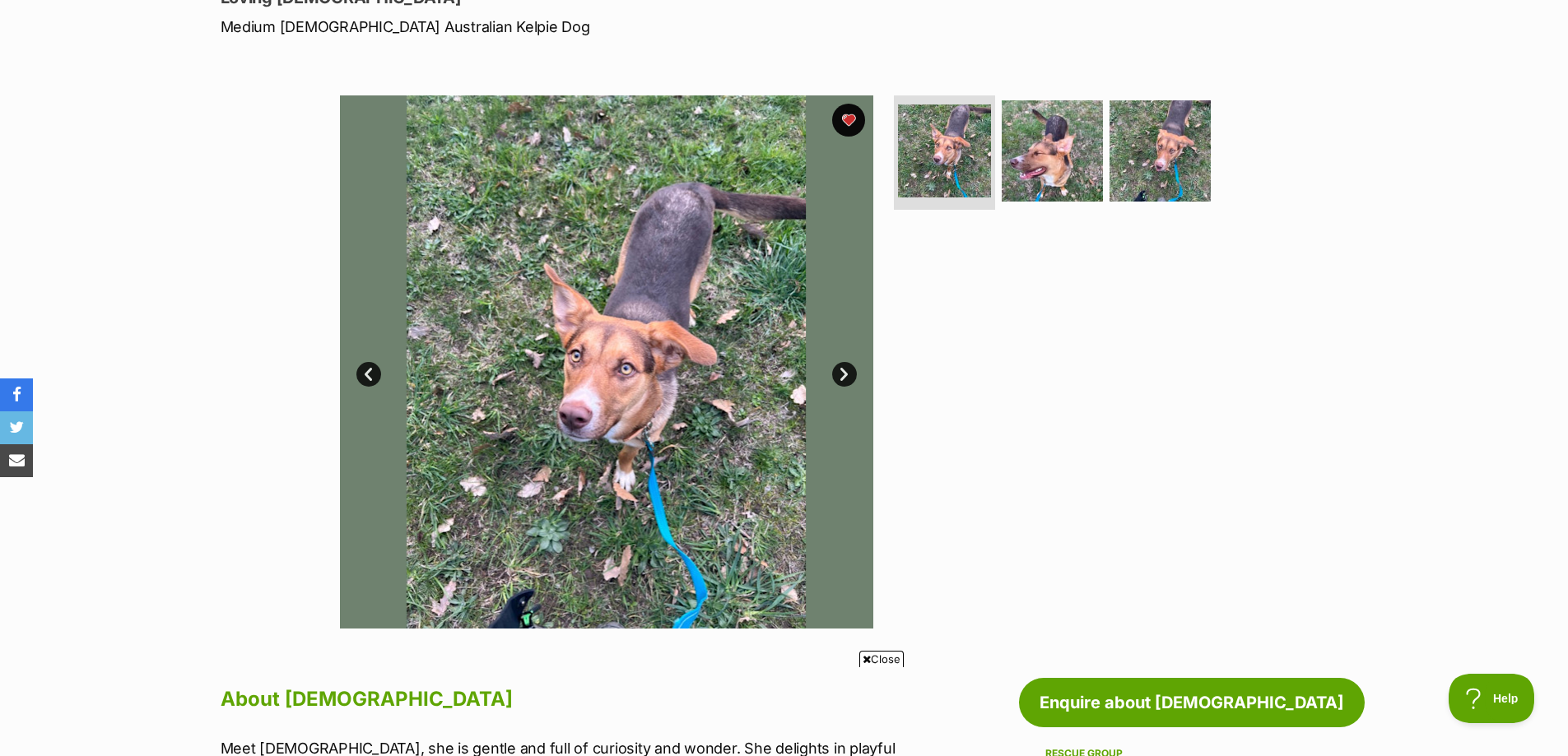
click at [845, 369] on link "Next" at bounding box center [845, 374] width 25 height 25
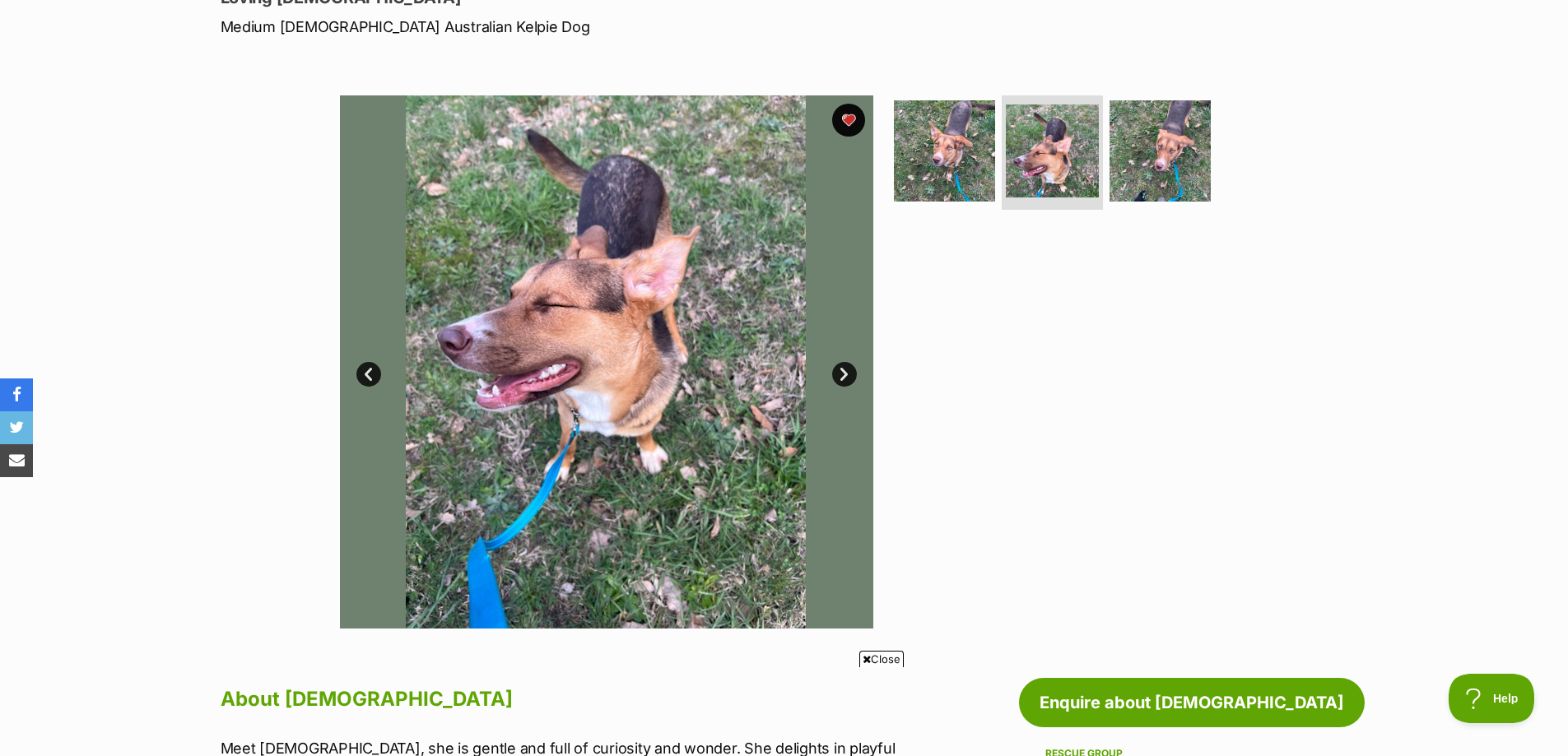
click at [845, 369] on link "Next" at bounding box center [845, 374] width 25 height 25
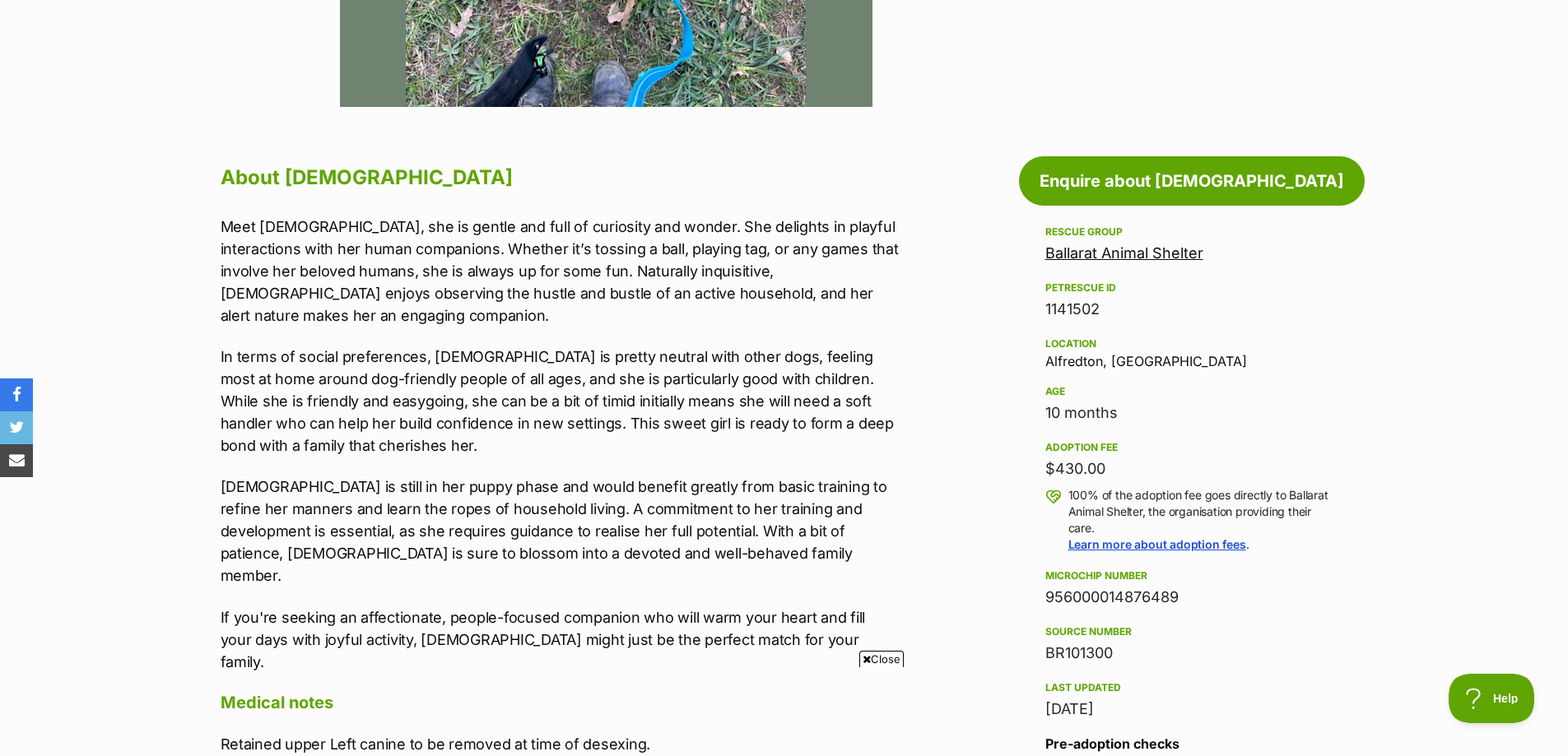
scroll to position [822, 0]
